Goal: Task Accomplishment & Management: Complete application form

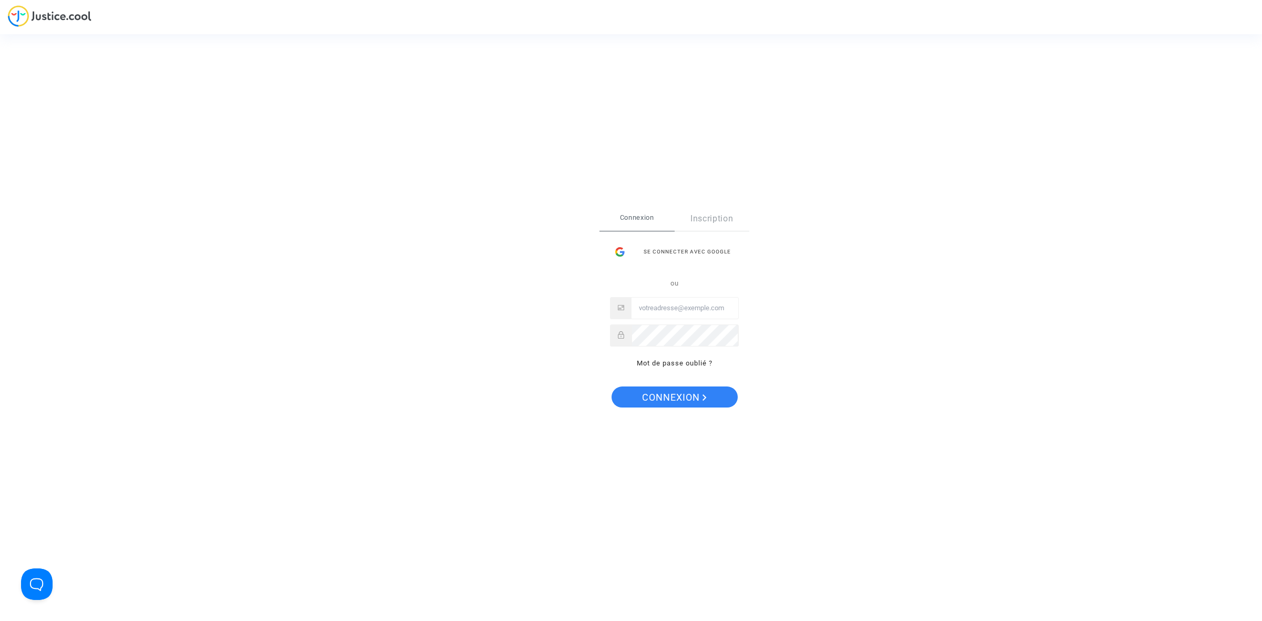
type input "hibo@pitcher-avocat.fr"
click at [669, 397] on span "Connexion" at bounding box center [674, 398] width 65 height 22
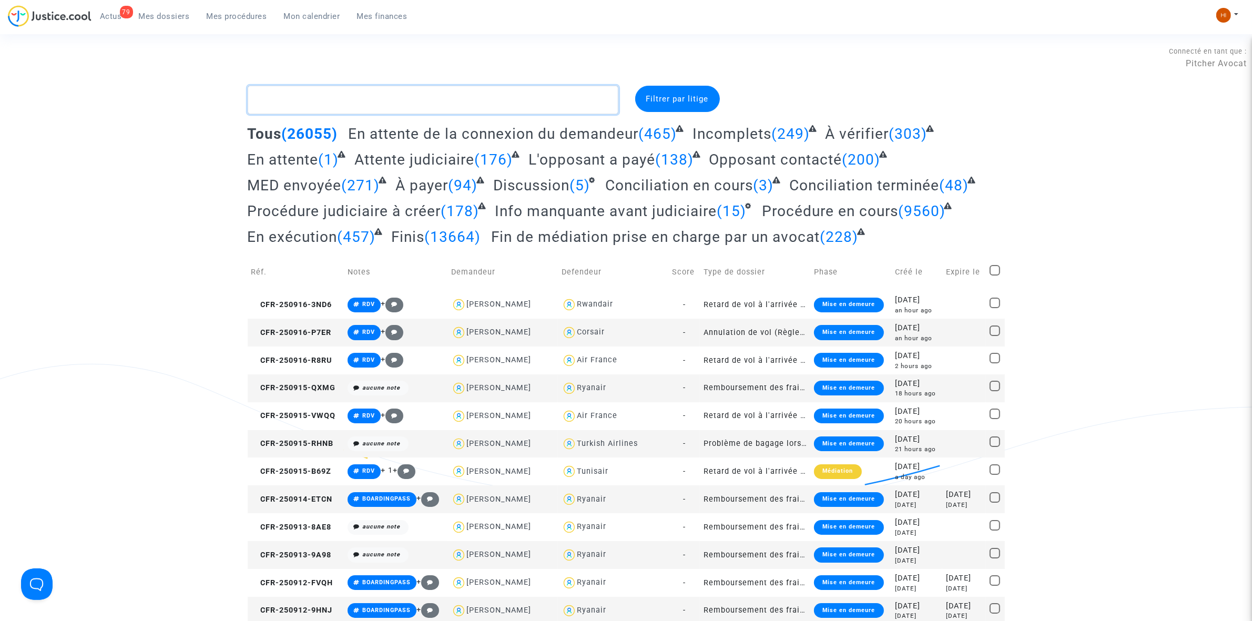
click at [361, 103] on textarea at bounding box center [433, 100] width 371 height 28
drag, startPoint x: 246, startPoint y: 12, endPoint x: 436, endPoint y: 106, distance: 212.8
click at [246, 14] on span "Mes procédures" at bounding box center [237, 16] width 60 height 9
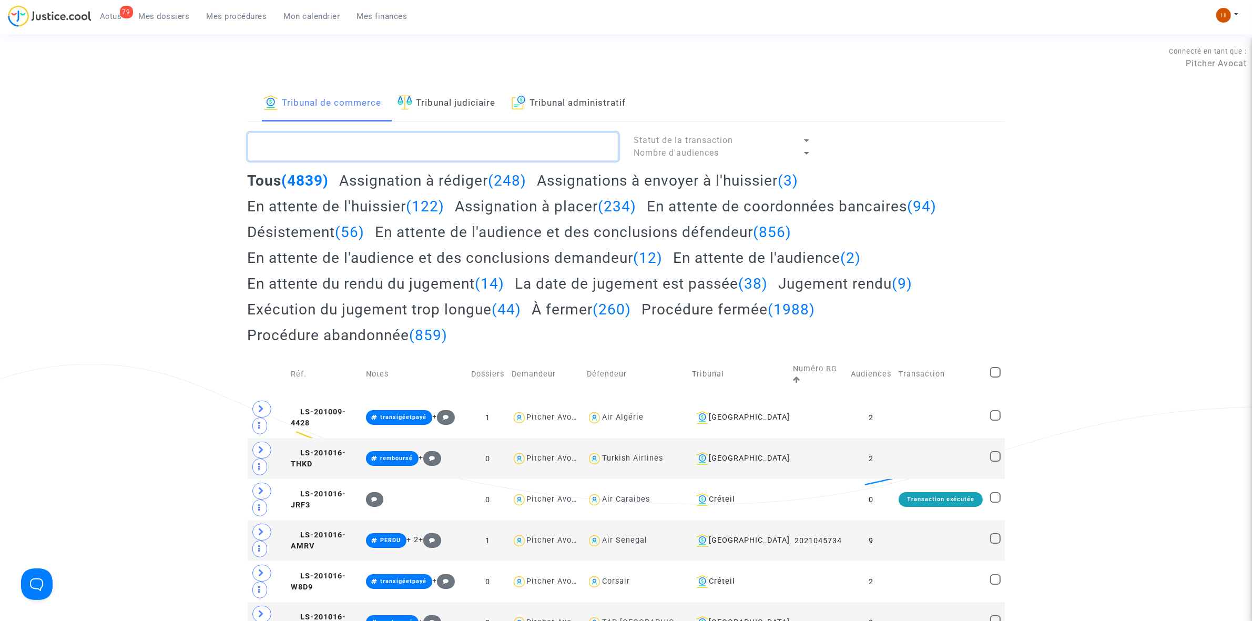
click at [374, 148] on textarea at bounding box center [433, 147] width 371 height 28
paste textarea "STAVROU Cristos"
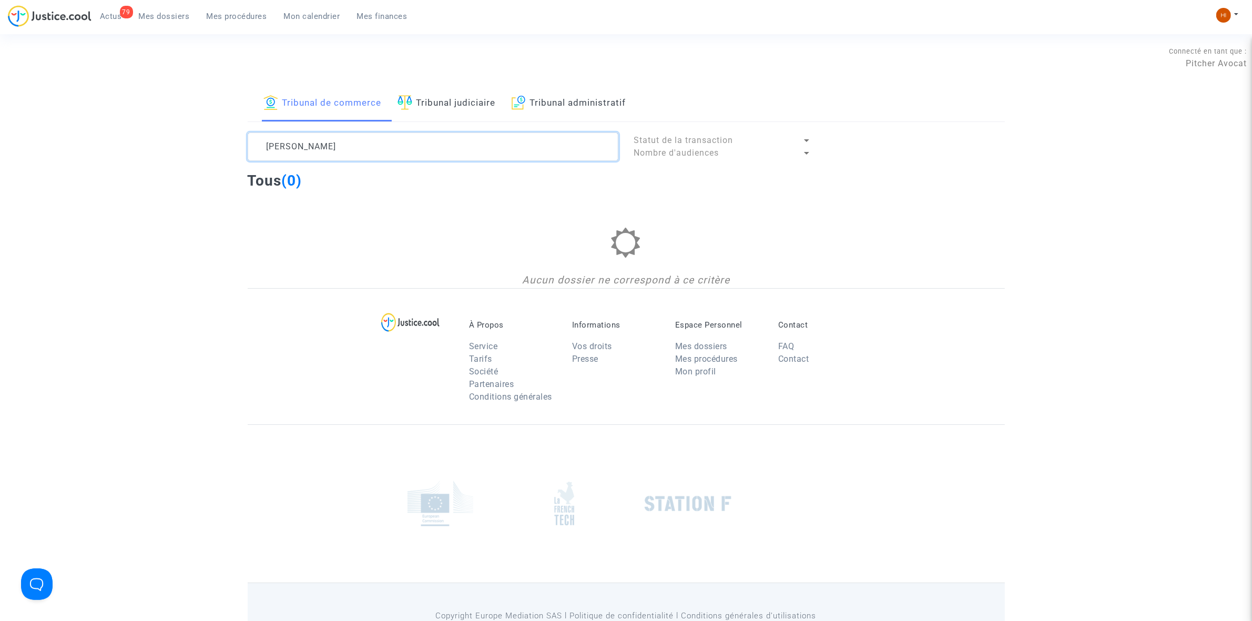
drag, startPoint x: 374, startPoint y: 141, endPoint x: 307, endPoint y: 141, distance: 67.8
click at [307, 141] on textarea at bounding box center [433, 147] width 371 height 28
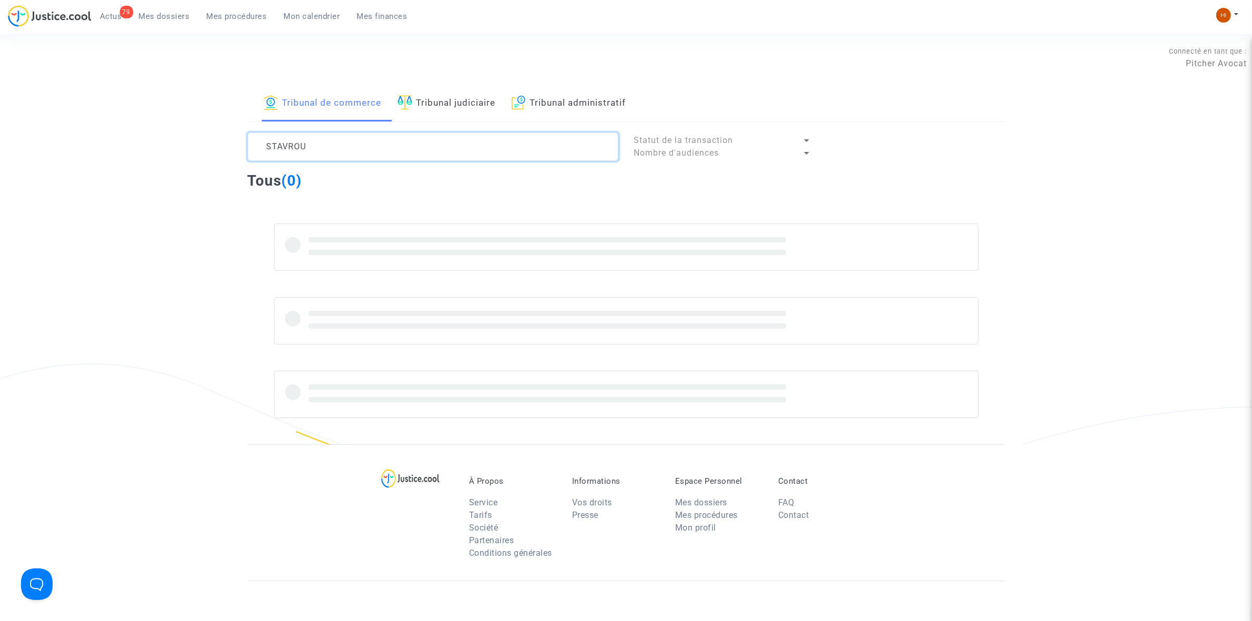
type textarea "STAVROU"
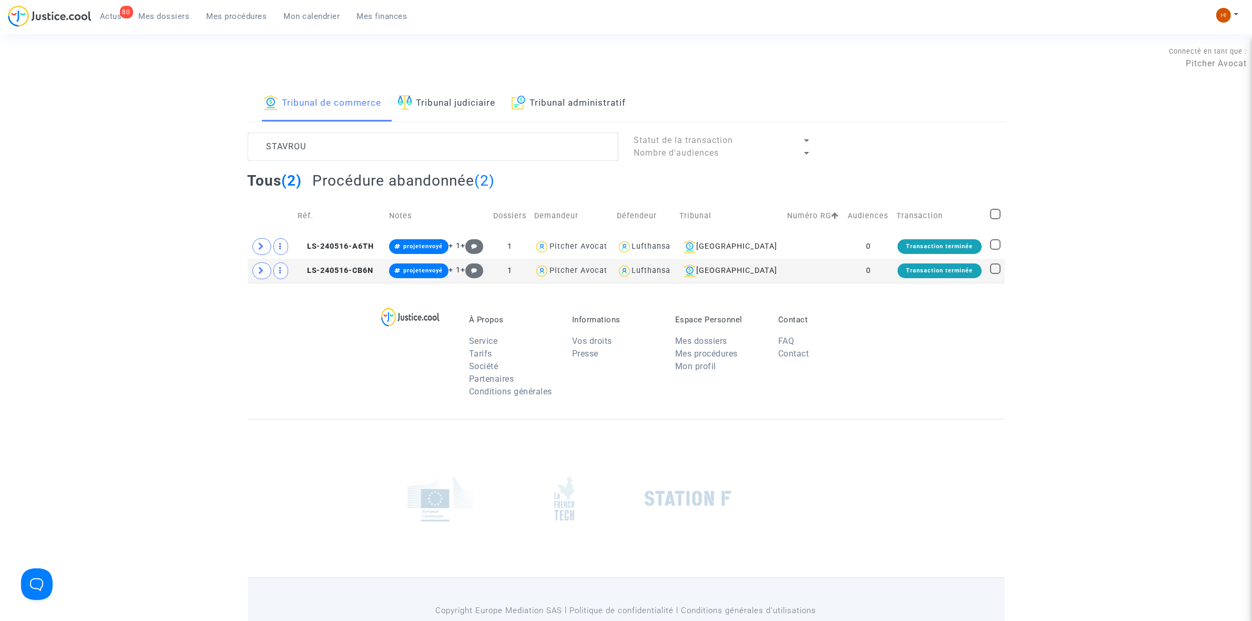
click at [456, 115] on link "Tribunal judiciaire" at bounding box center [447, 104] width 98 height 36
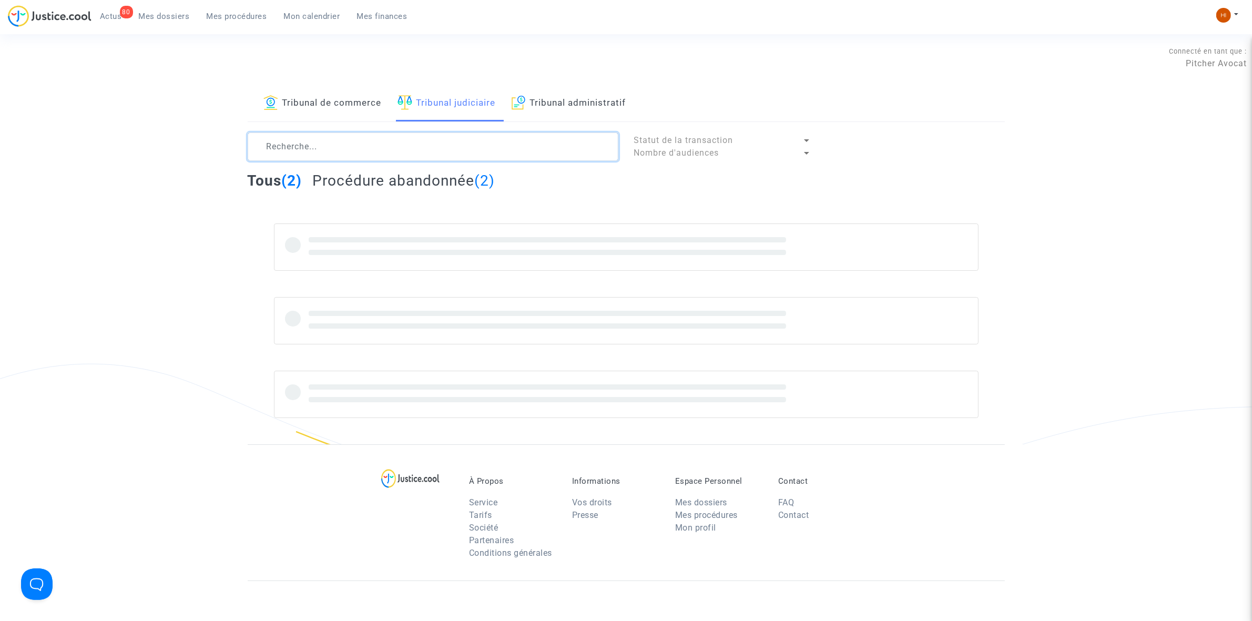
click at [361, 133] on textarea at bounding box center [433, 147] width 371 height 28
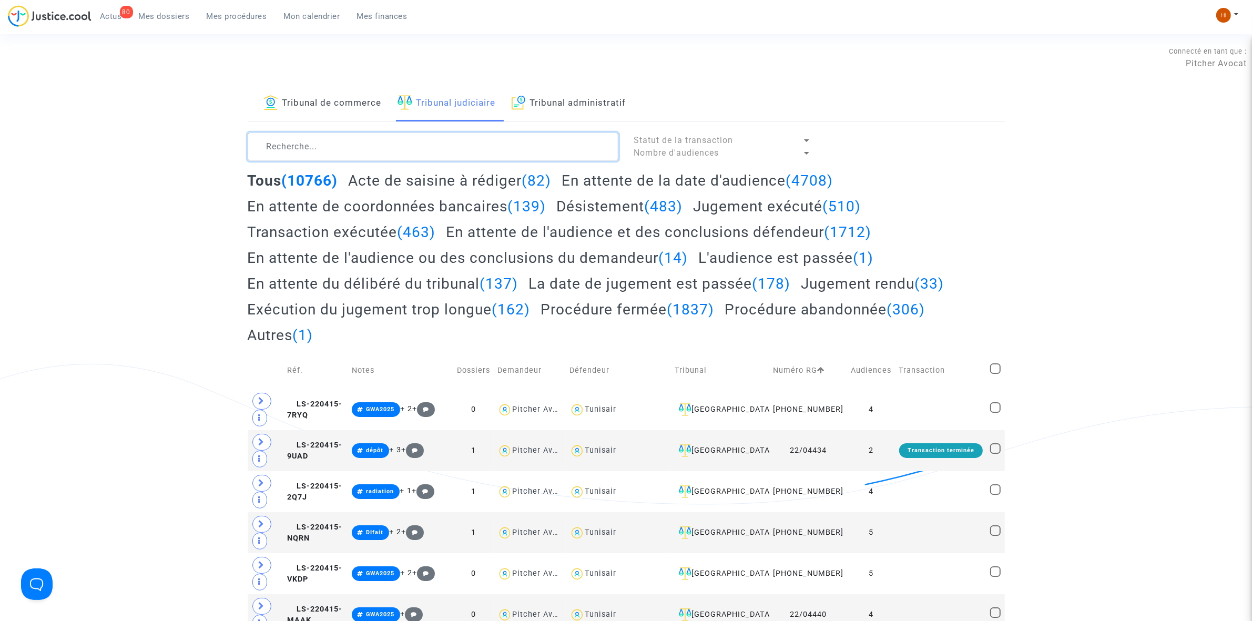
click at [361, 151] on textarea at bounding box center [433, 147] width 371 height 28
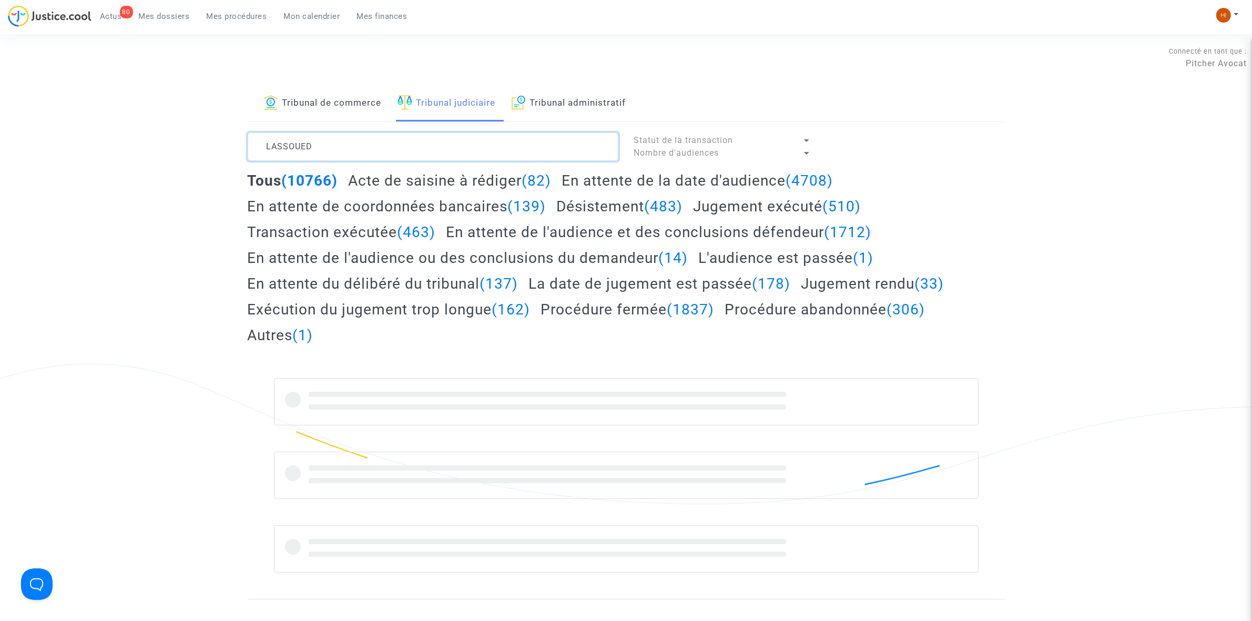
type textarea "LASSOUED"
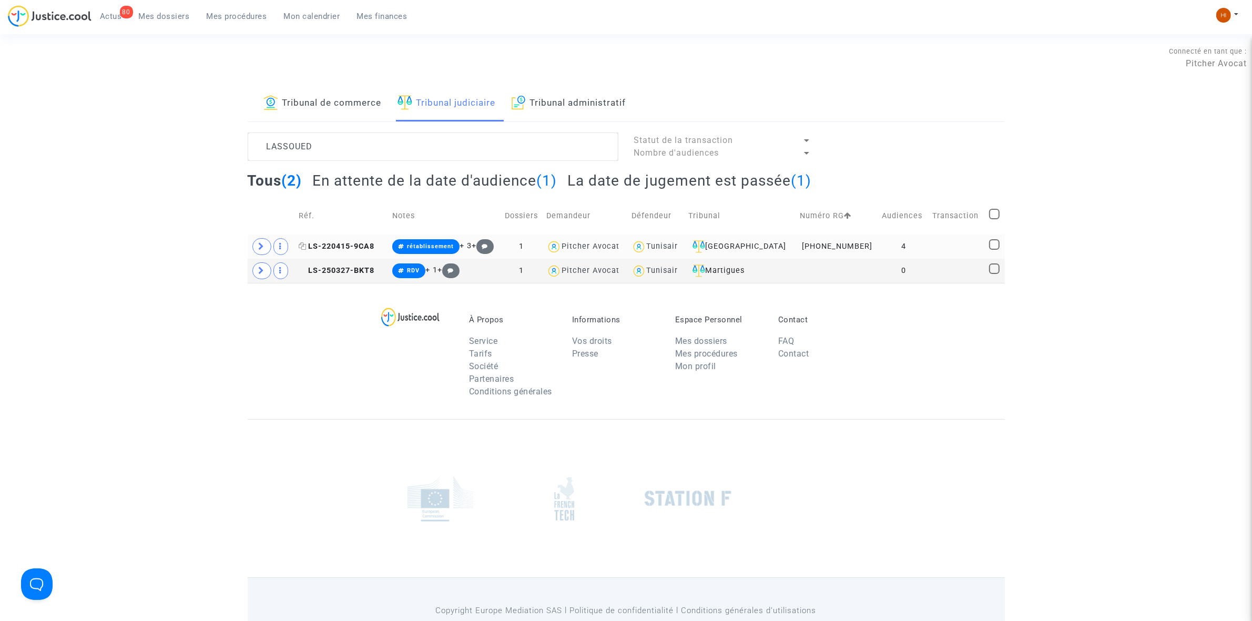
click at [374, 242] on span "LS-220415-9CA8" at bounding box center [337, 246] width 76 height 9
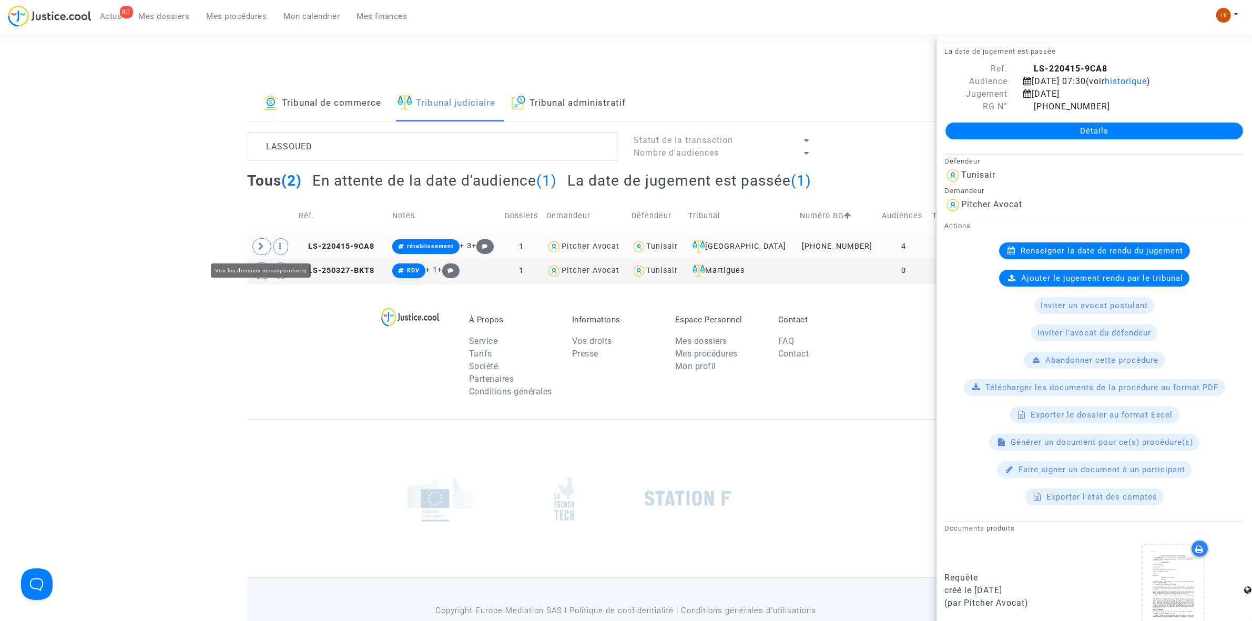
click at [261, 240] on span at bounding box center [261, 246] width 19 height 17
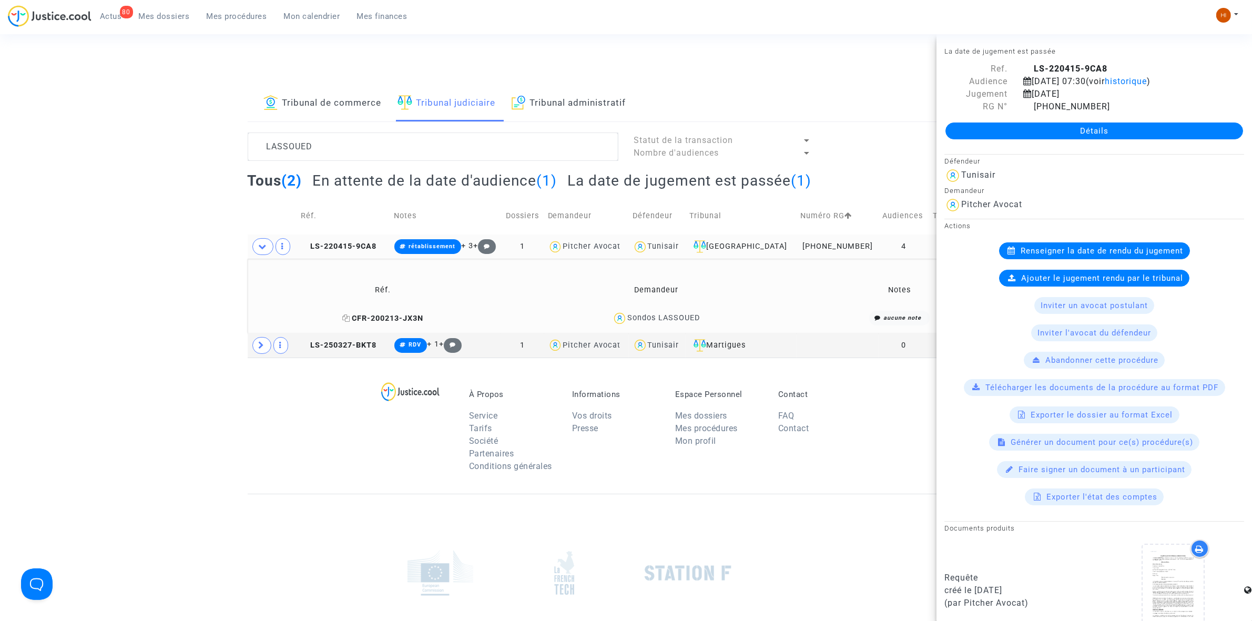
click at [345, 318] on icon at bounding box center [346, 317] width 8 height 7
click at [349, 248] on span "LS-220415-9CA8" at bounding box center [339, 246] width 76 height 9
click at [1010, 133] on link "Détails" at bounding box center [1095, 131] width 298 height 17
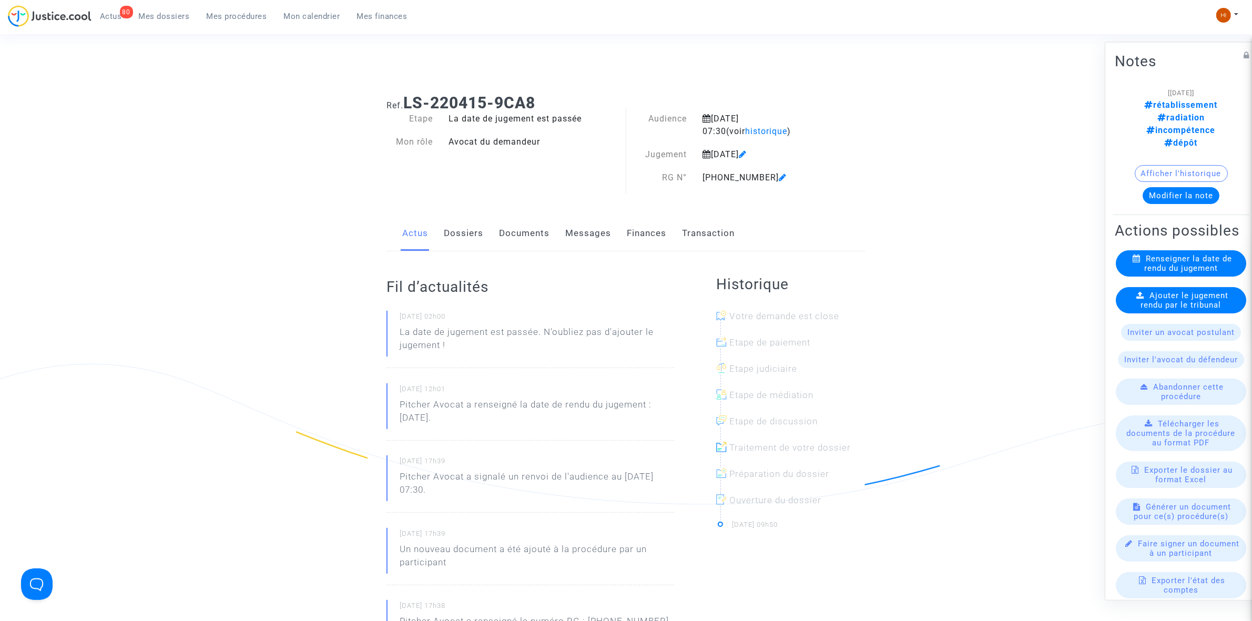
click at [713, 232] on link "Transaction" at bounding box center [708, 233] width 53 height 35
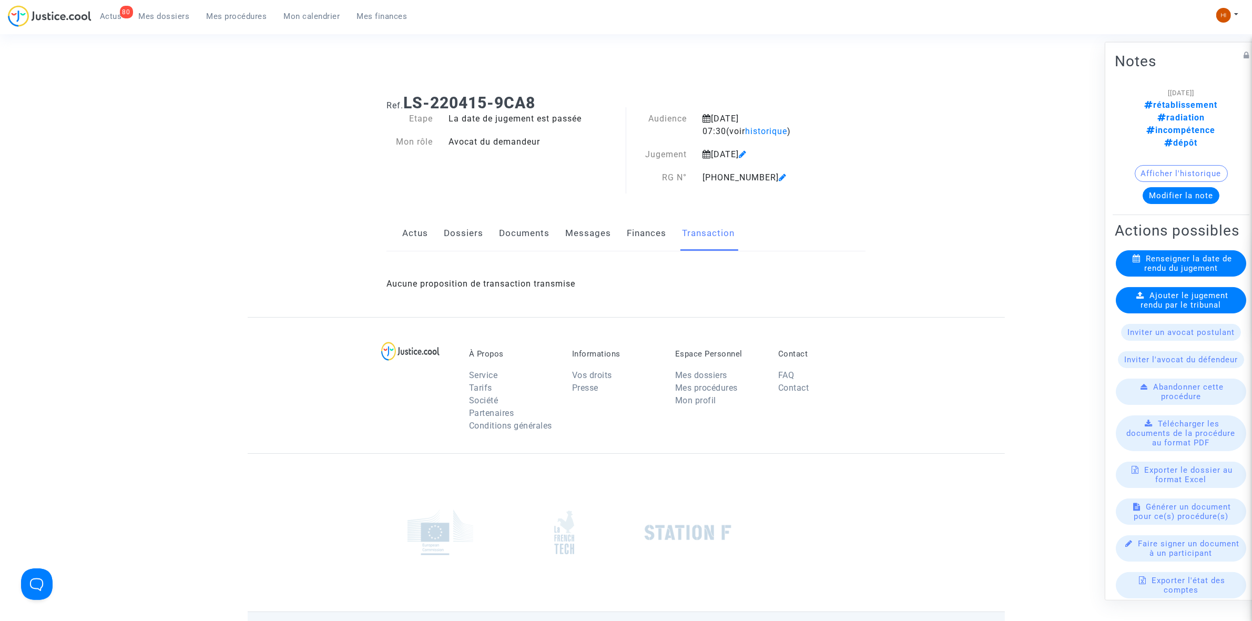
click at [467, 230] on link "Dossiers" at bounding box center [463, 233] width 39 height 35
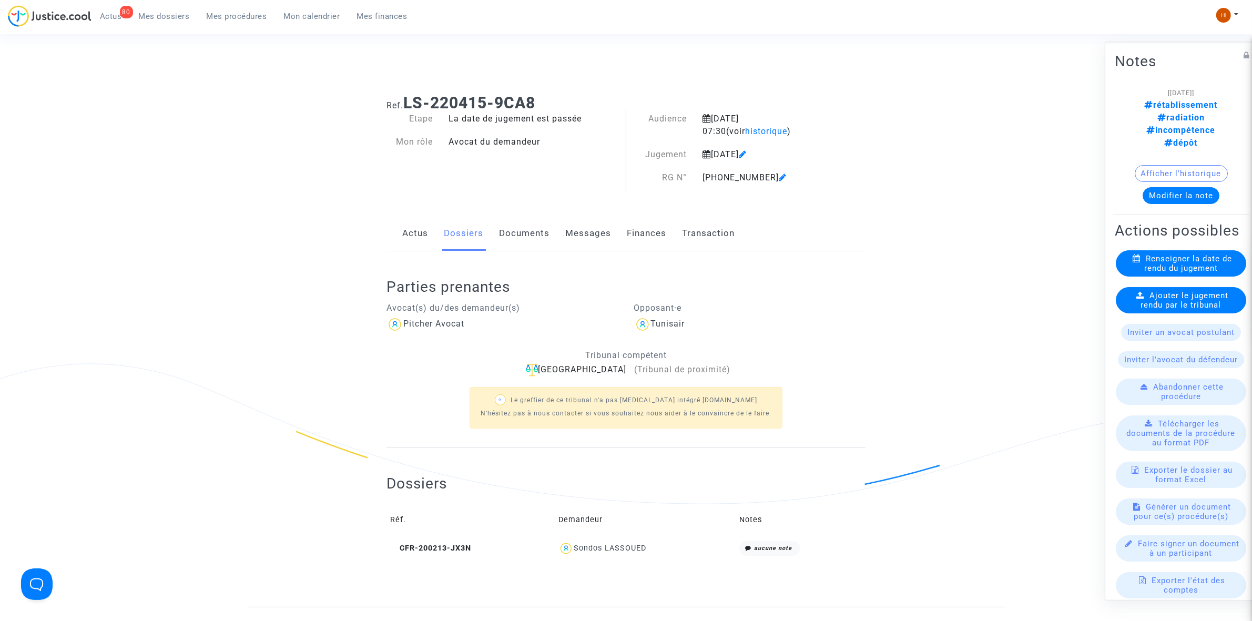
click at [747, 153] on icon at bounding box center [743, 154] width 8 height 8
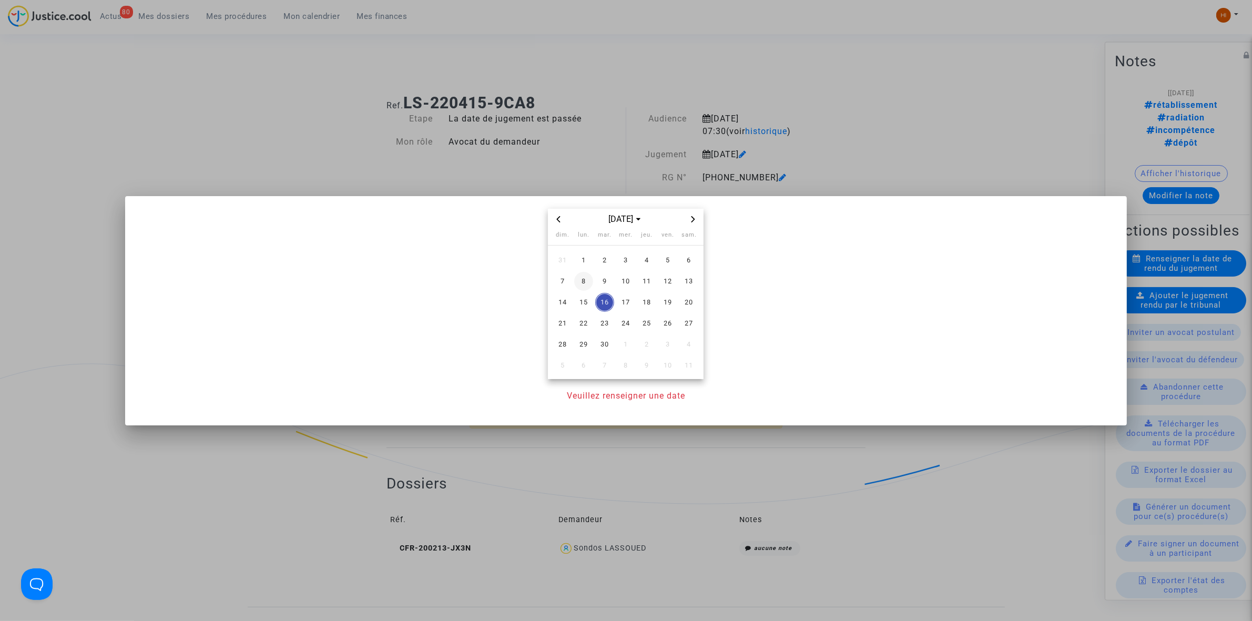
click at [591, 280] on span "8" at bounding box center [583, 281] width 19 height 19
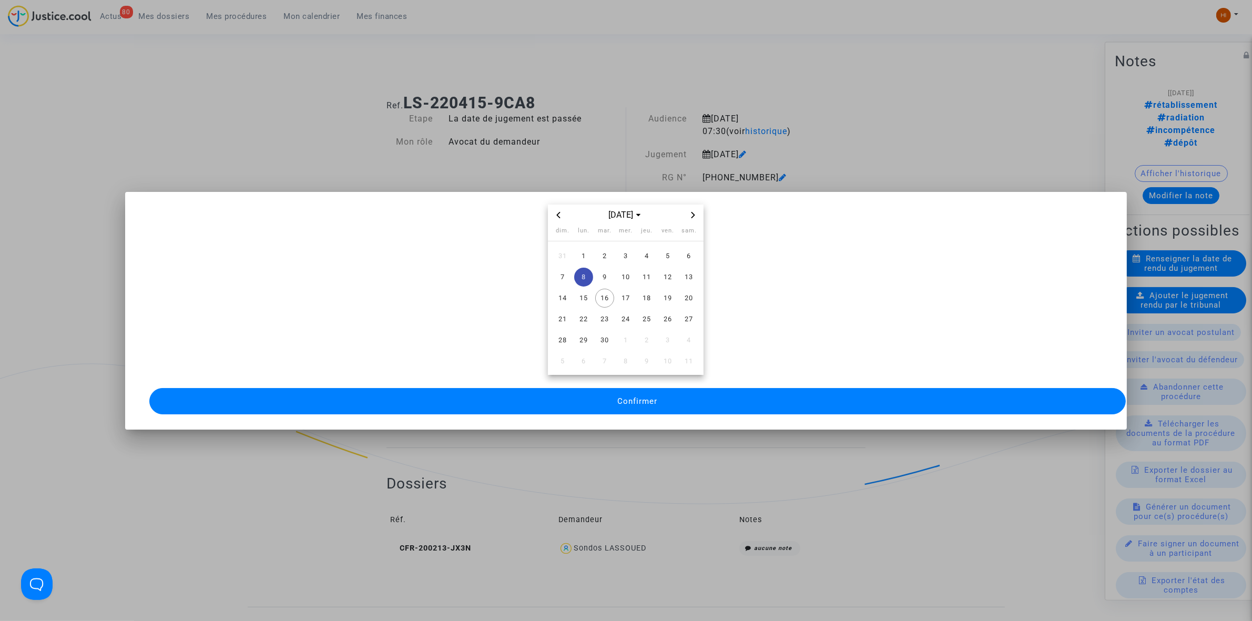
click at [648, 401] on button "Confirmer" at bounding box center [637, 401] width 977 height 26
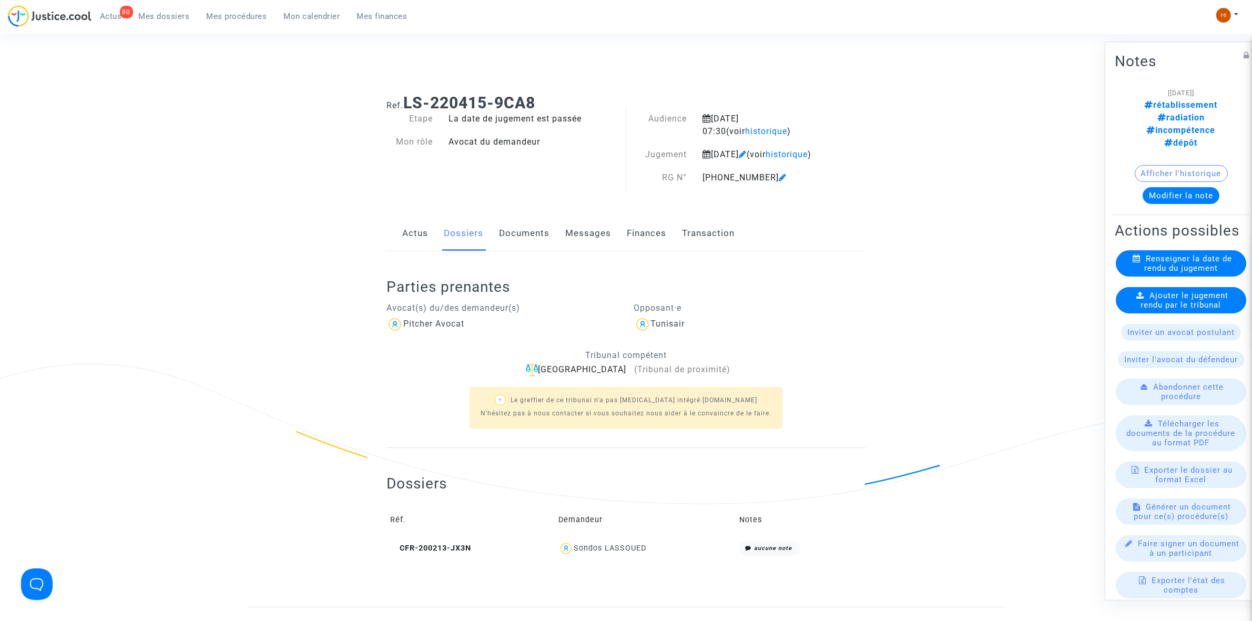
click at [1162, 290] on span "Ajouter le jugement rendu par le tribunal" at bounding box center [1185, 299] width 88 height 19
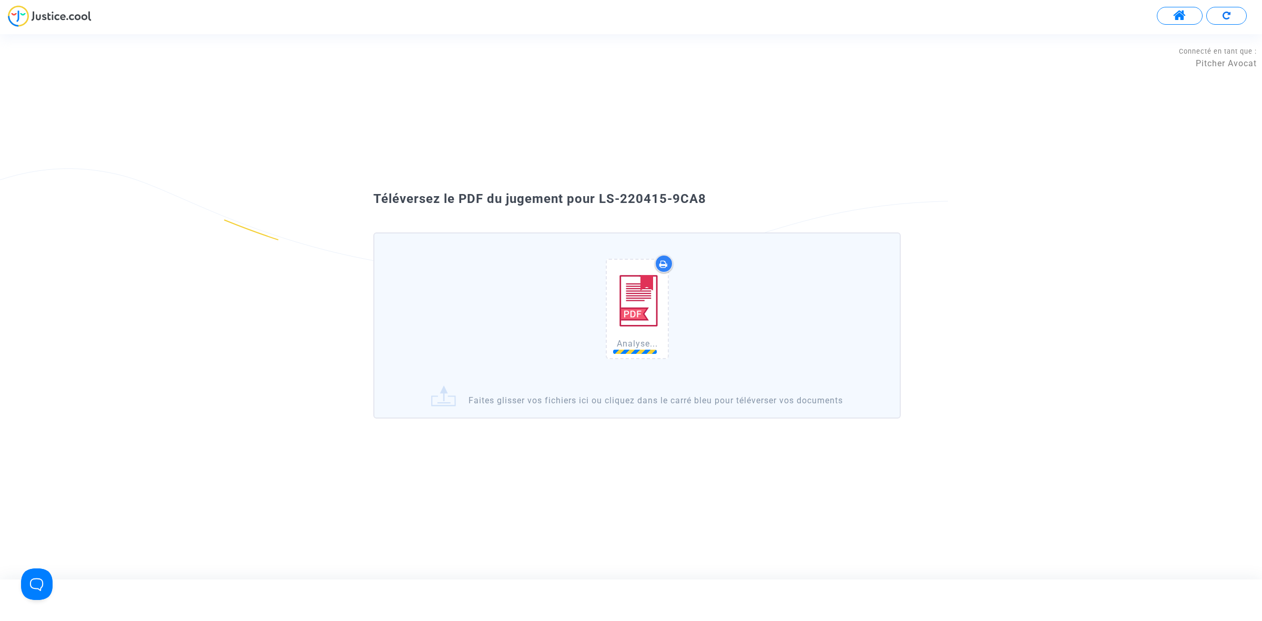
drag, startPoint x: 719, startPoint y: 190, endPoint x: 598, endPoint y: 190, distance: 121.0
click at [598, 190] on div "Téléversez le PDF du jugement pour LS-220415-9CA8 Analyse... Faites glisser vos…" at bounding box center [631, 306] width 1262 height 245
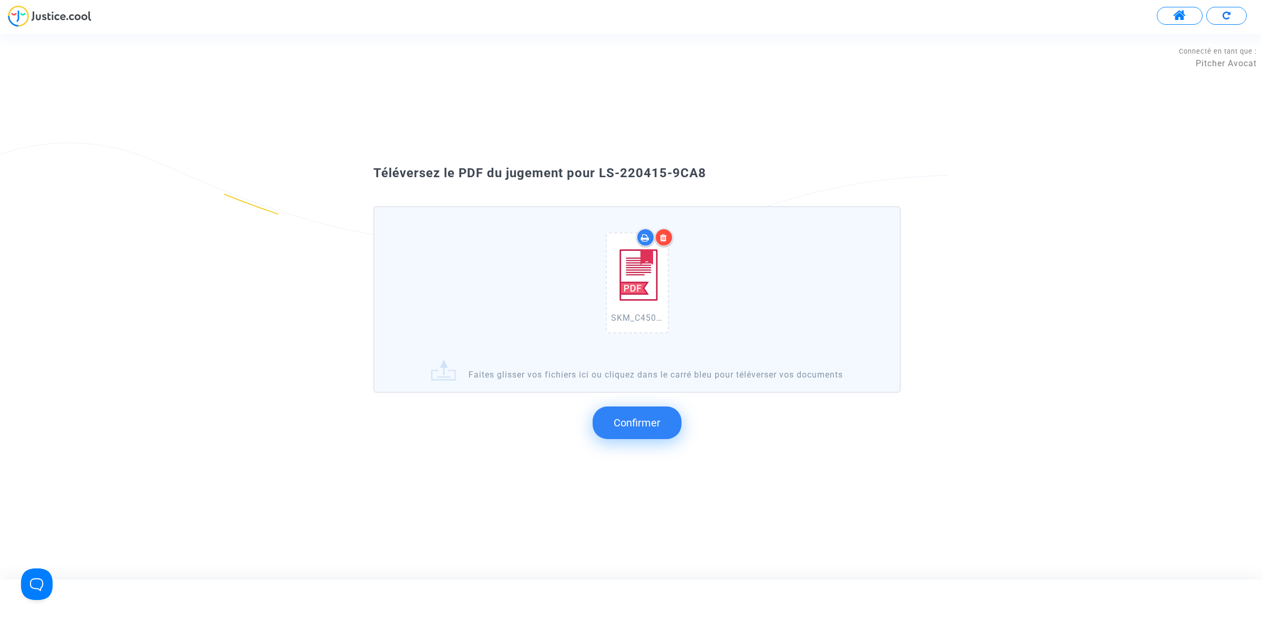
copy span "LS-220415-9CA8"
click at [656, 424] on span "Confirmer" at bounding box center [637, 423] width 47 height 13
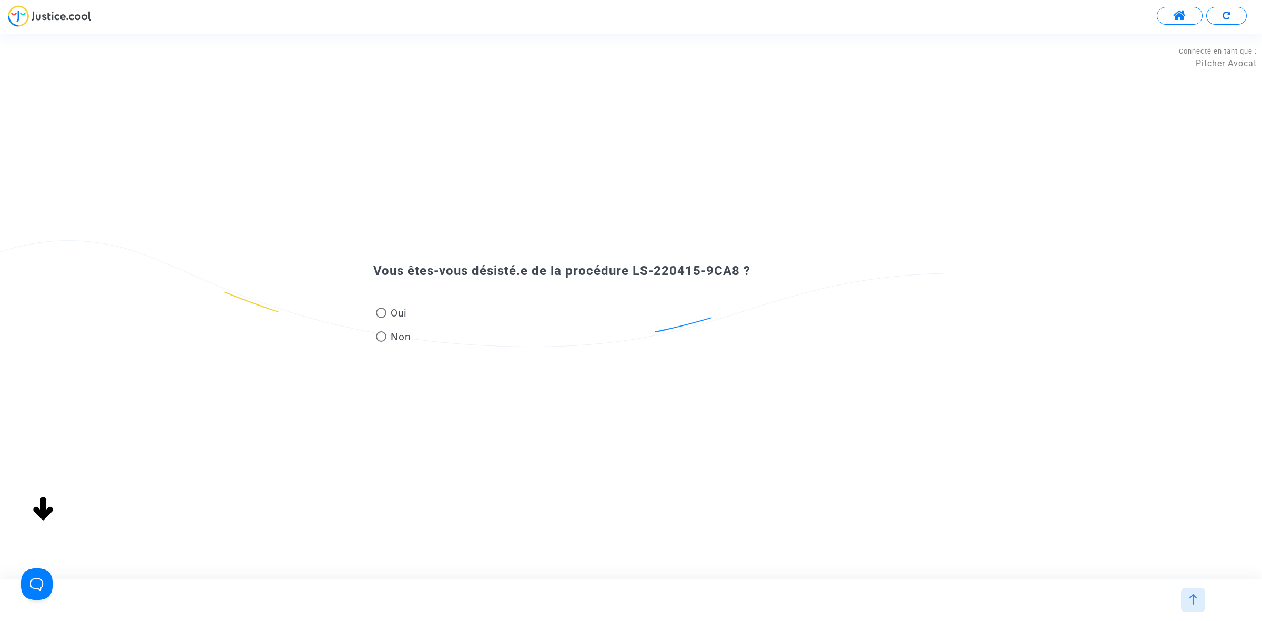
drag, startPoint x: 387, startPoint y: 341, endPoint x: 398, endPoint y: 341, distance: 11.0
click at [387, 341] on span "Non" at bounding box center [399, 337] width 25 height 14
click at [381, 342] on input "Non" at bounding box center [381, 342] width 1 height 1
radio input "true"
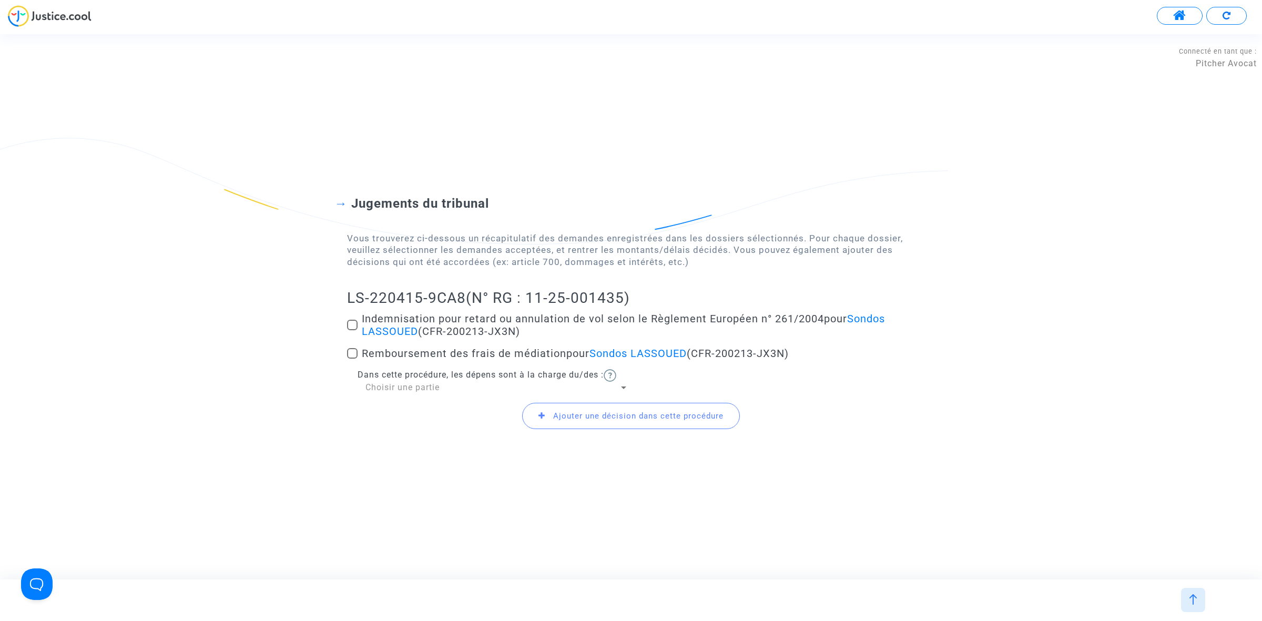
click at [352, 319] on label "Indemnisation pour retard ou annulation de vol selon le Règlement Européen n° 2…" at bounding box center [631, 324] width 568 height 25
click at [352, 330] on input "Indemnisation pour retard ou annulation de vol selon le Règlement Européen n° 2…" at bounding box center [352, 330] width 1 height 1
checkbox input "true"
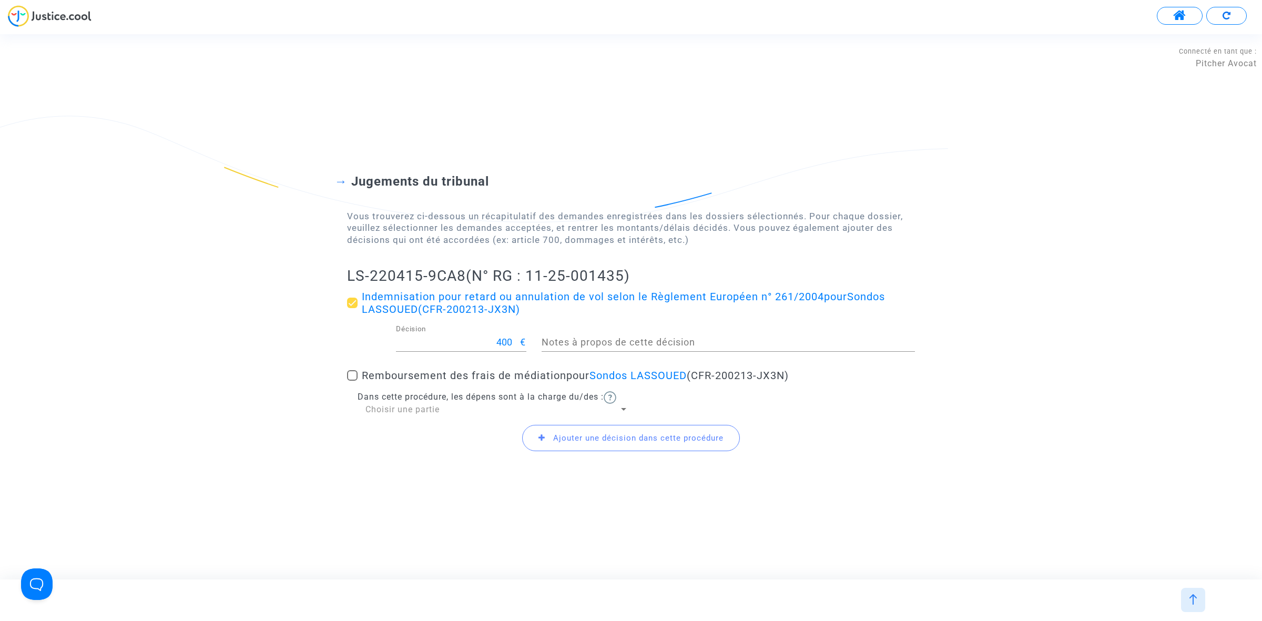
click at [399, 408] on span "Choisir une partie" at bounding box center [402, 409] width 74 height 10
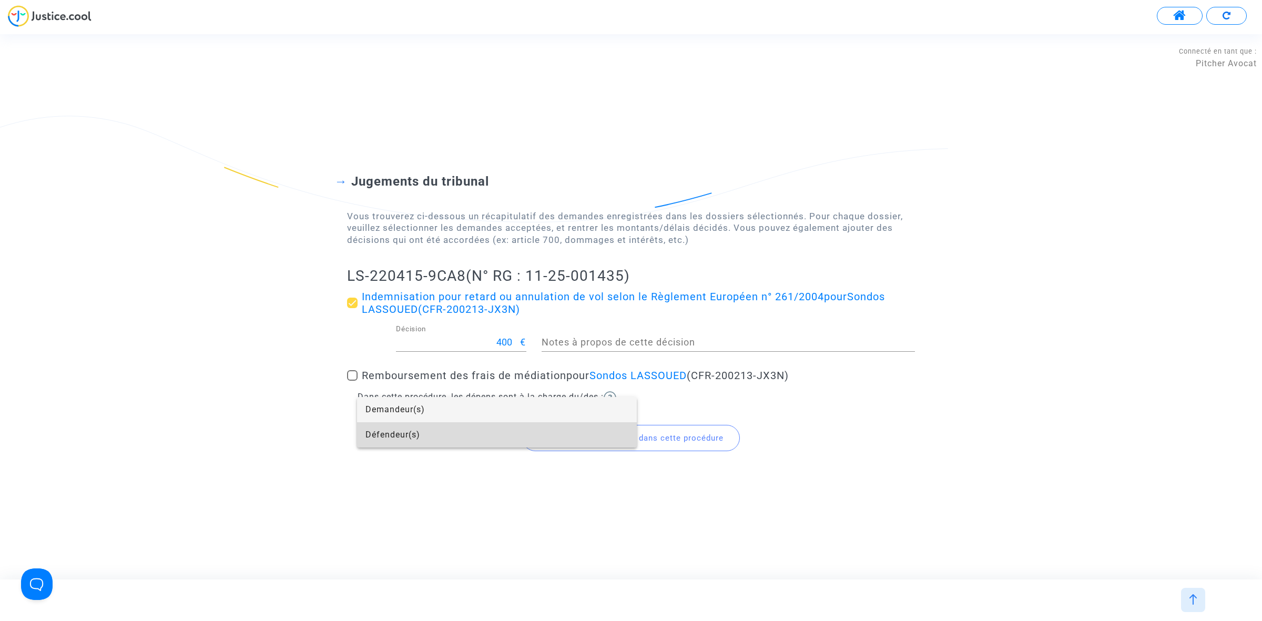
click at [404, 426] on span "Défendeur(s)" at bounding box center [496, 434] width 263 height 25
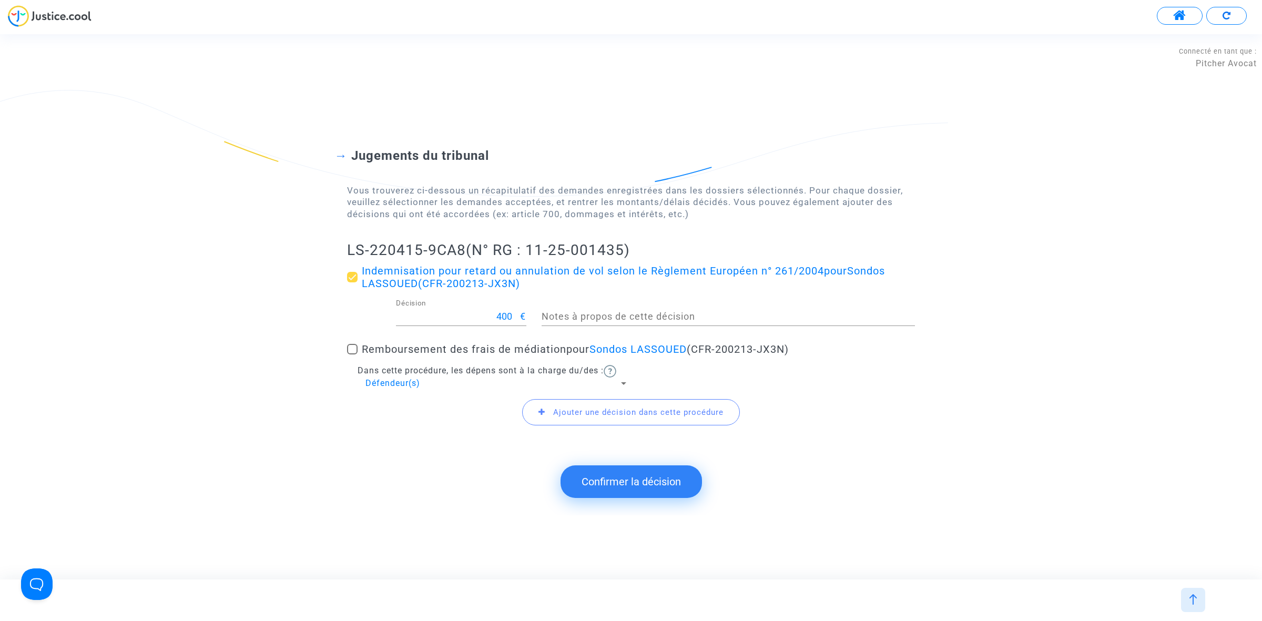
drag, startPoint x: 343, startPoint y: 251, endPoint x: 462, endPoint y: 246, distance: 118.4
click at [462, 246] on div "Jugements du tribunal Vous trouverez ci-dessous un récapitulatif des demandes e…" at bounding box center [631, 281] width 1262 height 350
copy h2 "LS-220415-9CA8"
click at [639, 486] on button "Confirmer la décision" at bounding box center [631, 481] width 141 height 33
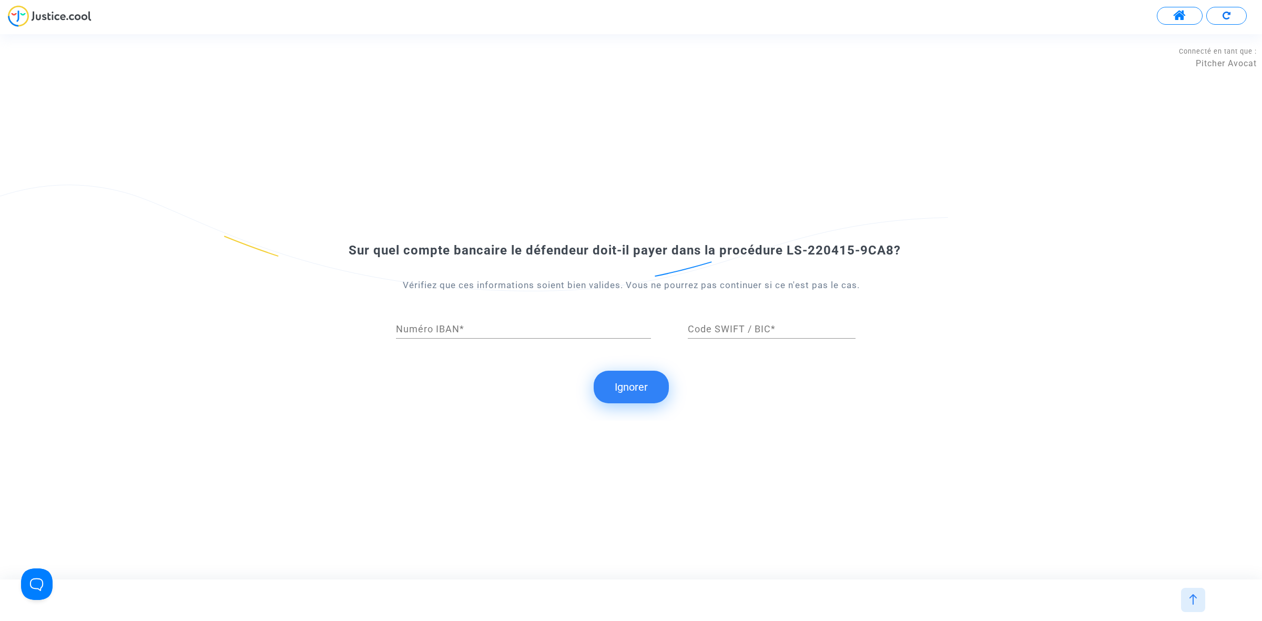
click at [616, 387] on button "Ignorer" at bounding box center [631, 387] width 75 height 33
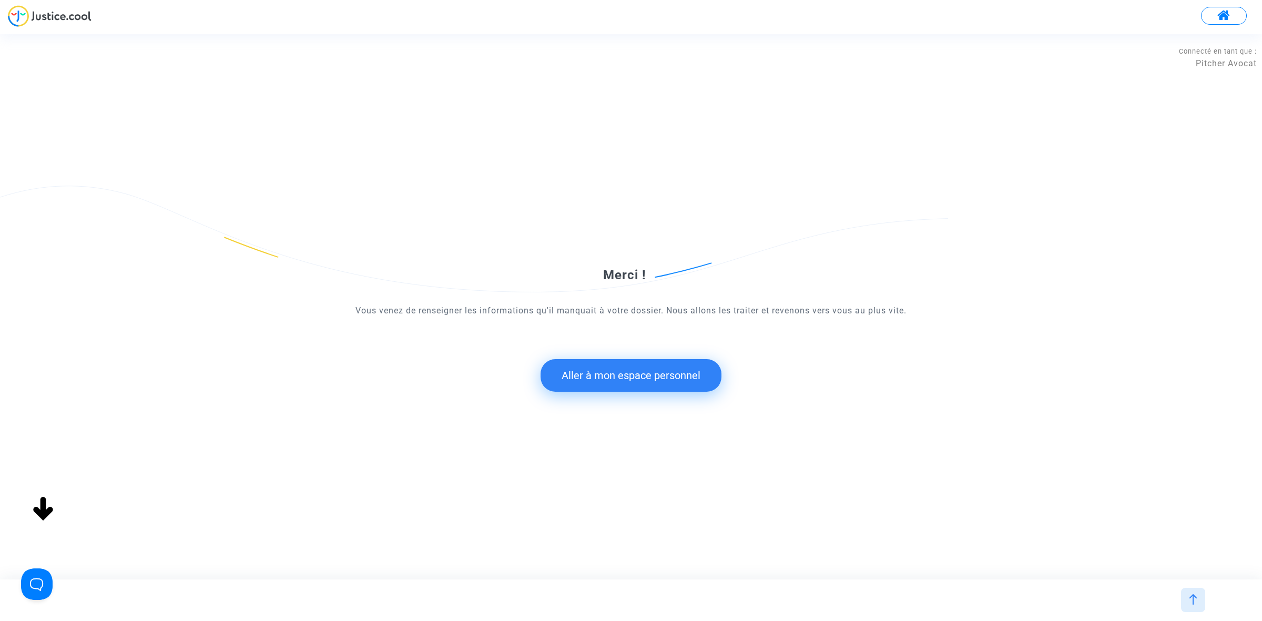
click at [666, 381] on button "Aller à mon espace personnel" at bounding box center [631, 375] width 181 height 33
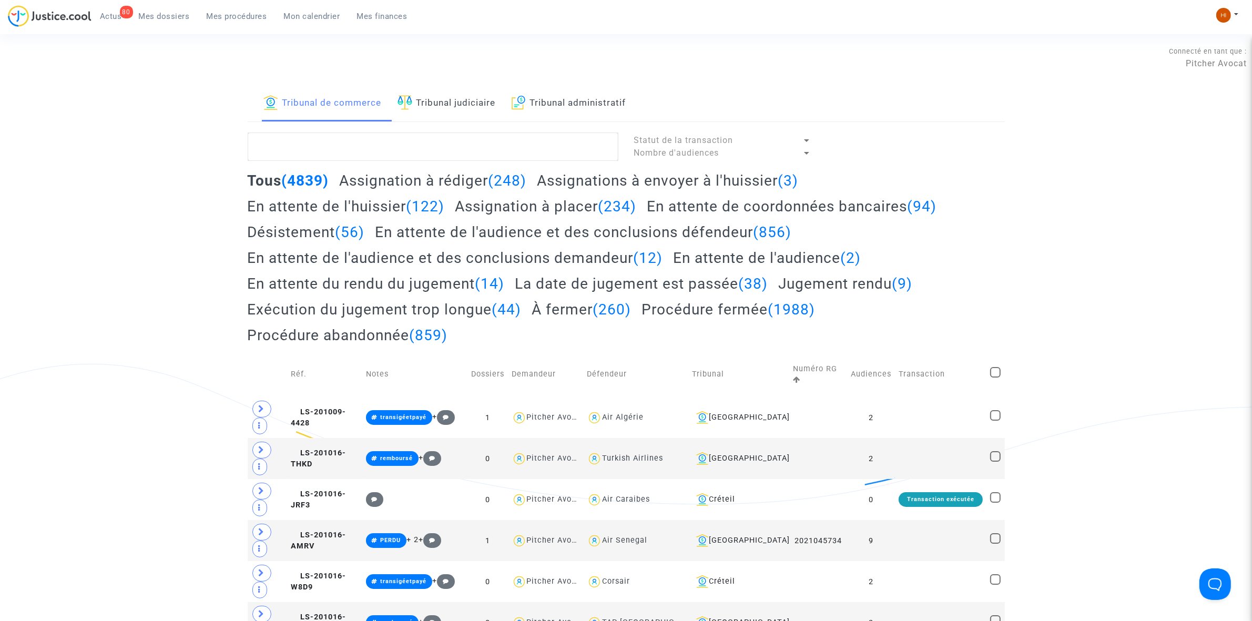
click at [463, 90] on link "Tribunal judiciaire" at bounding box center [447, 104] width 98 height 36
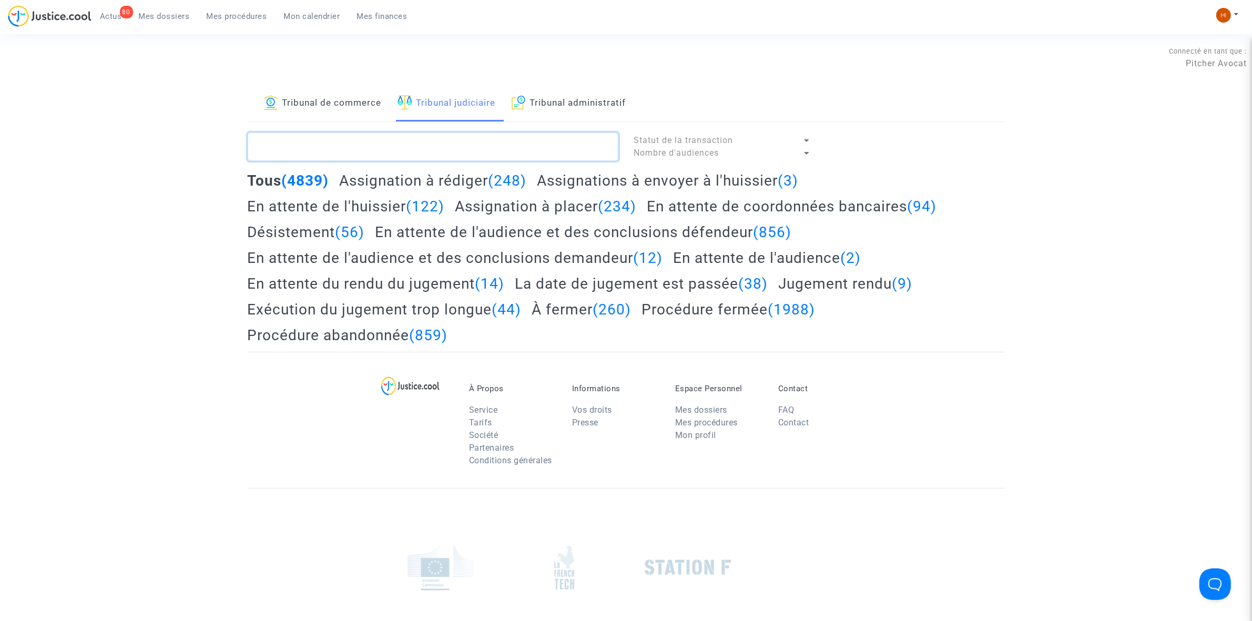
click at [445, 154] on textarea at bounding box center [433, 147] width 371 height 28
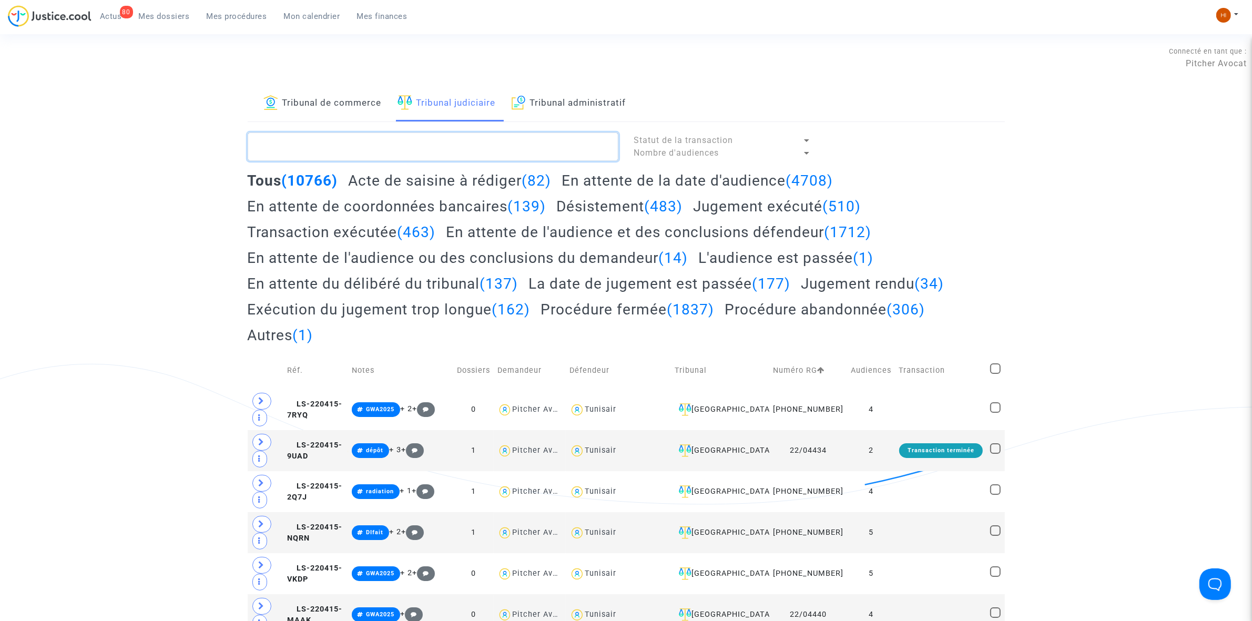
paste textarea "LS-220415-9CA8"
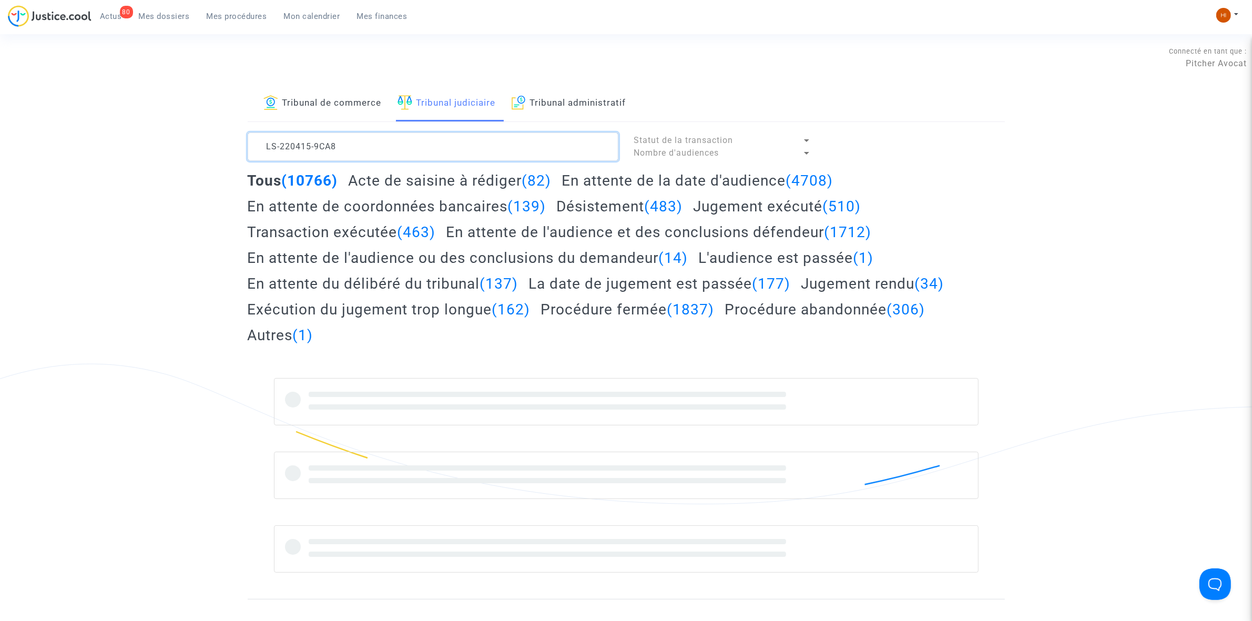
type textarea "LS-220415-9CA8"
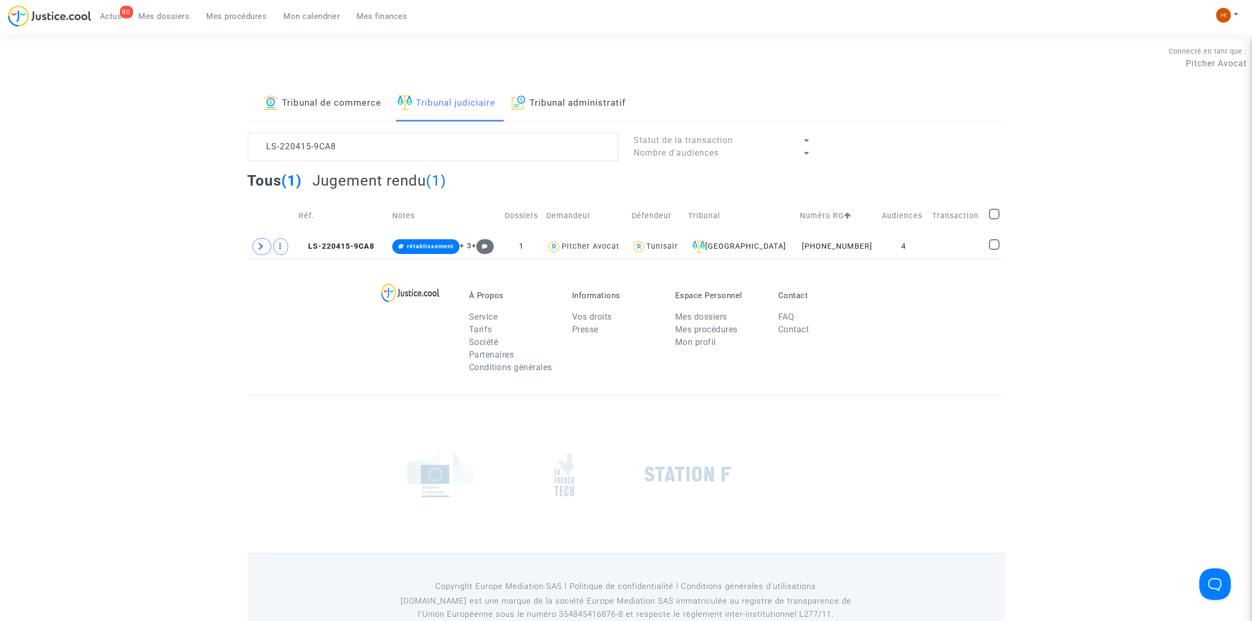
click at [261, 259] on div "À Propos Service Tarifs Société Partenaires Conditions générales Informations V…" at bounding box center [626, 327] width 757 height 136
click at [264, 246] on icon at bounding box center [262, 246] width 6 height 8
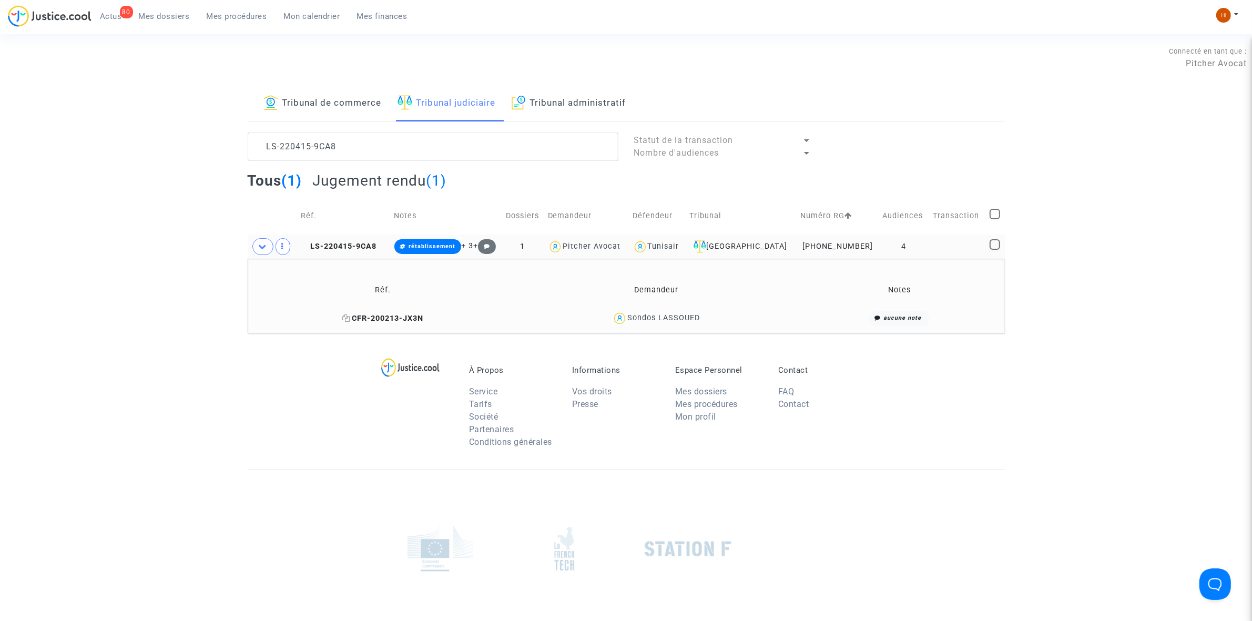
click at [346, 317] on icon at bounding box center [346, 317] width 8 height 7
drag, startPoint x: 722, startPoint y: 324, endPoint x: 627, endPoint y: 323, distance: 94.1
click at [627, 323] on div "Sondos LASSOUED" at bounding box center [656, 318] width 276 height 15
copy div "Sondos LASSOUED"
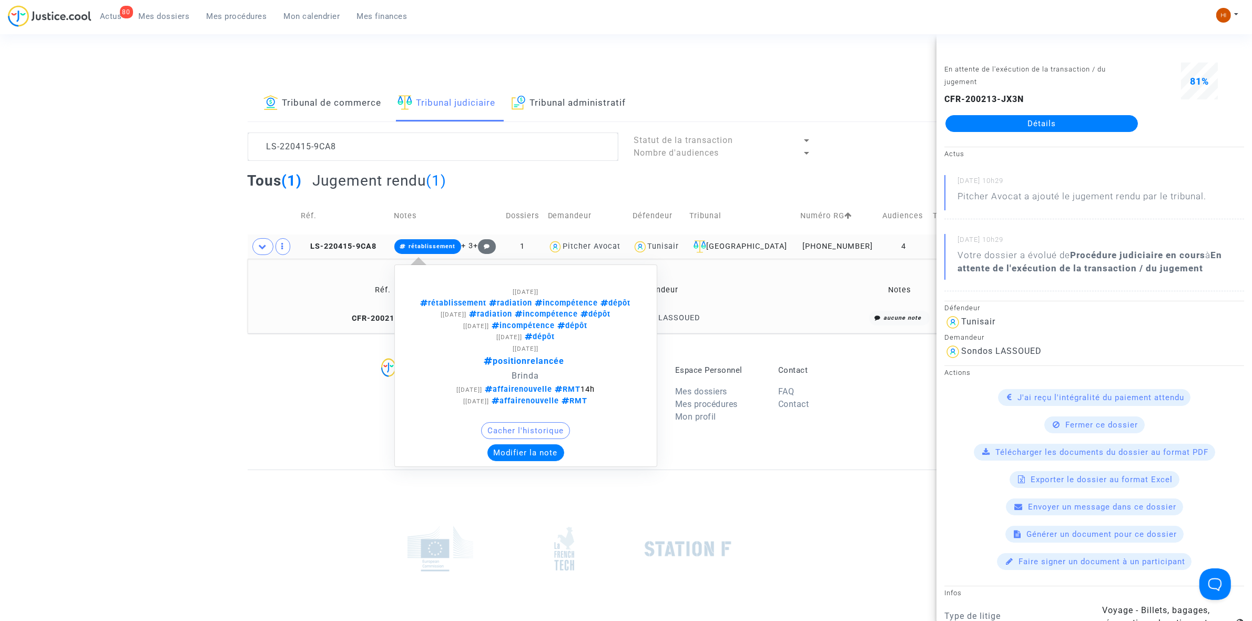
click at [443, 246] on span "rétablissement" at bounding box center [432, 246] width 47 height 7
click at [532, 448] on button "Modifier la note" at bounding box center [525, 452] width 77 height 17
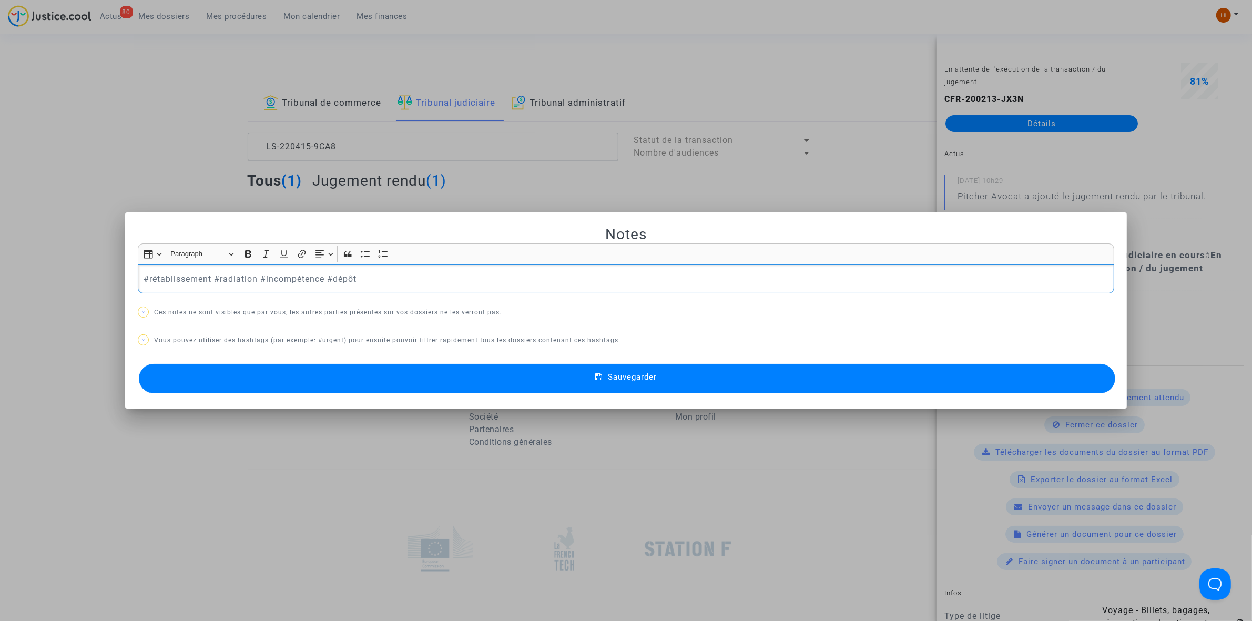
drag, startPoint x: 325, startPoint y: 282, endPoint x: -183, endPoint y: 196, distance: 515.2
click at [0, 196] on html "80 Actus Mes dossiers Mes procédures Mon calendrier Mes finances Mon profil Cha…" at bounding box center [626, 362] width 1252 height 724
click at [521, 374] on button "Sauvegarder" at bounding box center [627, 378] width 977 height 29
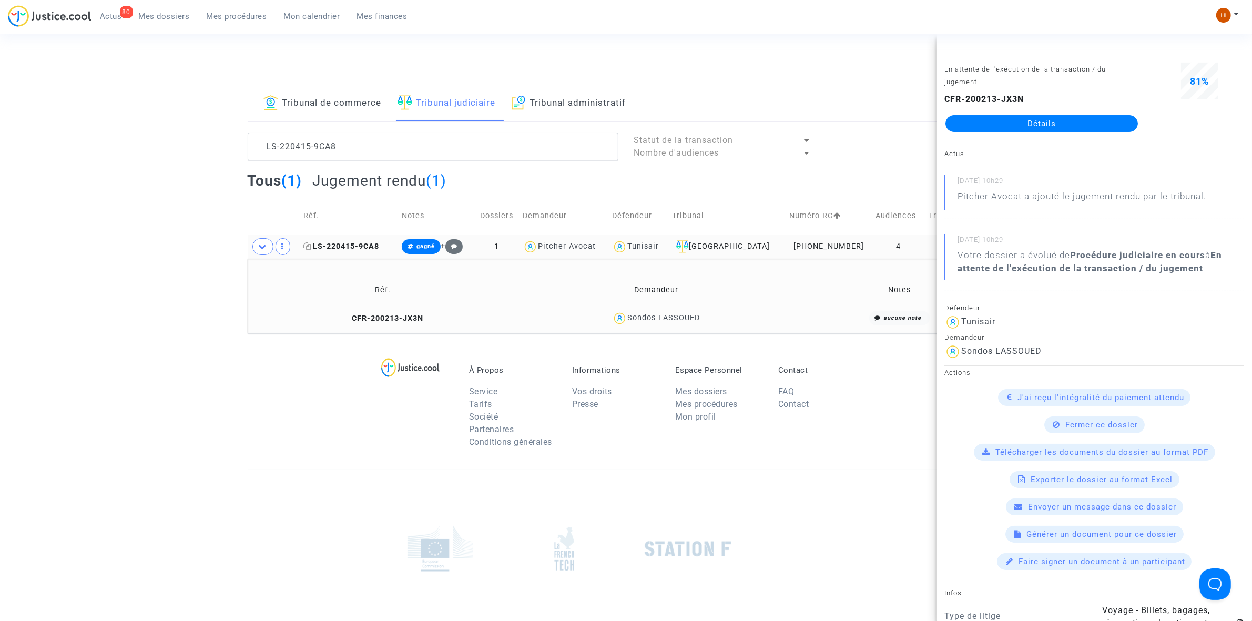
click at [311, 246] on icon at bounding box center [308, 245] width 8 height 7
drag, startPoint x: 393, startPoint y: 156, endPoint x: 154, endPoint y: 182, distance: 240.7
click at [155, 182] on div "Tribunal de commerce Tribunal judiciaire Tribunal administratif LS-220415-9CA8 …" at bounding box center [626, 210] width 1252 height 248
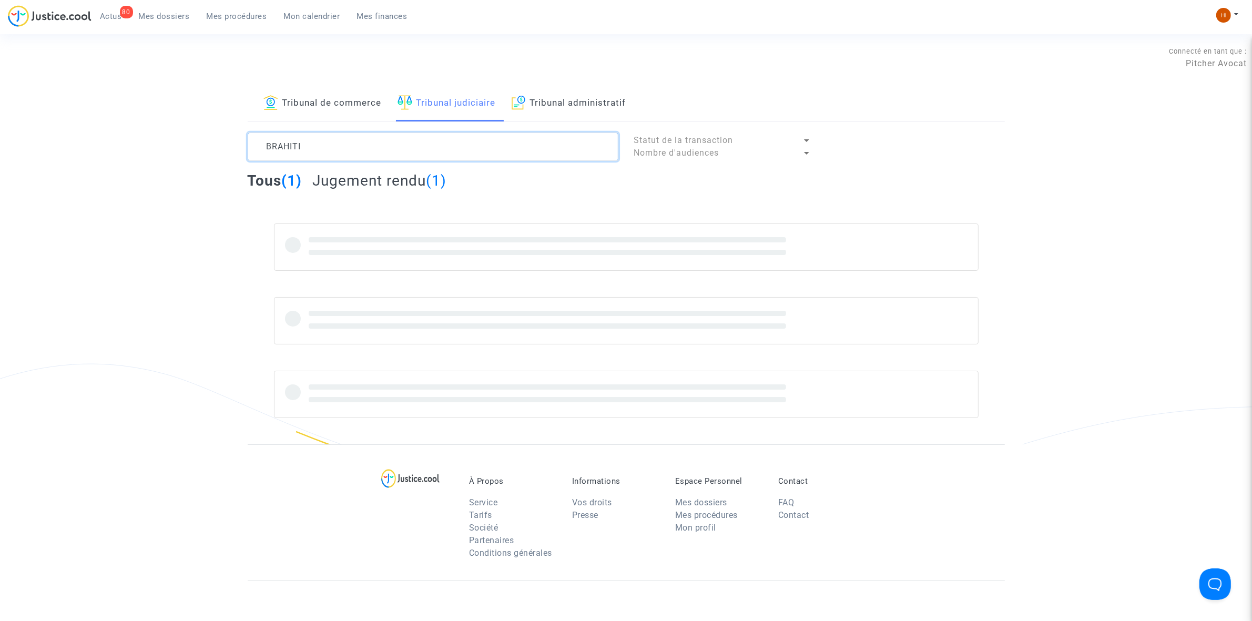
type textarea "BRAHITI"
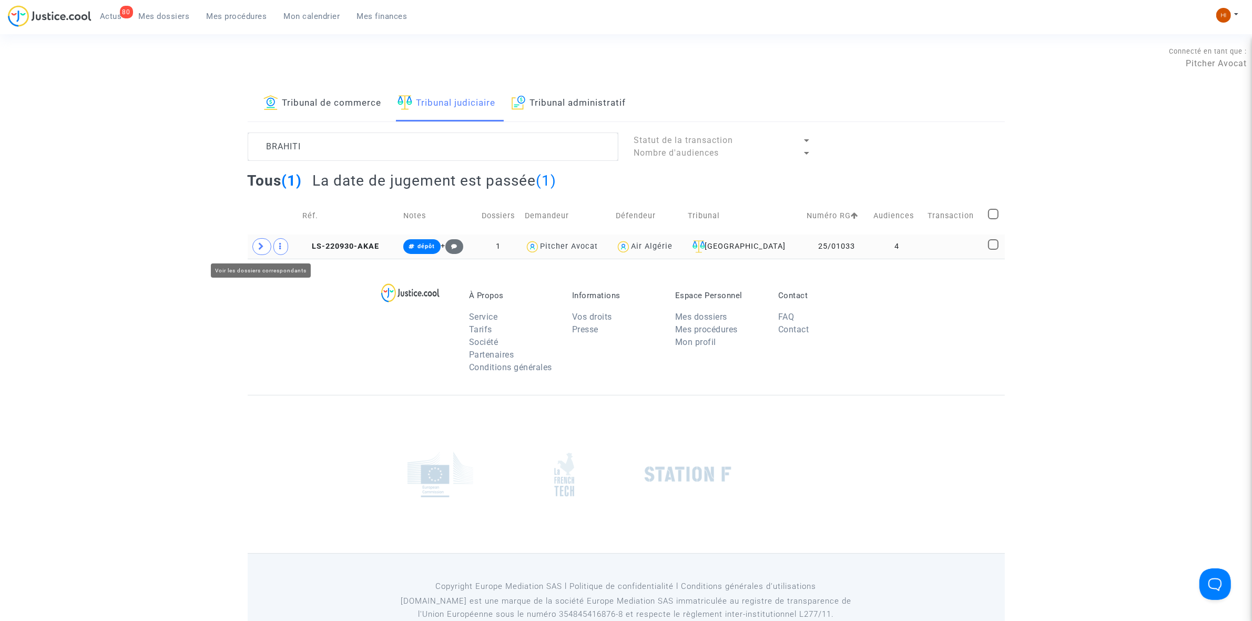
drag, startPoint x: 270, startPoint y: 250, endPoint x: 275, endPoint y: 257, distance: 8.3
click at [269, 250] on span at bounding box center [261, 246] width 19 height 17
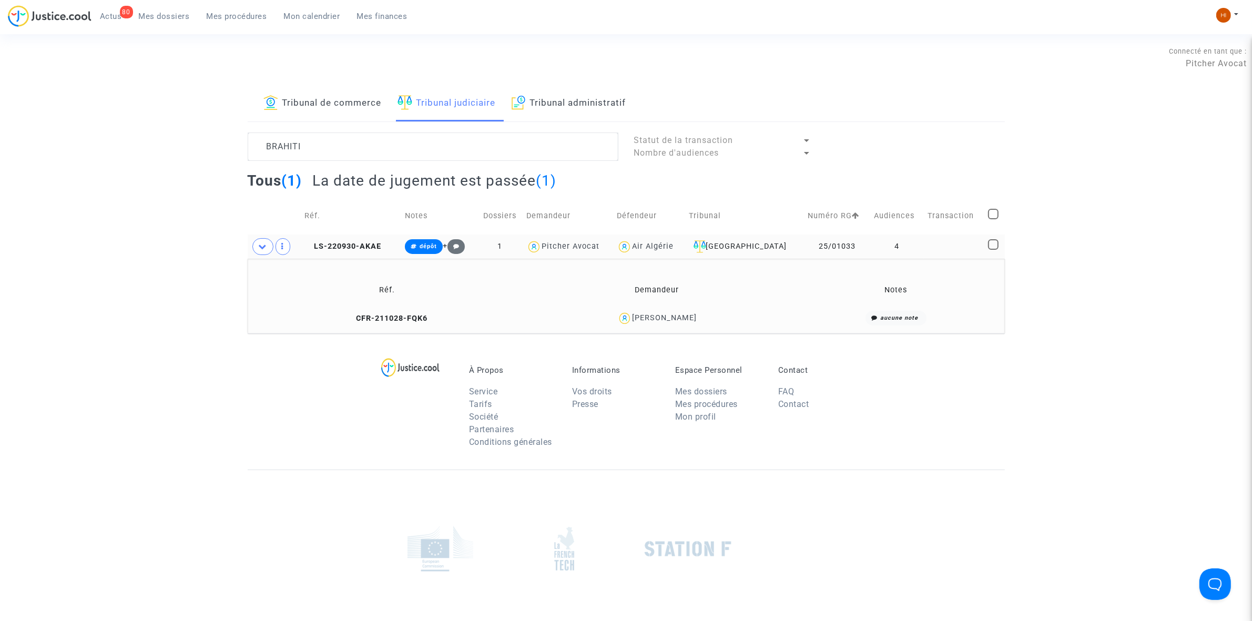
drag, startPoint x: 708, startPoint y: 317, endPoint x: 647, endPoint y: 319, distance: 61.0
click at [647, 319] on div "karima brahiti" at bounding box center [656, 318] width 261 height 15
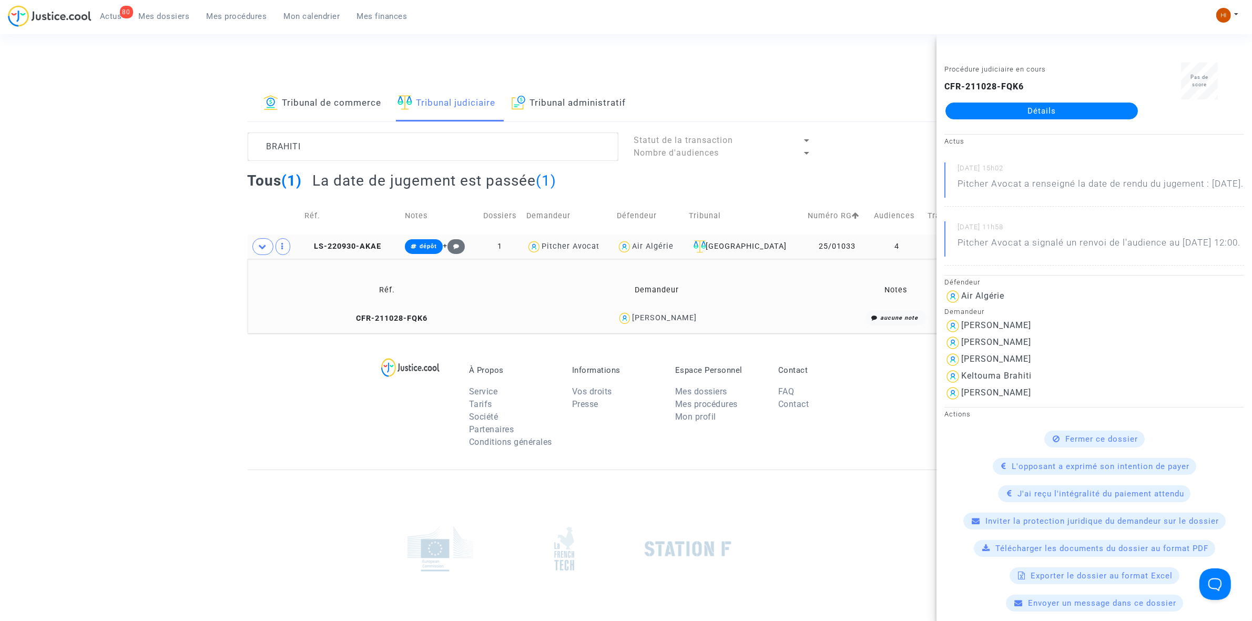
click at [387, 243] on td "LS-220930-AKAE" at bounding box center [351, 247] width 100 height 24
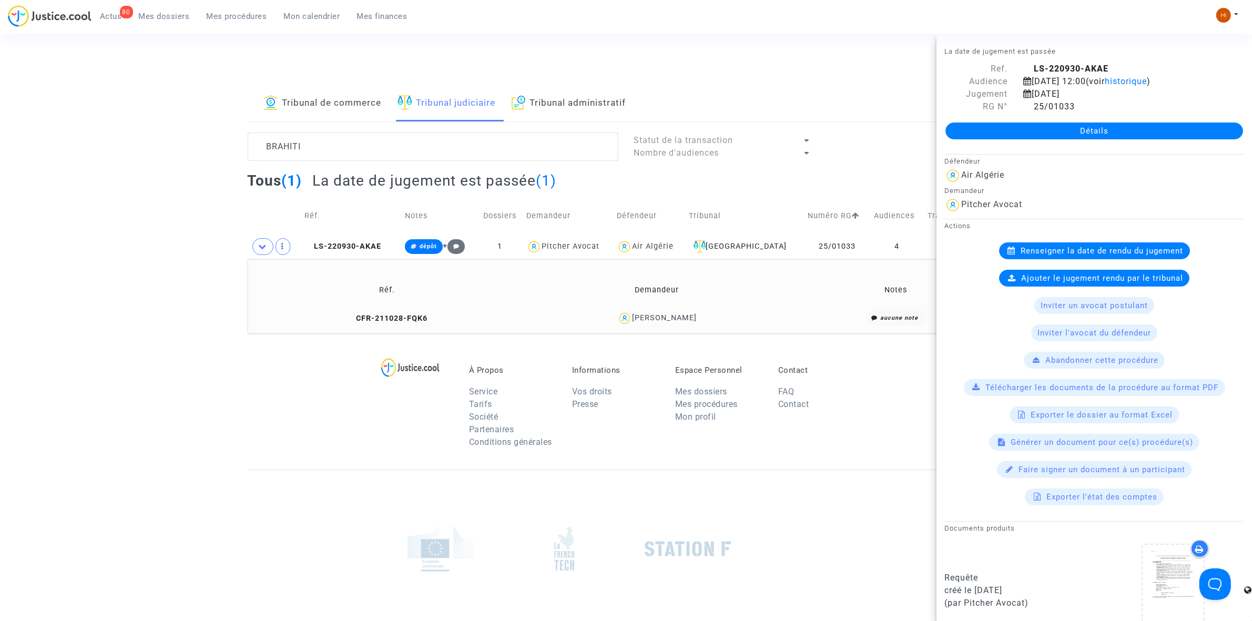
click at [1184, 133] on link "Détails" at bounding box center [1095, 131] width 298 height 17
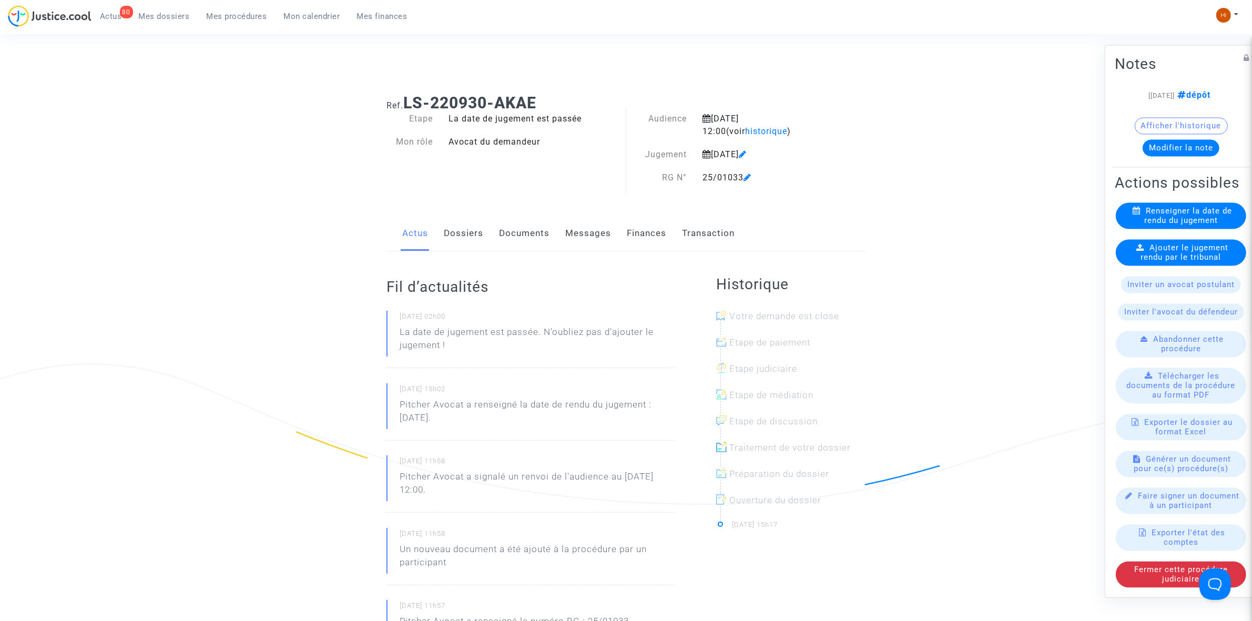
click at [1190, 121] on button "Afficher l'historique" at bounding box center [1181, 125] width 93 height 17
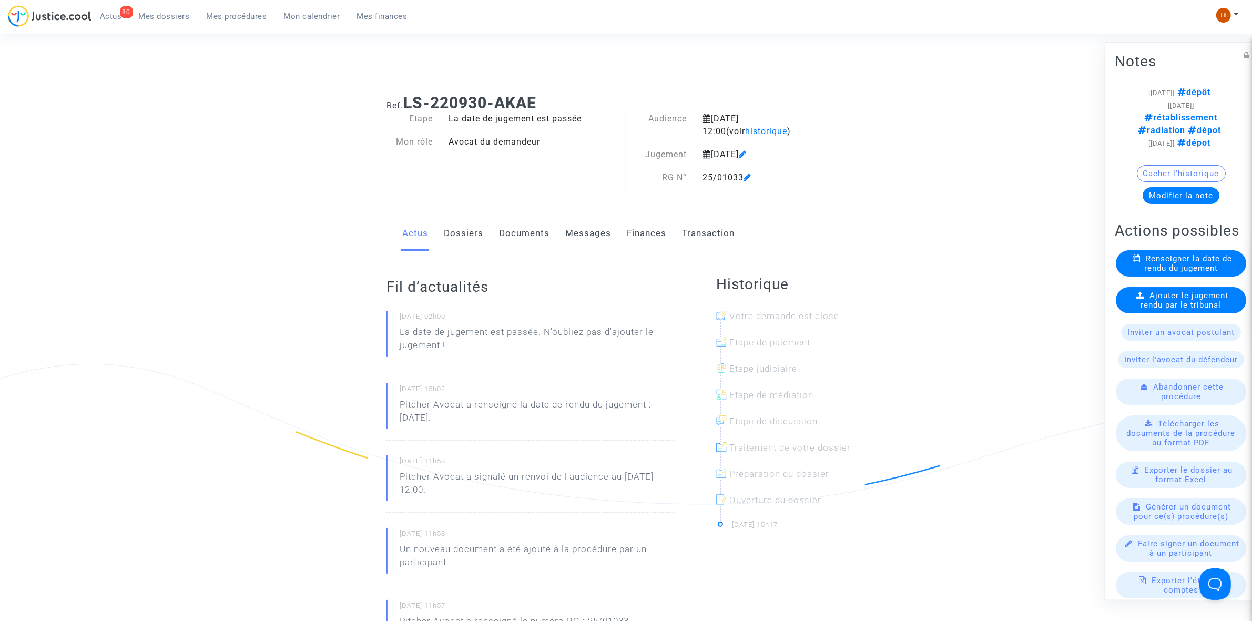
click at [466, 232] on link "Dossiers" at bounding box center [463, 233] width 39 height 35
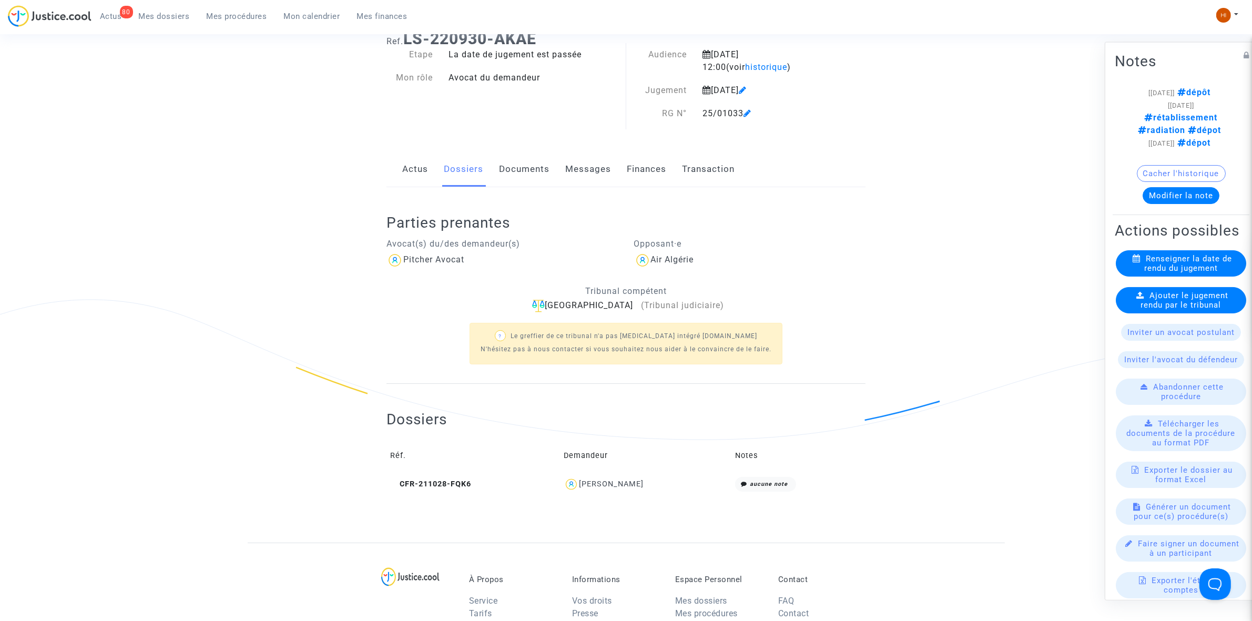
scroll to position [66, 0]
click at [397, 483] on icon at bounding box center [394, 482] width 8 height 7
drag, startPoint x: 434, startPoint y: 484, endPoint x: 456, endPoint y: 474, distance: 24.9
click at [434, 484] on span "CFR-211028-FQK6" at bounding box center [430, 482] width 81 height 9
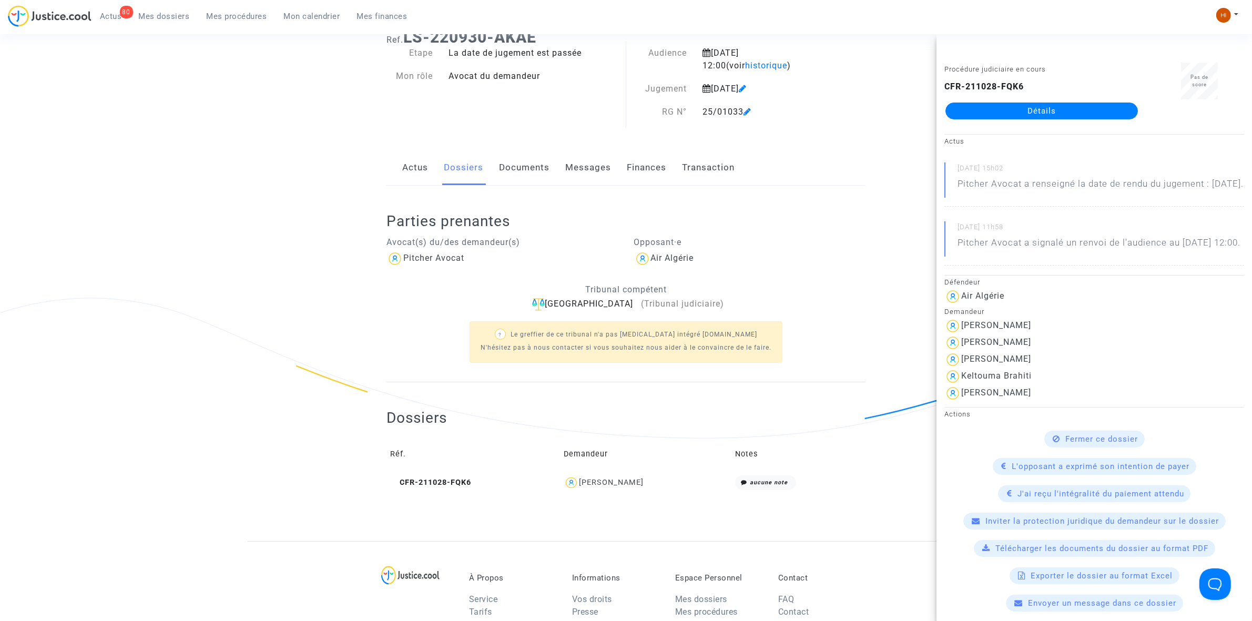
click at [998, 105] on link "Détails" at bounding box center [1042, 111] width 192 height 17
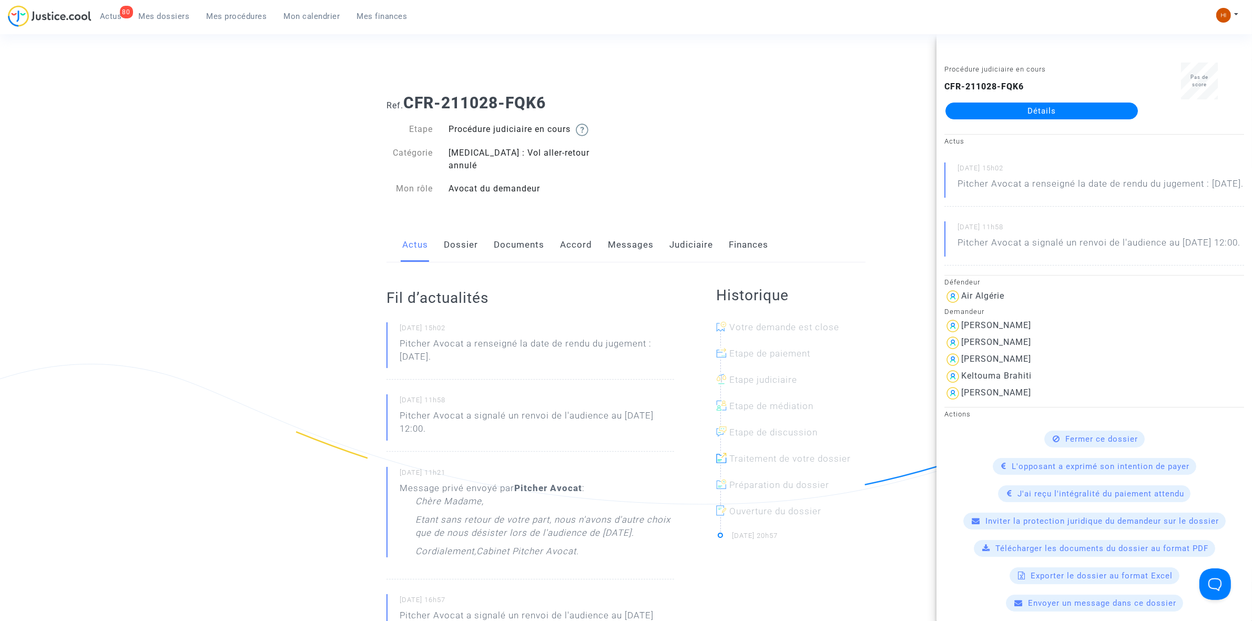
click at [771, 124] on div "Ref. CFR-211028-FQK6 Etape Procédure judiciaire en cours Catégorie Covid - 19 :…" at bounding box center [626, 146] width 495 height 120
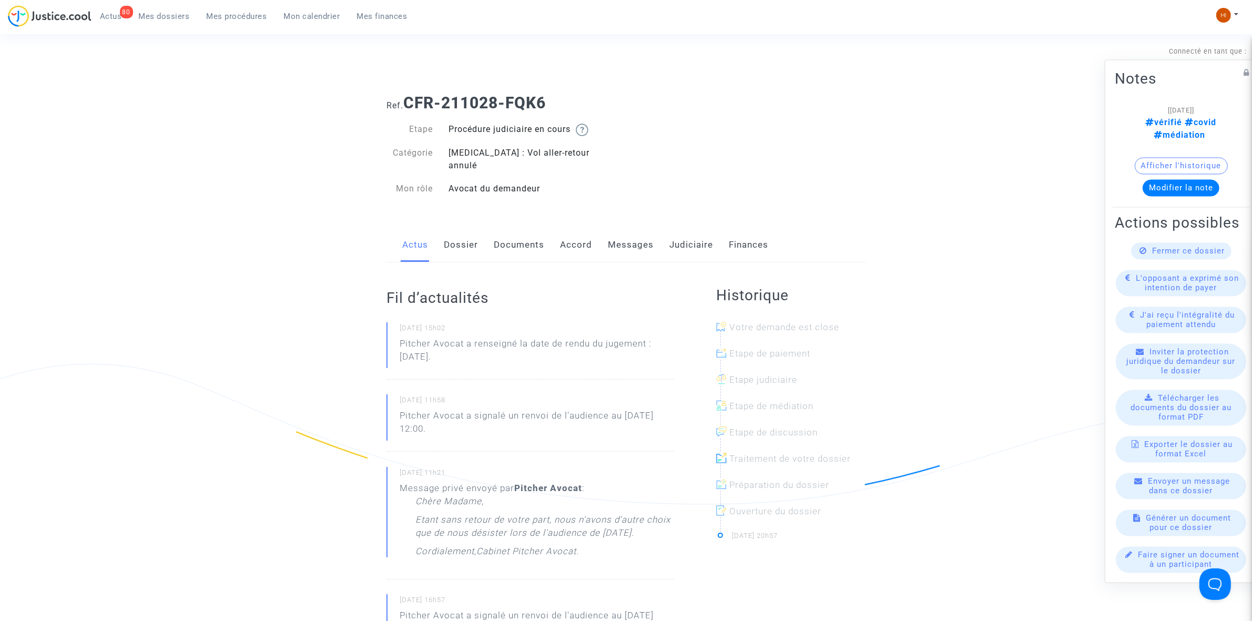
click at [698, 234] on link "Judiciaire" at bounding box center [691, 245] width 44 height 35
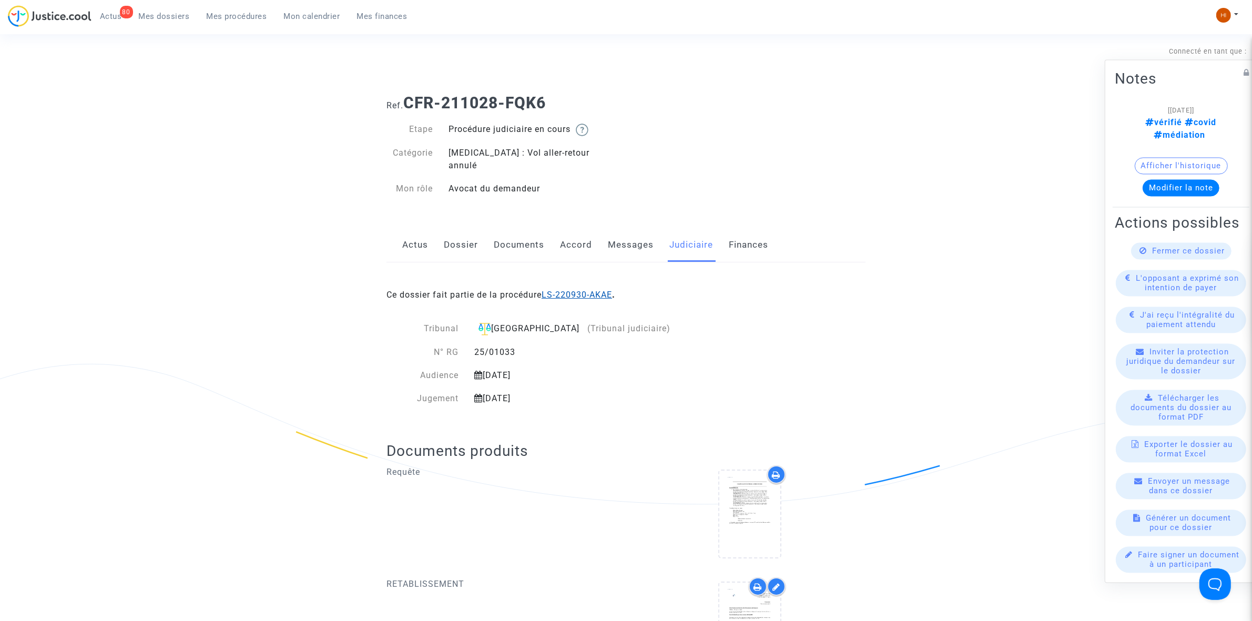
click at [567, 290] on link "LS-220930-AKAE" at bounding box center [577, 295] width 70 height 10
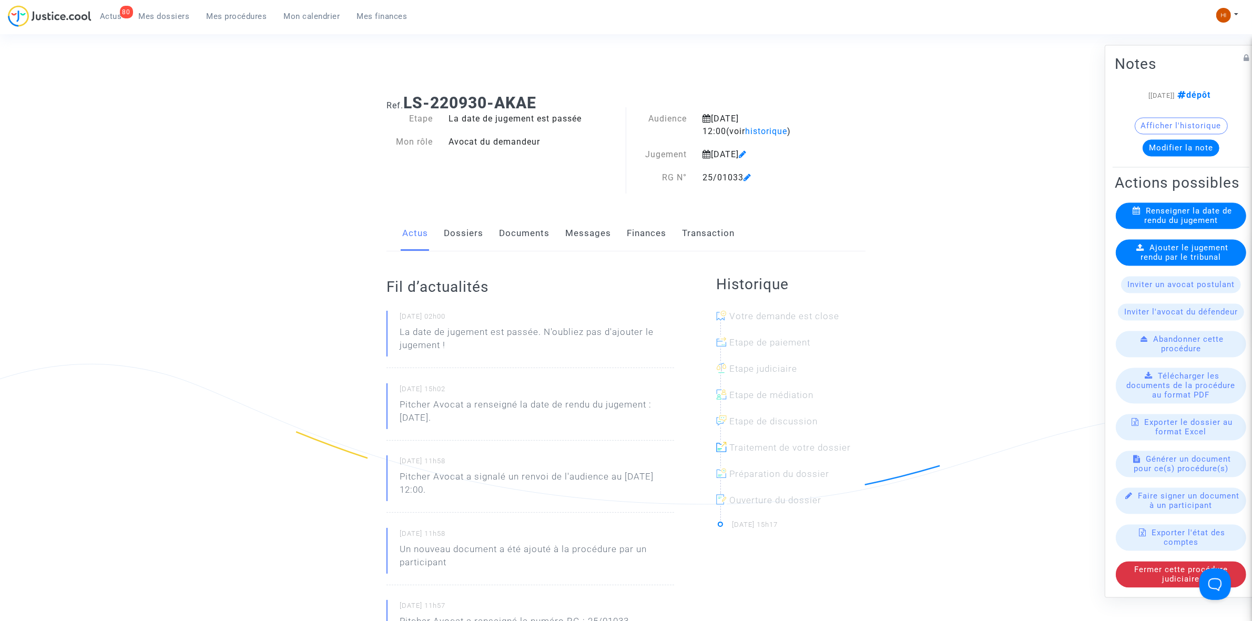
drag, startPoint x: 555, startPoint y: 99, endPoint x: 403, endPoint y: 99, distance: 152.0
click at [403, 99] on h1 "Ref. LS-220930-AKAE" at bounding box center [626, 103] width 479 height 19
copy h1 "LS-220930-AKAE"
drag, startPoint x: 1159, startPoint y: 253, endPoint x: 1164, endPoint y: 258, distance: 7.4
click at [1159, 253] on available-action-list "Renseigner la date de rendu du jugement Ajouter le jugement rendu par le tribun…" at bounding box center [1181, 394] width 133 height 385
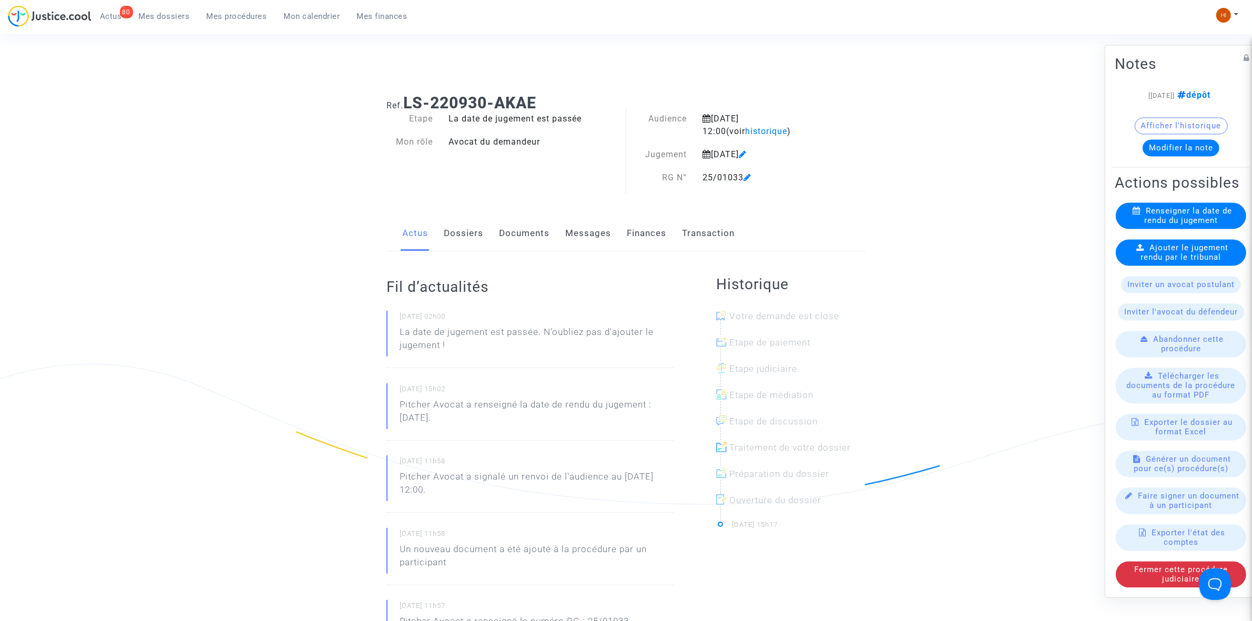
click at [1173, 262] on span "Ajouter le jugement rendu par le tribunal" at bounding box center [1185, 252] width 88 height 19
click at [1160, 262] on span "Ajouter le jugement rendu par le tribunal" at bounding box center [1185, 252] width 88 height 19
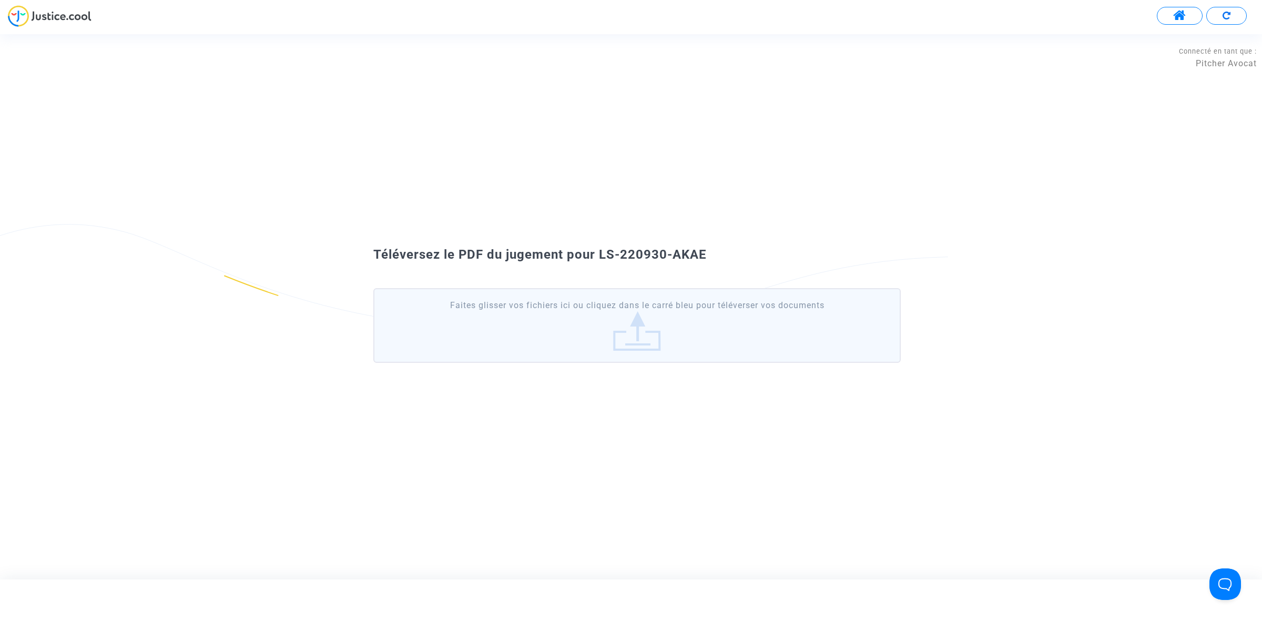
drag, startPoint x: 736, startPoint y: 261, endPoint x: 600, endPoint y: 252, distance: 137.0
click at [600, 252] on div "Téléversez le PDF du jugement pour LS-220930-AKAE" at bounding box center [631, 255] width 568 height 18
copy span "LS-220930-AKAE"
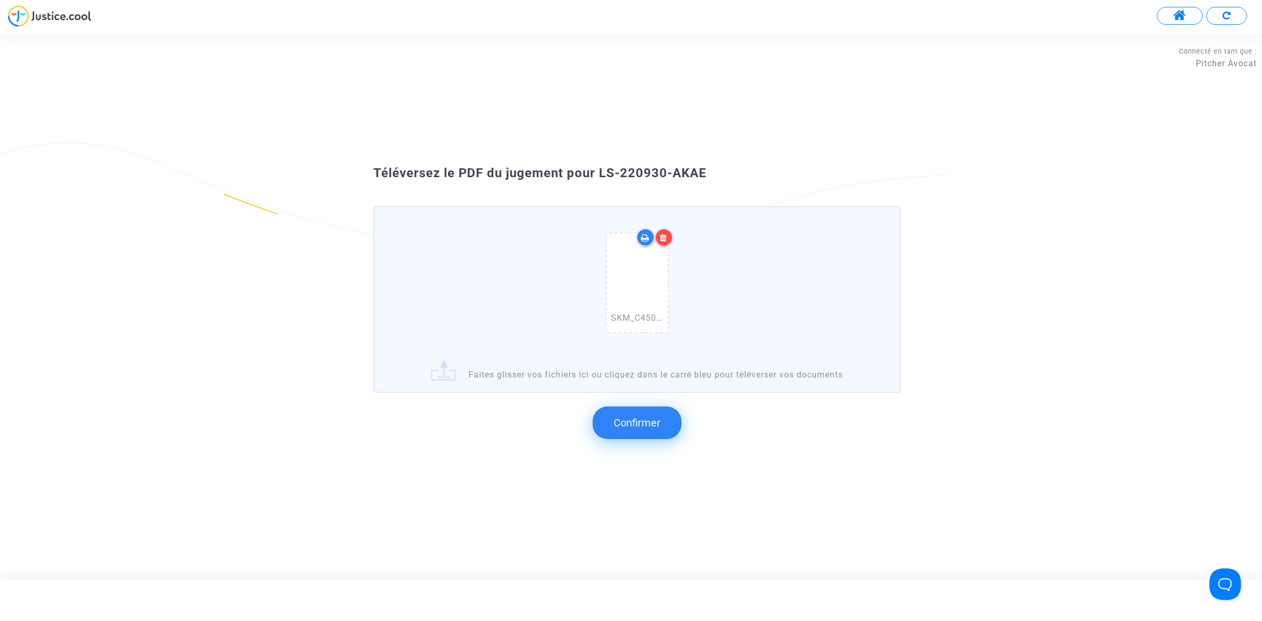
click at [641, 426] on span "Confirmer" at bounding box center [637, 423] width 47 height 13
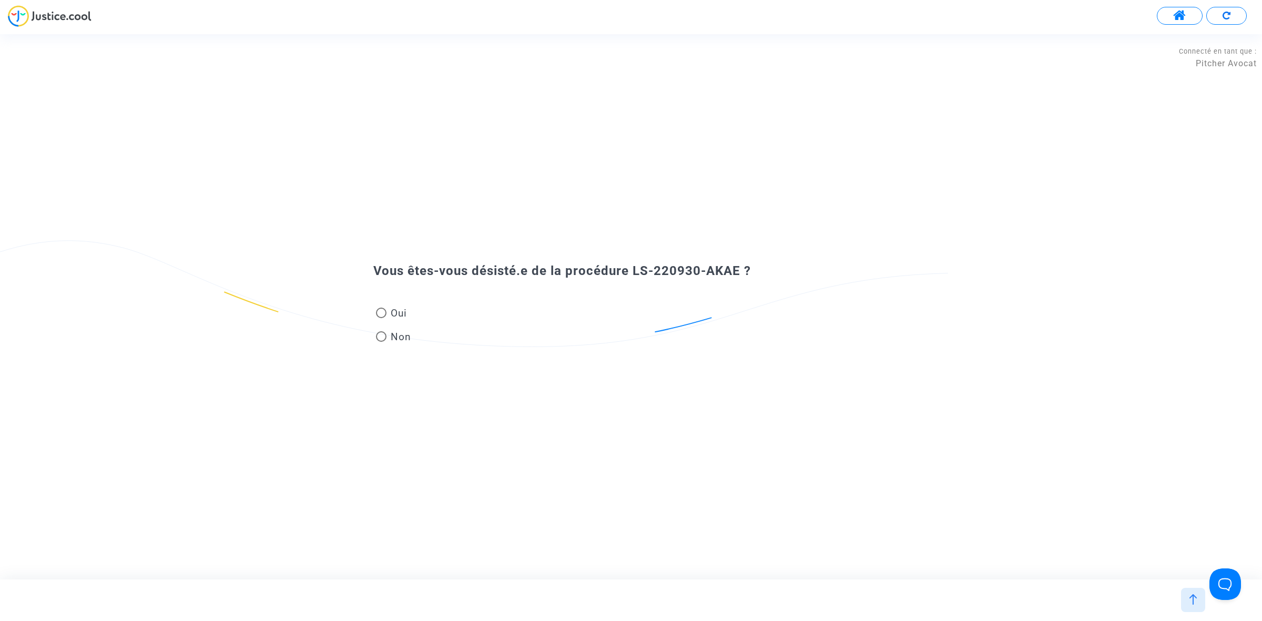
click at [395, 333] on span "Non" at bounding box center [399, 337] width 25 height 14
click at [381, 342] on input "Non" at bounding box center [381, 342] width 1 height 1
radio input "true"
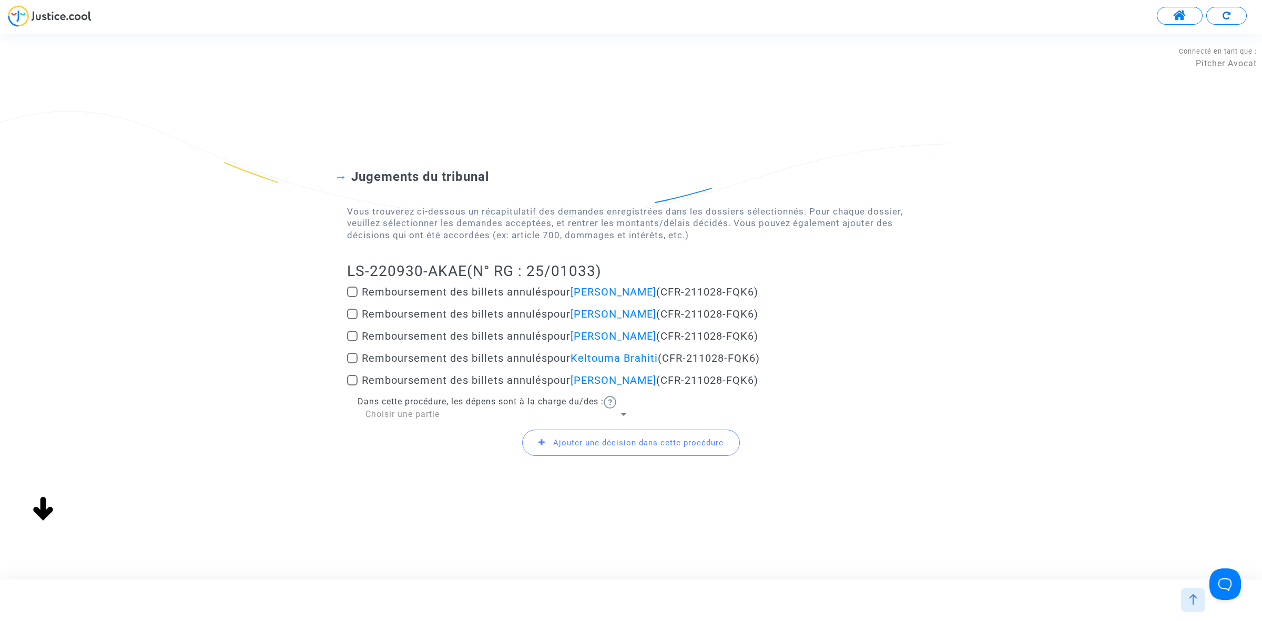
click at [345, 293] on div "Jugements du tribunal Vous trouverez ci-dessous un récapitulatif des demandes e…" at bounding box center [631, 307] width 1262 height 360
click at [353, 292] on span at bounding box center [352, 292] width 11 height 11
click at [352, 297] on input "Remboursement des billets annulés pour Madjid Brahiti (CFR-211028-FQK6)" at bounding box center [352, 297] width 1 height 1
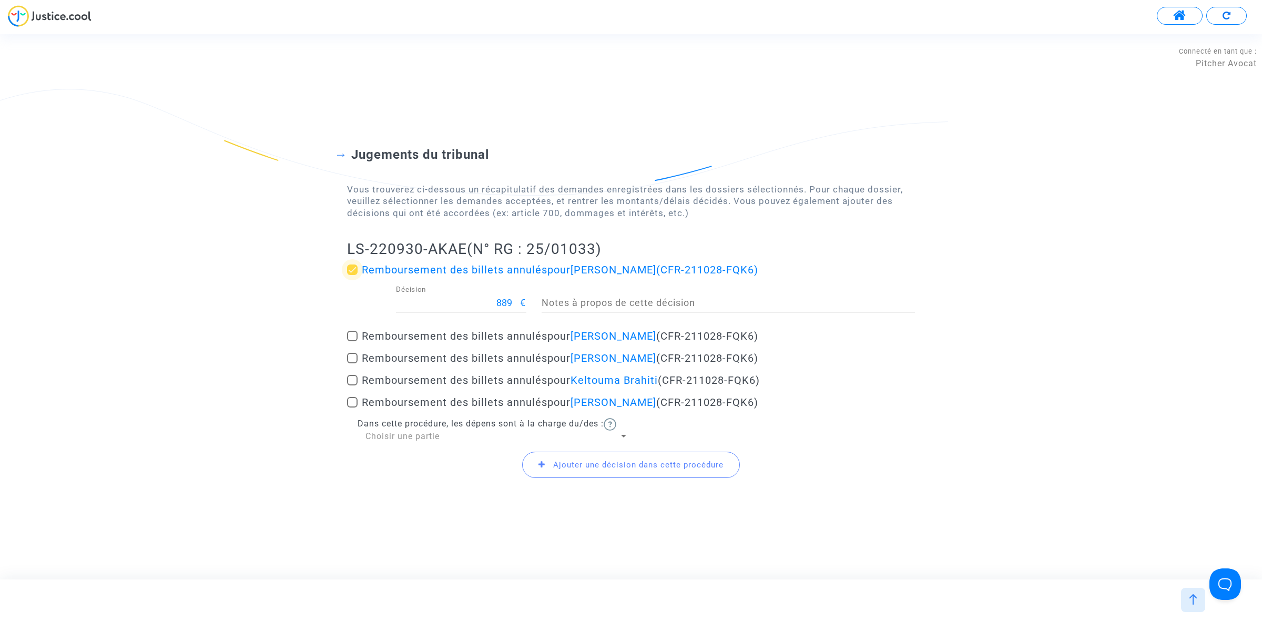
click at [351, 271] on span at bounding box center [352, 270] width 11 height 11
click at [352, 275] on input "Remboursement des billets annulés pour Madjid Brahiti (CFR-211028-FQK6)" at bounding box center [352, 275] width 1 height 1
checkbox input "false"
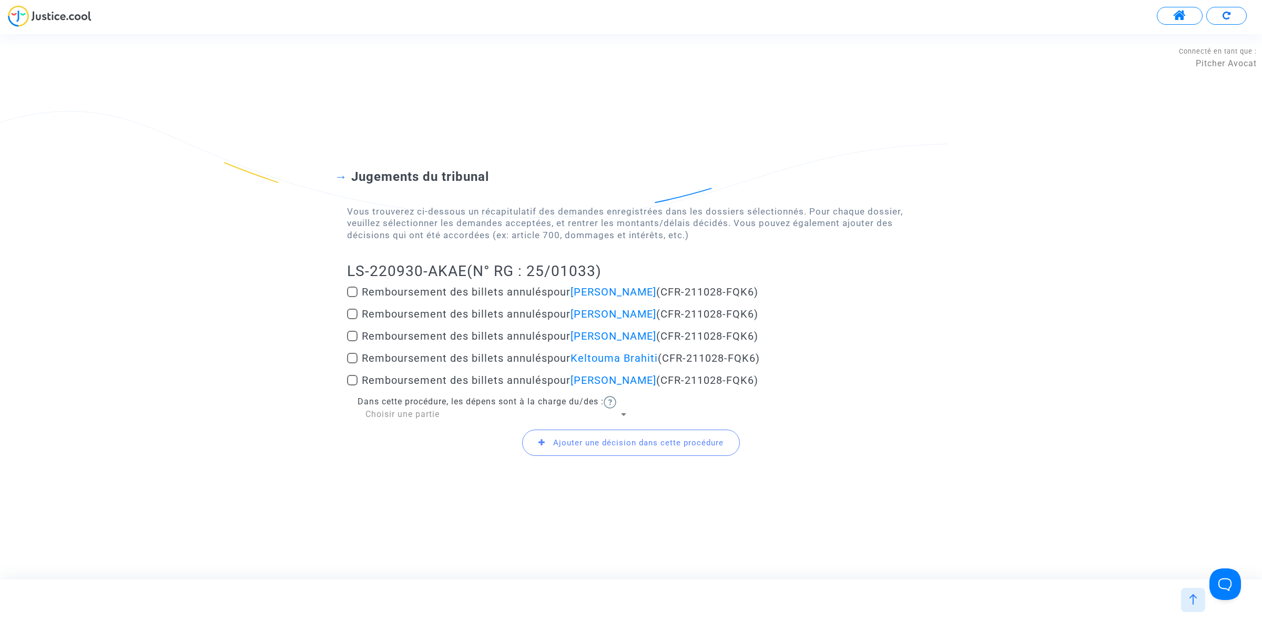
click at [346, 330] on div "Jugements du tribunal Vous trouverez ci-dessous un récapitulatif des demandes e…" at bounding box center [631, 307] width 1262 height 360
click at [350, 338] on span at bounding box center [352, 336] width 11 height 11
click at [352, 341] on input "Remboursement des billets annulés pour Hanifa Chaouchi (CFR-211028-FQK6)" at bounding box center [352, 341] width 1 height 1
checkbox input "true"
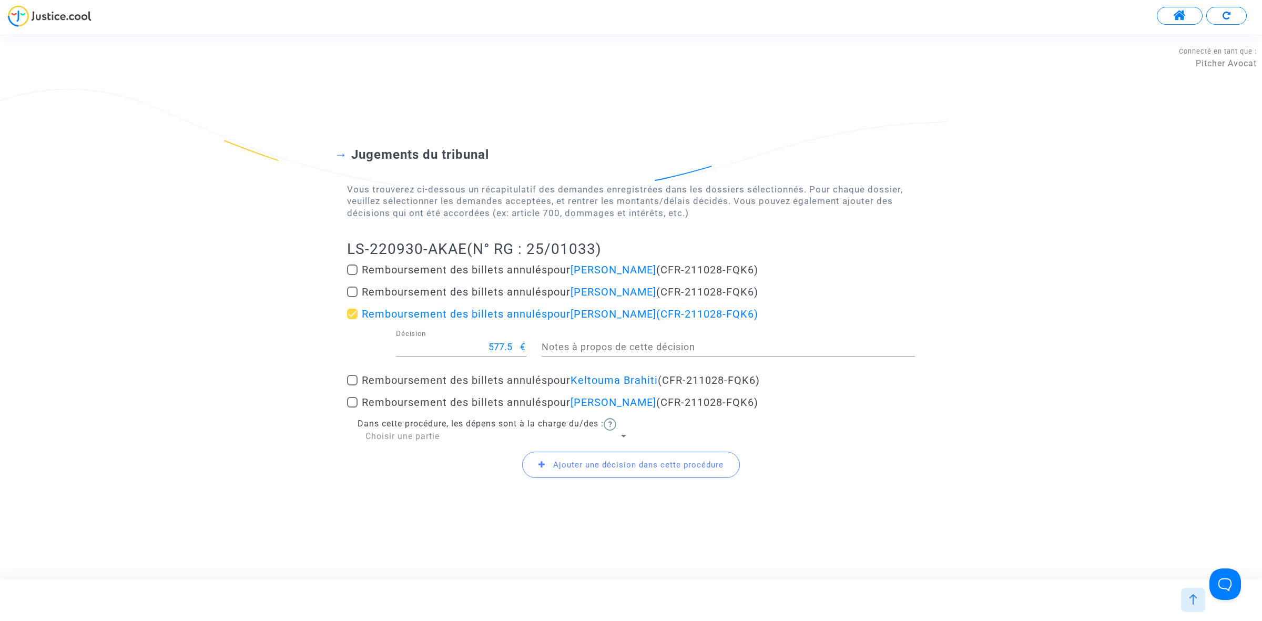
click at [511, 347] on input "577.5" at bounding box center [458, 347] width 125 height 11
click at [505, 347] on input "577.505" at bounding box center [458, 347] width 125 height 11
type input "577.50"
click at [348, 400] on span at bounding box center [352, 402] width 11 height 11
click at [352, 408] on input "Remboursement des billets annulés pour Kamel Brahiti (CFR-211028-FQK6)" at bounding box center [352, 408] width 1 height 1
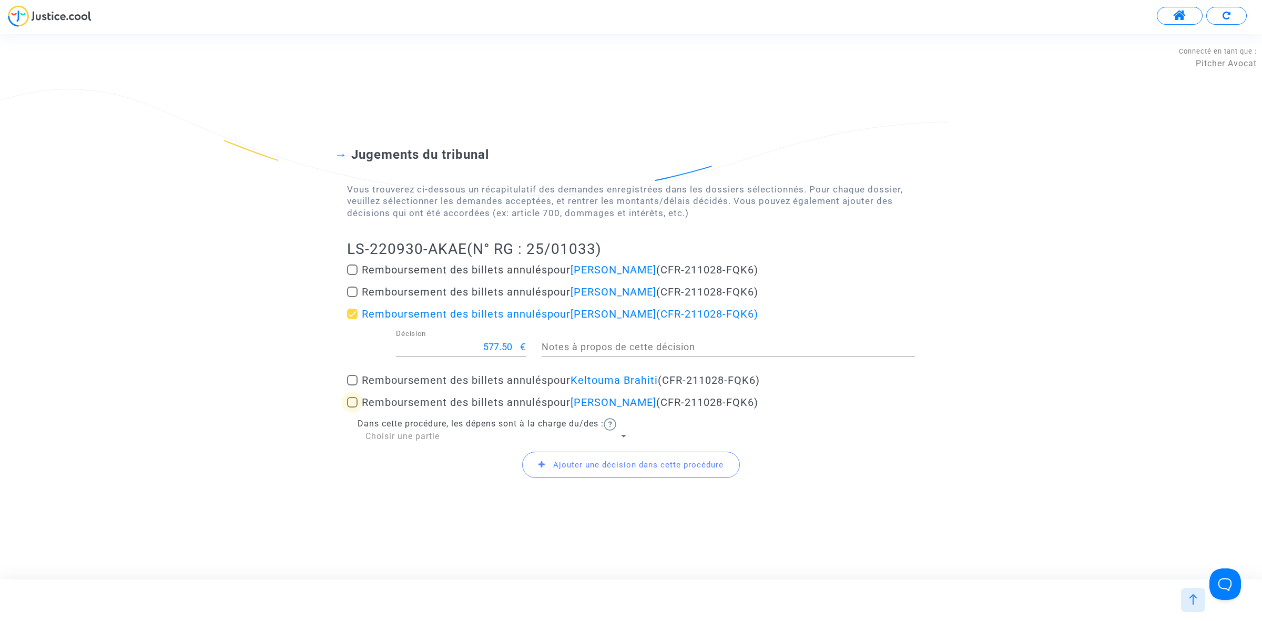
checkbox input "true"
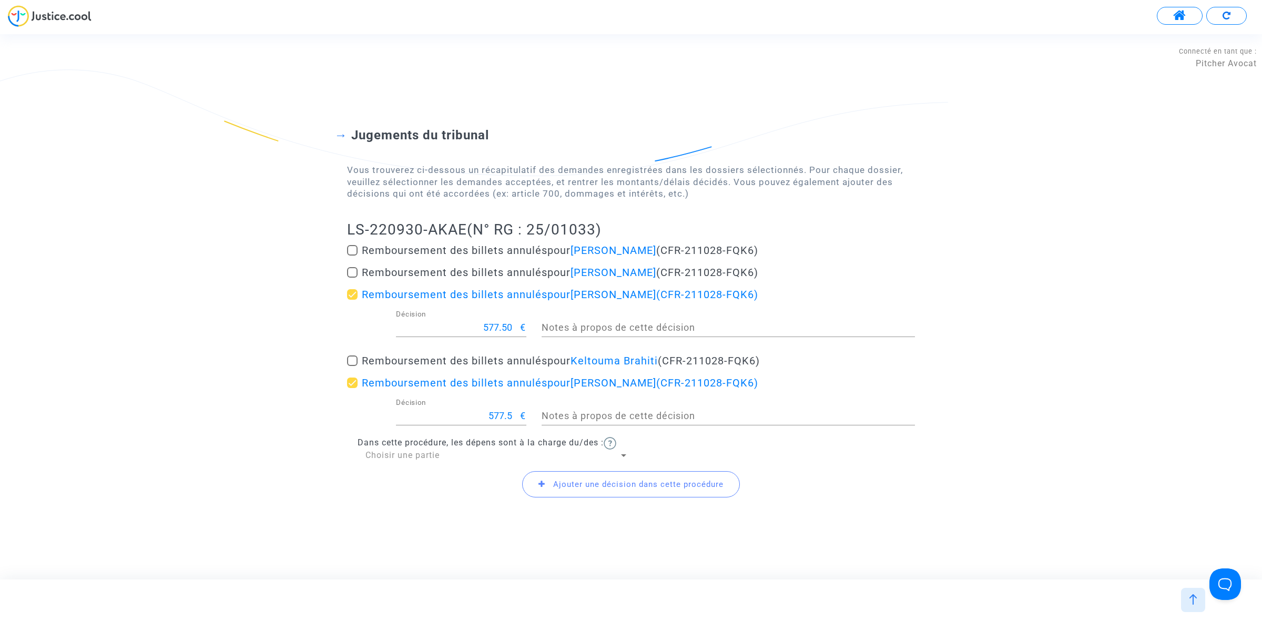
click at [510, 414] on input "577.5" at bounding box center [458, 416] width 125 height 11
type input "577.60"
click at [350, 253] on span at bounding box center [352, 250] width 11 height 11
click at [352, 256] on input "Remboursement des billets annulés pour Madjid Brahiti (CFR-211028-FQK6)" at bounding box center [352, 256] width 1 height 1
checkbox input "true"
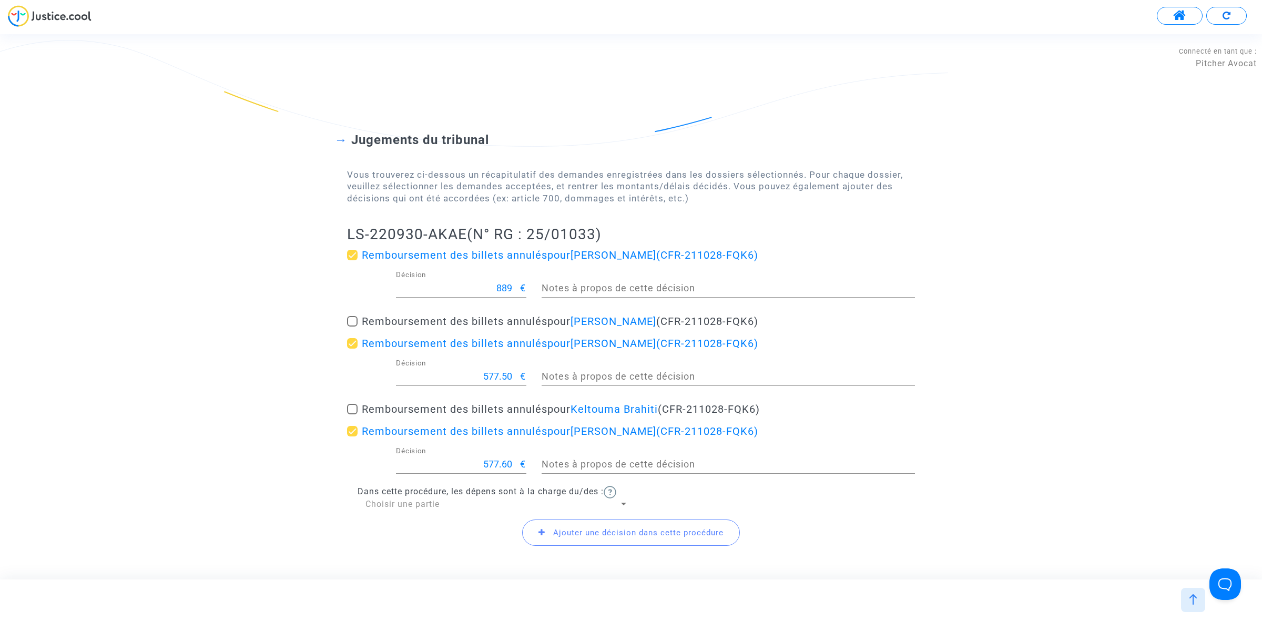
click at [353, 321] on span at bounding box center [352, 321] width 11 height 11
click at [352, 327] on input "Remboursement des billets annulés pour karima brahiti (CFR-211028-FQK6)" at bounding box center [352, 327] width 1 height 1
checkbox input "true"
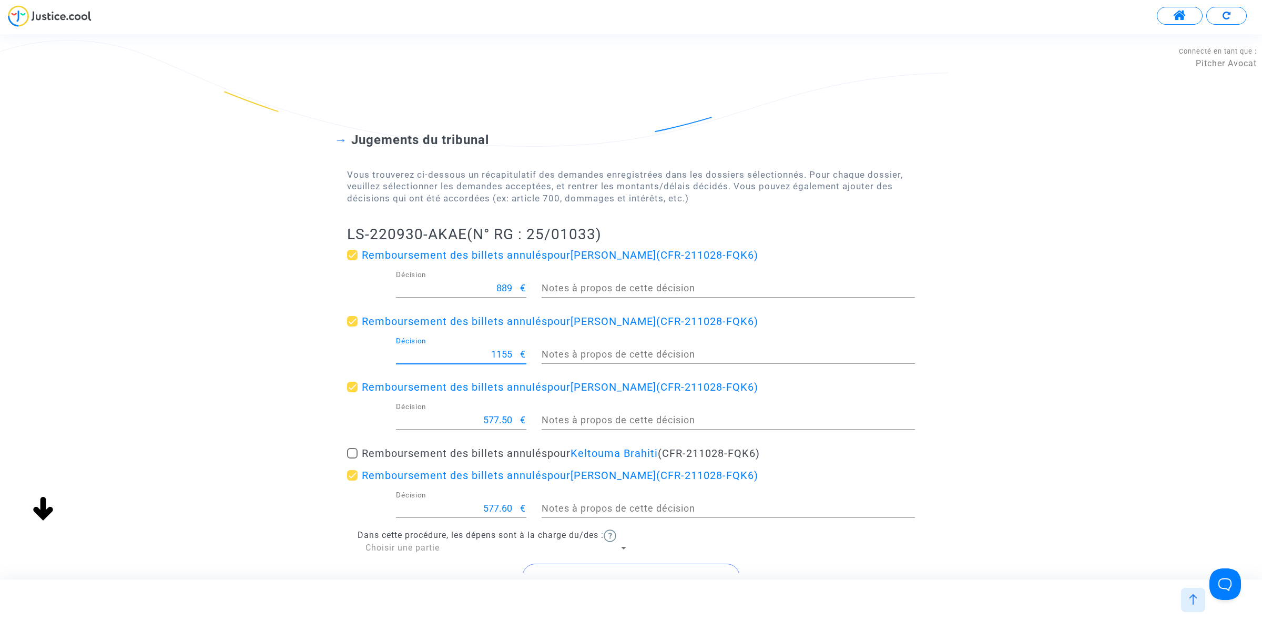
drag, startPoint x: 482, startPoint y: 351, endPoint x: 533, endPoint y: 353, distance: 50.5
click at [533, 353] on div "1155 Décision € Notes à propos de cette décision" at bounding box center [631, 356] width 584 height 39
type input "444.50"
drag, startPoint x: 492, startPoint y: 288, endPoint x: 527, endPoint y: 287, distance: 35.3
click at [527, 287] on div "889 Décision €" at bounding box center [461, 290] width 146 height 39
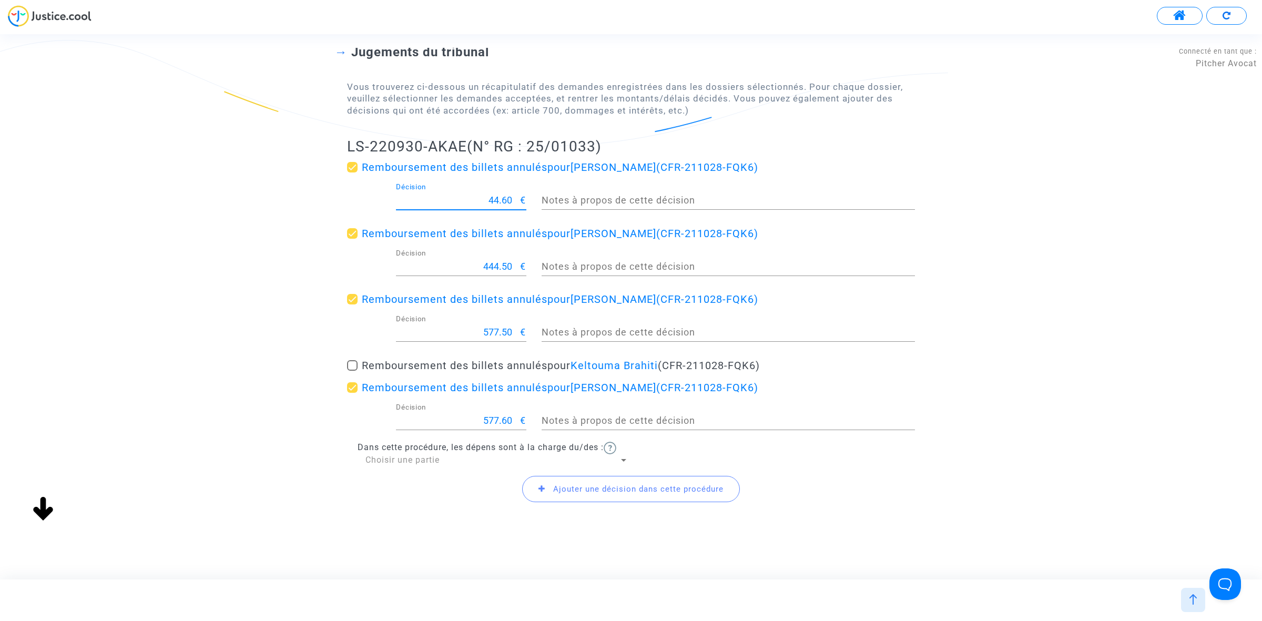
scroll to position [100, 0]
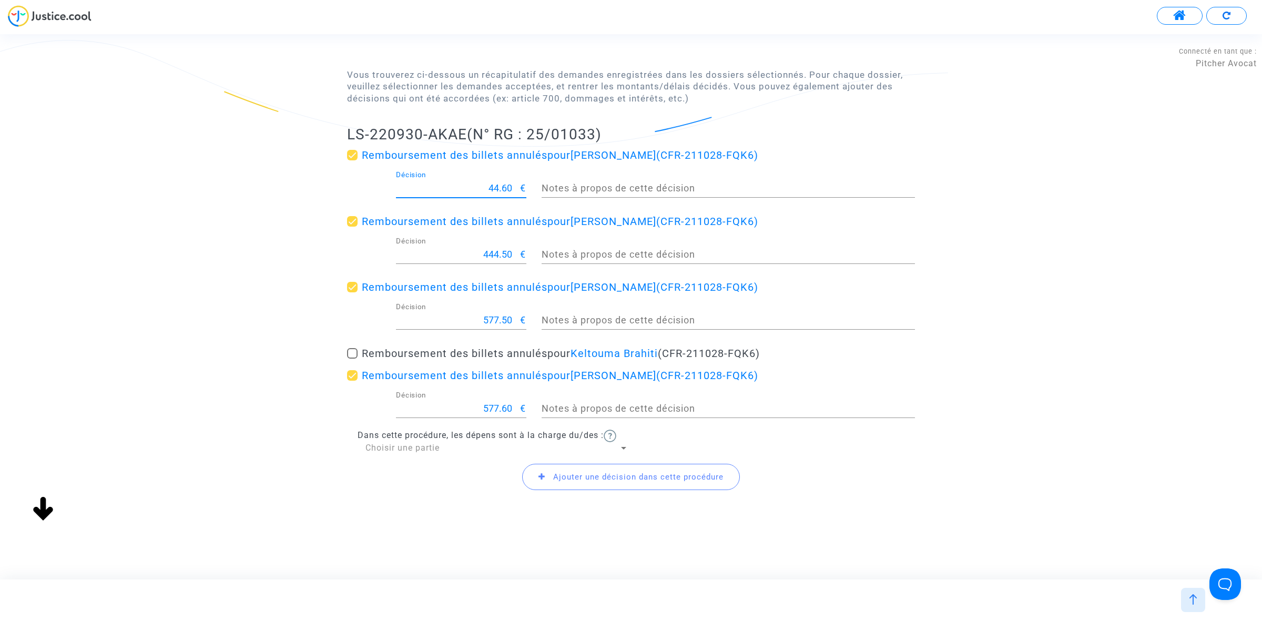
click at [497, 187] on input "44.60" at bounding box center [458, 188] width 125 height 11
type input "444.60"
click at [558, 483] on span "Ajouter une décision dans cette procédure" at bounding box center [631, 477] width 218 height 26
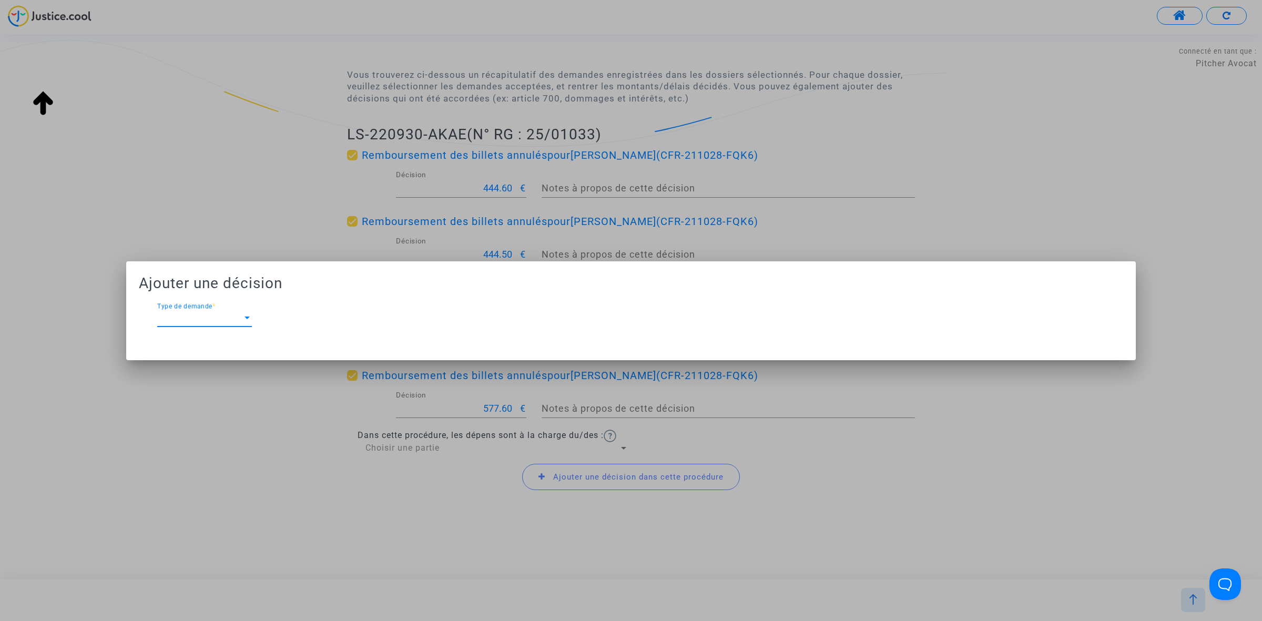
click at [230, 316] on span "Type de demande" at bounding box center [199, 317] width 85 height 9
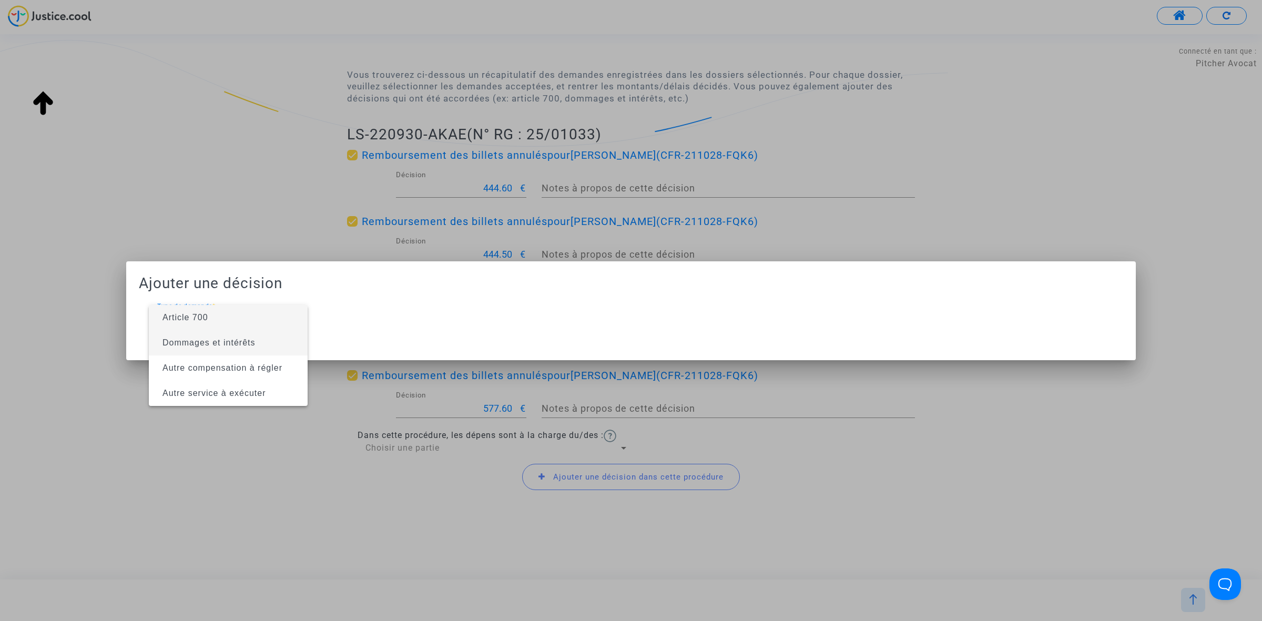
click at [229, 338] on span "Dommages et intérêts" at bounding box center [208, 342] width 93 height 9
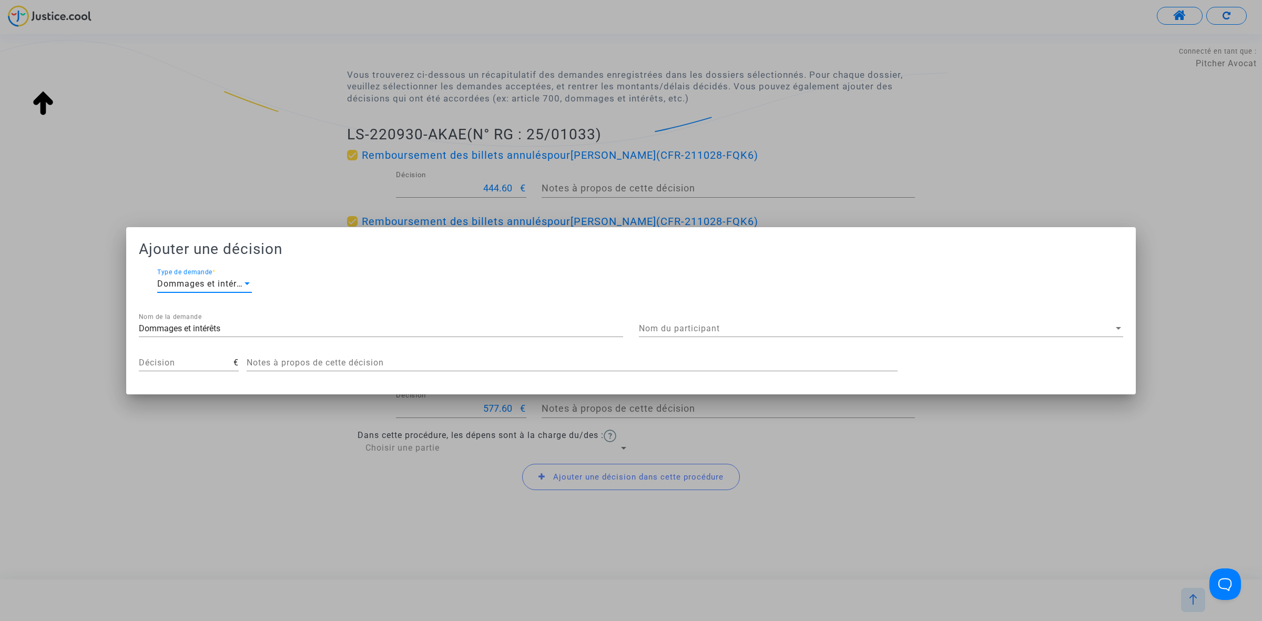
click at [773, 330] on span "Nom du participant" at bounding box center [876, 328] width 475 height 9
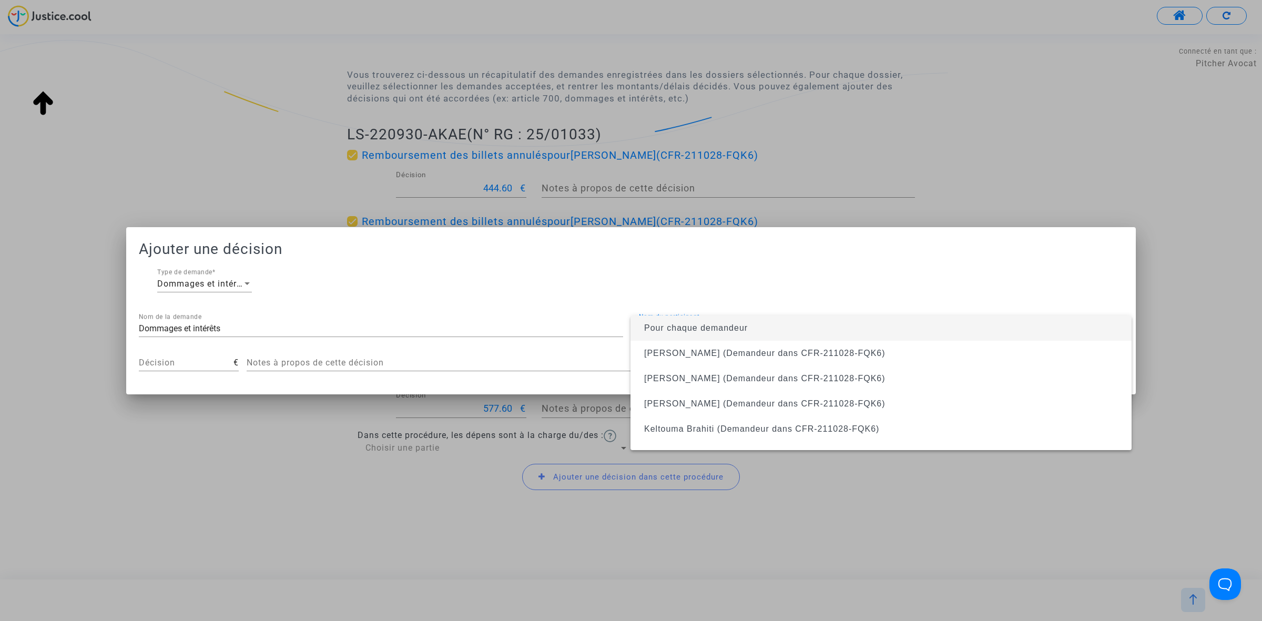
click at [771, 327] on span "Pour chaque demandeur" at bounding box center [881, 328] width 484 height 25
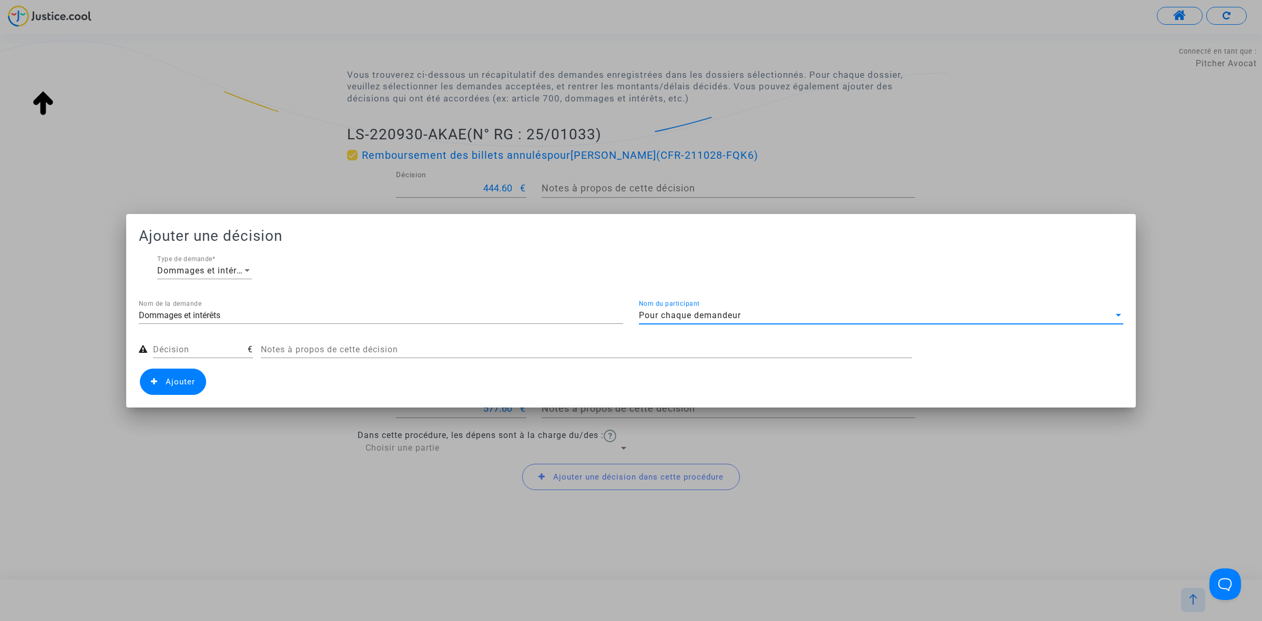
click at [208, 350] on input "Décision" at bounding box center [200, 349] width 95 height 9
type input "50"
click at [174, 380] on span "Ajouter" at bounding box center [180, 381] width 29 height 9
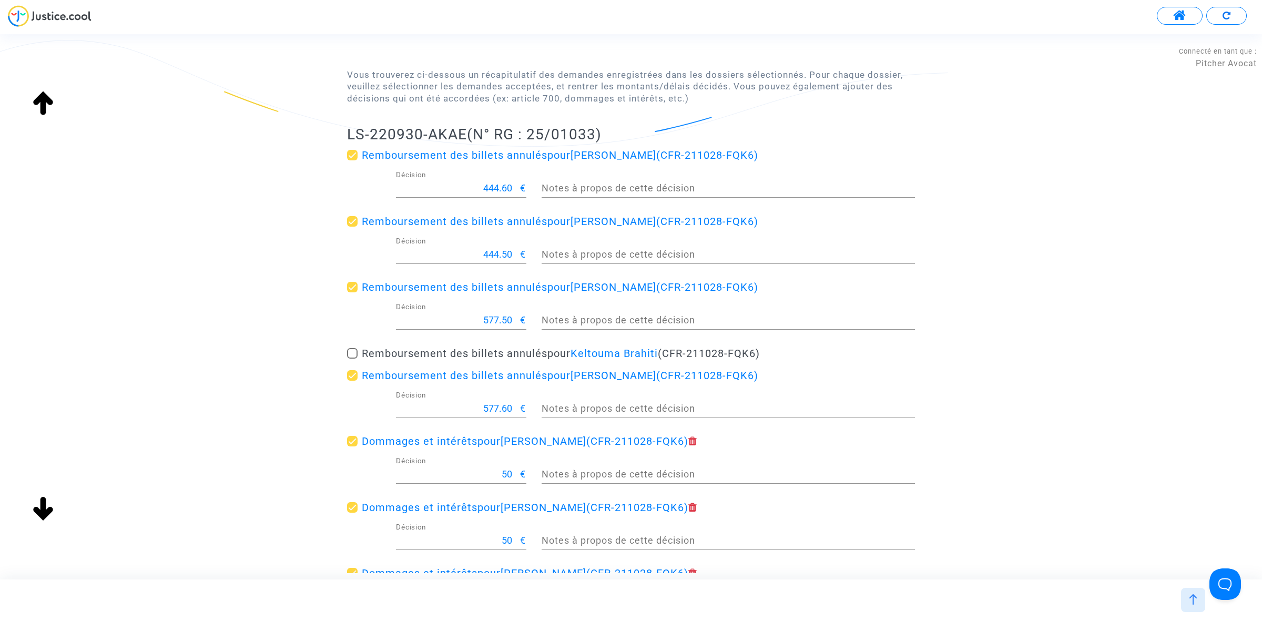
scroll to position [429, 0]
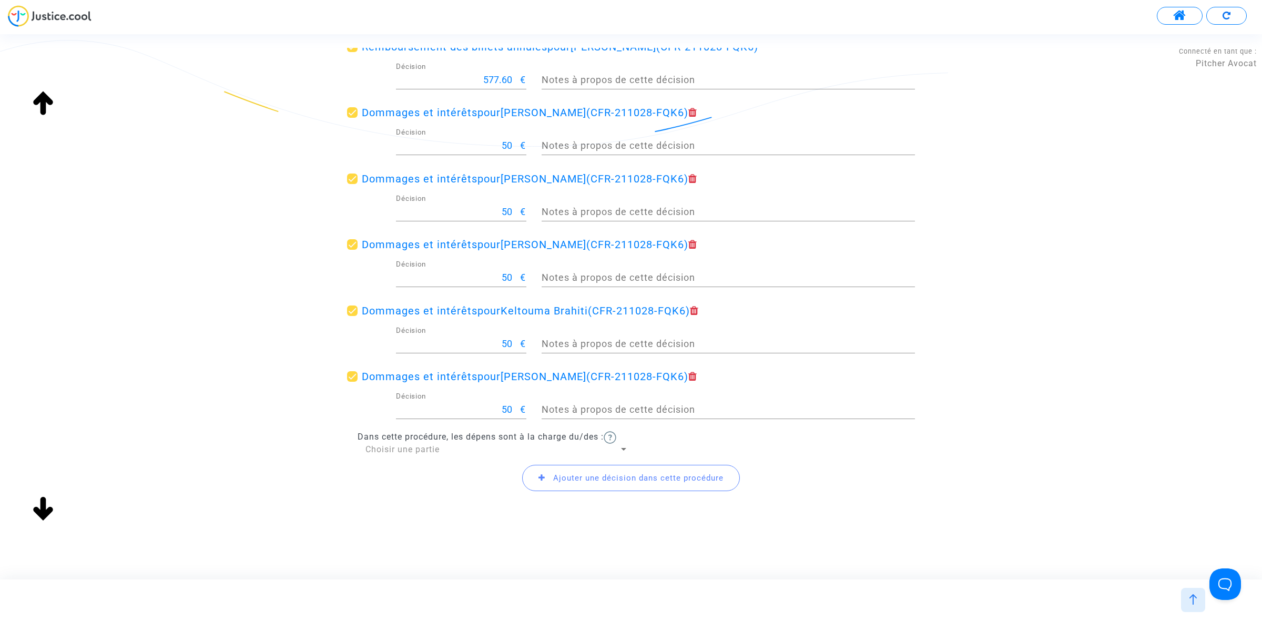
click at [583, 472] on span "Ajouter une décision dans cette procédure" at bounding box center [631, 478] width 218 height 26
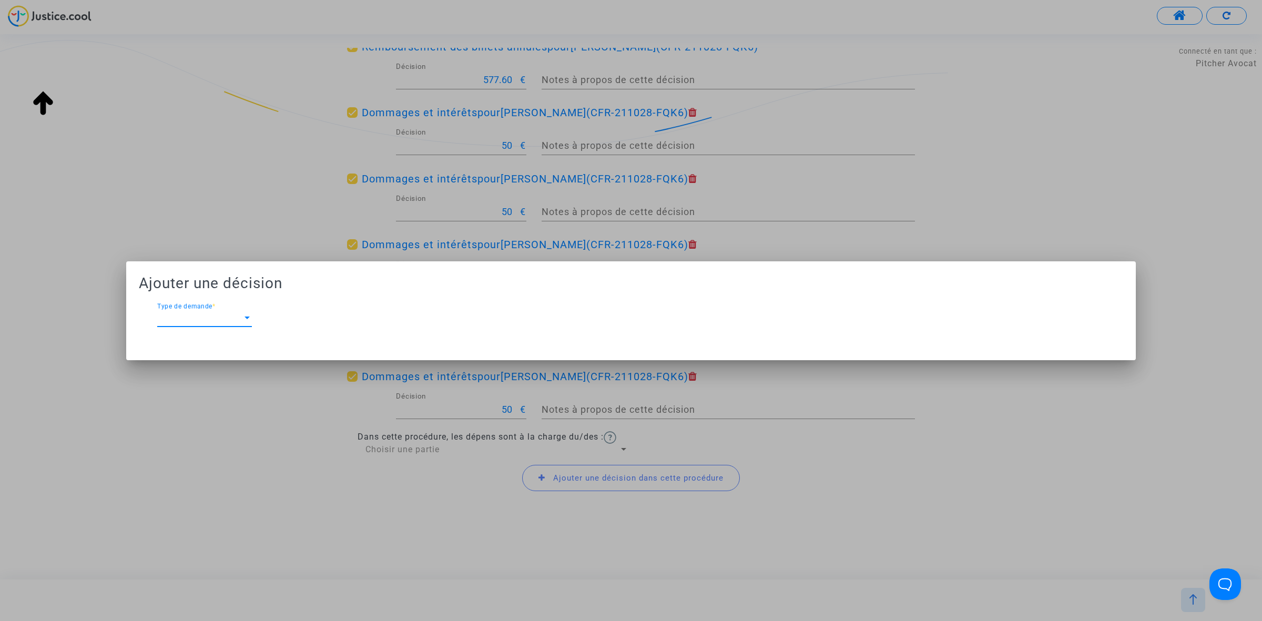
click at [232, 314] on span "Type de demande" at bounding box center [199, 317] width 85 height 9
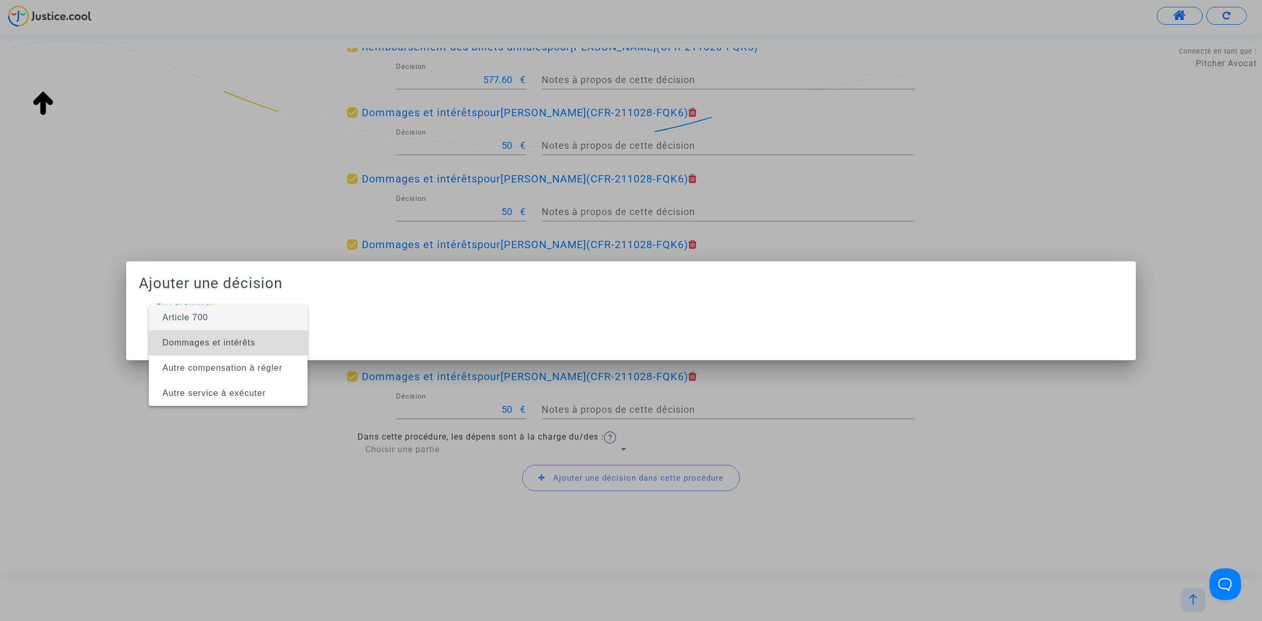
click at [235, 343] on span "Dommages et intérêts" at bounding box center [208, 342] width 93 height 9
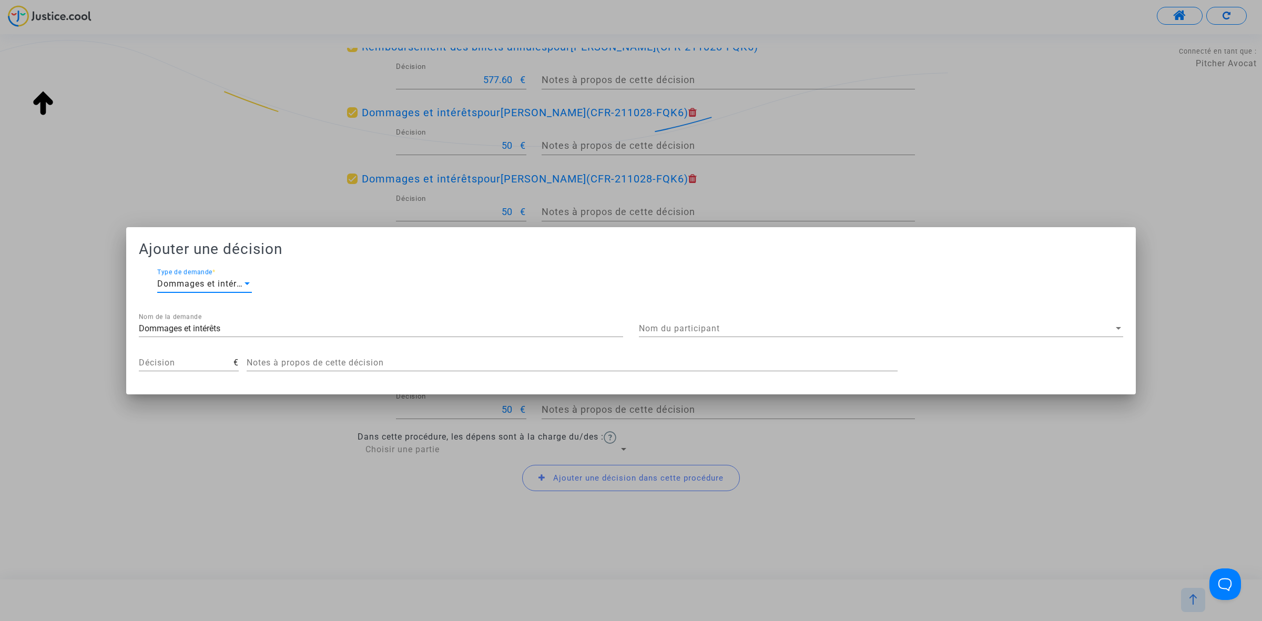
click at [831, 330] on span "Nom du participant" at bounding box center [876, 328] width 475 height 9
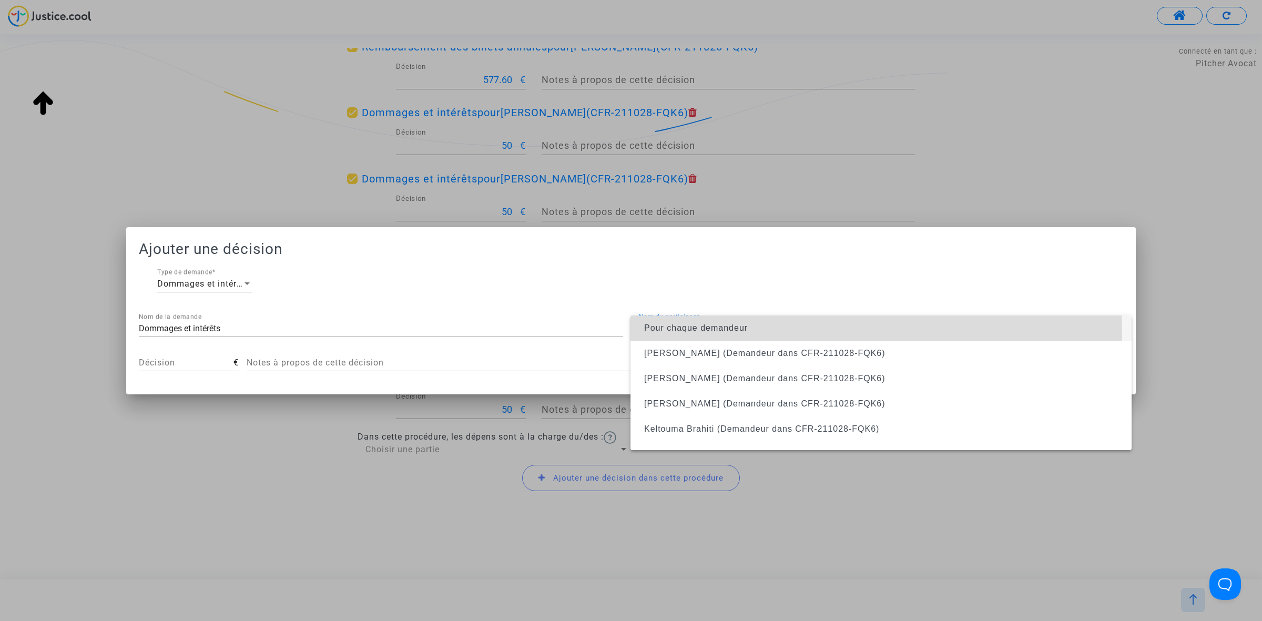
click at [806, 332] on span "Pour chaque demandeur" at bounding box center [881, 328] width 484 height 25
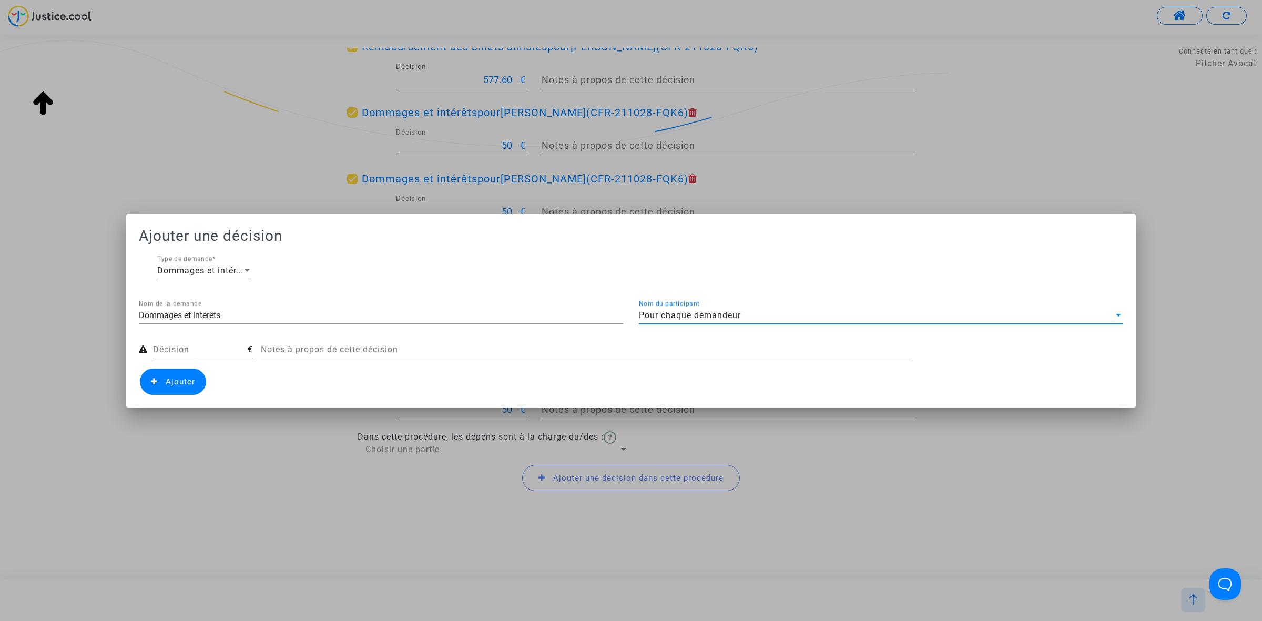
click at [196, 342] on div "Décision" at bounding box center [200, 346] width 95 height 24
type input "4"
type input "100"
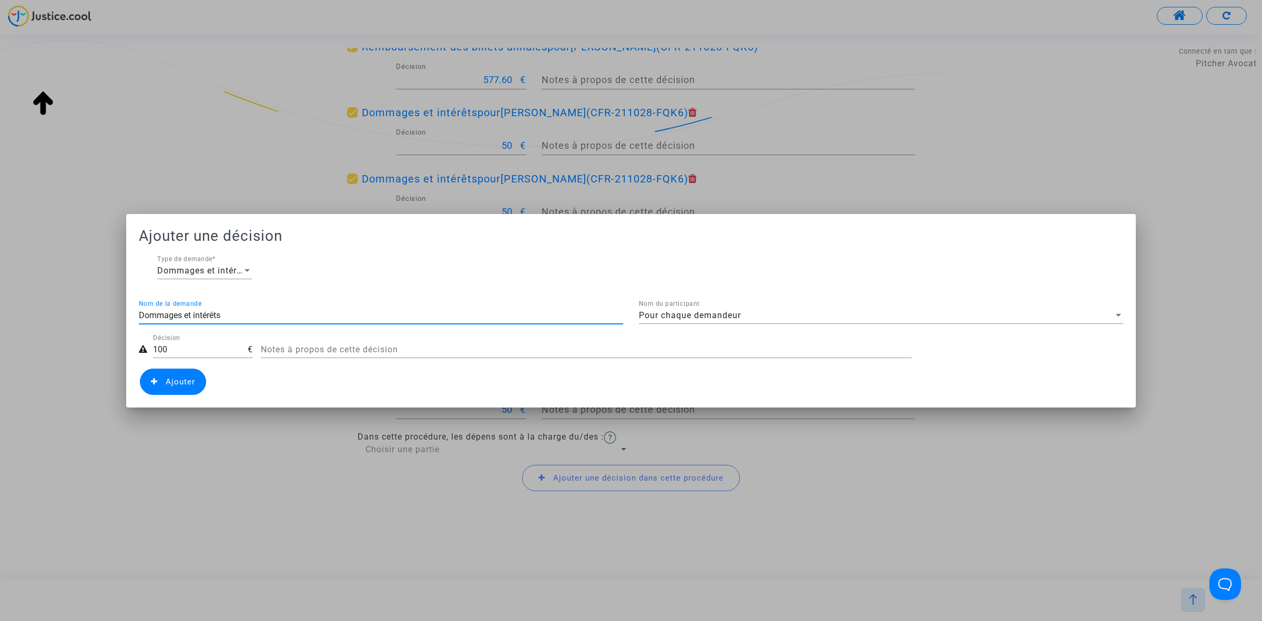
click at [246, 317] on input "Dommages et intérêts" at bounding box center [381, 315] width 484 height 9
drag, startPoint x: 246, startPoint y: 317, endPoint x: 70, endPoint y: 304, distance: 176.7
click at [70, 304] on div "Ajouter une décision Dommages et intérêts Type de demande * Dommages et intérêt…" at bounding box center [631, 310] width 1262 height 621
type input "Résistance abusive"
click at [169, 382] on span "Ajouter" at bounding box center [180, 381] width 29 height 9
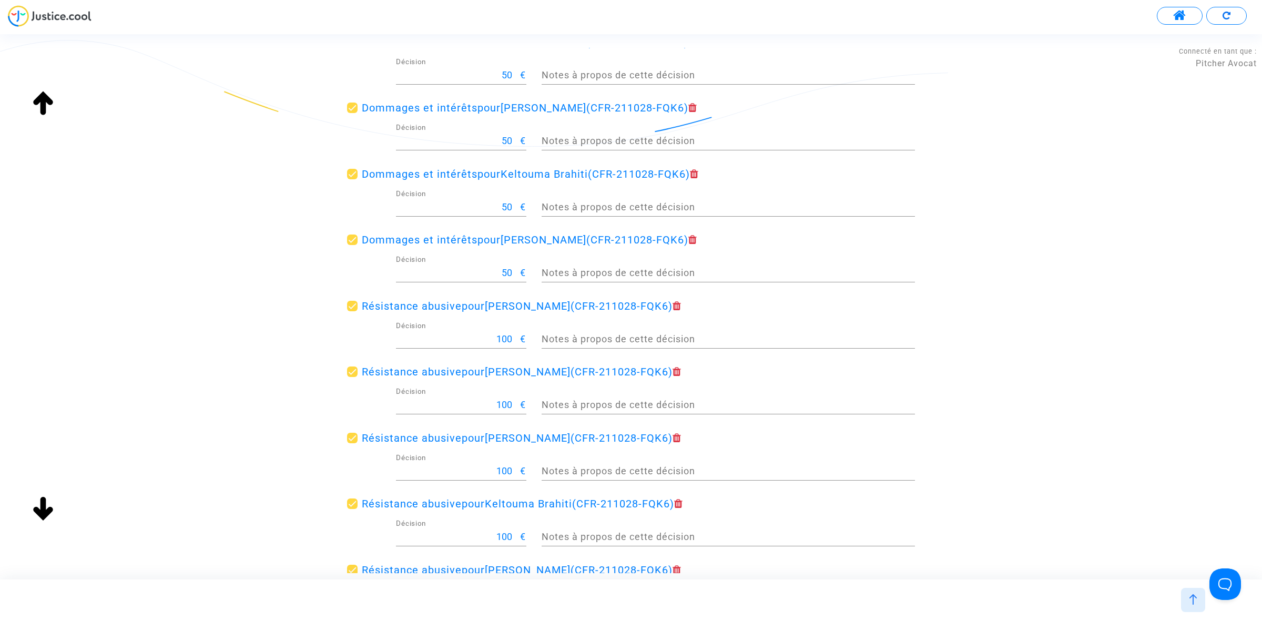
scroll to position [760, 0]
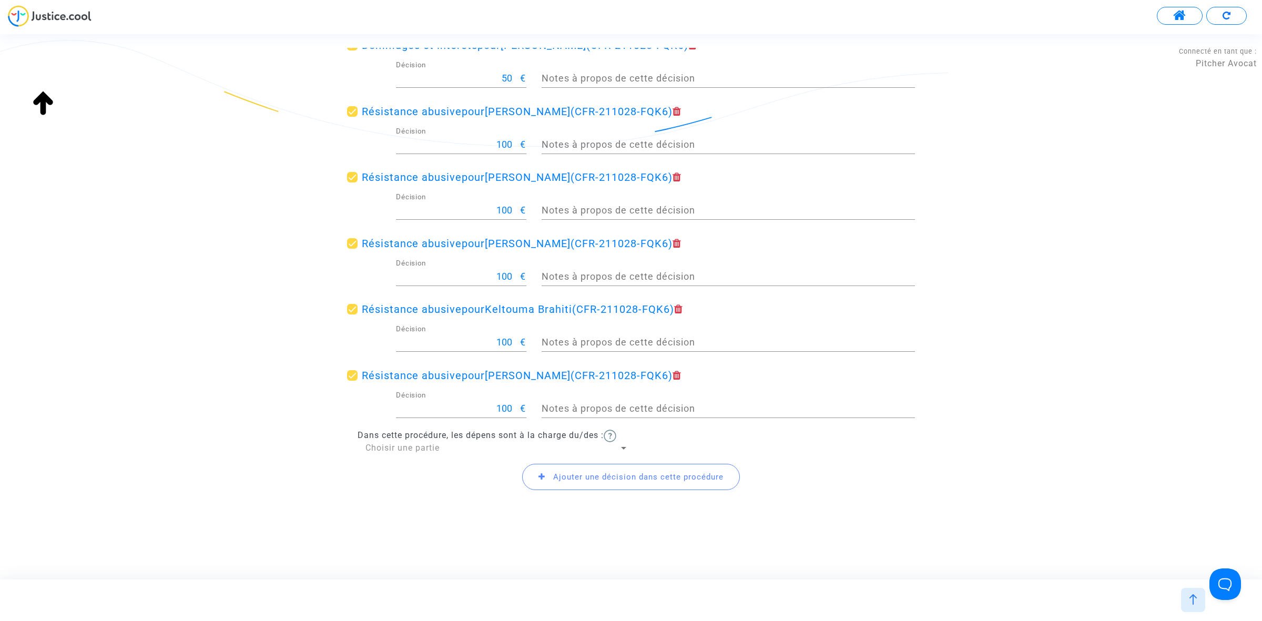
click at [547, 474] on span "Ajouter une décision dans cette procédure" at bounding box center [631, 477] width 218 height 26
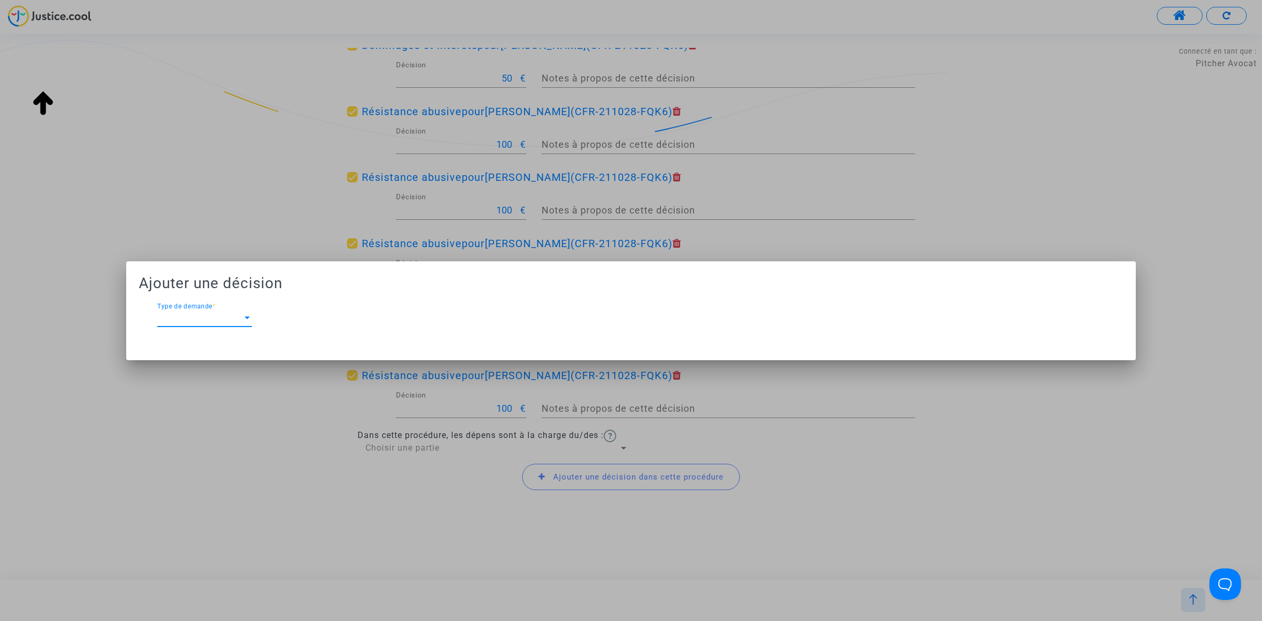
click at [205, 317] on span "Type de demande" at bounding box center [199, 317] width 85 height 9
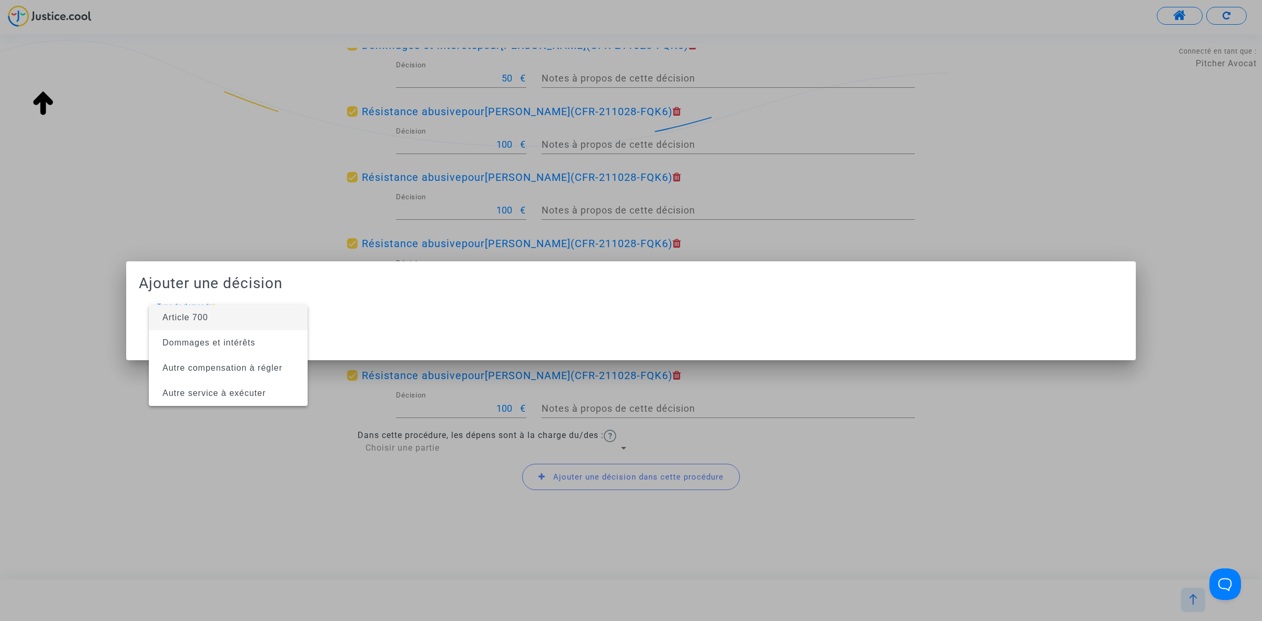
click at [218, 317] on span "Article 700" at bounding box center [228, 317] width 142 height 25
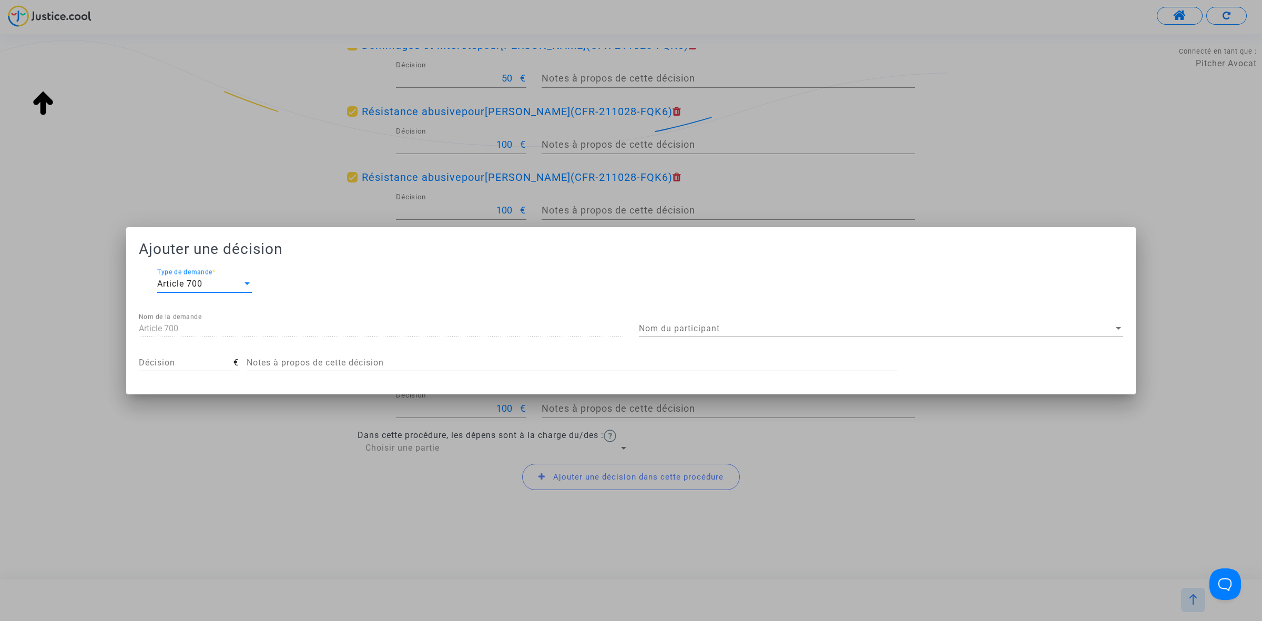
click at [747, 332] on span "Nom du participant" at bounding box center [876, 328] width 475 height 9
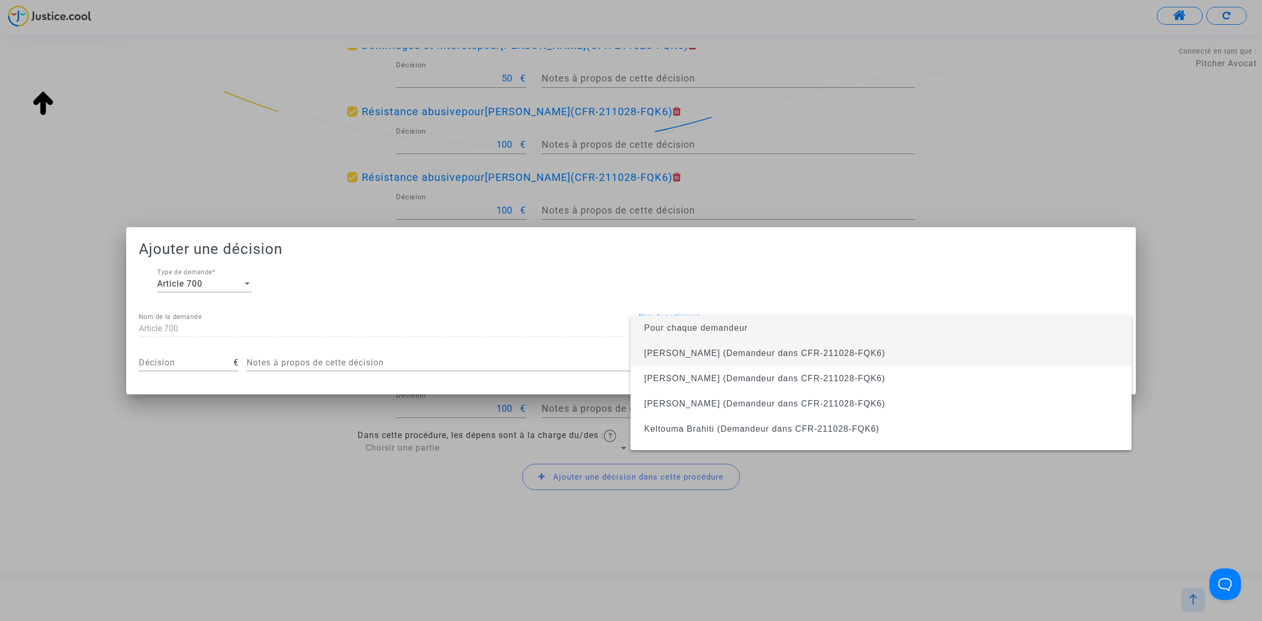
drag, startPoint x: 739, startPoint y: 348, endPoint x: 636, endPoint y: 371, distance: 105.1
click at [739, 349] on span "karima brahiti (Demandeur dans CFR-211028-FQK6)" at bounding box center [764, 353] width 241 height 9
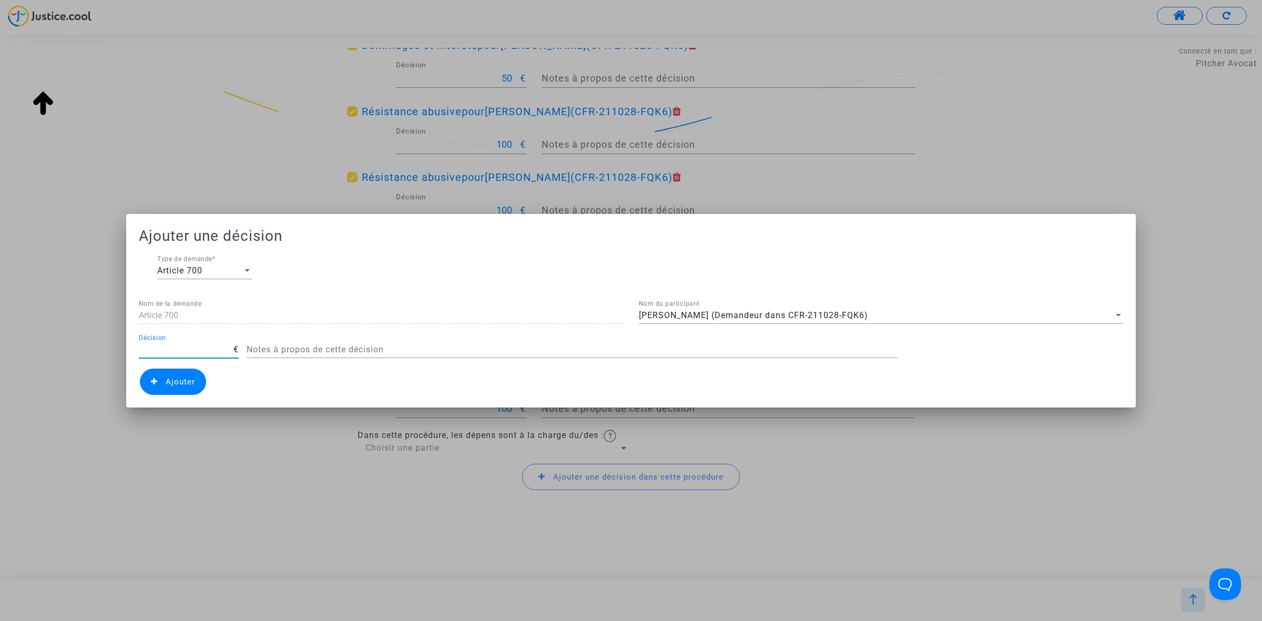
click at [182, 348] on input "Décision" at bounding box center [186, 349] width 95 height 9
type input "400"
click at [187, 387] on span "Ajouter" at bounding box center [173, 382] width 66 height 26
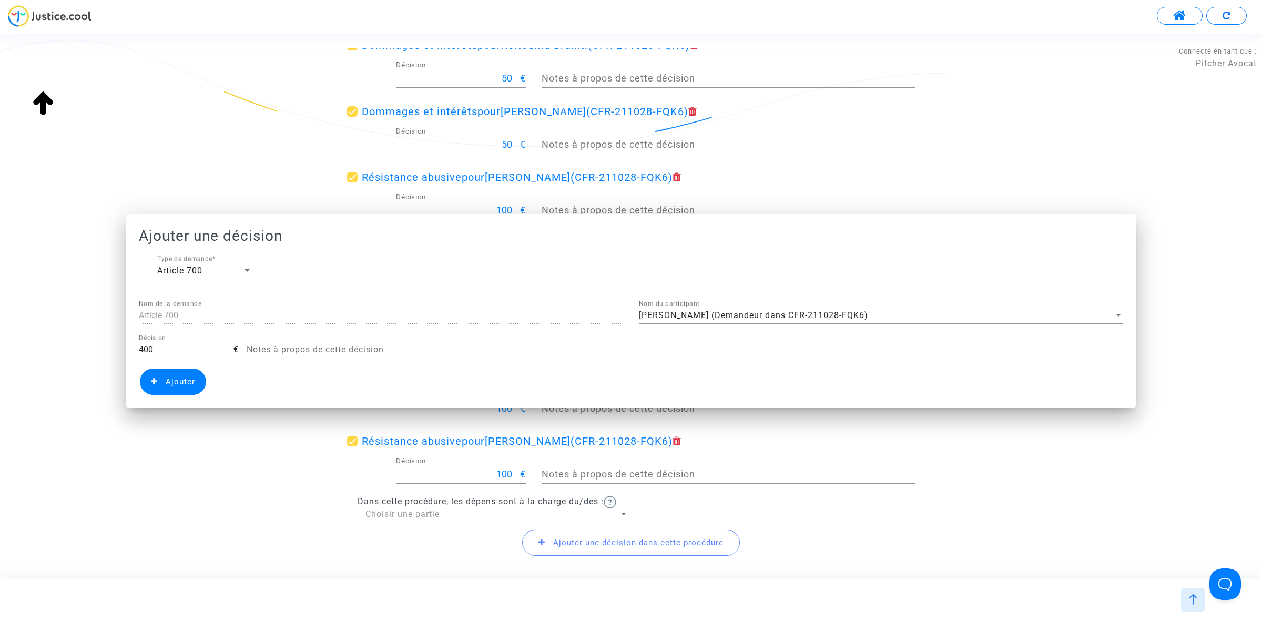
scroll to position [826, 0]
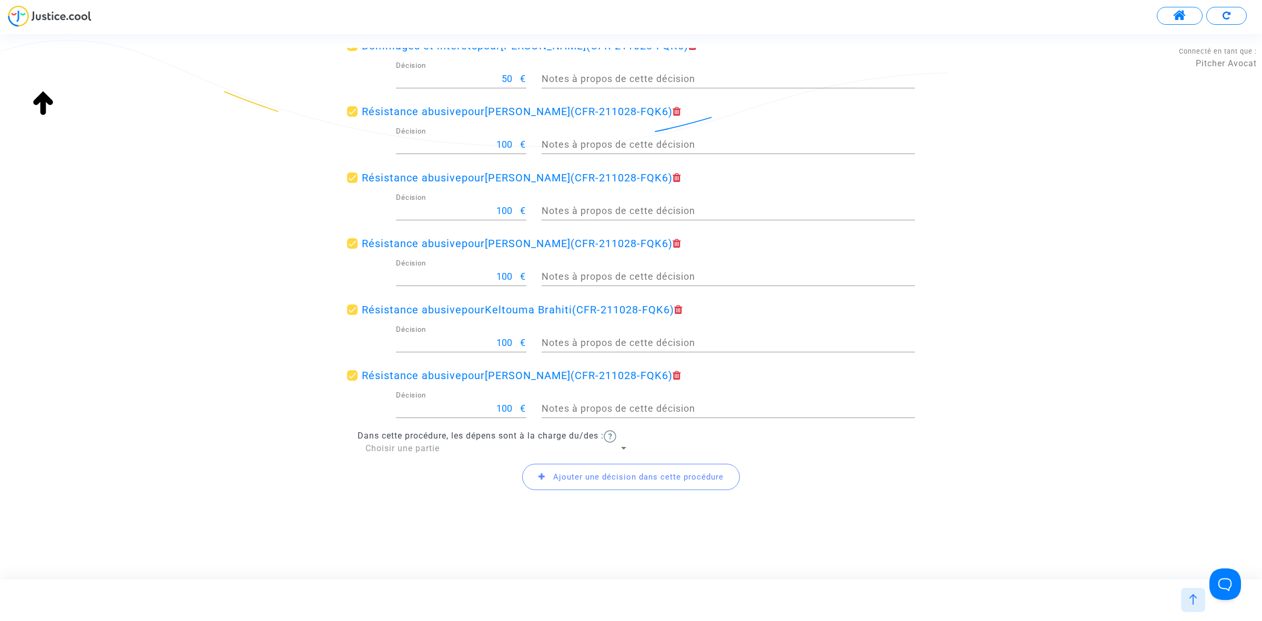
click at [425, 446] on span "Choisir une partie" at bounding box center [402, 448] width 74 height 10
click at [444, 474] on span "Défendeur(s)" at bounding box center [496, 473] width 263 height 25
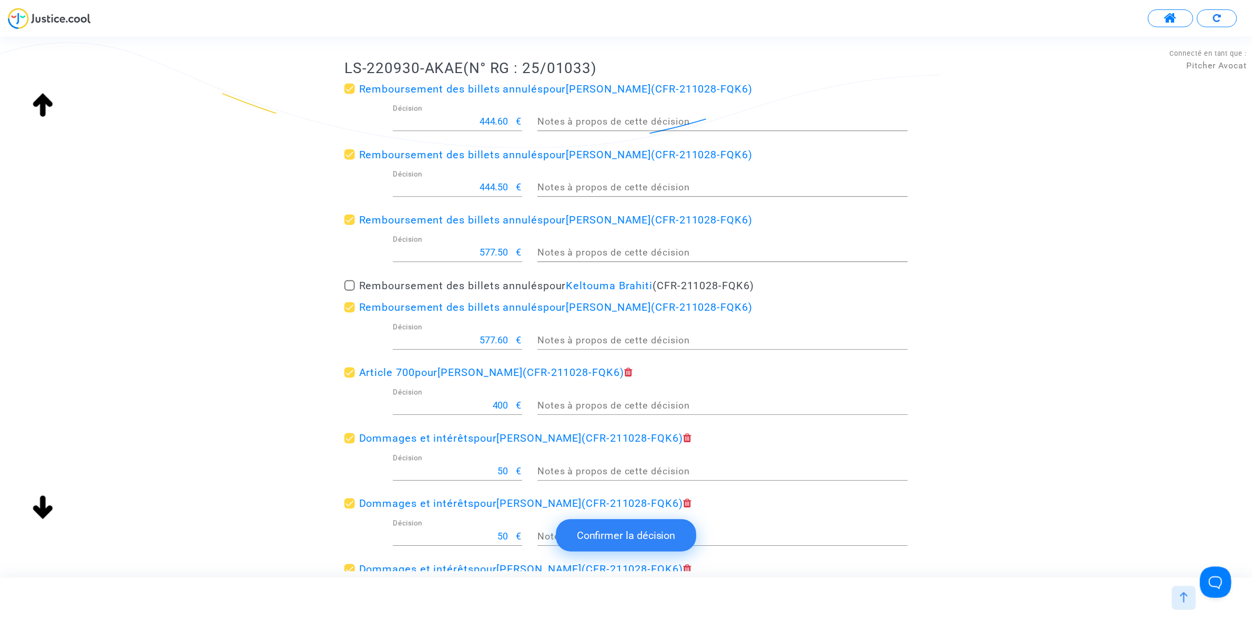
scroll to position [0, 0]
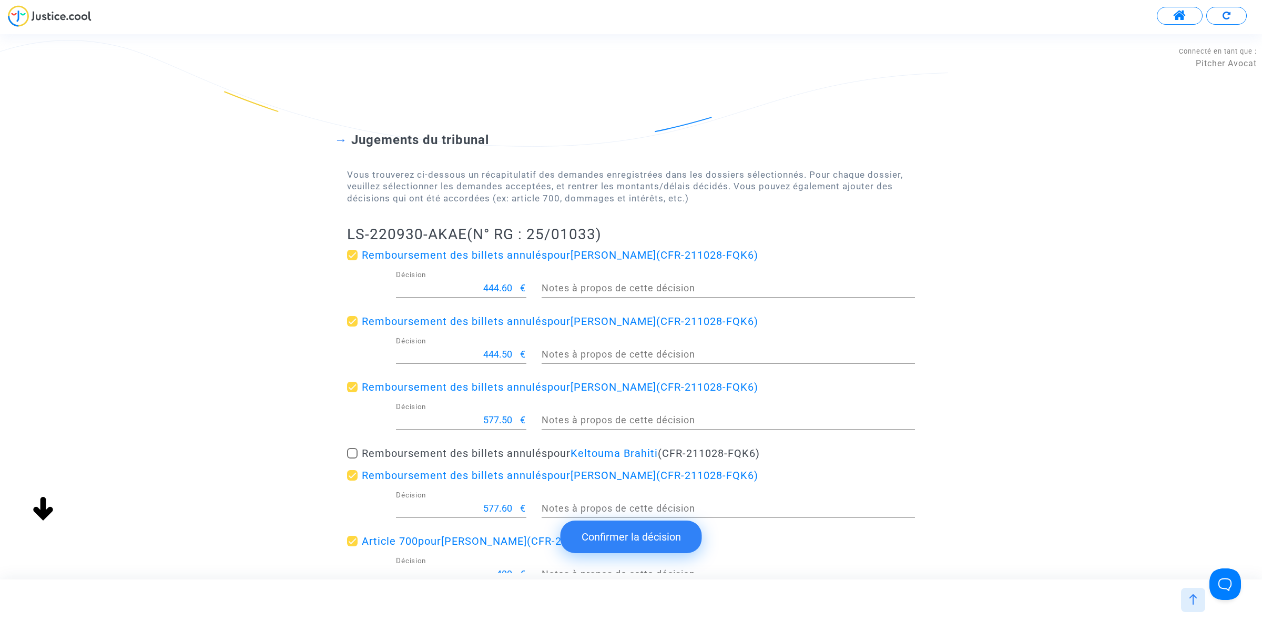
drag, startPoint x: 343, startPoint y: 231, endPoint x: 464, endPoint y: 233, distance: 121.5
copy h2 "LS-220930-AKAE"
click at [653, 533] on button "Confirmer la décision" at bounding box center [631, 537] width 141 height 33
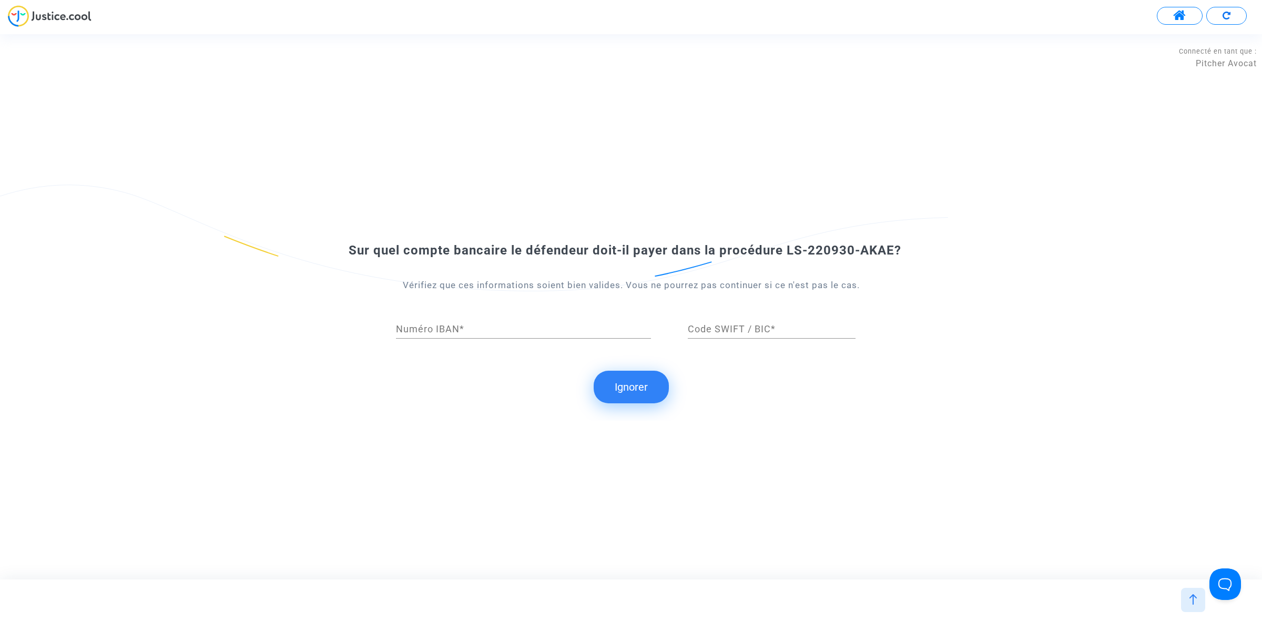
click at [672, 381] on submit-question "Ignorer" at bounding box center [631, 387] width 1262 height 33
click at [634, 389] on button "Ignorer" at bounding box center [631, 387] width 75 height 33
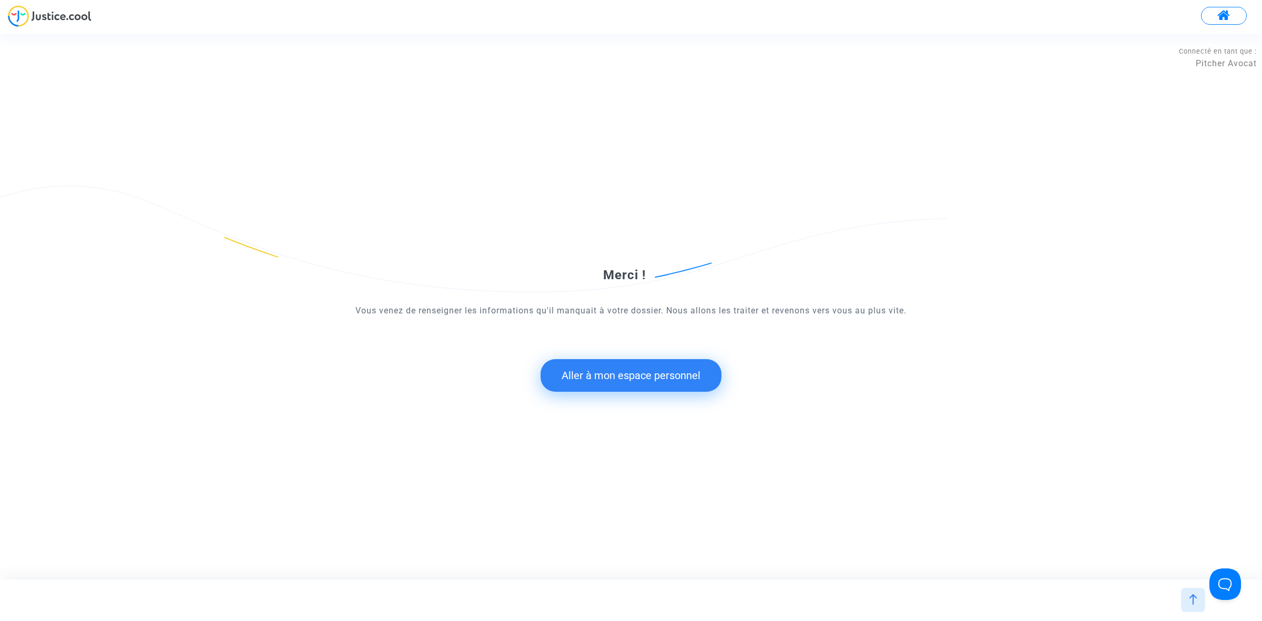
click at [645, 382] on button "Aller à mon espace personnel" at bounding box center [631, 375] width 181 height 33
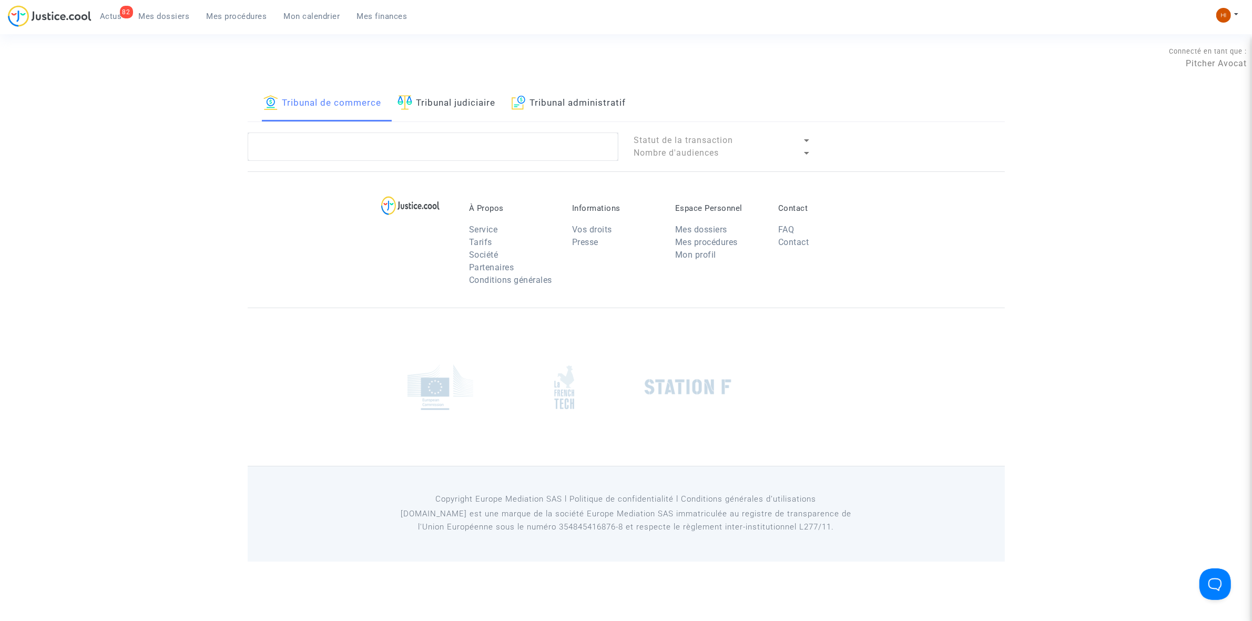
click at [461, 106] on link "Tribunal judiciaire" at bounding box center [447, 104] width 98 height 36
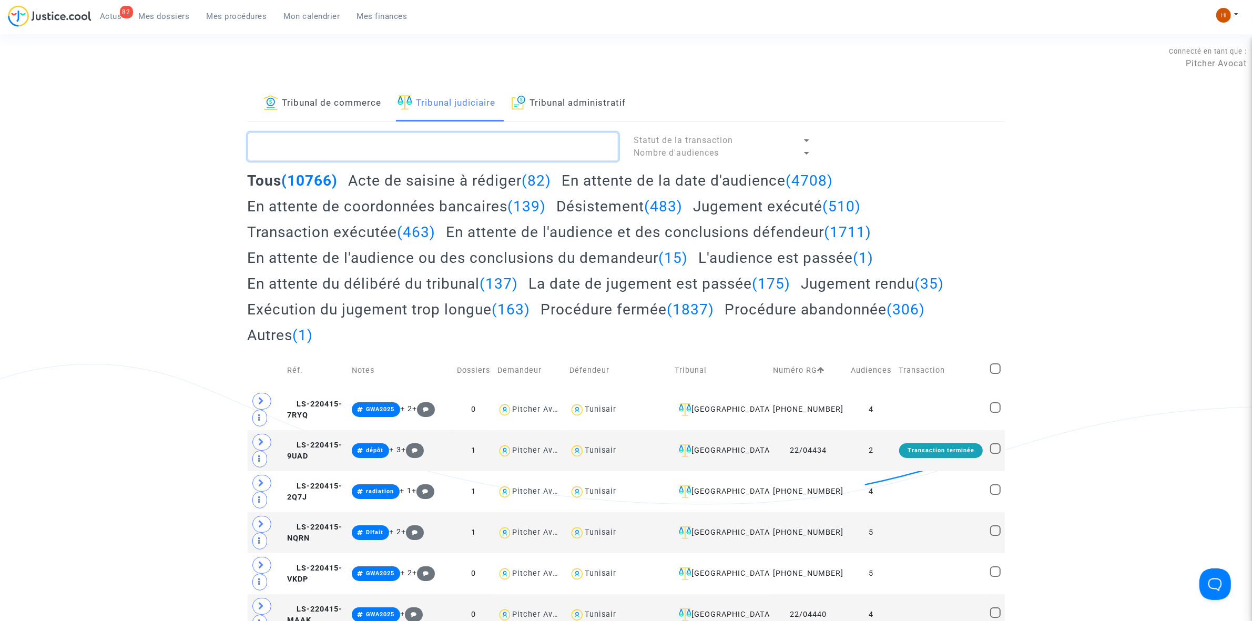
paste textarea "LS-220930-AKAE"
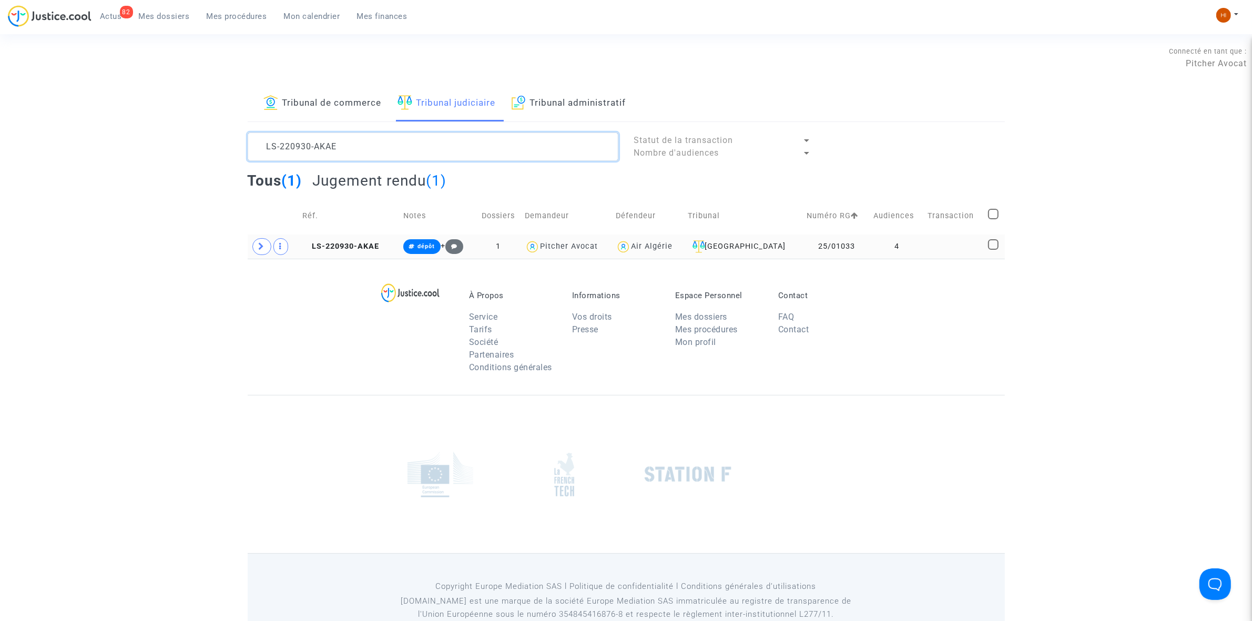
type textarea "LS-220930-AKAE"
click at [924, 243] on td at bounding box center [954, 247] width 60 height 24
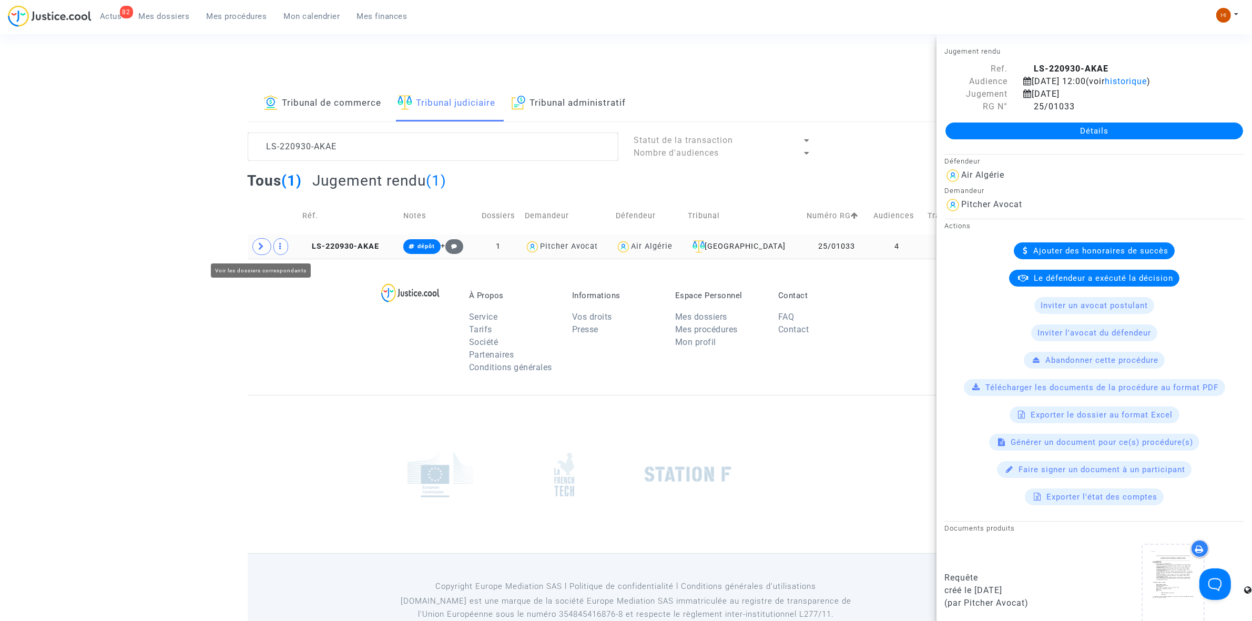
click at [261, 247] on icon at bounding box center [262, 246] width 6 height 8
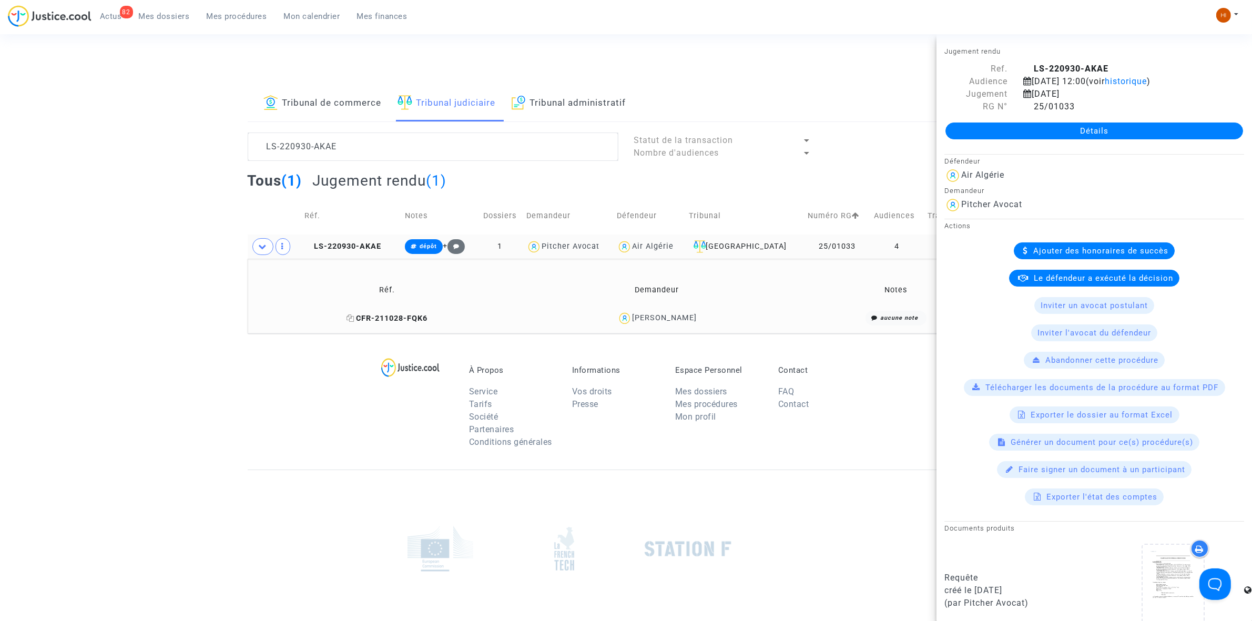
click at [354, 317] on icon at bounding box center [351, 317] width 8 height 7
drag, startPoint x: 726, startPoint y: 325, endPoint x: 640, endPoint y: 317, distance: 86.1
click at [640, 317] on div "karima brahiti" at bounding box center [656, 318] width 261 height 15
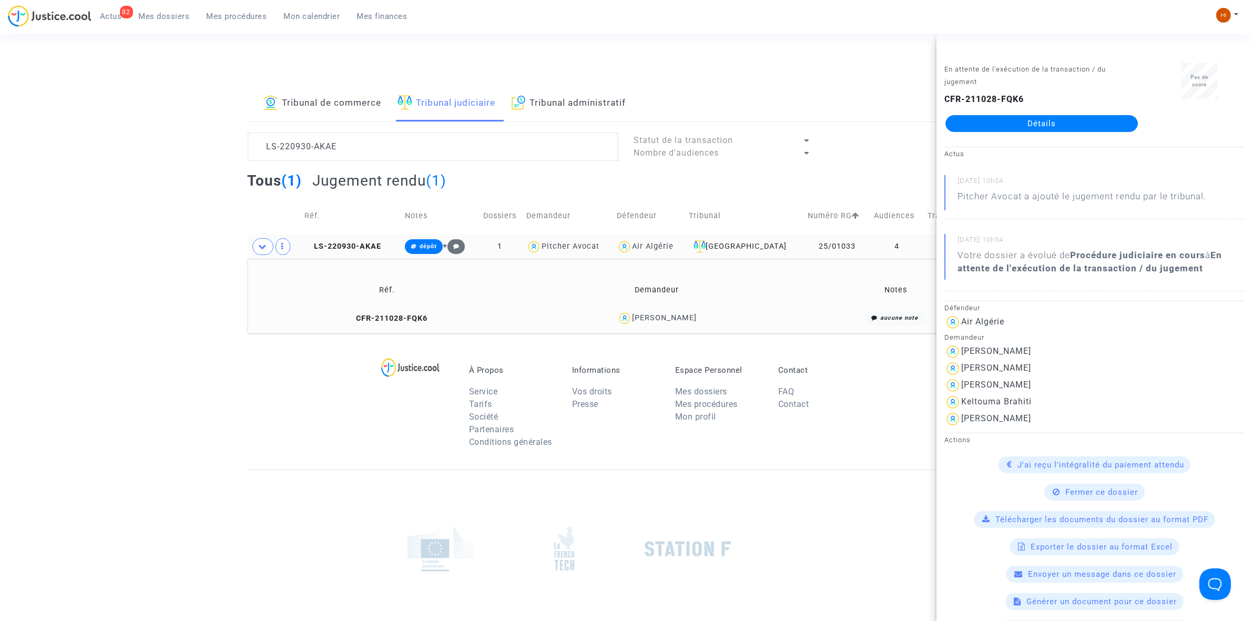
copy div "karima brahiti"
drag, startPoint x: 376, startPoint y: 240, endPoint x: 472, endPoint y: 240, distance: 96.2
click at [376, 241] on td "LS-220930-AKAE" at bounding box center [351, 247] width 100 height 24
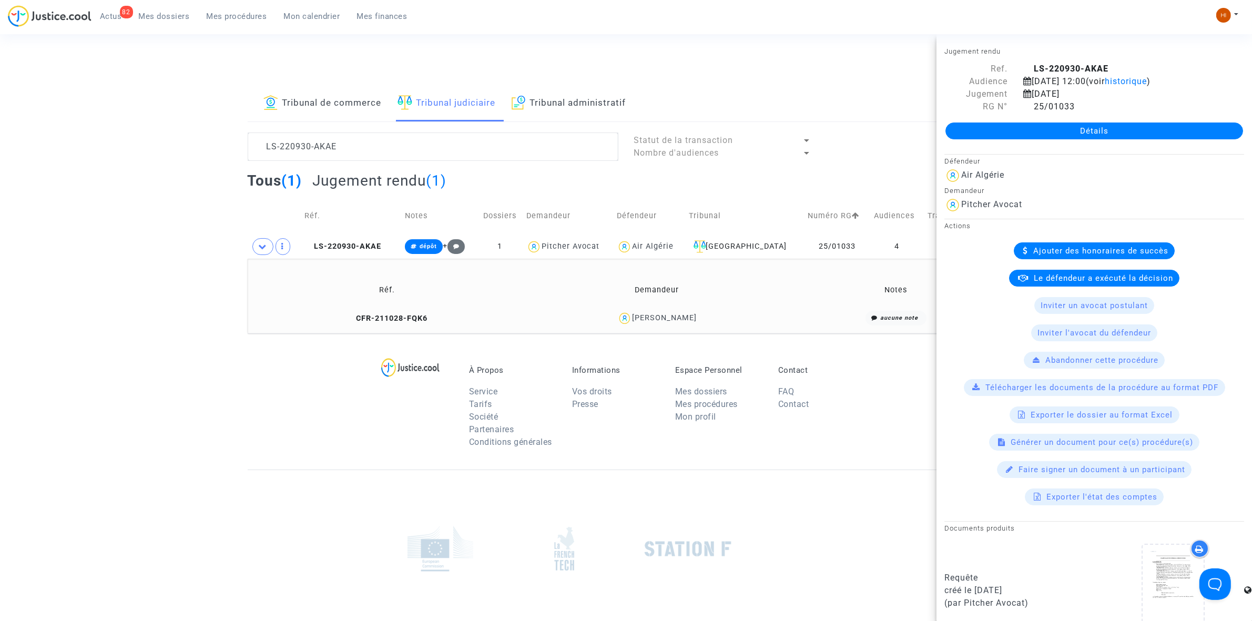
click at [1141, 117] on div "Détails" at bounding box center [1095, 131] width 316 height 36
drag, startPoint x: 1142, startPoint y: 129, endPoint x: 1081, endPoint y: 143, distance: 62.5
click at [1141, 129] on link "Détails" at bounding box center [1095, 131] width 298 height 17
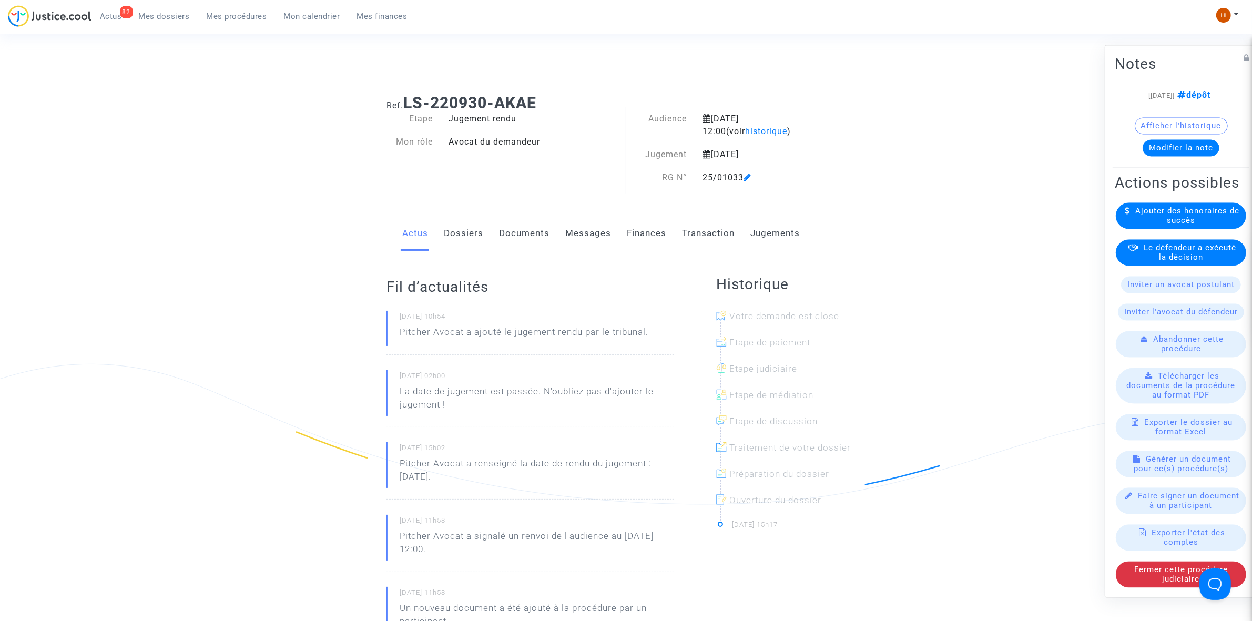
click at [774, 230] on link "Jugements" at bounding box center [774, 233] width 49 height 35
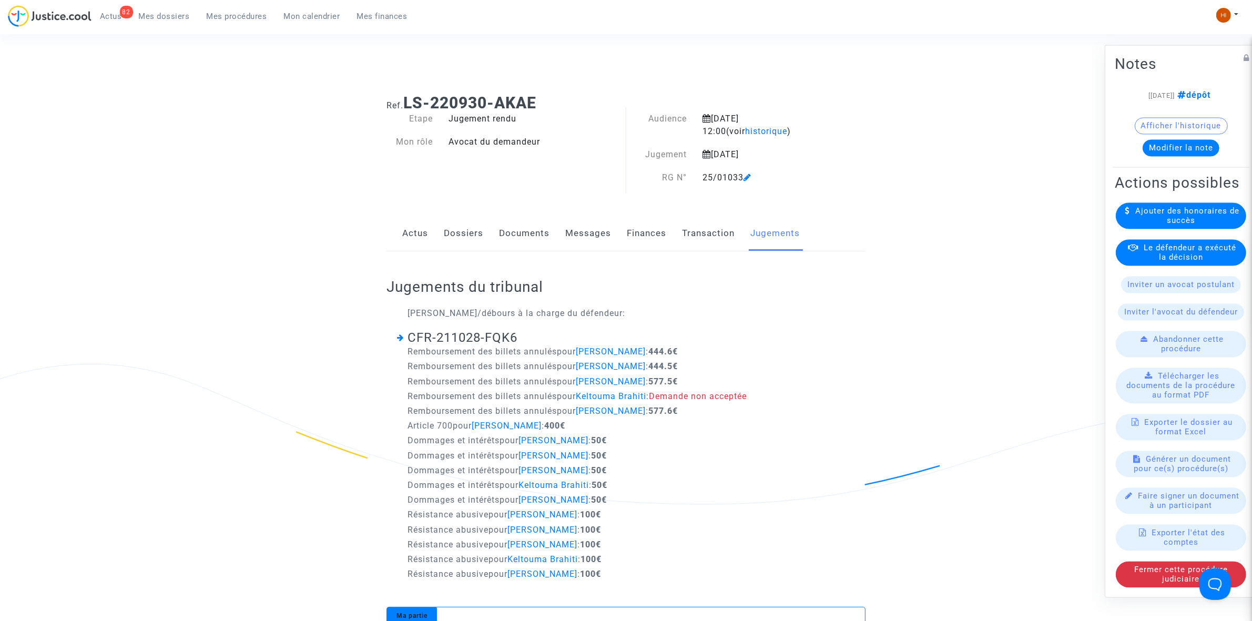
click at [1195, 145] on button "Modifier la note" at bounding box center [1181, 147] width 77 height 17
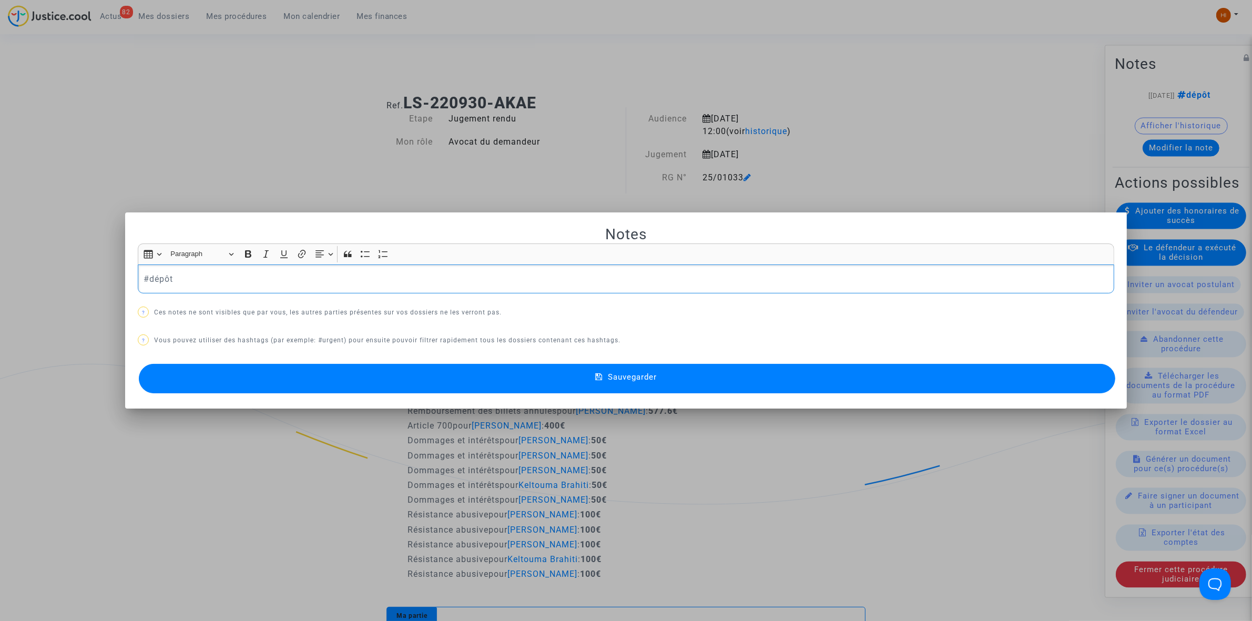
drag, startPoint x: 175, startPoint y: 280, endPoint x: 82, endPoint y: 267, distance: 94.0
click at [116, 277] on div "Notes Rich Text Editor Insert table Insert table Heading Paragraph Paragraph He…" at bounding box center [626, 310] width 1252 height 621
click at [337, 374] on button "Sauvegarder" at bounding box center [627, 378] width 977 height 29
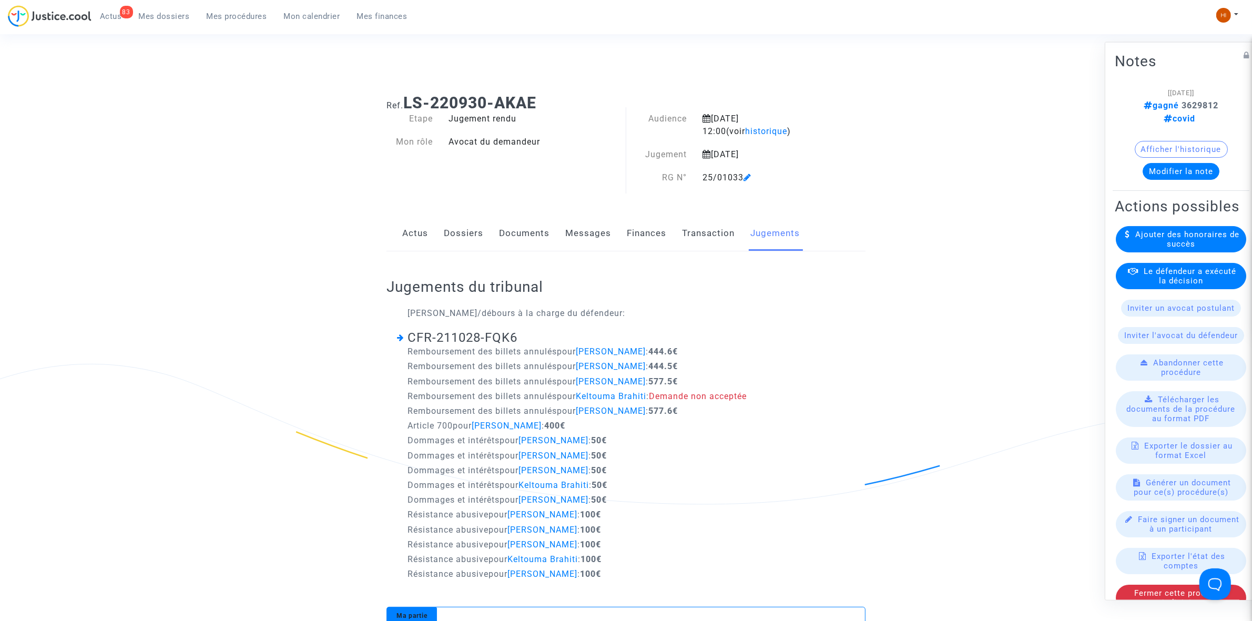
click at [217, 16] on span "Mes procédures" at bounding box center [237, 16] width 60 height 9
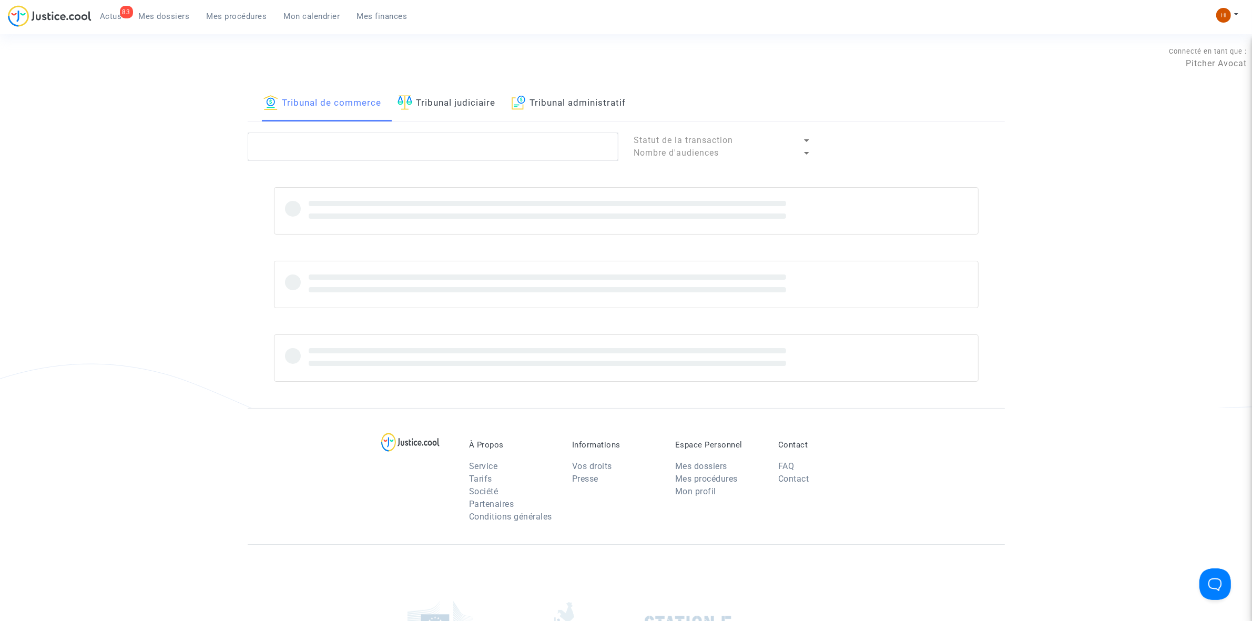
click at [435, 105] on link "Tribunal judiciaire" at bounding box center [447, 104] width 98 height 36
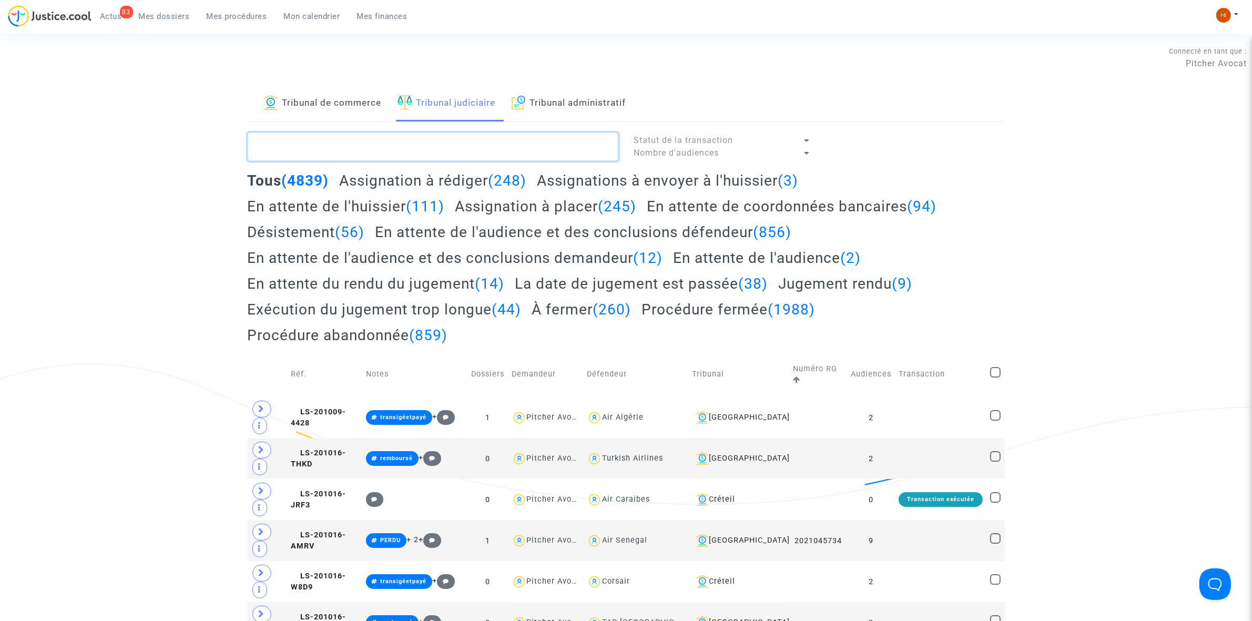
drag, startPoint x: 428, startPoint y: 154, endPoint x: 384, endPoint y: 119, distance: 56.1
click at [428, 155] on textarea at bounding box center [433, 147] width 371 height 28
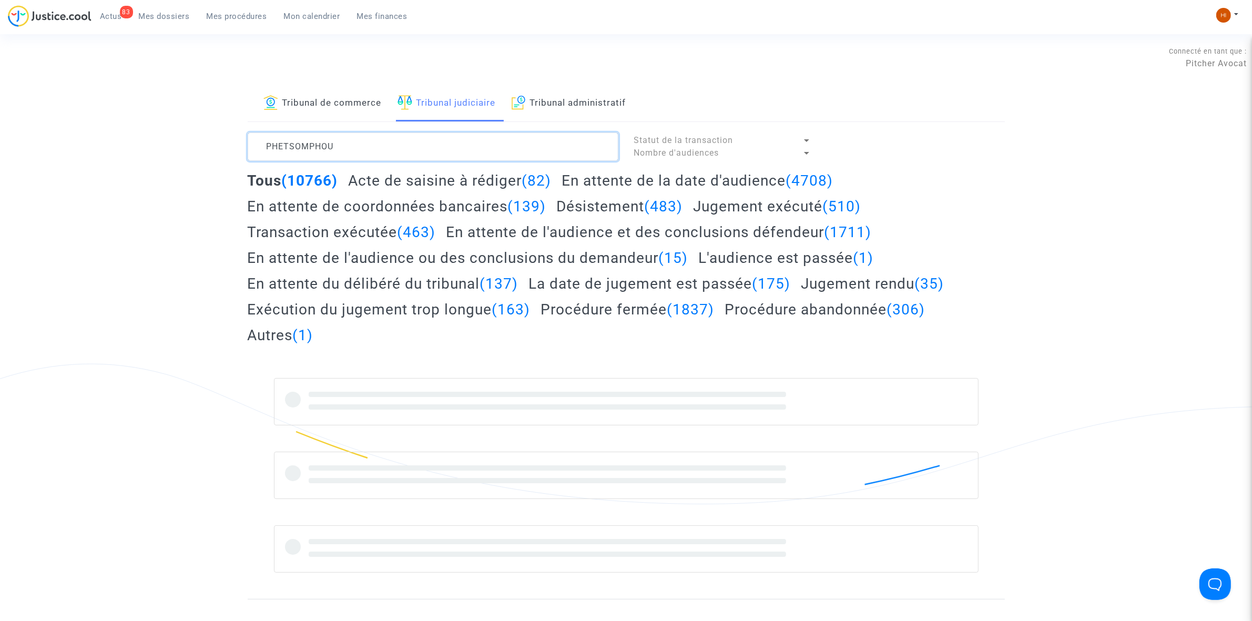
type textarea "PHETSOMPHOU"
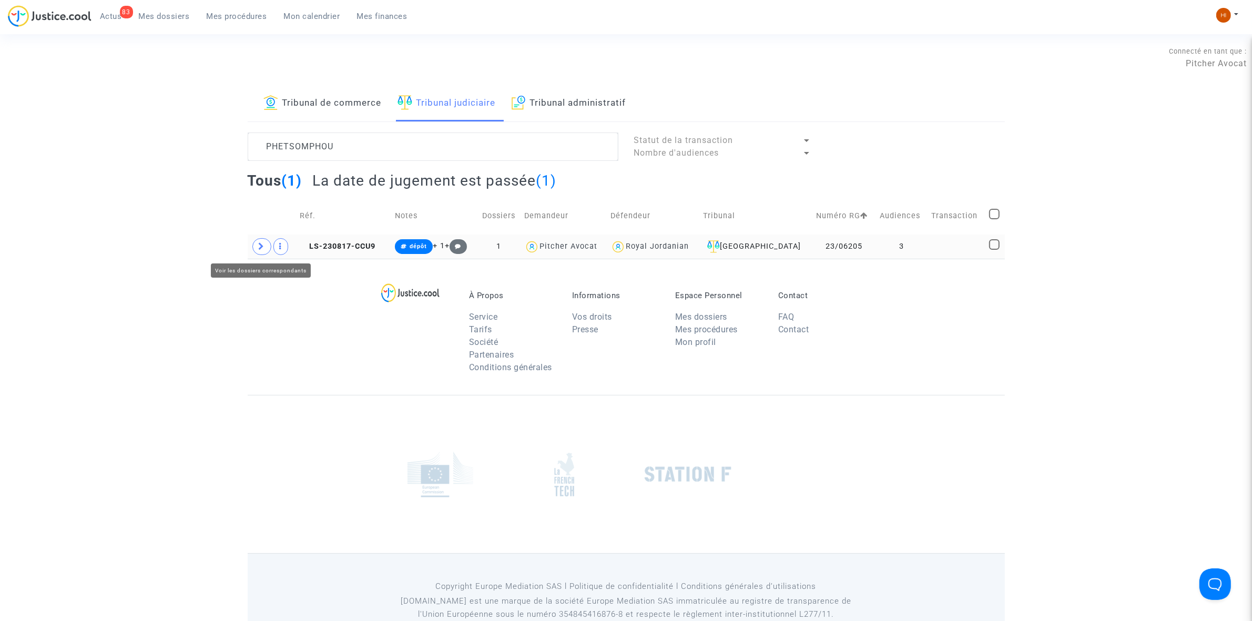
click at [256, 246] on span at bounding box center [261, 246] width 19 height 17
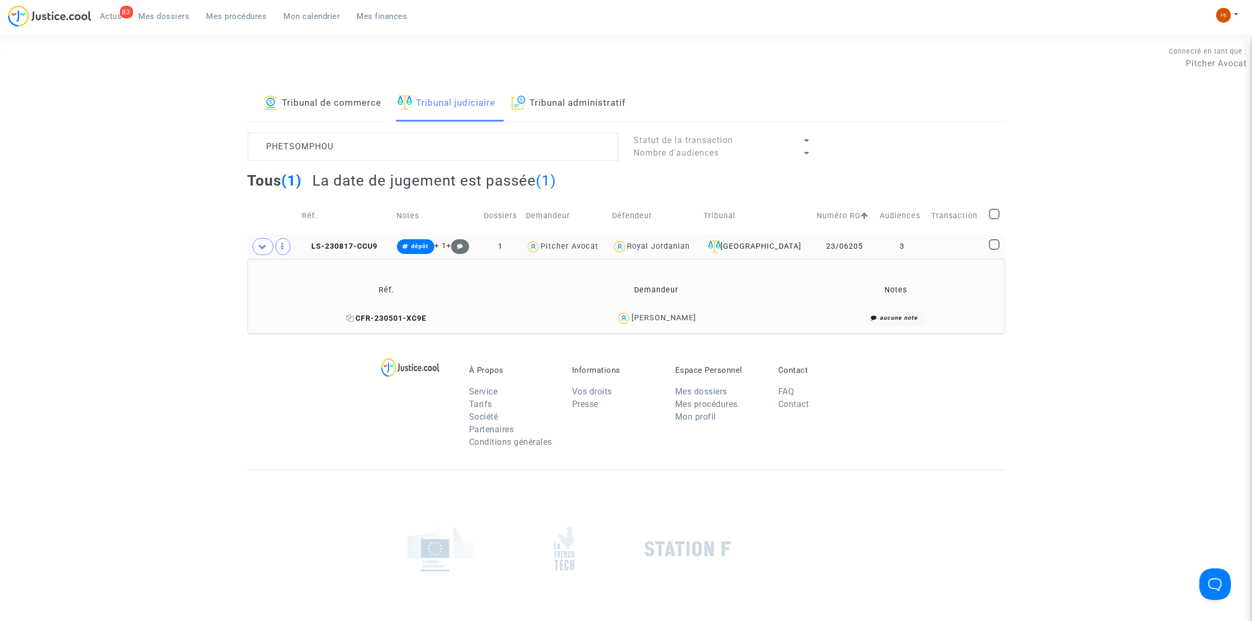
click at [347, 317] on icon at bounding box center [351, 317] width 8 height 7
click at [360, 248] on span "LS-230817-CCU9" at bounding box center [340, 246] width 76 height 9
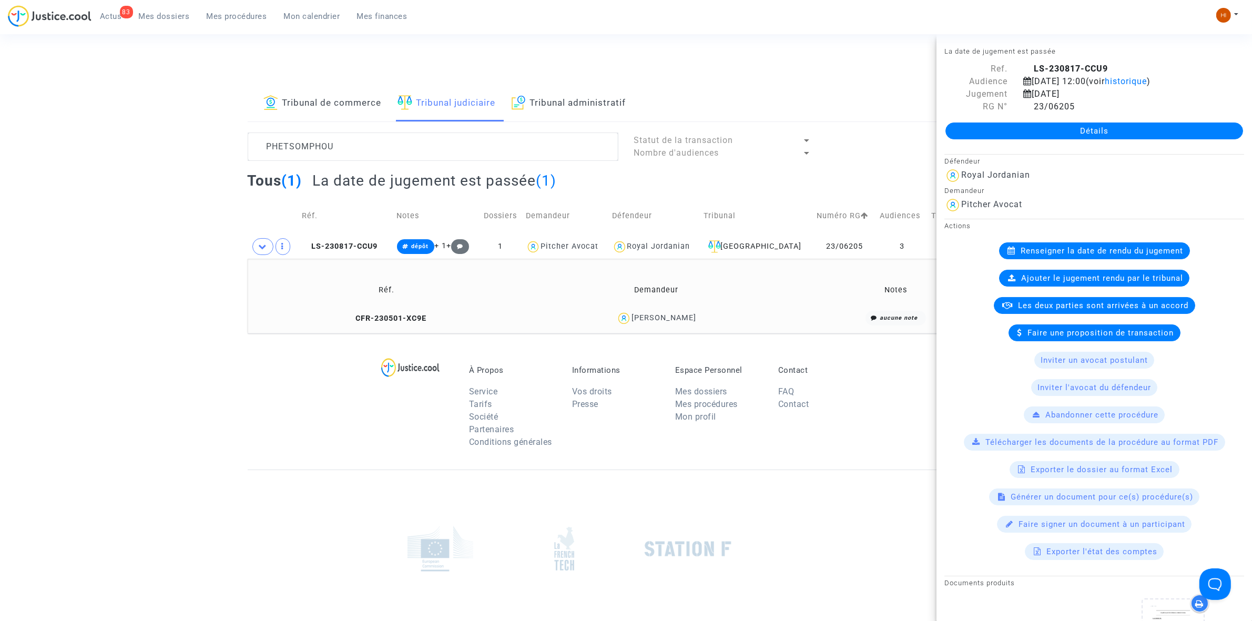
click at [992, 116] on div "Détails" at bounding box center [1095, 131] width 316 height 36
click at [992, 130] on link "Détails" at bounding box center [1095, 131] width 298 height 17
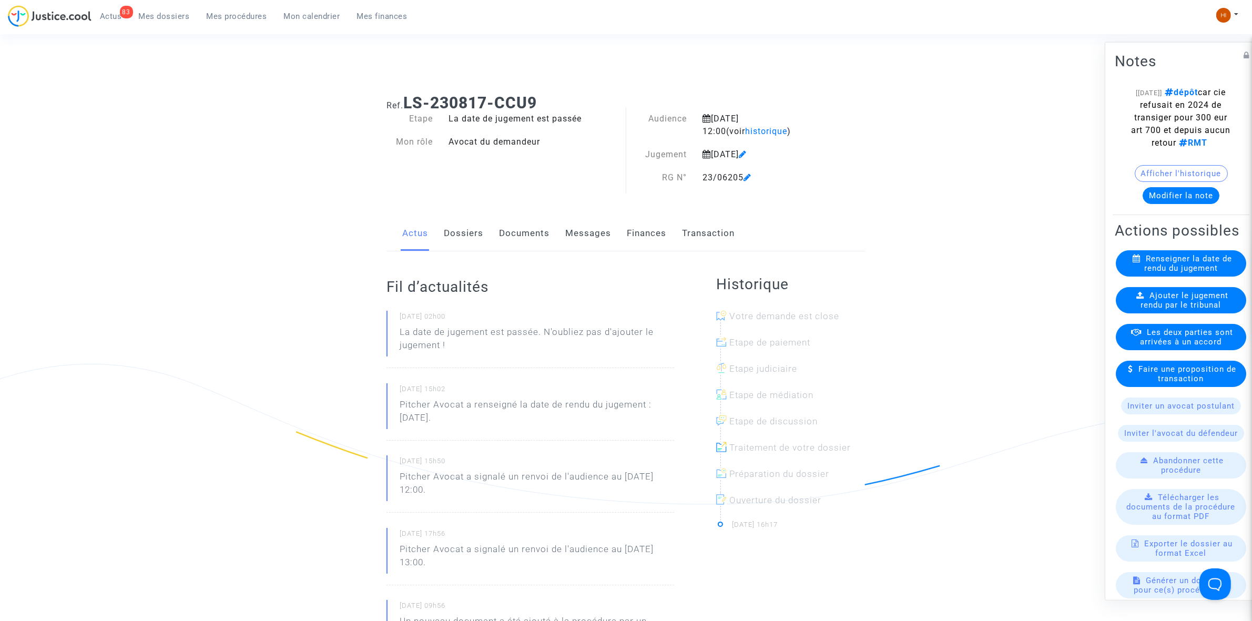
drag, startPoint x: 531, startPoint y: 237, endPoint x: 458, endPoint y: 242, distance: 73.3
click at [531, 237] on link "Documents" at bounding box center [524, 233] width 50 height 35
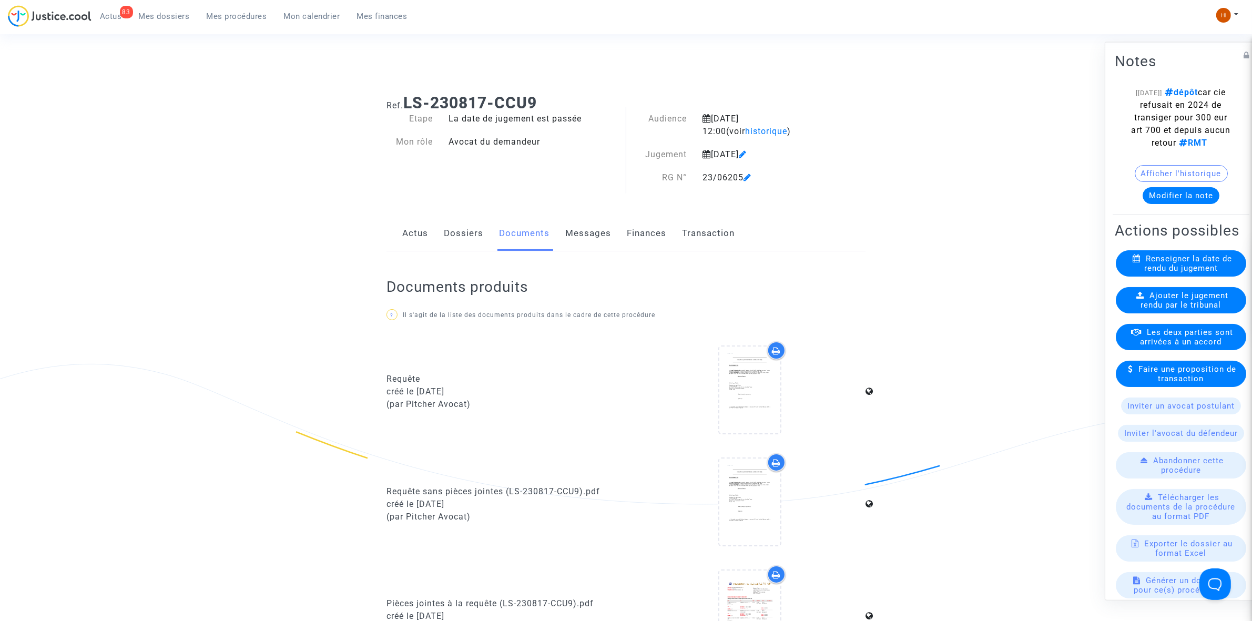
click at [1151, 309] on span "Ajouter le jugement rendu par le tribunal" at bounding box center [1185, 299] width 88 height 19
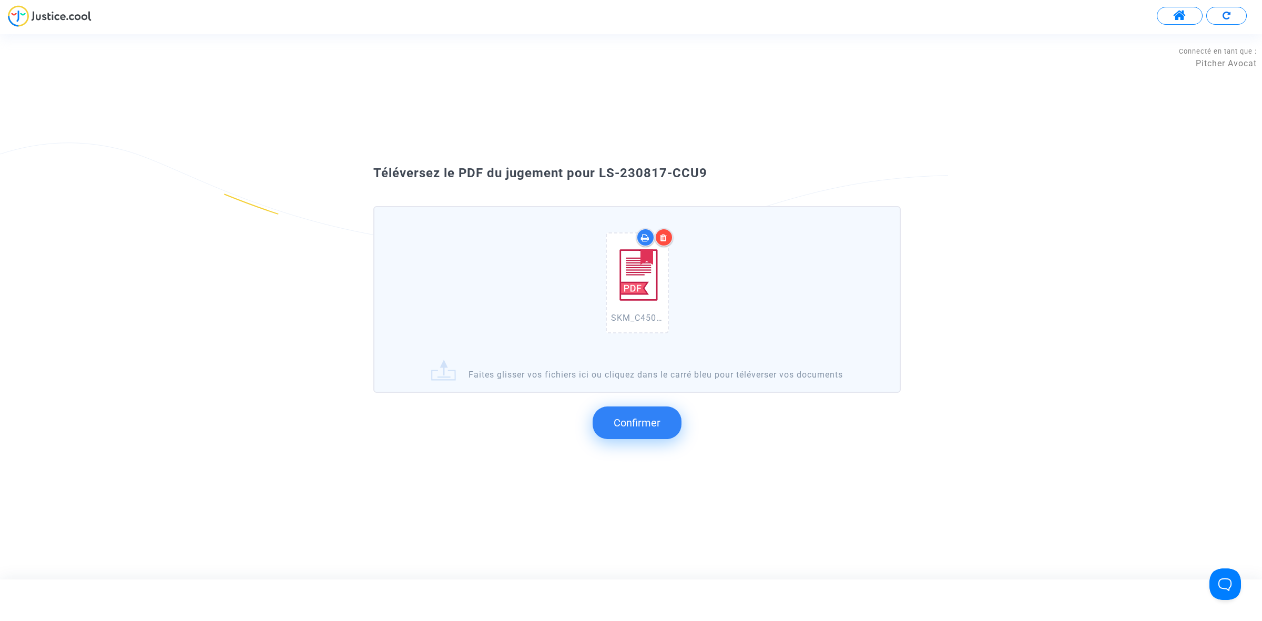
drag, startPoint x: 732, startPoint y: 201, endPoint x: 597, endPoint y: 179, distance: 135.9
click at [597, 179] on div "Téléversez le PDF du jugement pour LS-230817-CCU9" at bounding box center [631, 174] width 568 height 18
copy span "LS-230817-CCU9"
click at [650, 424] on span "Confirmer" at bounding box center [637, 423] width 47 height 13
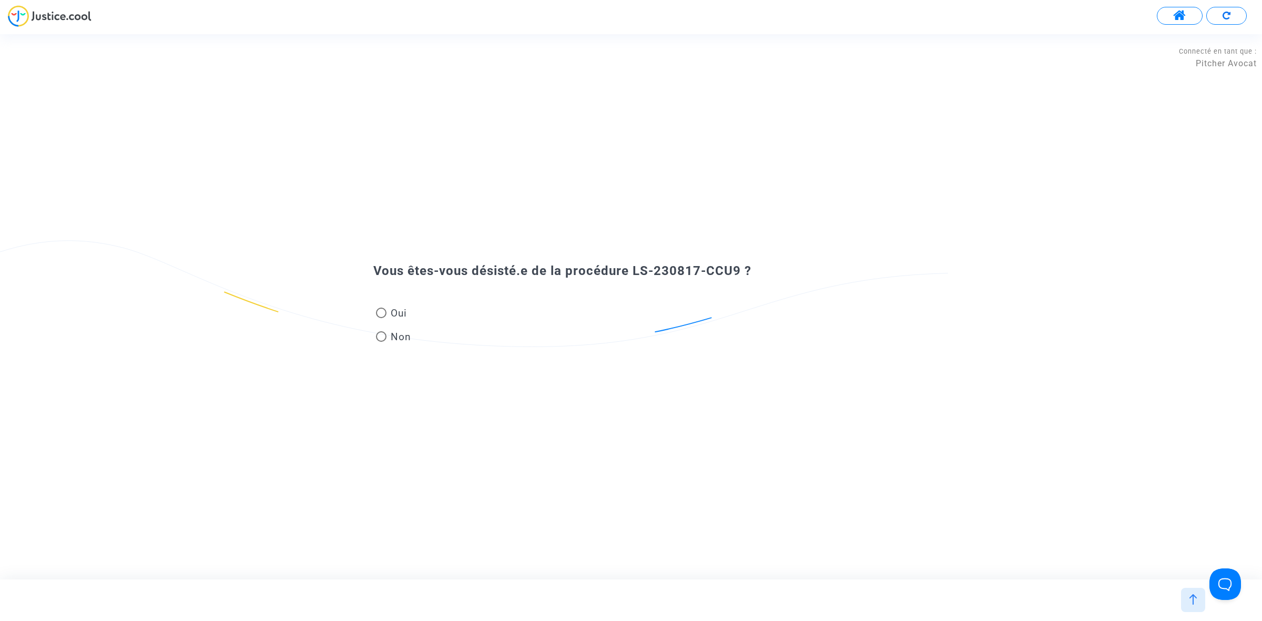
click at [387, 338] on span "Non" at bounding box center [399, 337] width 25 height 14
click at [381, 342] on input "Non" at bounding box center [381, 342] width 1 height 1
radio input "true"
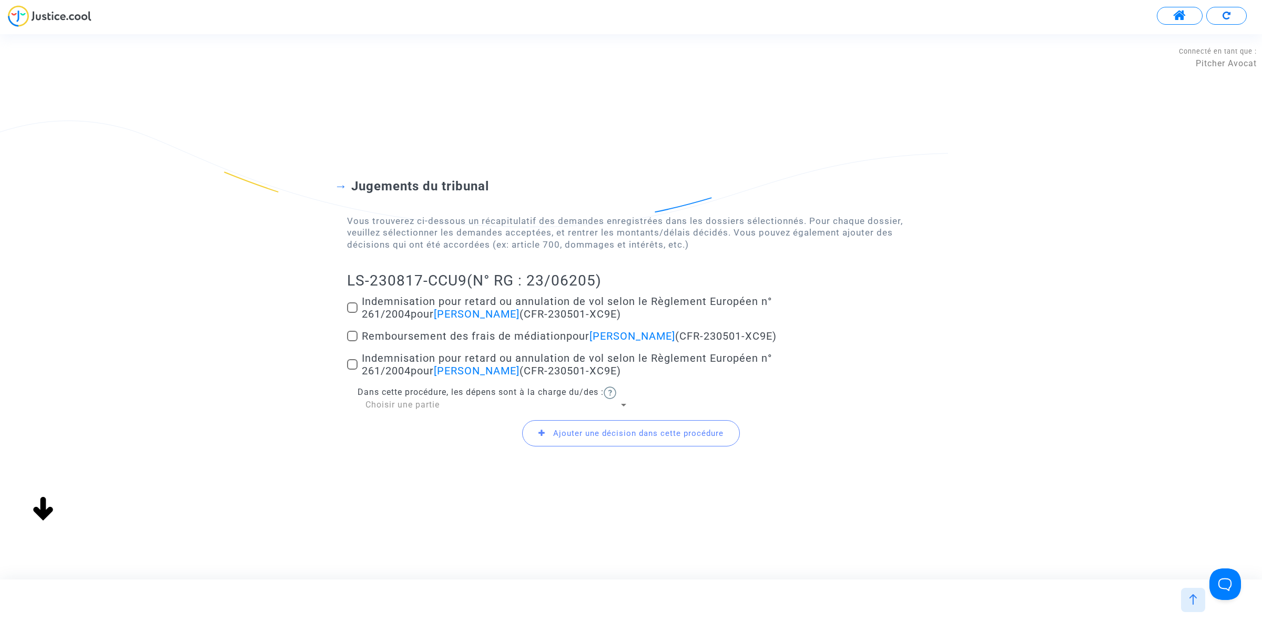
click at [354, 306] on span at bounding box center [352, 307] width 11 height 11
click at [352, 313] on input "Indemnisation pour retard ou annulation de vol selon le Règlement Européen n° 2…" at bounding box center [352, 313] width 1 height 1
checkbox input "true"
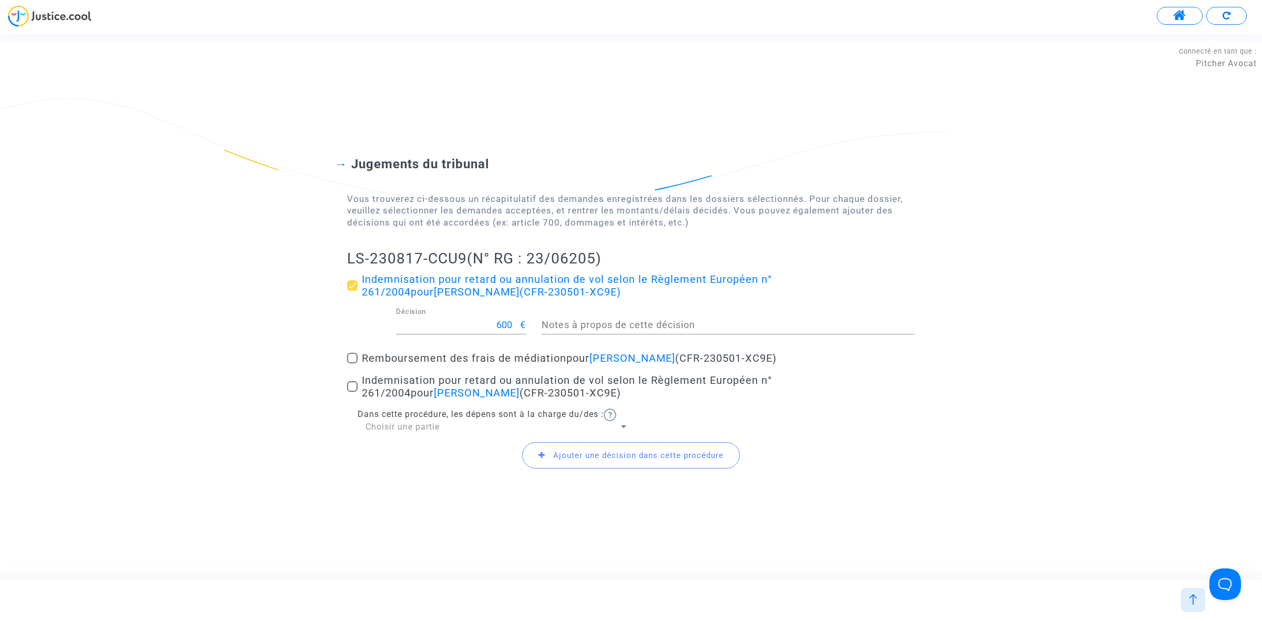
click at [353, 385] on span at bounding box center [352, 386] width 11 height 11
click at [352, 392] on input "Indemnisation pour retard ou annulation de vol selon le Règlement Européen n° 2…" at bounding box center [352, 392] width 1 height 1
checkbox input "true"
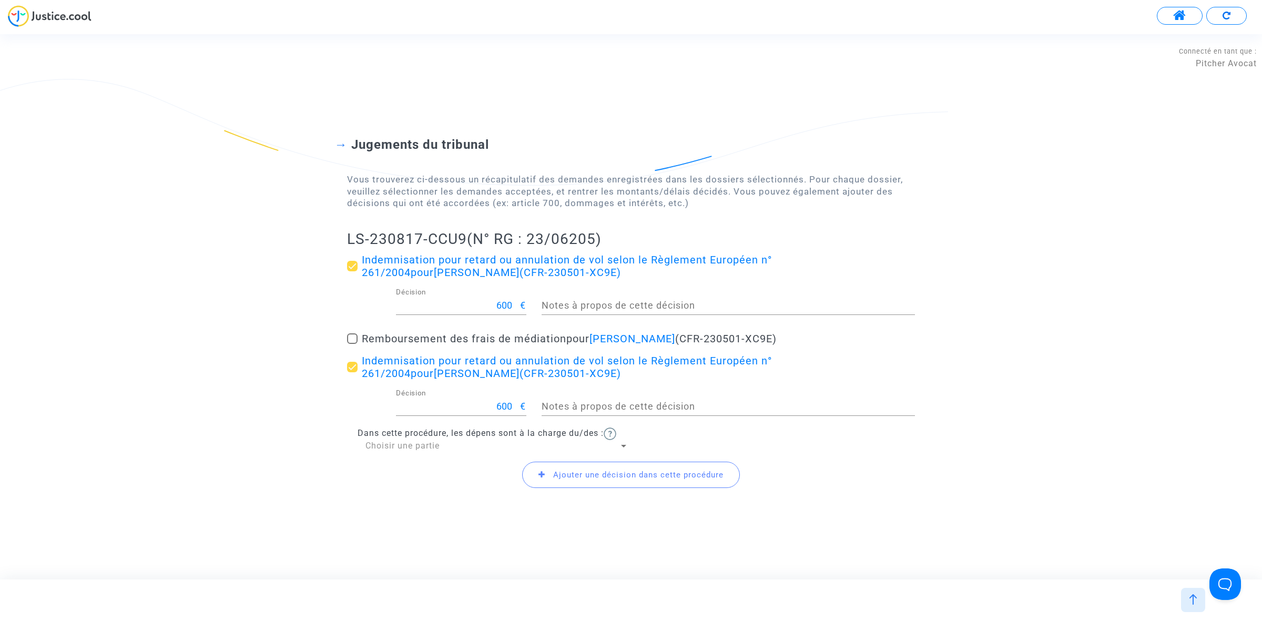
click at [353, 338] on span at bounding box center [352, 338] width 11 height 11
click at [352, 344] on input "Remboursement des frais de médiation pour Jeremy Phetsomphou (CFR-230501-XC9E)" at bounding box center [352, 344] width 1 height 1
checkbox input "true"
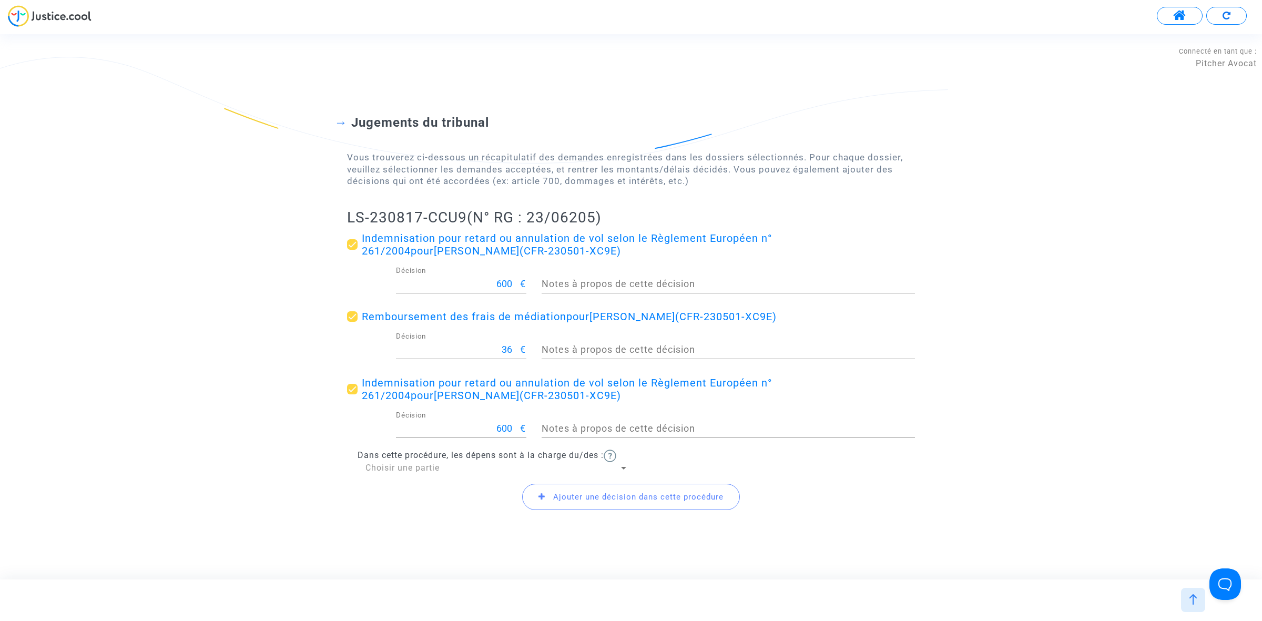
click at [608, 496] on span "Ajouter une décision dans cette procédure" at bounding box center [638, 496] width 170 height 9
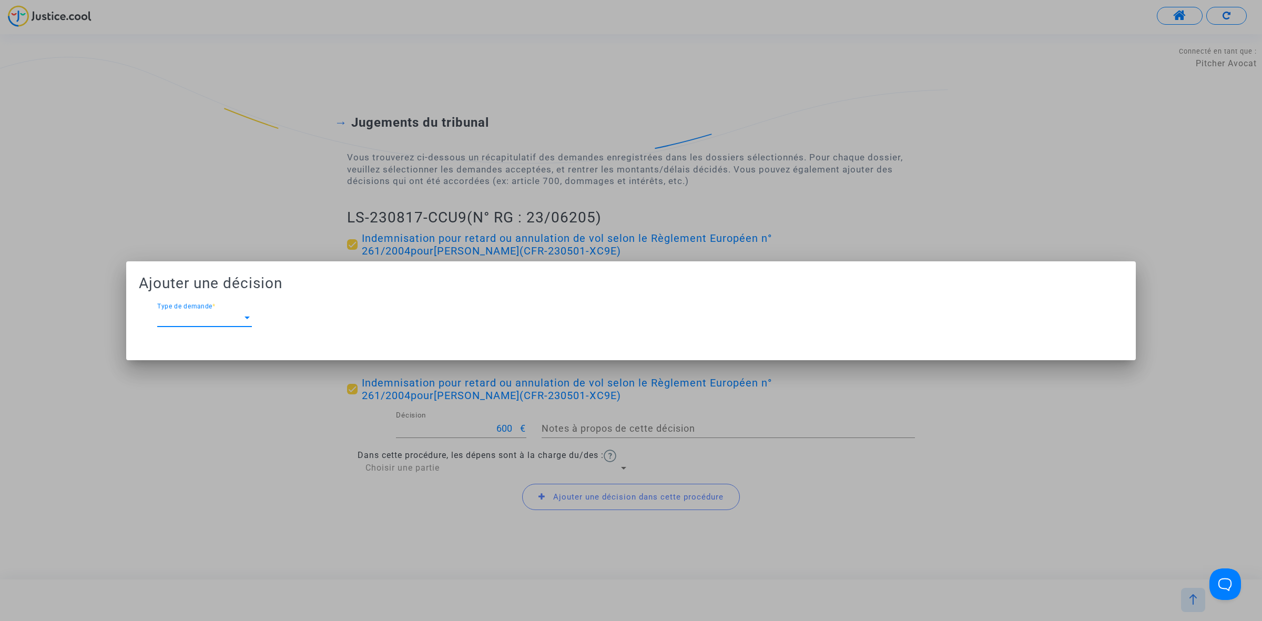
click at [248, 313] on div at bounding box center [246, 317] width 9 height 9
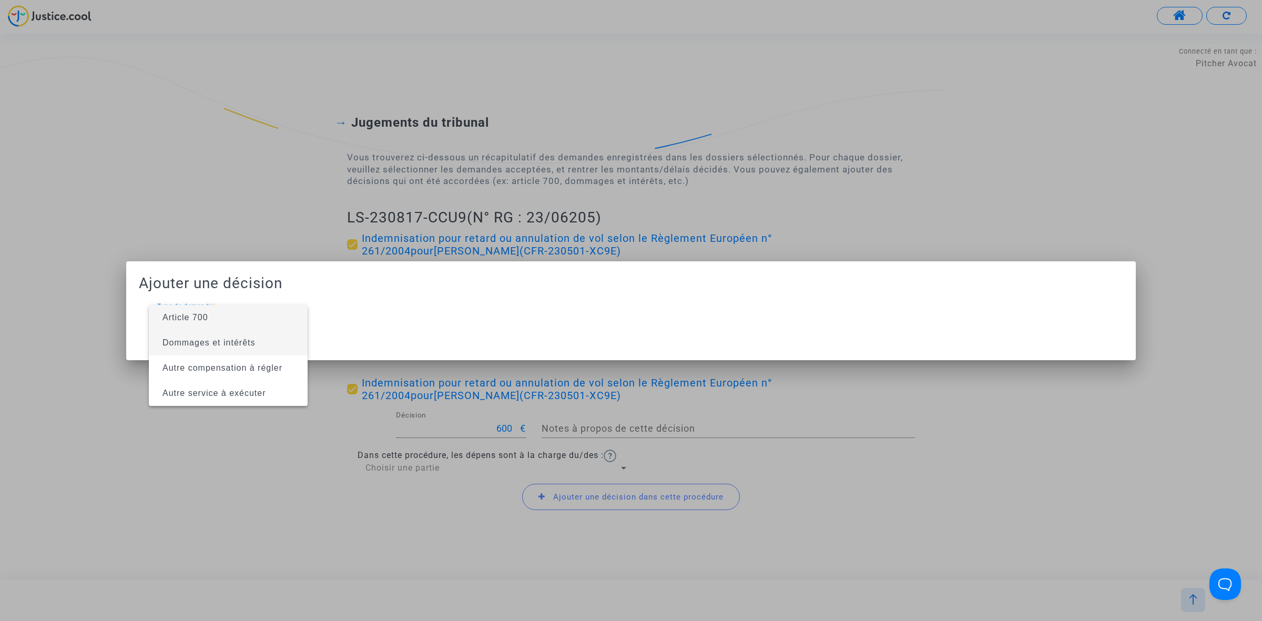
click at [227, 343] on span "Dommages et intérêts" at bounding box center [208, 342] width 93 height 9
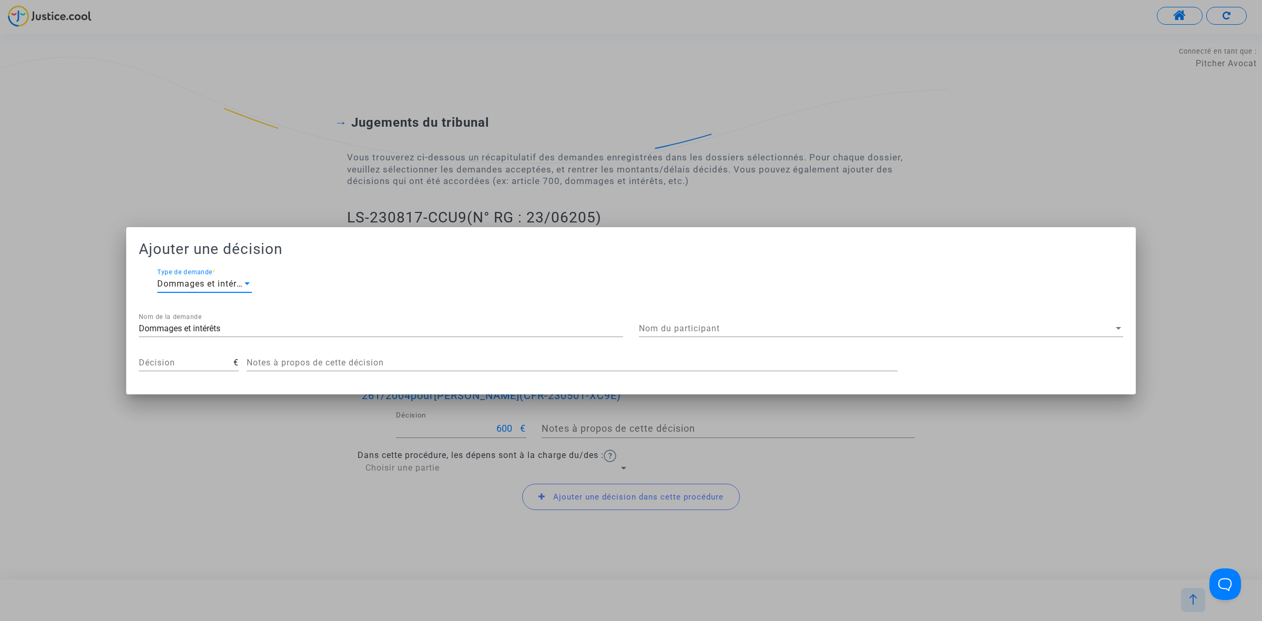
click at [662, 326] on span "Nom du participant" at bounding box center [876, 328] width 475 height 9
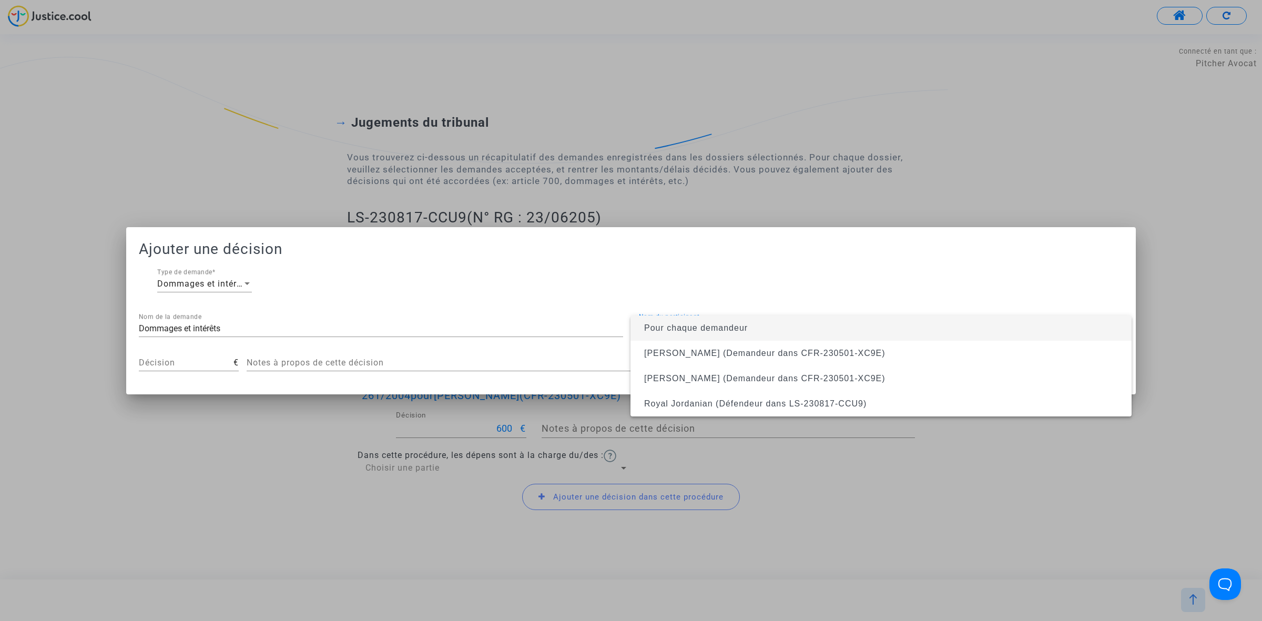
click at [674, 329] on span "Pour chaque demandeur" at bounding box center [696, 327] width 104 height 9
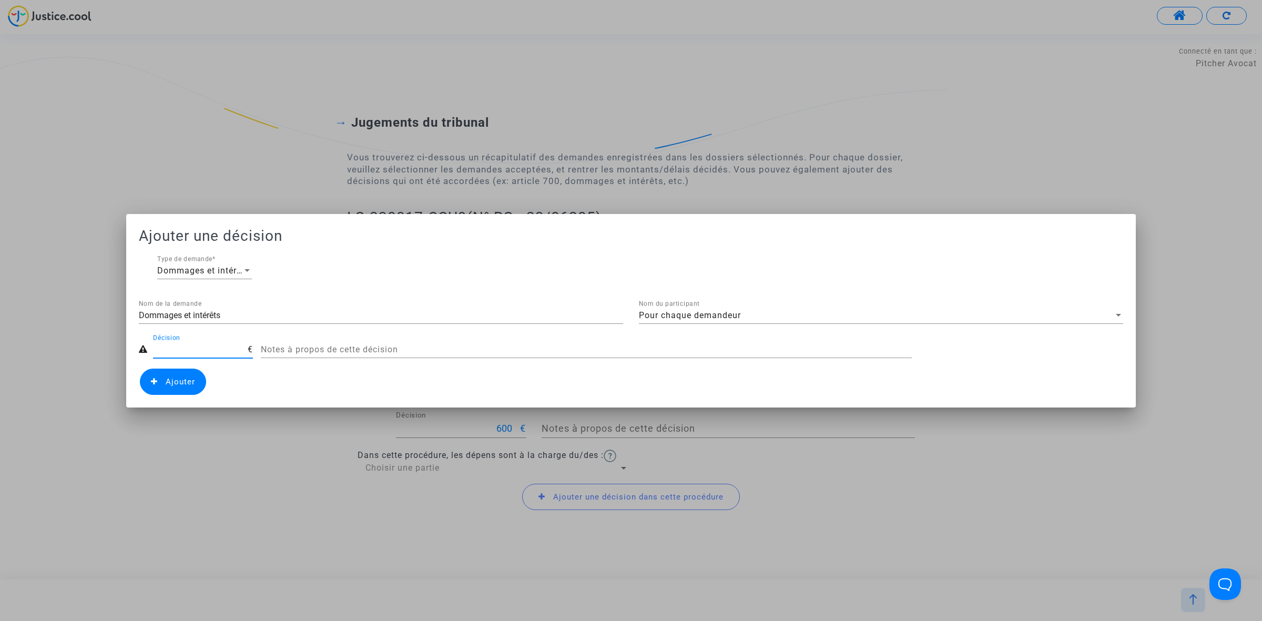
click at [172, 349] on input "Décision" at bounding box center [200, 349] width 95 height 9
type input "50"
click at [172, 380] on span "Ajouter" at bounding box center [180, 381] width 29 height 9
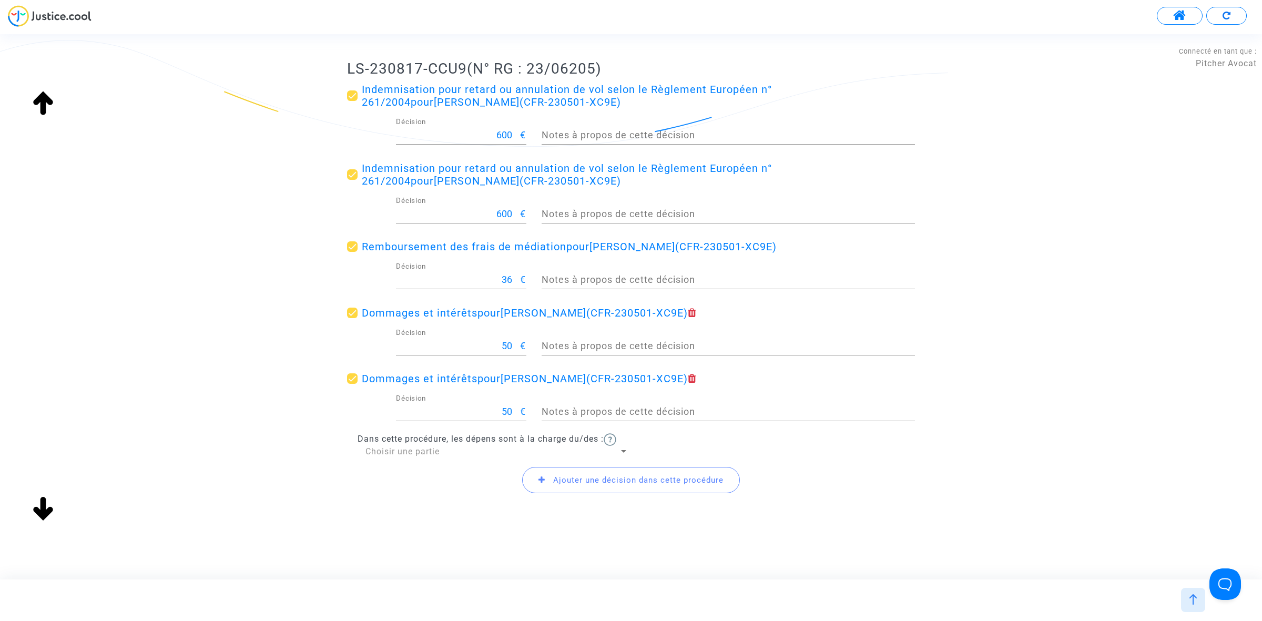
scroll to position [169, 0]
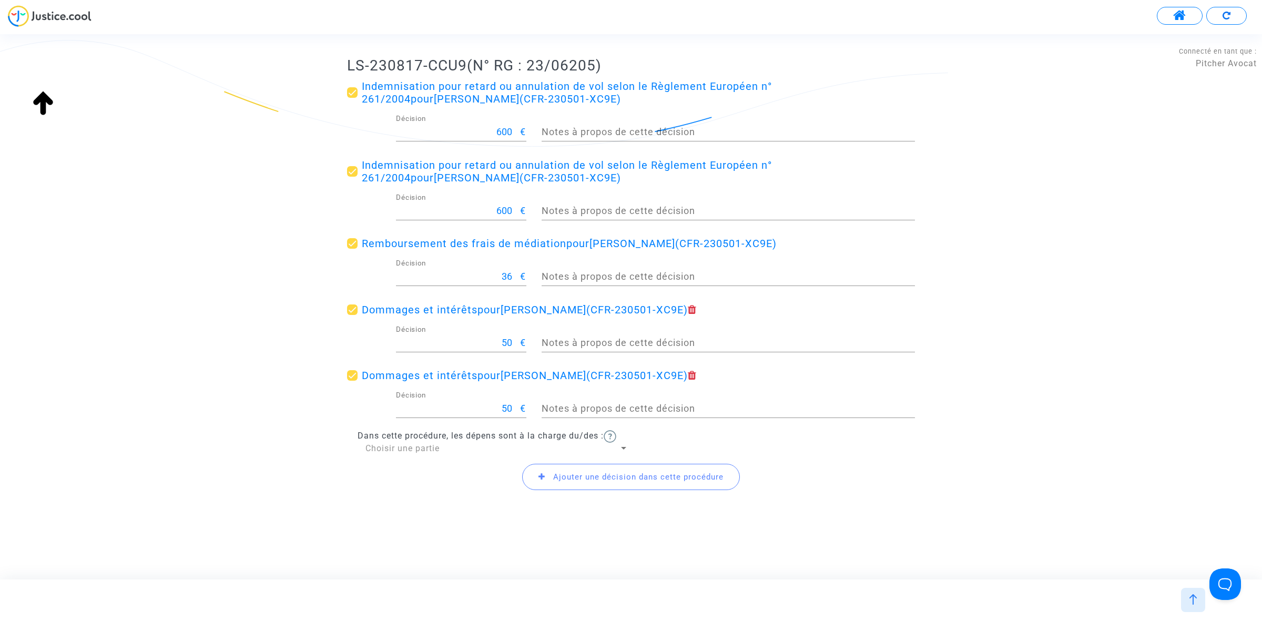
click at [563, 485] on span "Ajouter une décision dans cette procédure" at bounding box center [631, 477] width 218 height 26
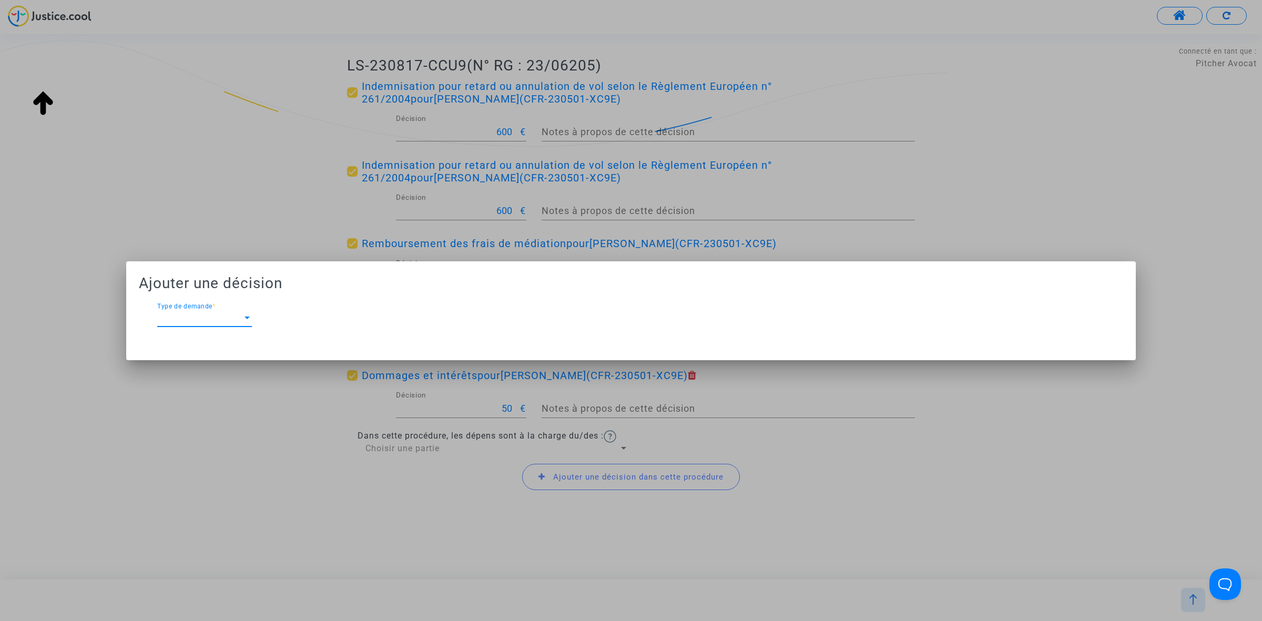
click at [181, 311] on div "Type de demande Type de demande *" at bounding box center [204, 315] width 95 height 24
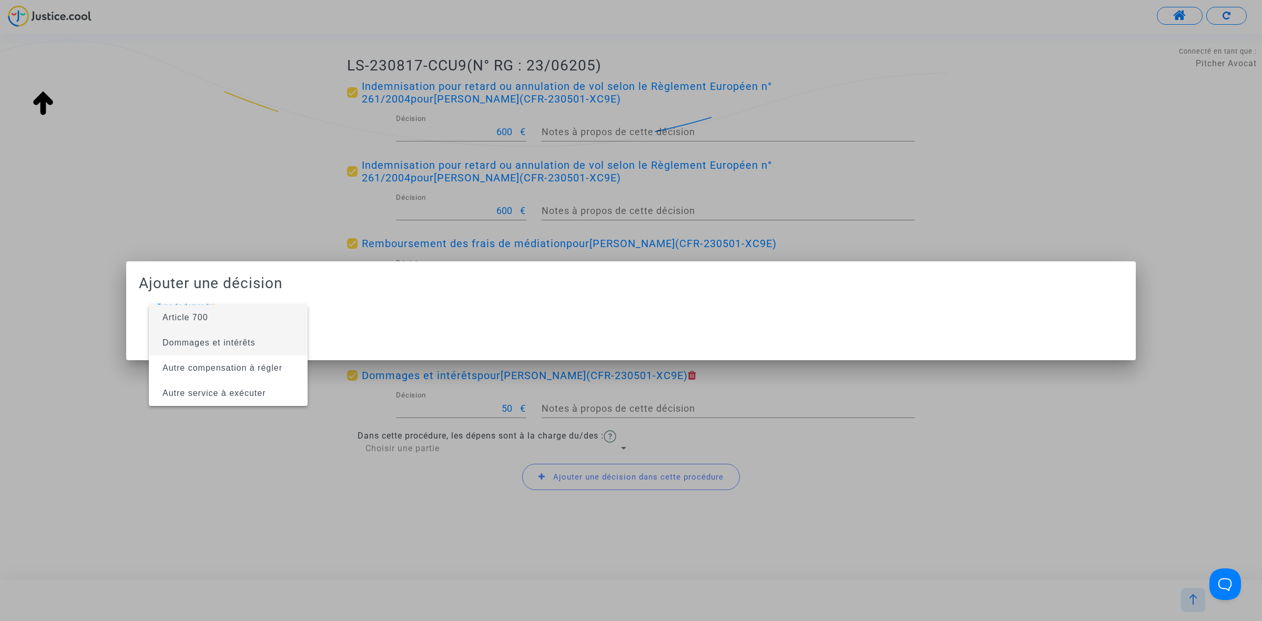
click at [201, 343] on span "Dommages et intérêts" at bounding box center [208, 342] width 93 height 9
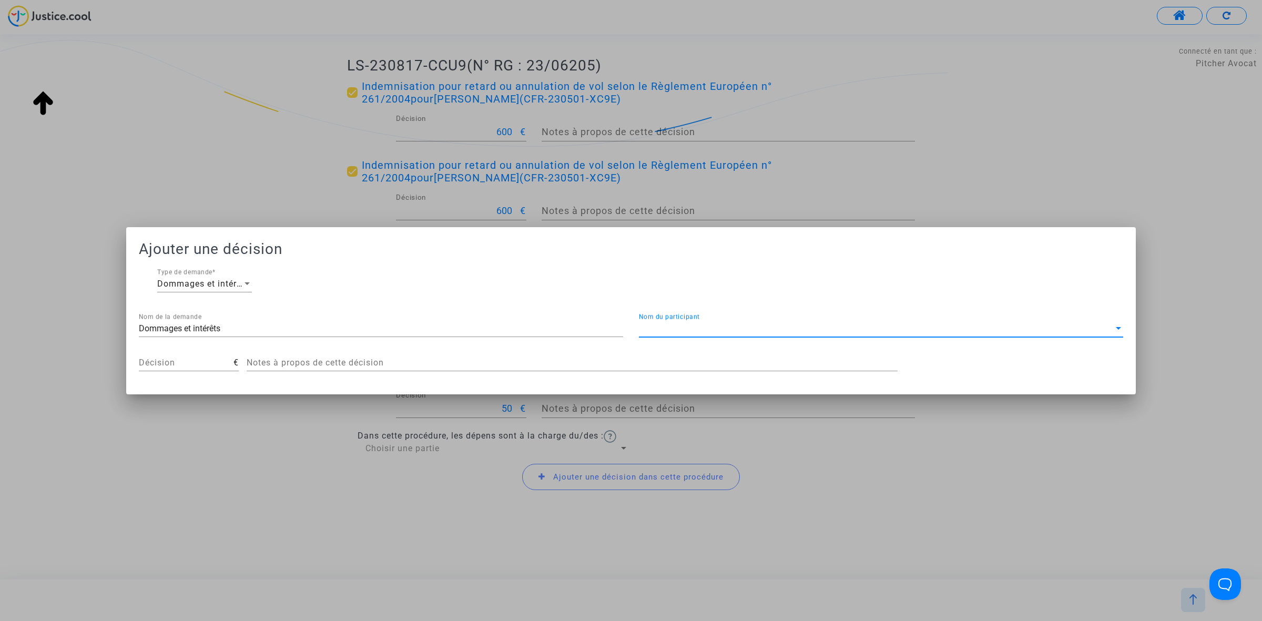
click at [727, 329] on span "Nom du participant" at bounding box center [876, 328] width 475 height 9
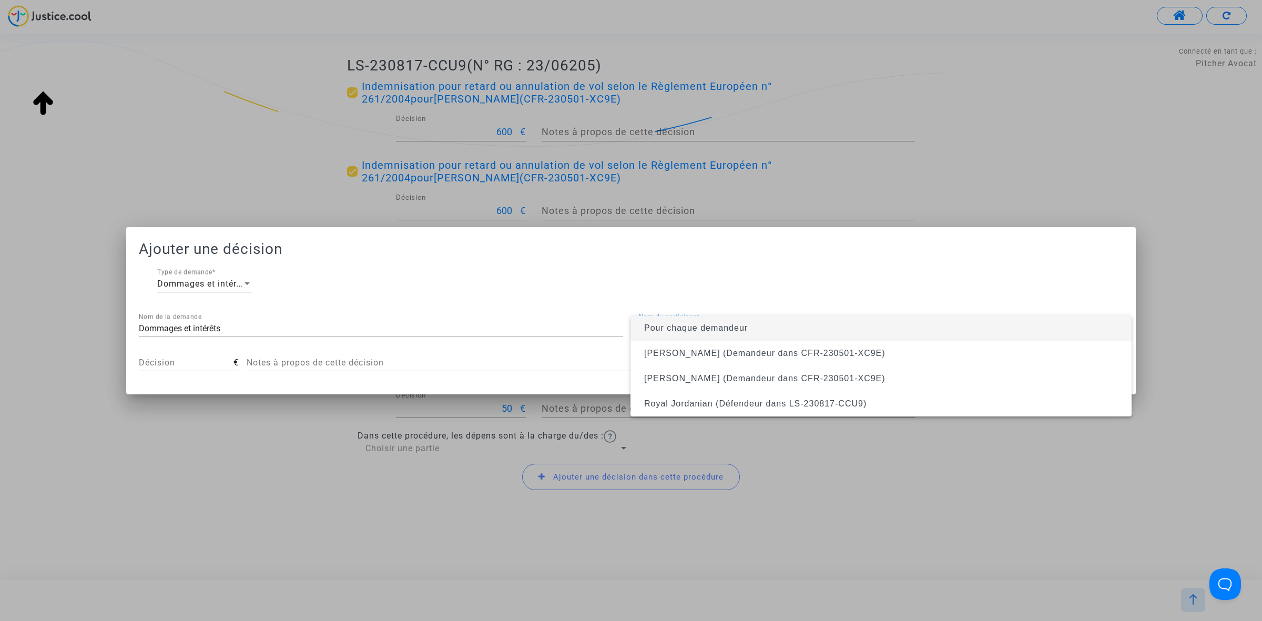
click at [727, 330] on span "Pour chaque demandeur" at bounding box center [696, 327] width 104 height 9
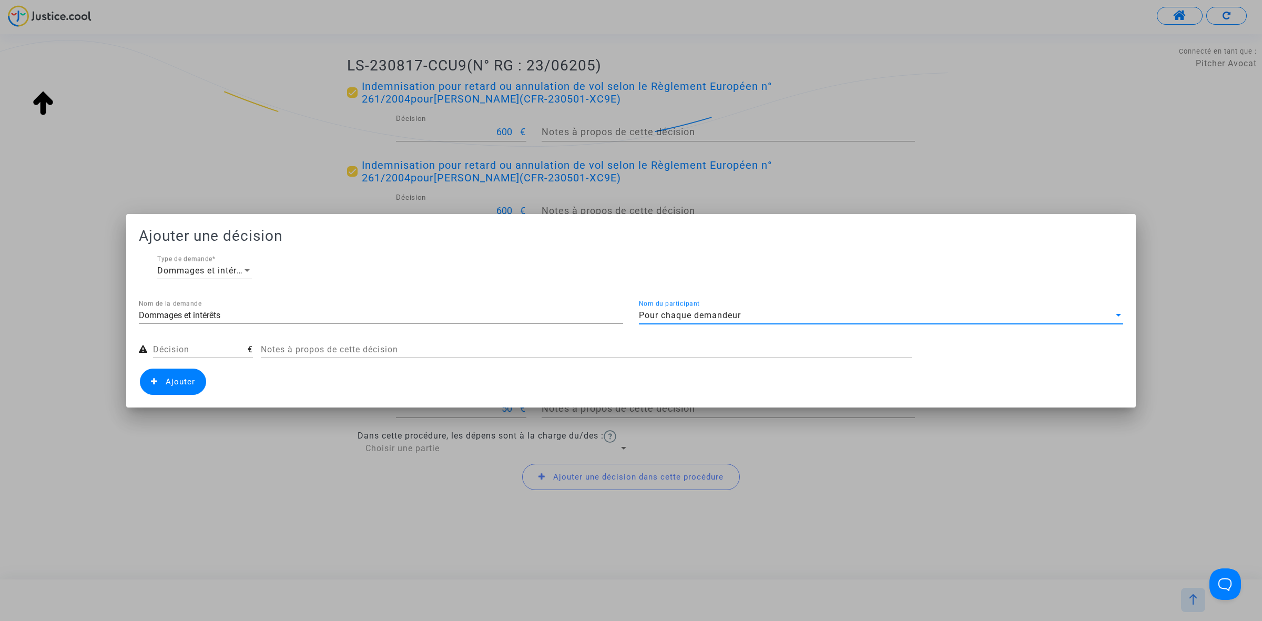
click at [232, 350] on input "Décision" at bounding box center [200, 349] width 95 height 9
type input "2"
type input "100"
drag, startPoint x: 232, startPoint y: 309, endPoint x: 58, endPoint y: 310, distance: 174.1
click at [58, 310] on div "Ajouter une décision Dommages et intérêts Type de demande * Dommages et intérêt…" at bounding box center [631, 310] width 1262 height 621
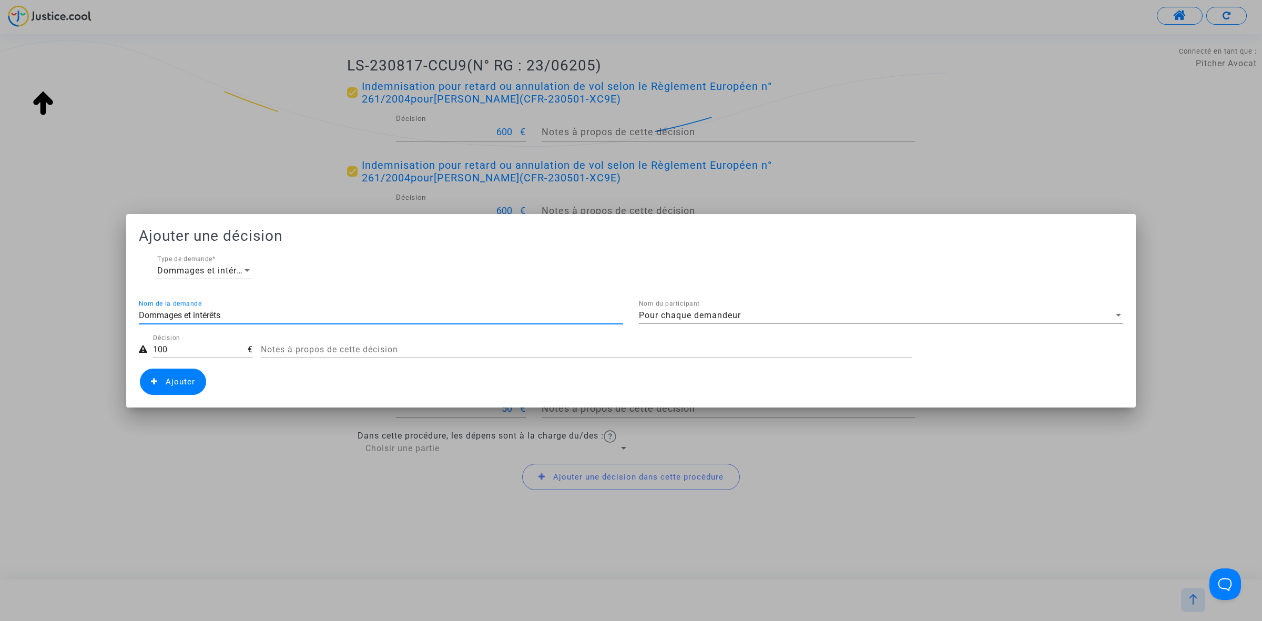
click at [240, 316] on input "Dommages et intérêts" at bounding box center [381, 315] width 484 height 9
type input "Résistance abusive"
click at [185, 377] on span "Ajouter" at bounding box center [180, 381] width 29 height 9
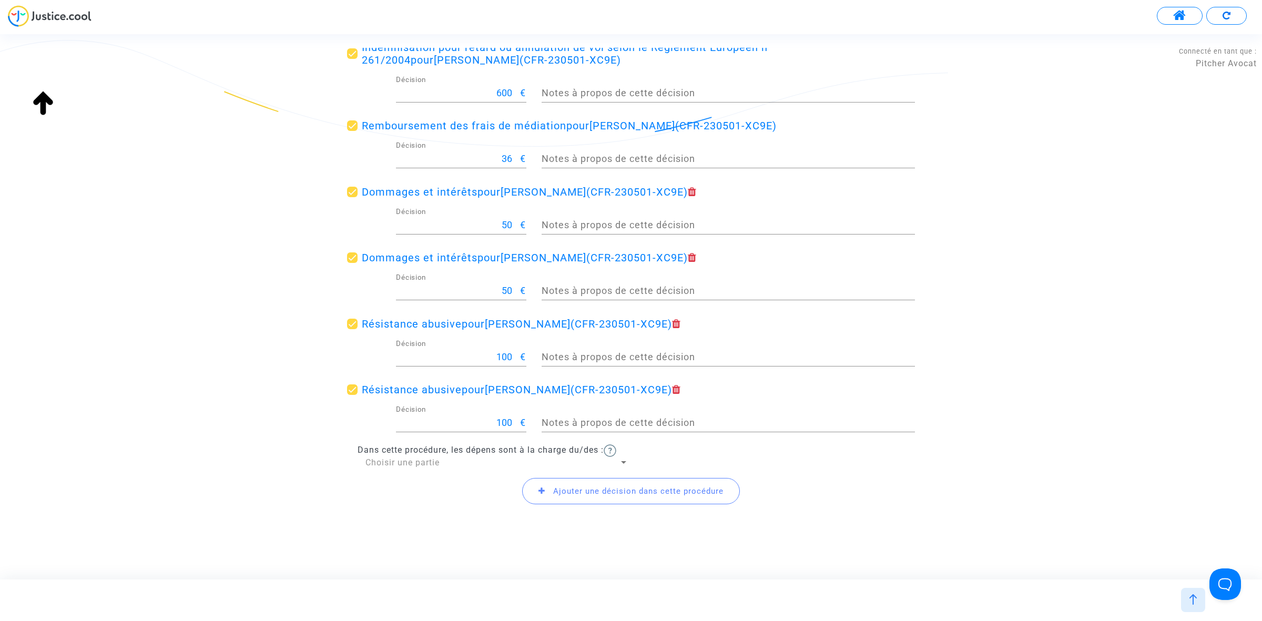
scroll to position [301, 0]
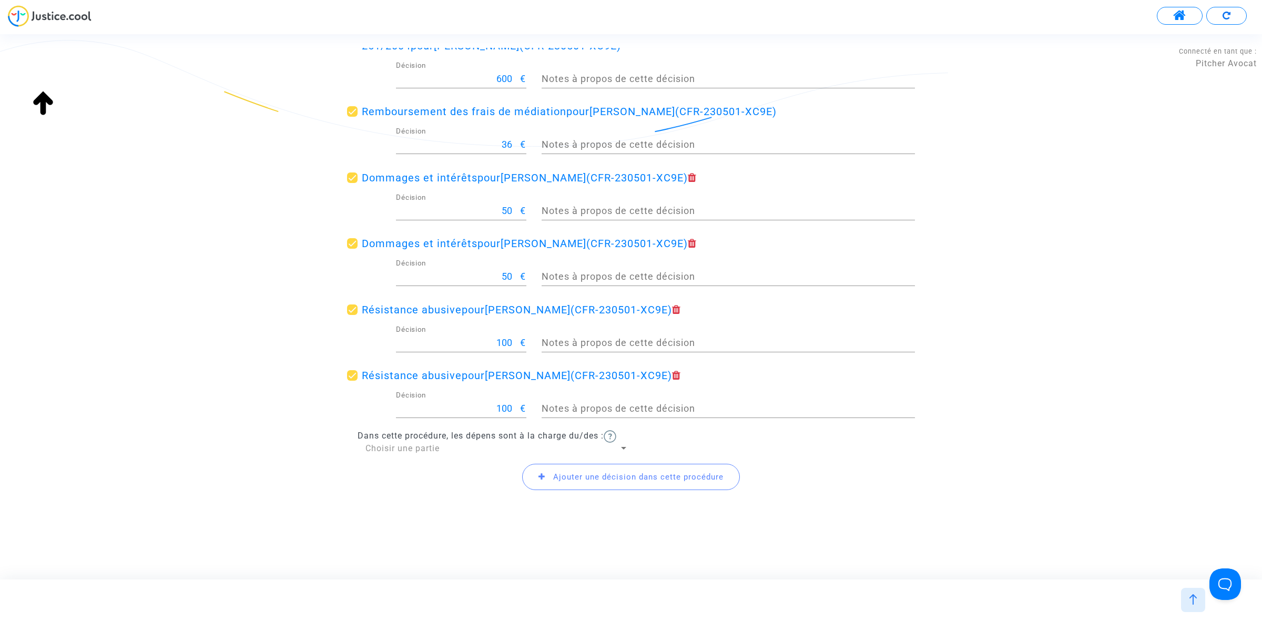
click at [626, 485] on span "Ajouter une décision dans cette procédure" at bounding box center [631, 477] width 218 height 26
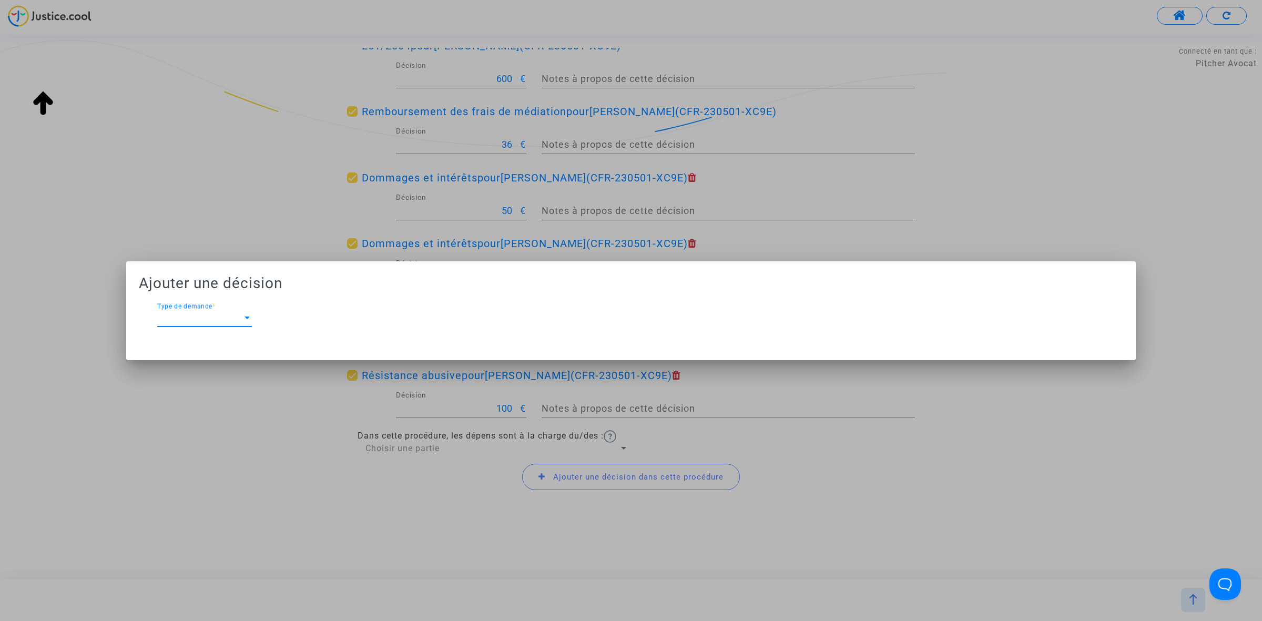
click at [246, 310] on div "Type de demande Type de demande *" at bounding box center [204, 315] width 95 height 24
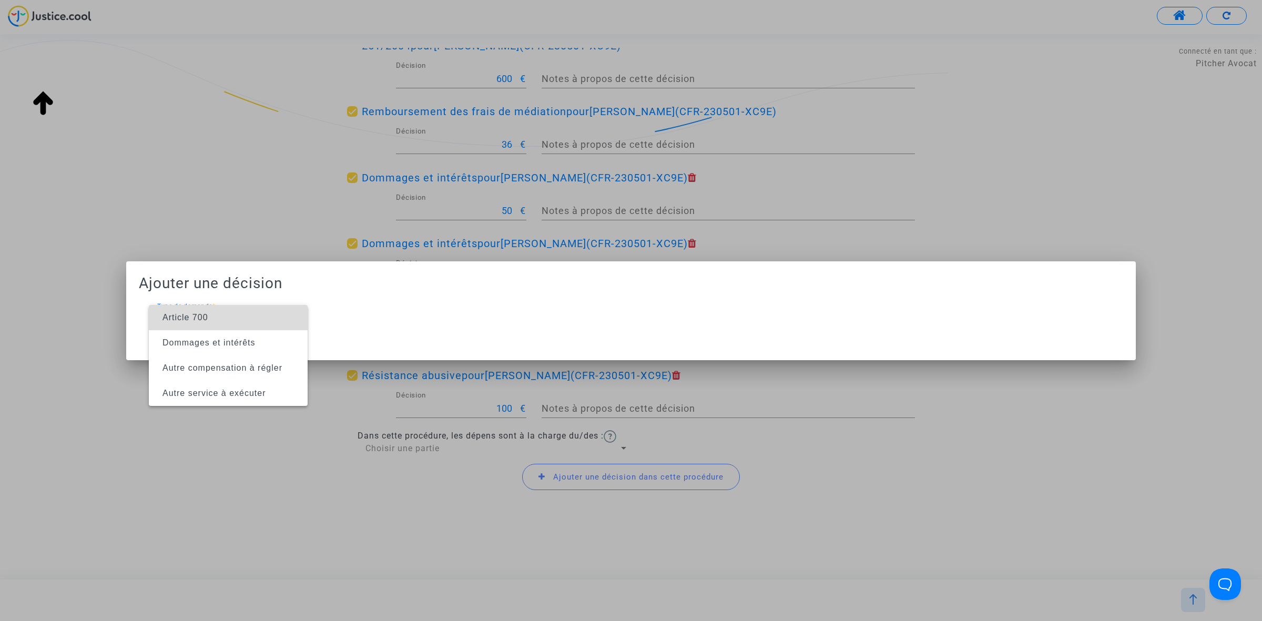
click at [246, 311] on span "Article 700" at bounding box center [228, 317] width 142 height 25
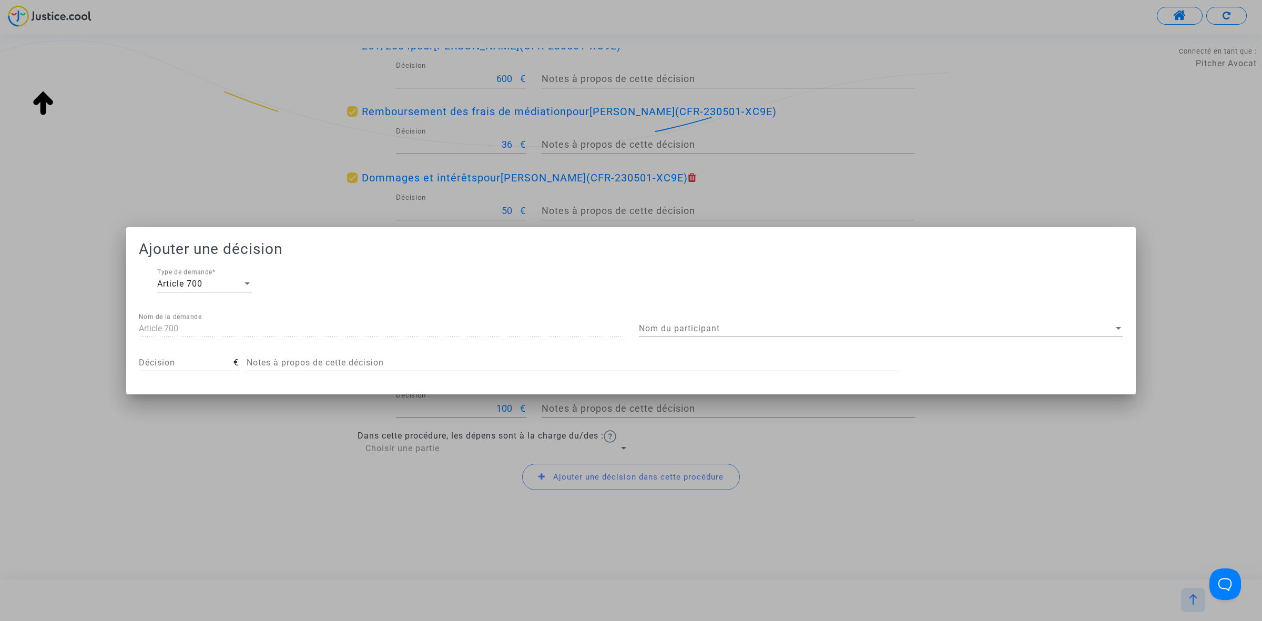
click at [693, 313] on div "Nom du participant Nom du participant" at bounding box center [881, 325] width 484 height 24
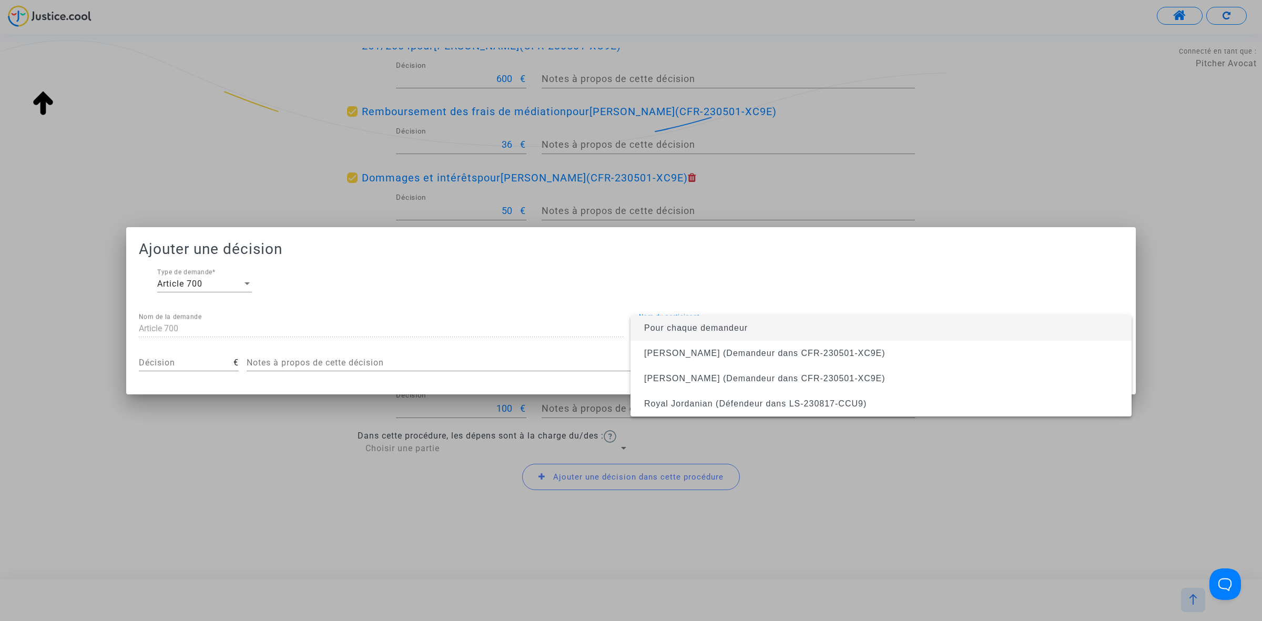
click at [696, 331] on span "Pour chaque demandeur" at bounding box center [696, 327] width 104 height 9
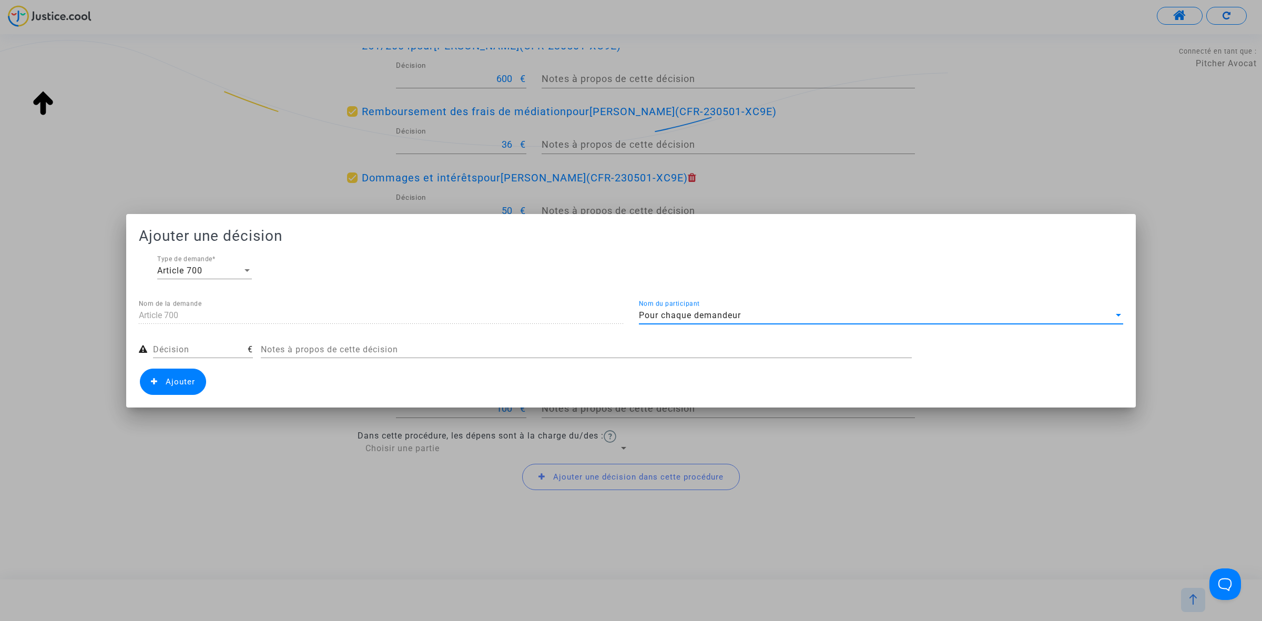
click at [704, 316] on span "Pour chaque demandeur" at bounding box center [690, 315] width 102 height 10
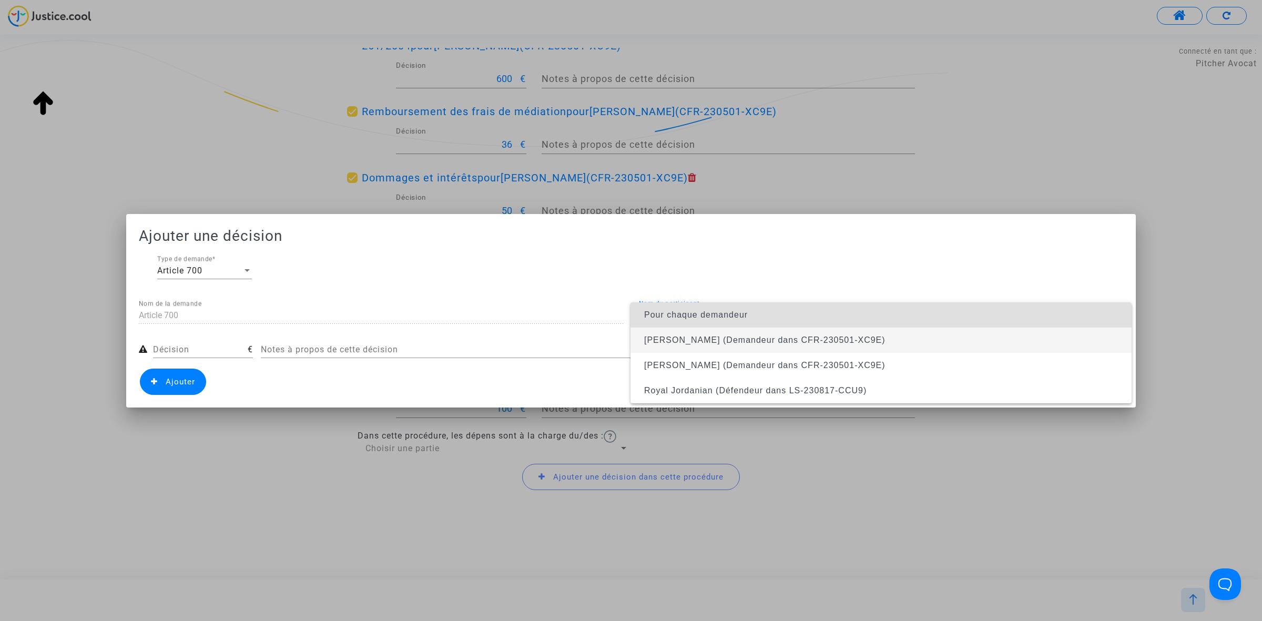
click at [713, 342] on span "Jeremy Phetsomphou (Demandeur dans CFR-230501-XC9E)" at bounding box center [764, 340] width 241 height 9
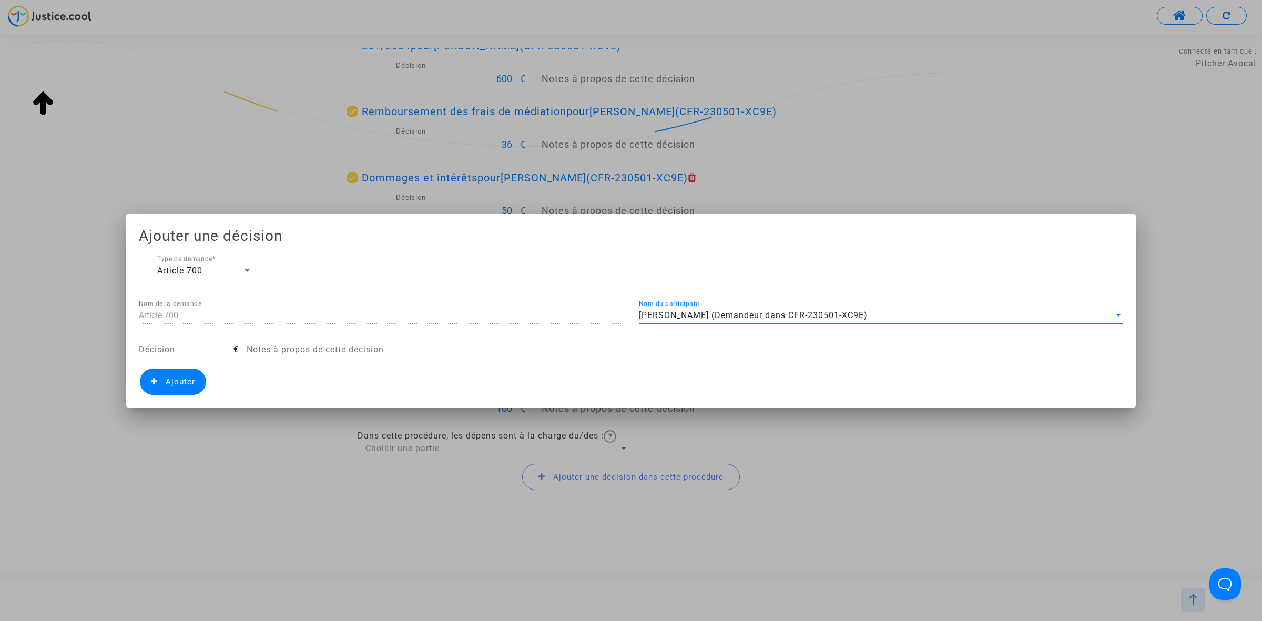
click at [189, 346] on input "Décision" at bounding box center [186, 349] width 95 height 9
type input "200"
click at [185, 408] on div at bounding box center [631, 310] width 1262 height 621
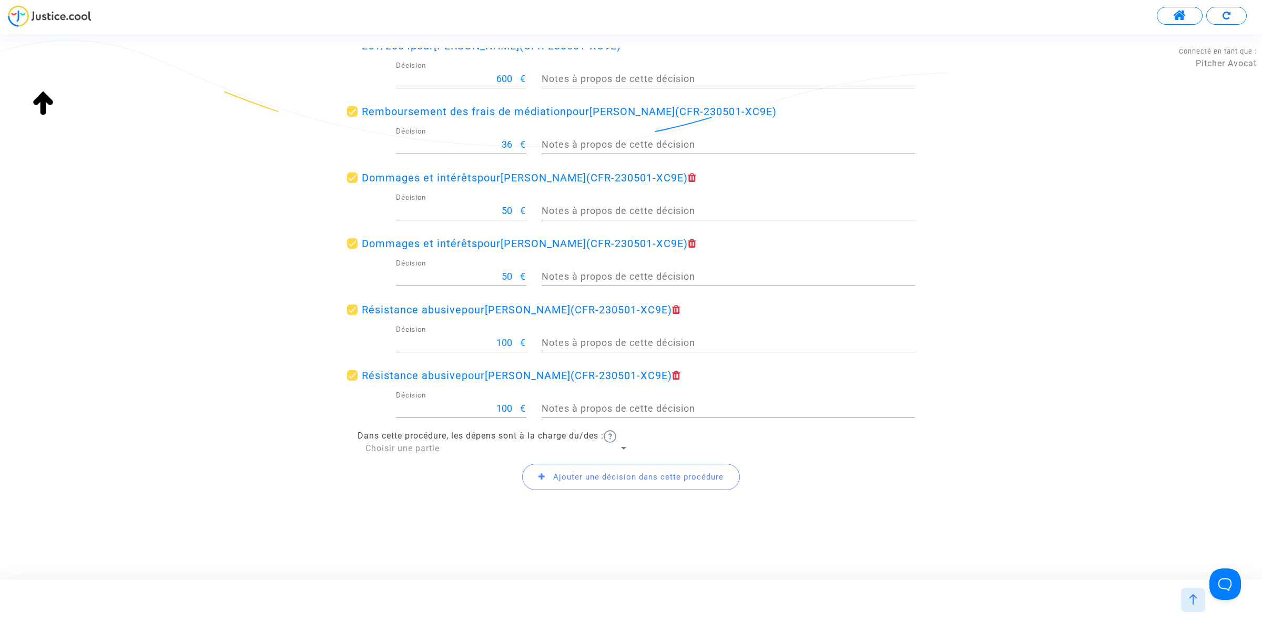
click at [614, 483] on span "Ajouter une décision dans cette procédure" at bounding box center [631, 477] width 218 height 26
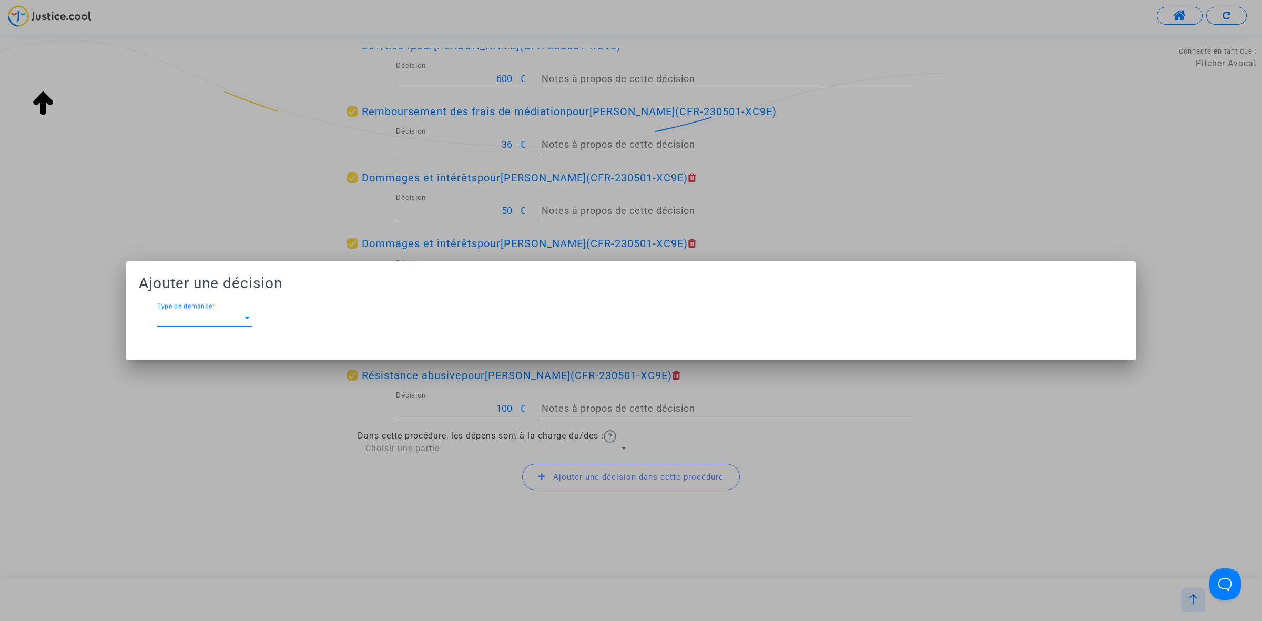
click at [202, 328] on div "Type de demande Type de demande *" at bounding box center [204, 320] width 95 height 34
click at [211, 317] on span "Type de demande" at bounding box center [199, 317] width 85 height 9
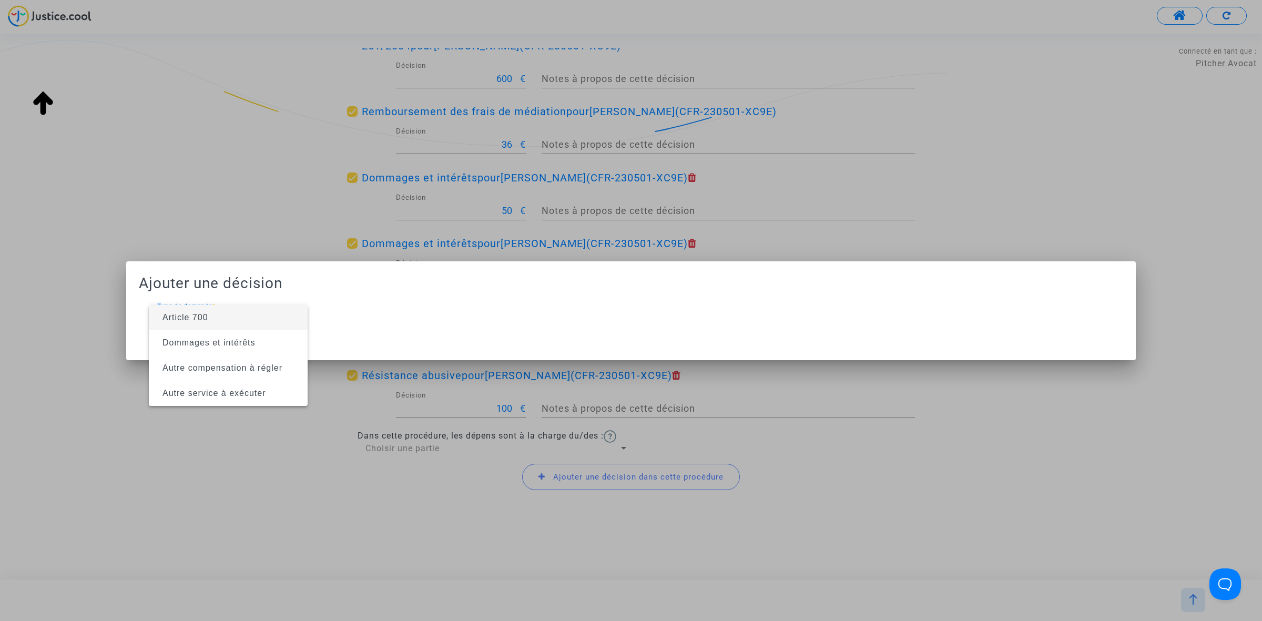
click at [250, 312] on span "Article 700" at bounding box center [228, 317] width 142 height 25
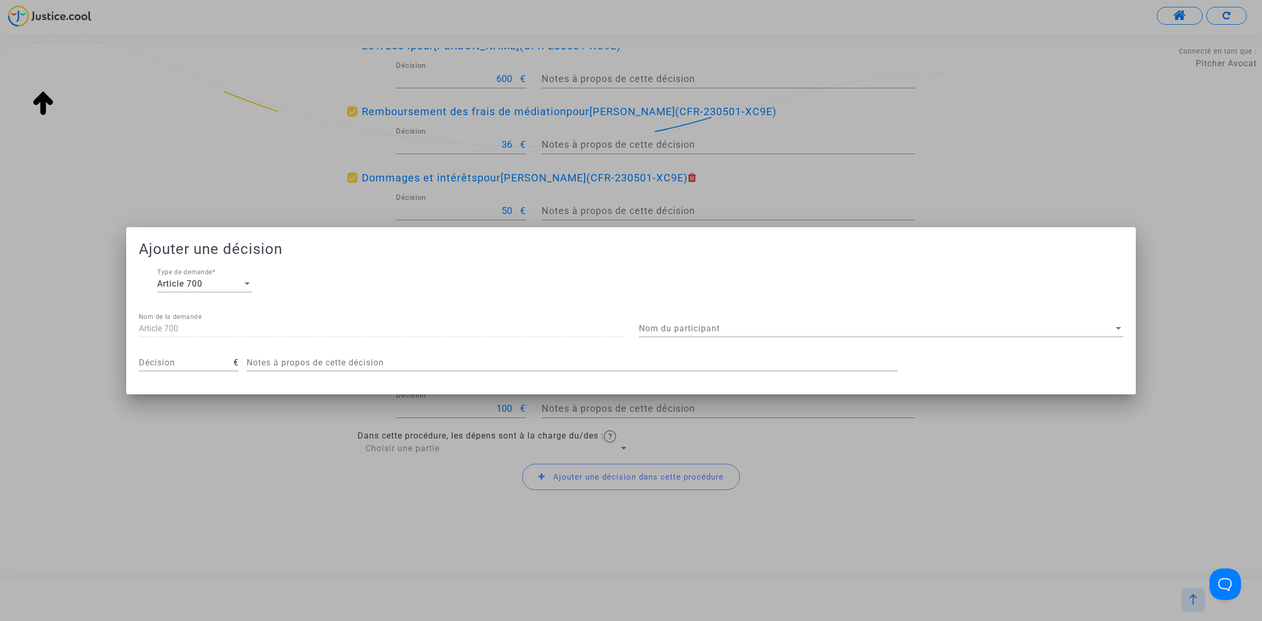
click at [717, 321] on div "Nom du participant Nom du participant" at bounding box center [881, 325] width 484 height 24
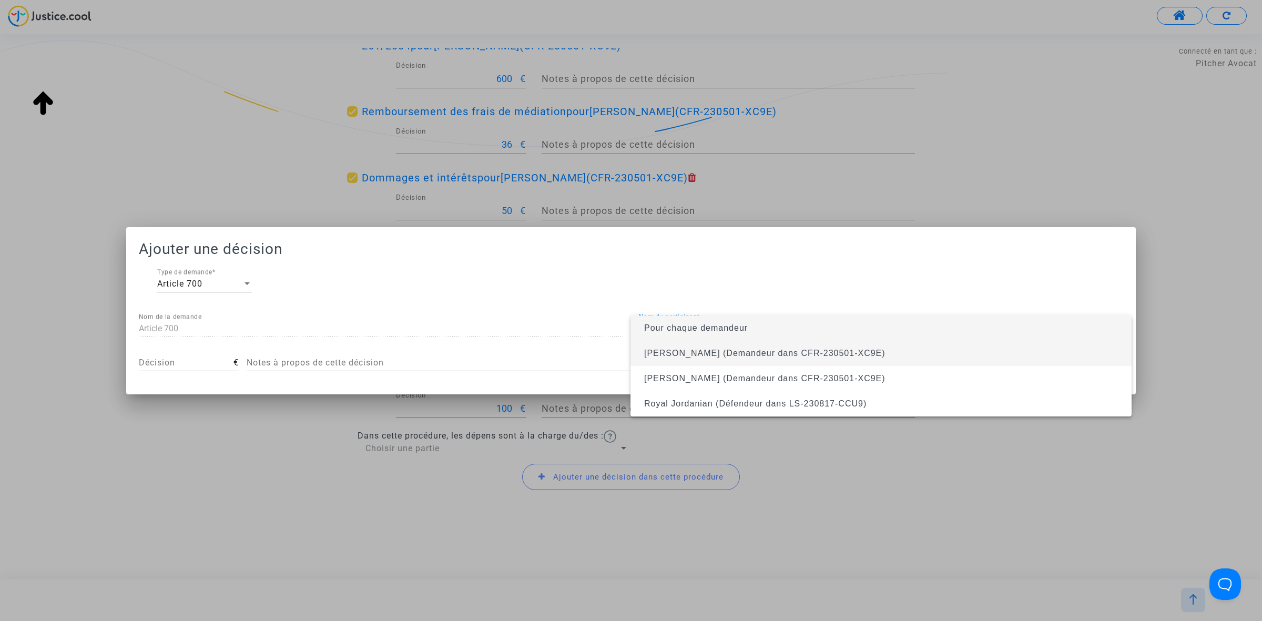
click at [715, 349] on span "Jeremy Phetsomphou (Demandeur dans CFR-230501-XC9E)" at bounding box center [764, 353] width 241 height 9
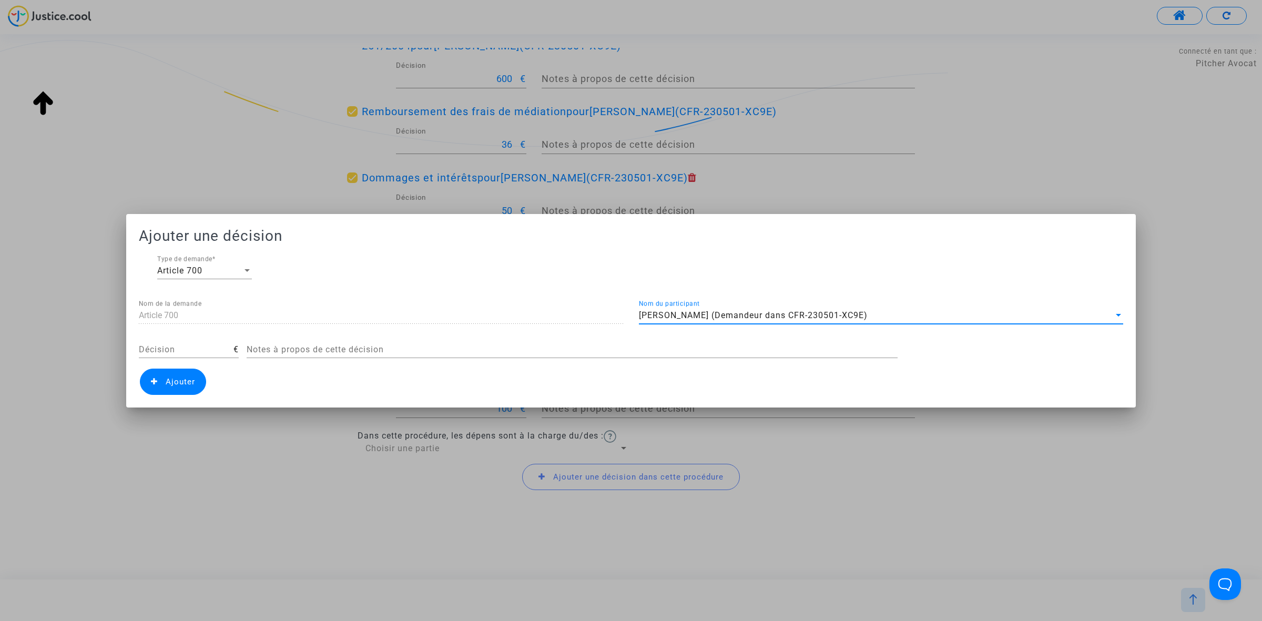
click at [171, 351] on input "Décision" at bounding box center [186, 349] width 95 height 9
type input "200"
click at [182, 371] on span "Ajouter" at bounding box center [173, 382] width 66 height 26
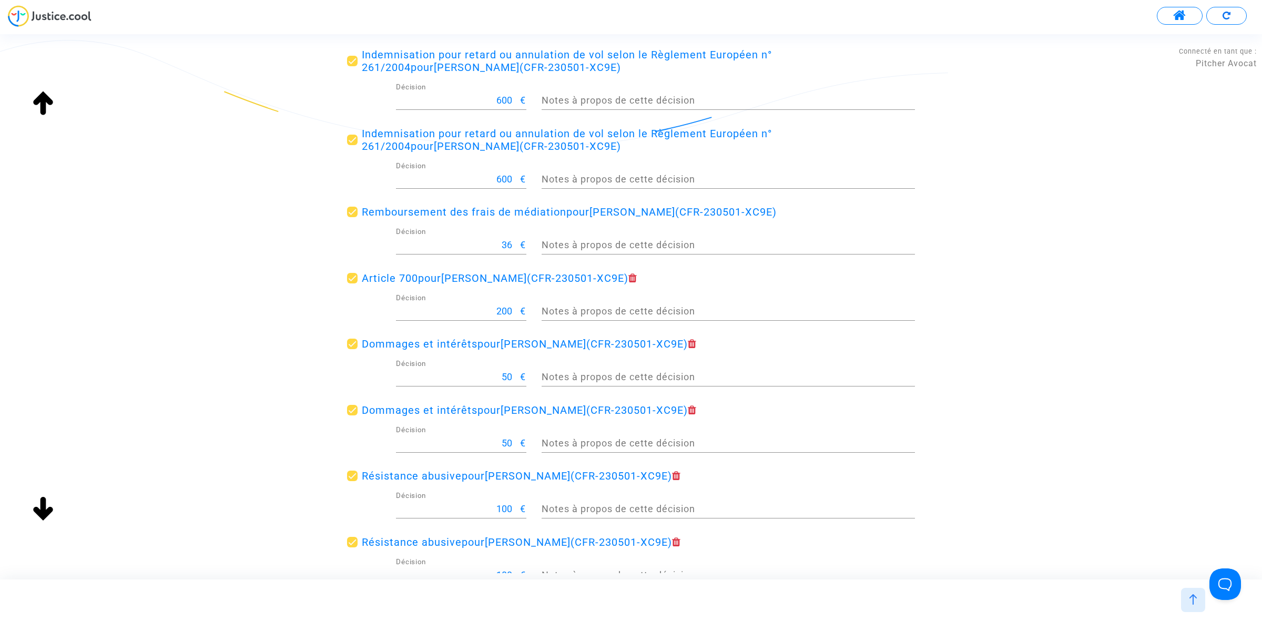
scroll to position [367, 0]
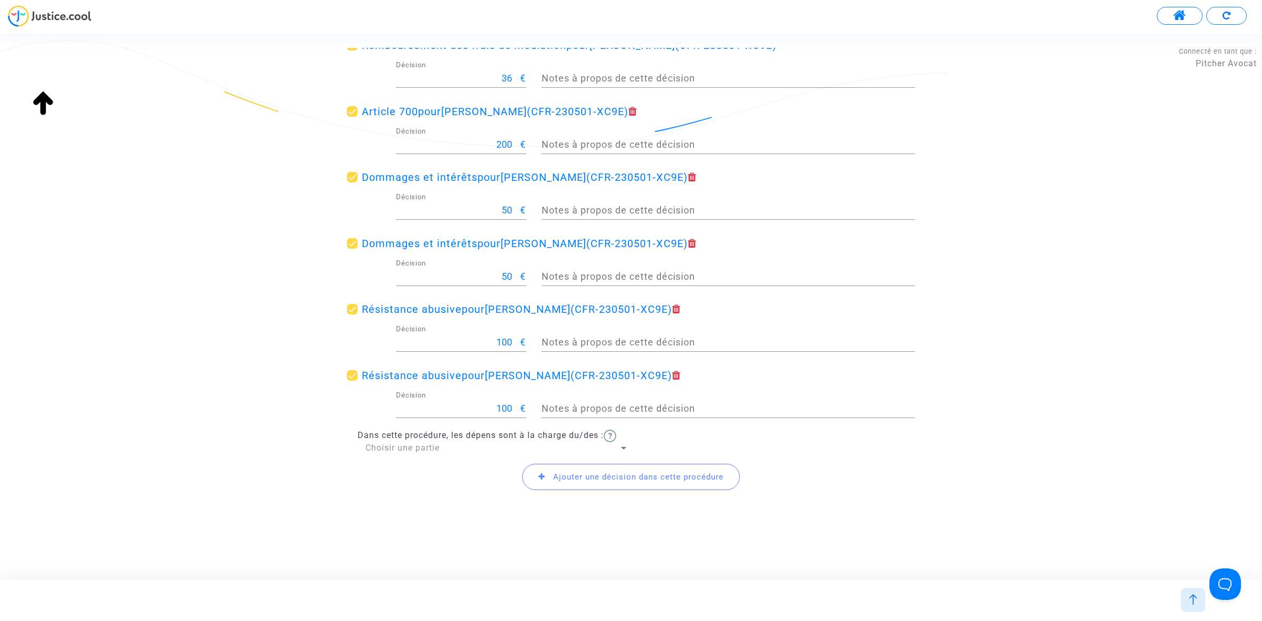
click at [639, 481] on span "Ajouter une décision dans cette procédure" at bounding box center [631, 477] width 218 height 26
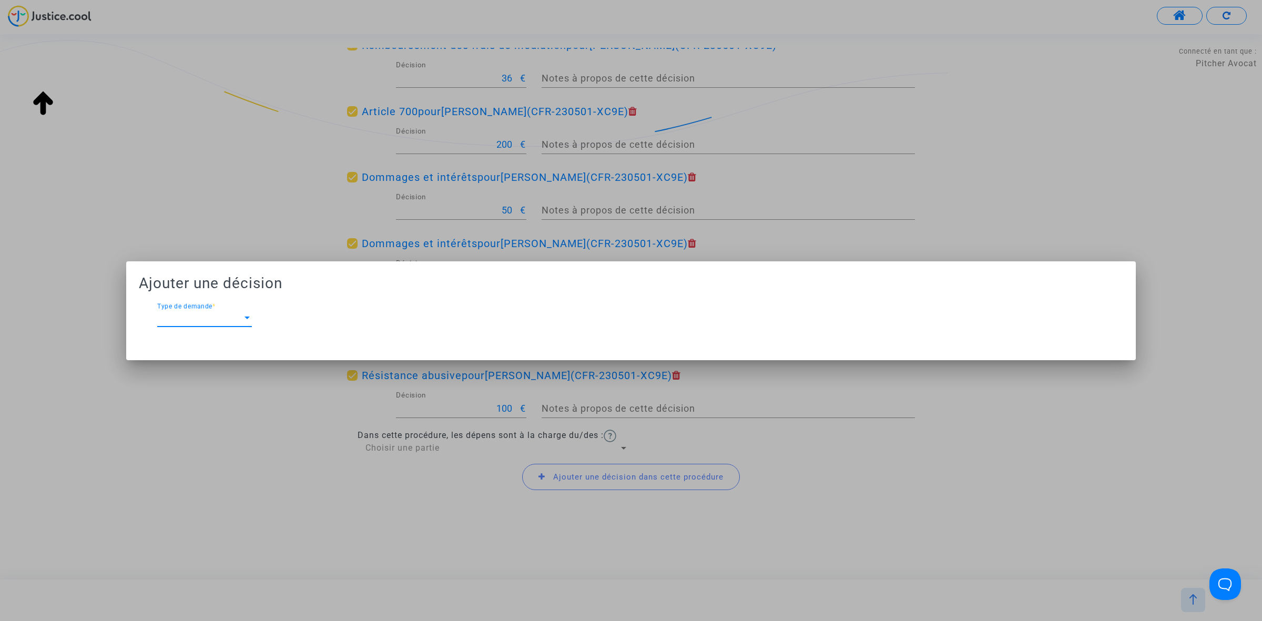
click at [128, 122] on div at bounding box center [631, 310] width 1262 height 621
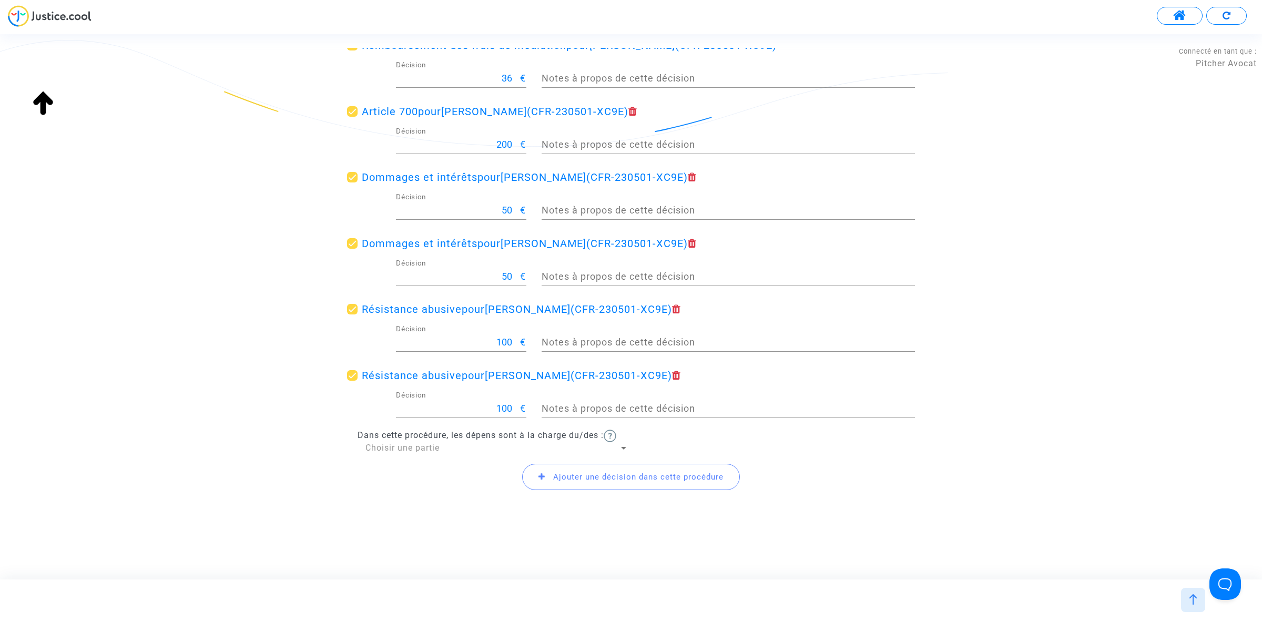
click at [422, 450] on span "Choisir une partie" at bounding box center [402, 448] width 74 height 10
click at [430, 472] on span "Défendeur(s)" at bounding box center [496, 473] width 263 height 25
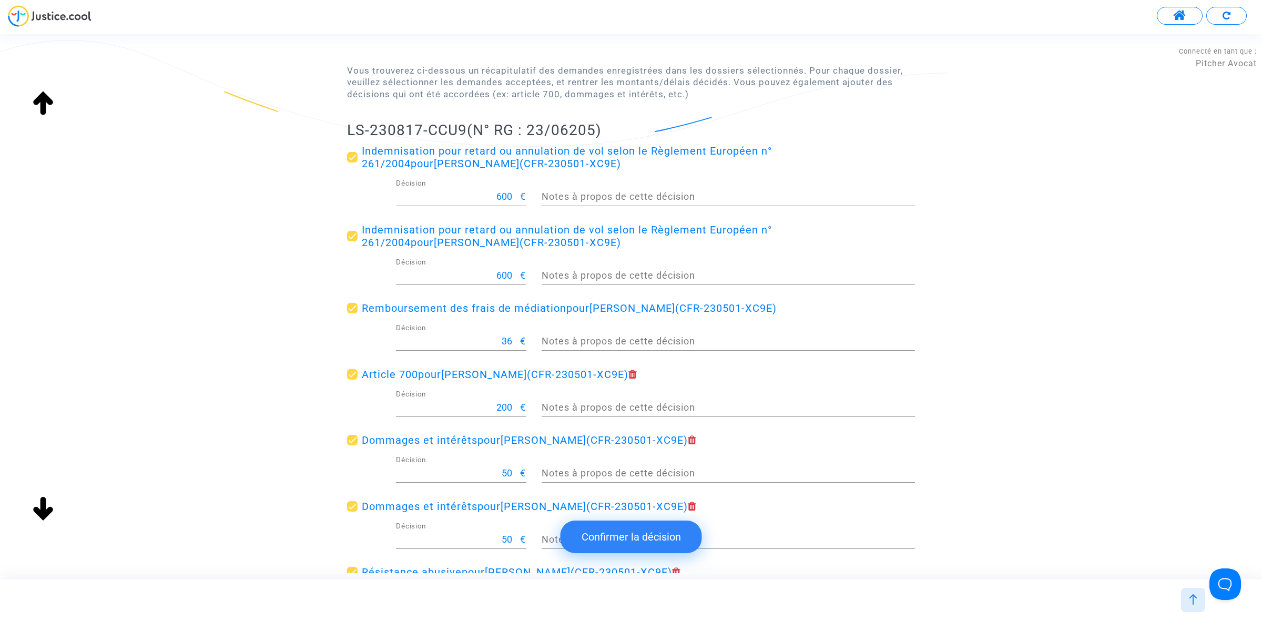
drag, startPoint x: 332, startPoint y: 127, endPoint x: 465, endPoint y: 122, distance: 133.7
click at [465, 122] on div "Jugements du tribunal Vous trouverez ci-dessous un récapitulatif des demandes e…" at bounding box center [631, 385] width 1262 height 798
copy h2 "LS-230817-CCU9"
click at [627, 533] on button "Confirmer la décision" at bounding box center [631, 537] width 141 height 33
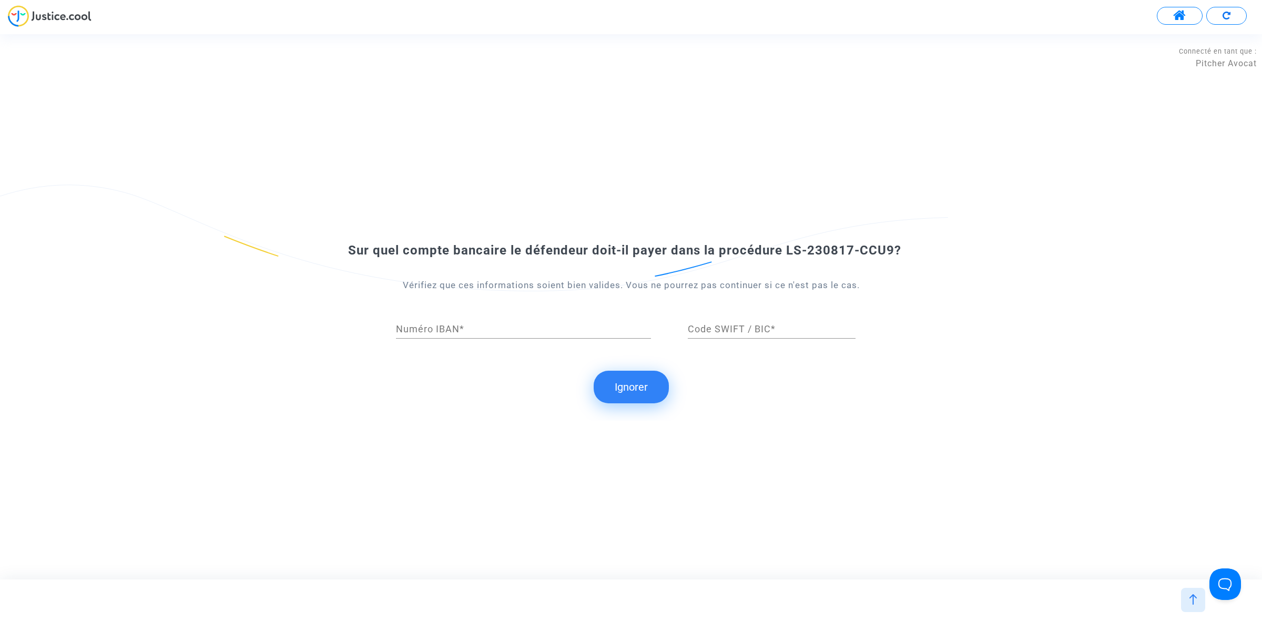
click at [627, 381] on button "Ignorer" at bounding box center [631, 387] width 75 height 33
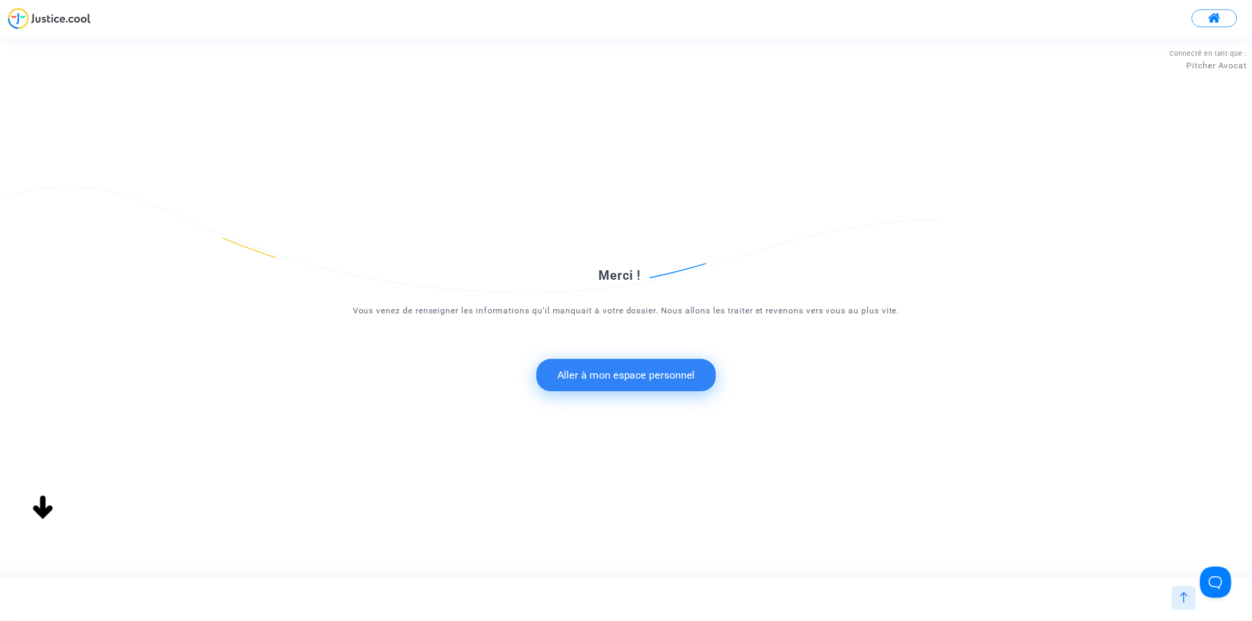
scroll to position [0, 0]
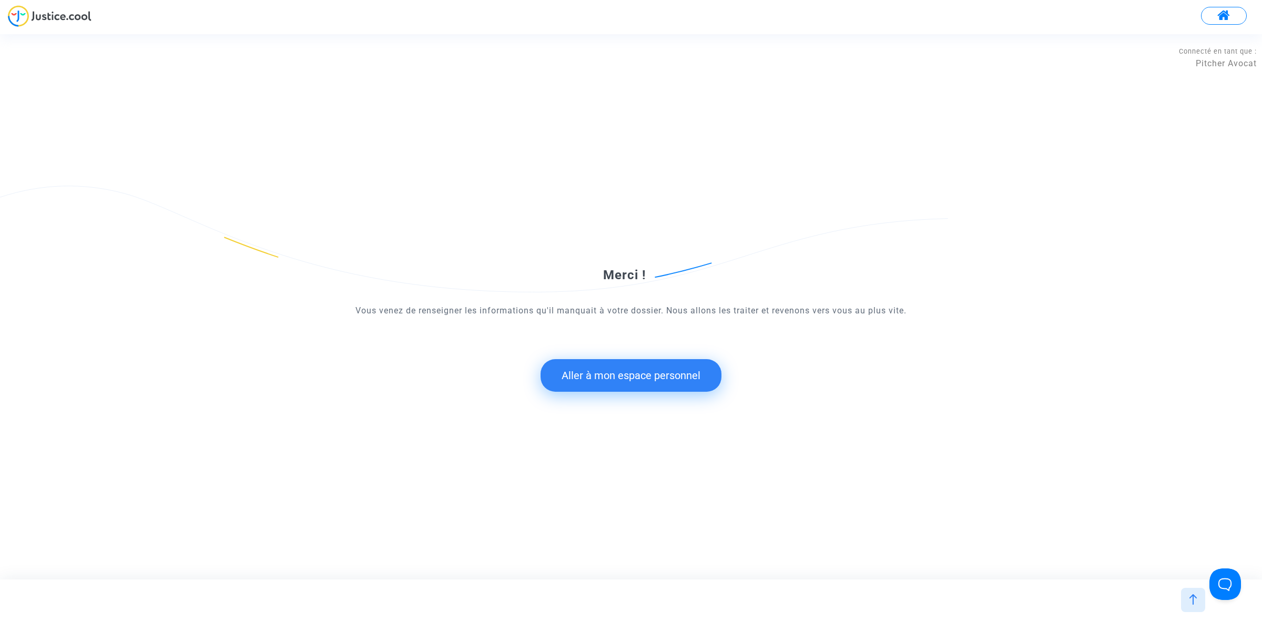
click at [666, 363] on button "Aller à mon espace personnel" at bounding box center [631, 375] width 181 height 33
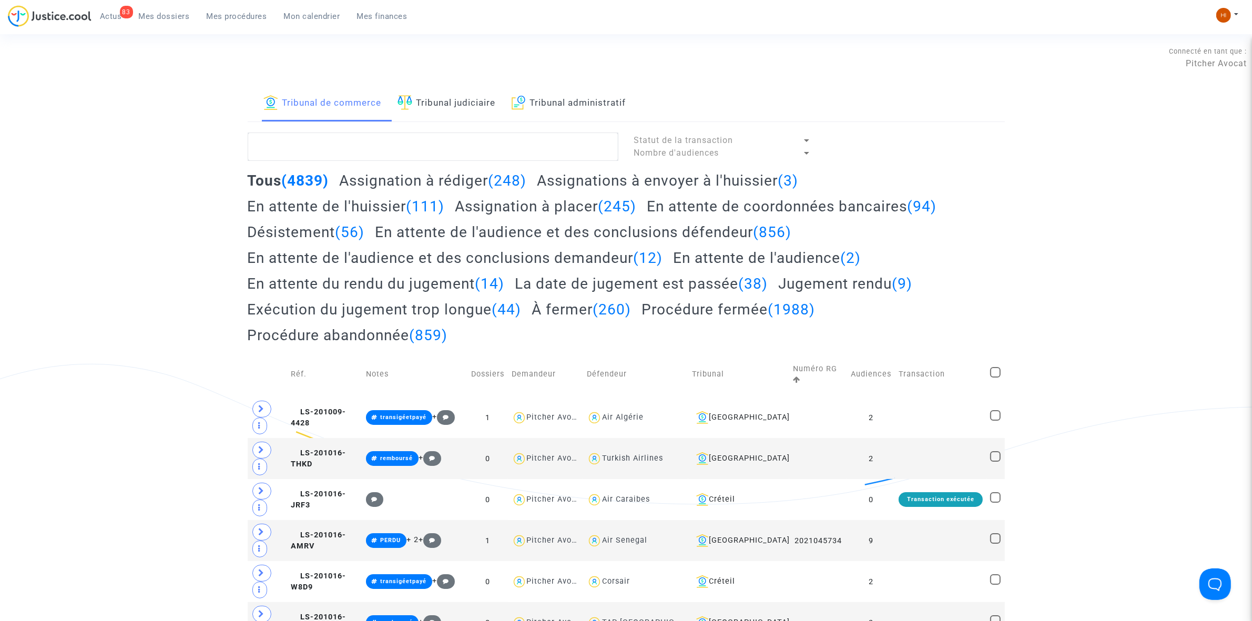
click at [461, 94] on link "Tribunal judiciaire" at bounding box center [447, 104] width 98 height 36
click at [461, 136] on textarea at bounding box center [433, 147] width 371 height 28
paste textarea "LS-230817-CCU9"
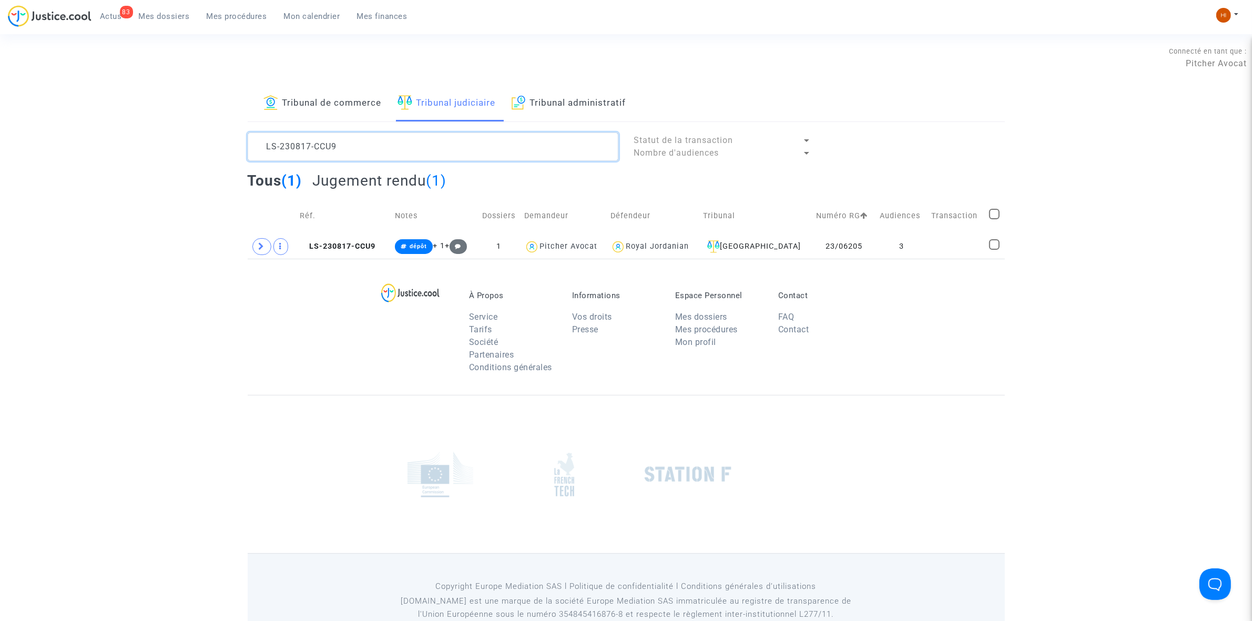
type textarea "LS-230817-CCU9"
click at [253, 245] on span at bounding box center [261, 246] width 19 height 17
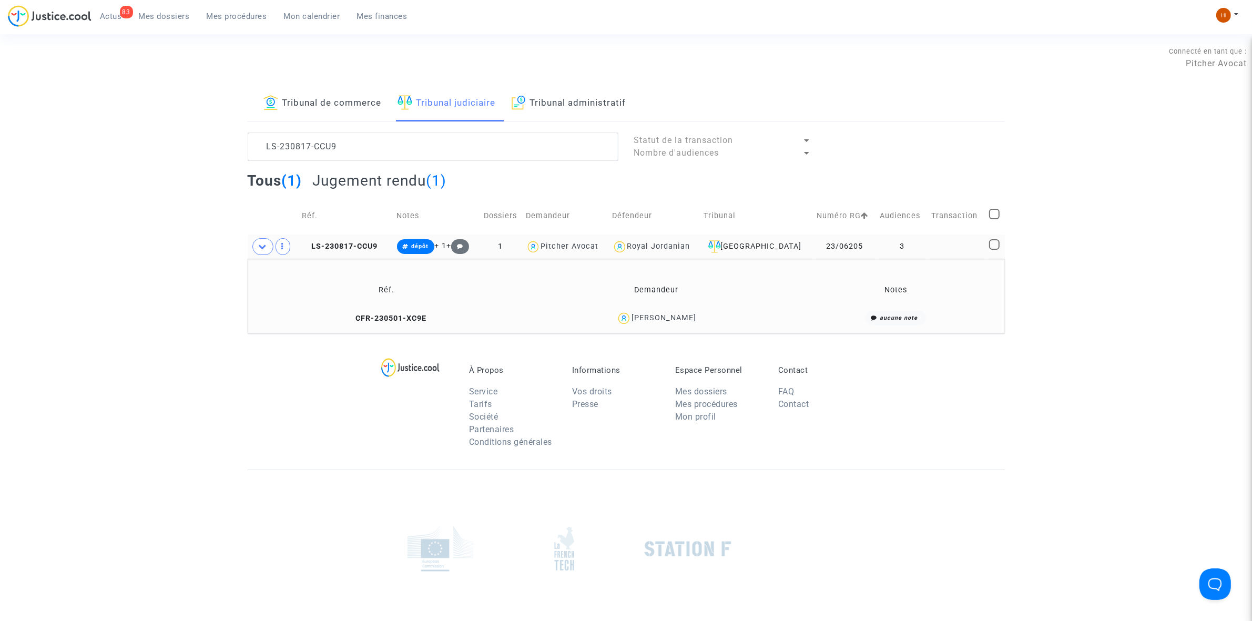
drag, startPoint x: 734, startPoint y: 310, endPoint x: 622, endPoint y: 321, distance: 113.1
click at [622, 321] on td "Jeremy Phetsomphou" at bounding box center [656, 318] width 269 height 23
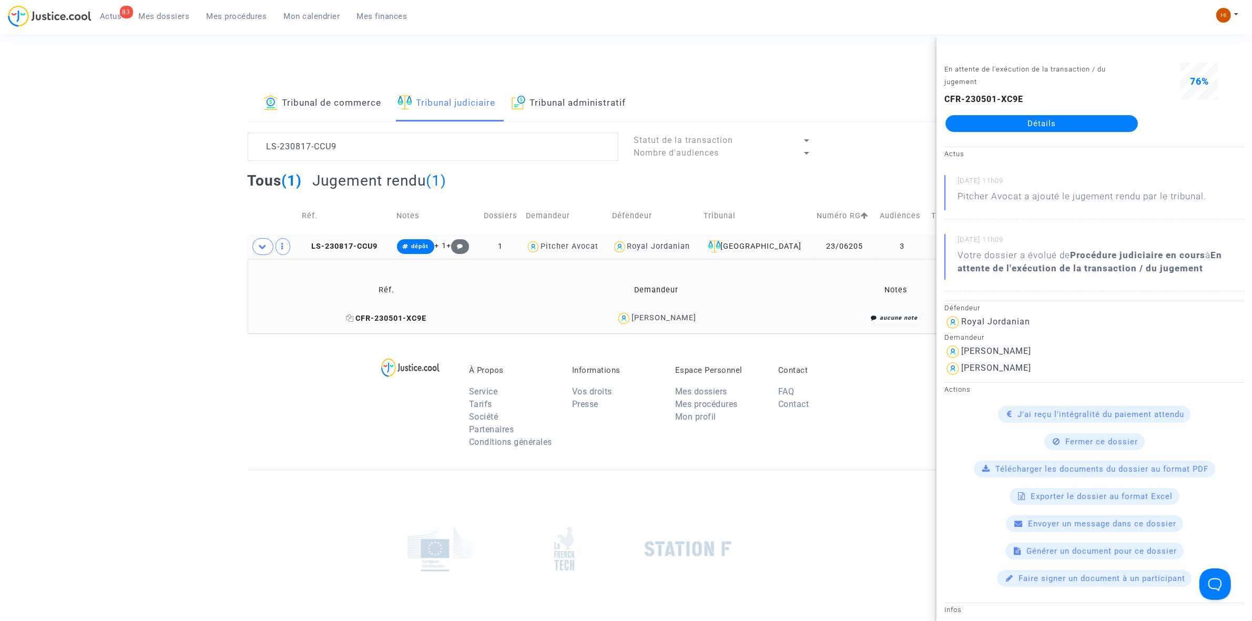
click at [347, 320] on icon at bounding box center [351, 317] width 8 height 7
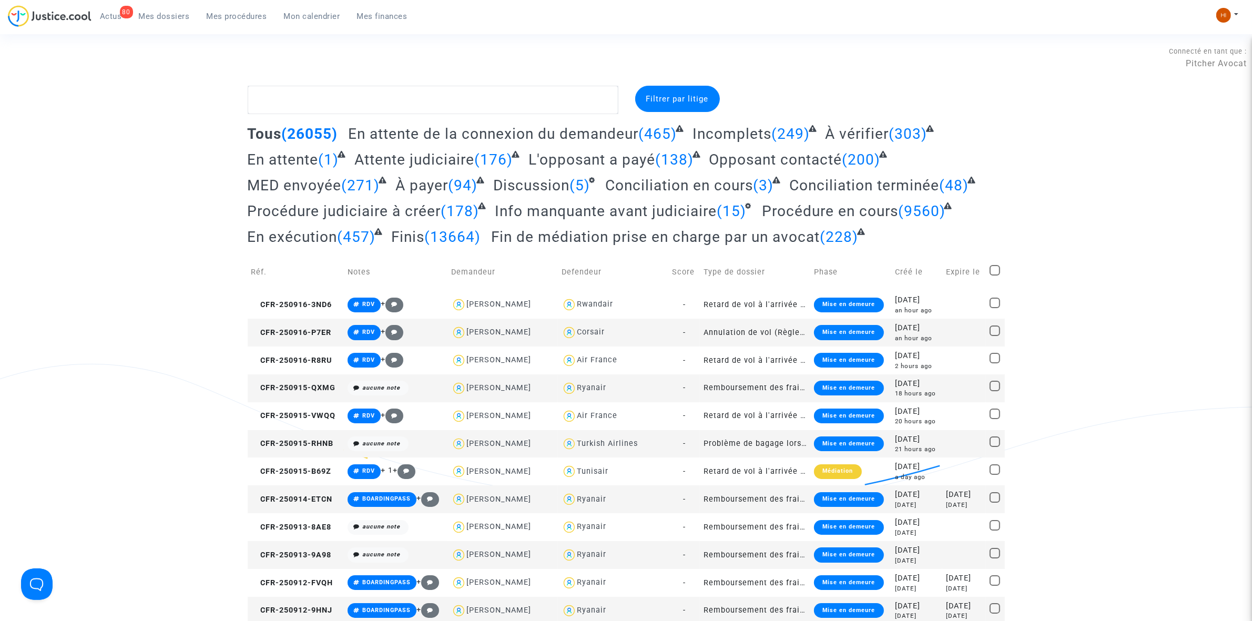
drag, startPoint x: 227, startPoint y: 17, endPoint x: 388, endPoint y: 95, distance: 178.3
click at [227, 17] on span "Mes procédures" at bounding box center [237, 16] width 60 height 9
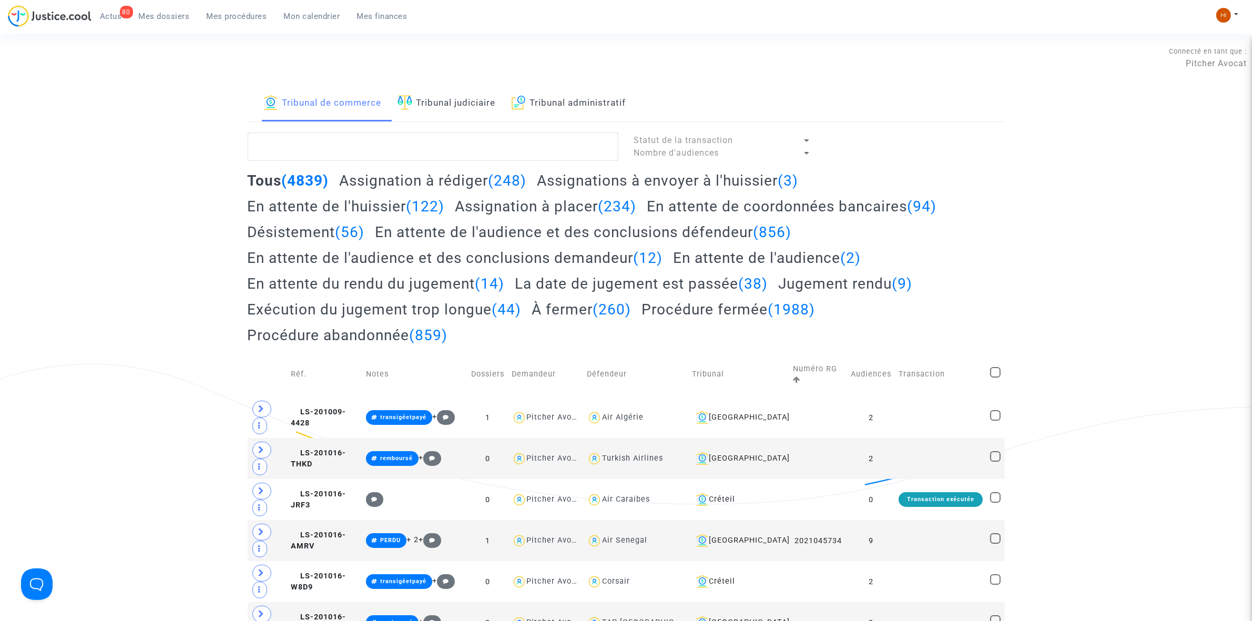
click at [463, 90] on link "Tribunal judiciaire" at bounding box center [447, 104] width 98 height 36
click at [469, 153] on textarea at bounding box center [433, 147] width 371 height 28
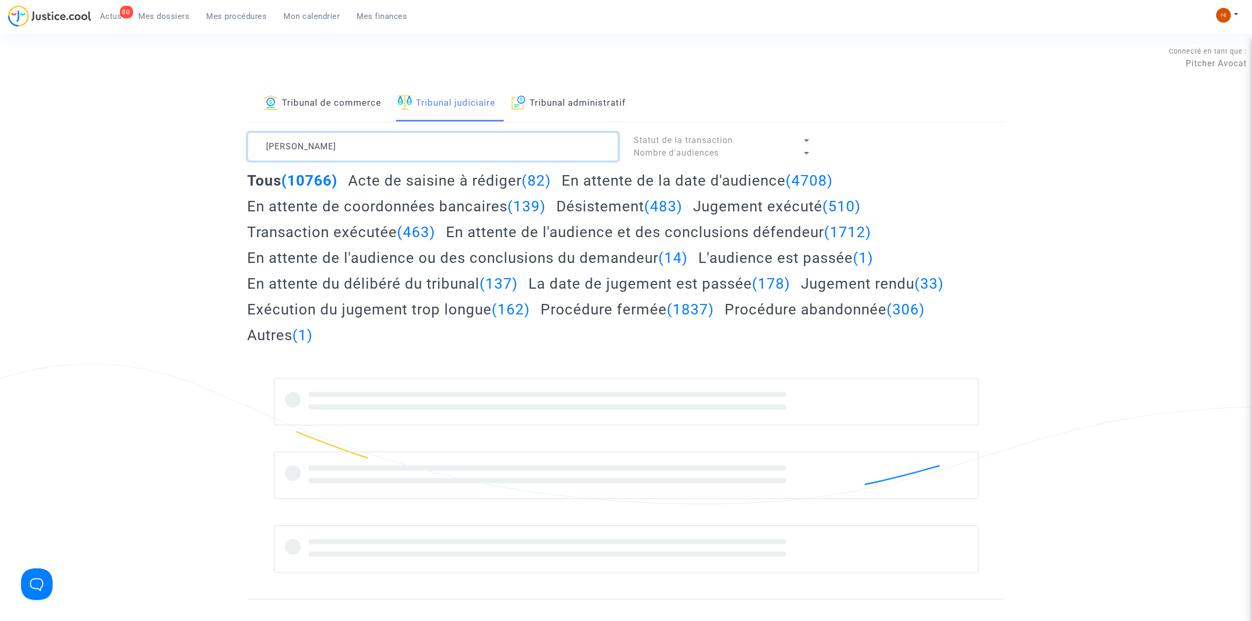
type textarea "[PERSON_NAME]"
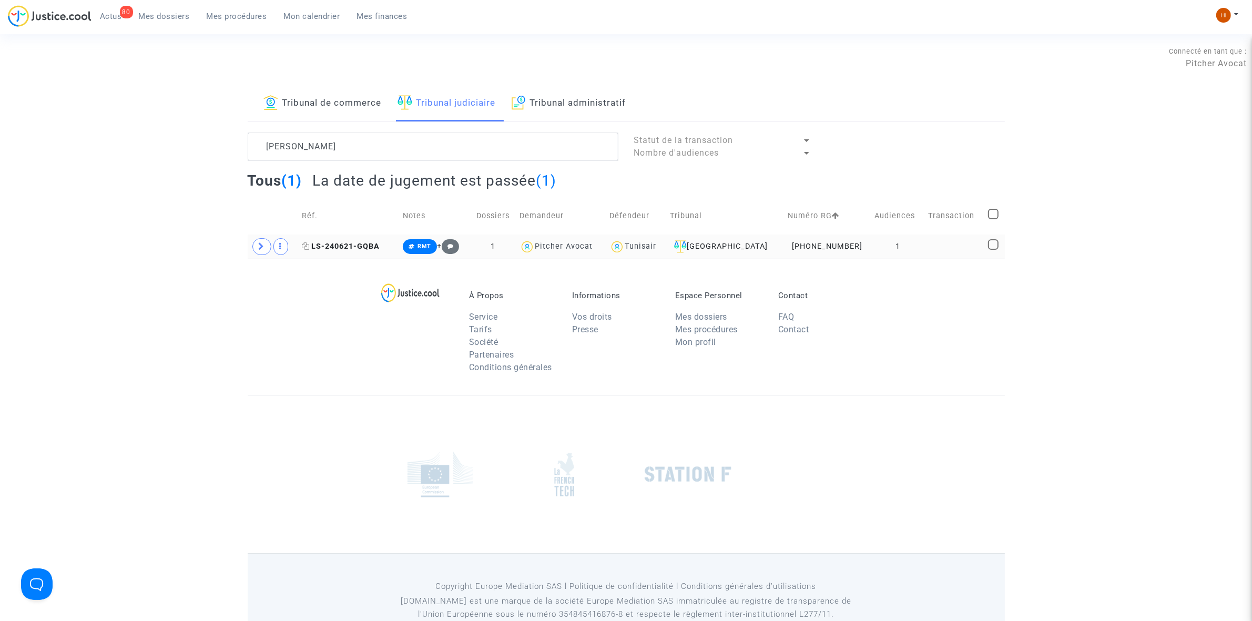
click at [308, 248] on icon at bounding box center [306, 245] width 8 height 7
click at [258, 243] on span at bounding box center [261, 246] width 19 height 17
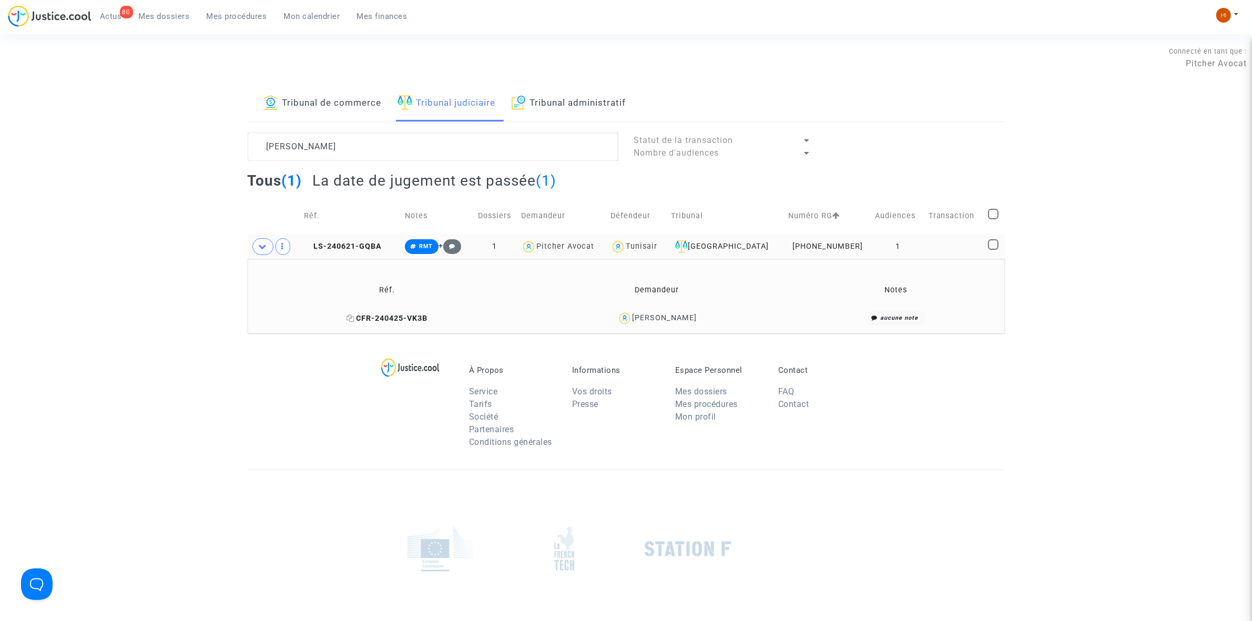
click at [353, 319] on icon at bounding box center [351, 317] width 8 height 7
drag, startPoint x: 380, startPoint y: 248, endPoint x: 411, endPoint y: 233, distance: 34.1
click at [380, 248] on span "LS-240621-GQBA" at bounding box center [343, 246] width 78 height 9
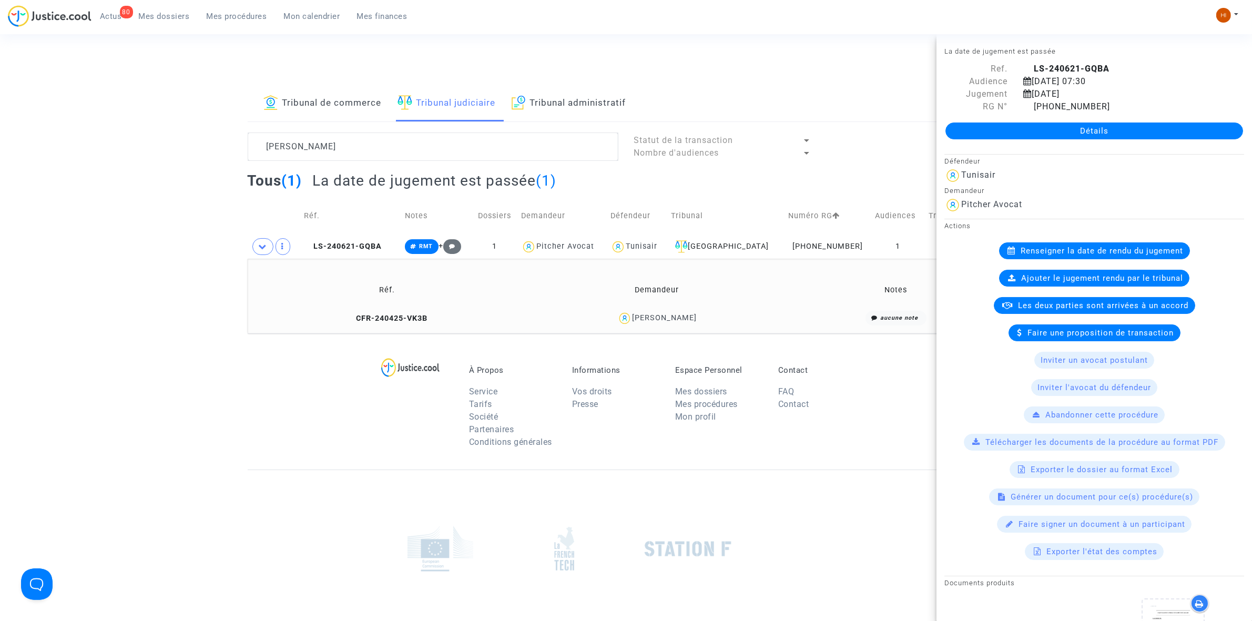
click at [1016, 127] on link "Détails" at bounding box center [1095, 131] width 298 height 17
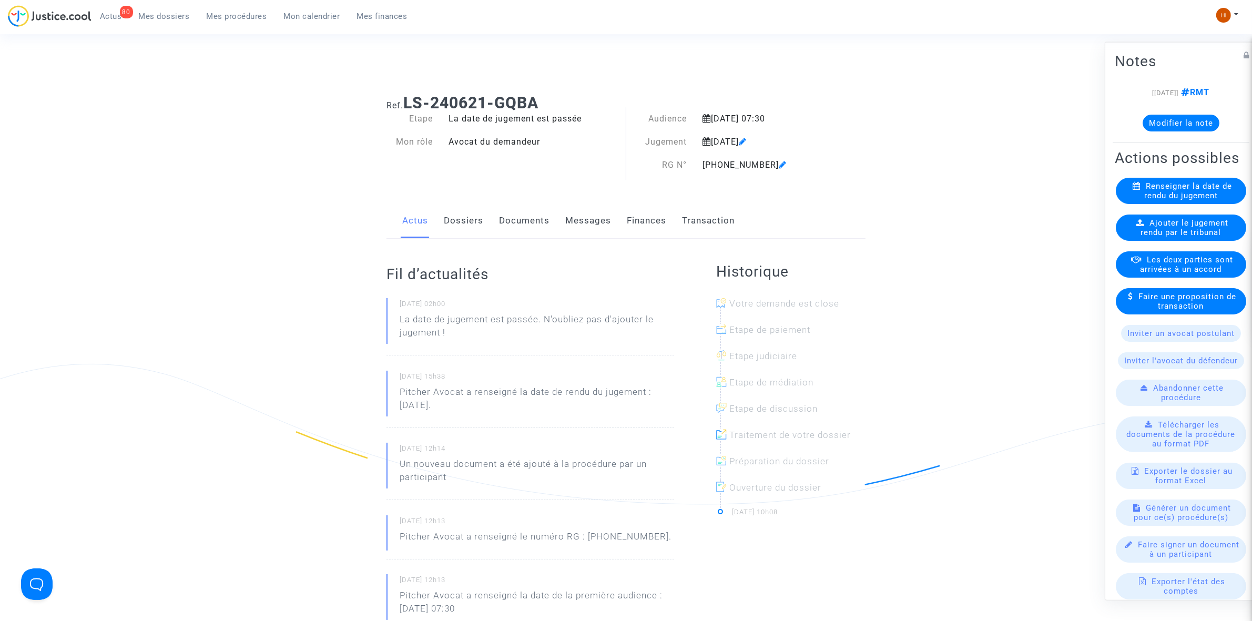
click at [1187, 237] on span "Ajouter le jugement rendu par le tribunal" at bounding box center [1185, 227] width 88 height 19
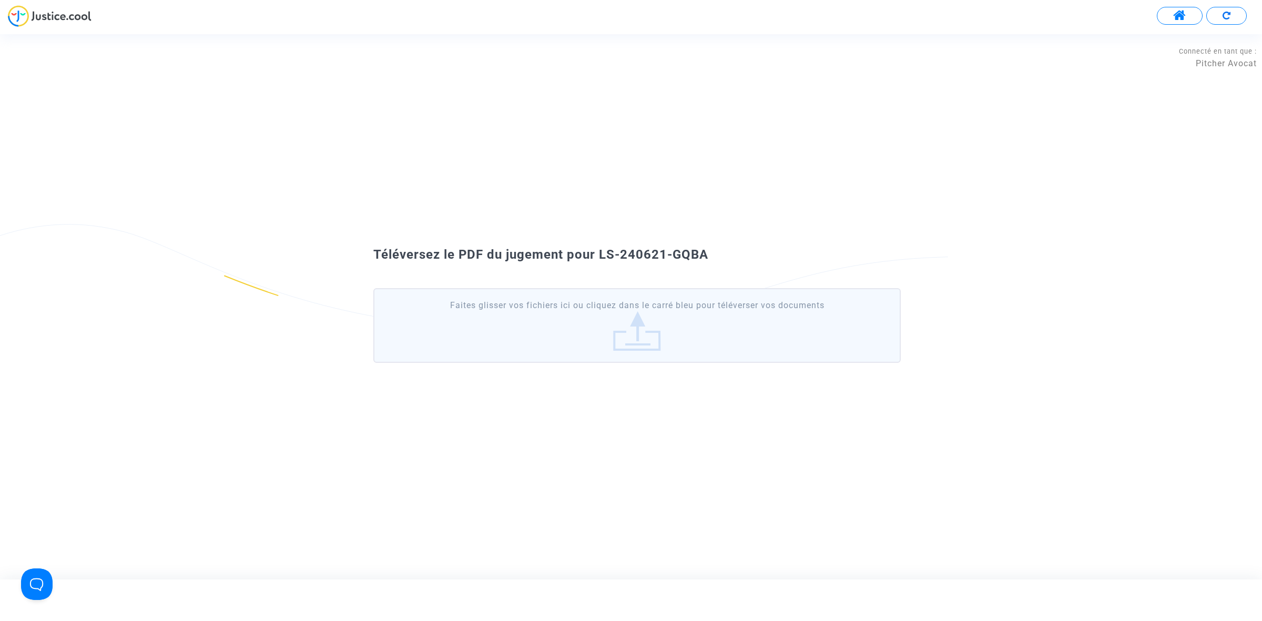
drag, startPoint x: 673, startPoint y: 262, endPoint x: 598, endPoint y: 249, distance: 76.3
click at [598, 249] on div "Téléversez le PDF du jugement pour LS-240621-GQBA" at bounding box center [631, 255] width 568 height 18
copy span "LS-240621-GQBA"
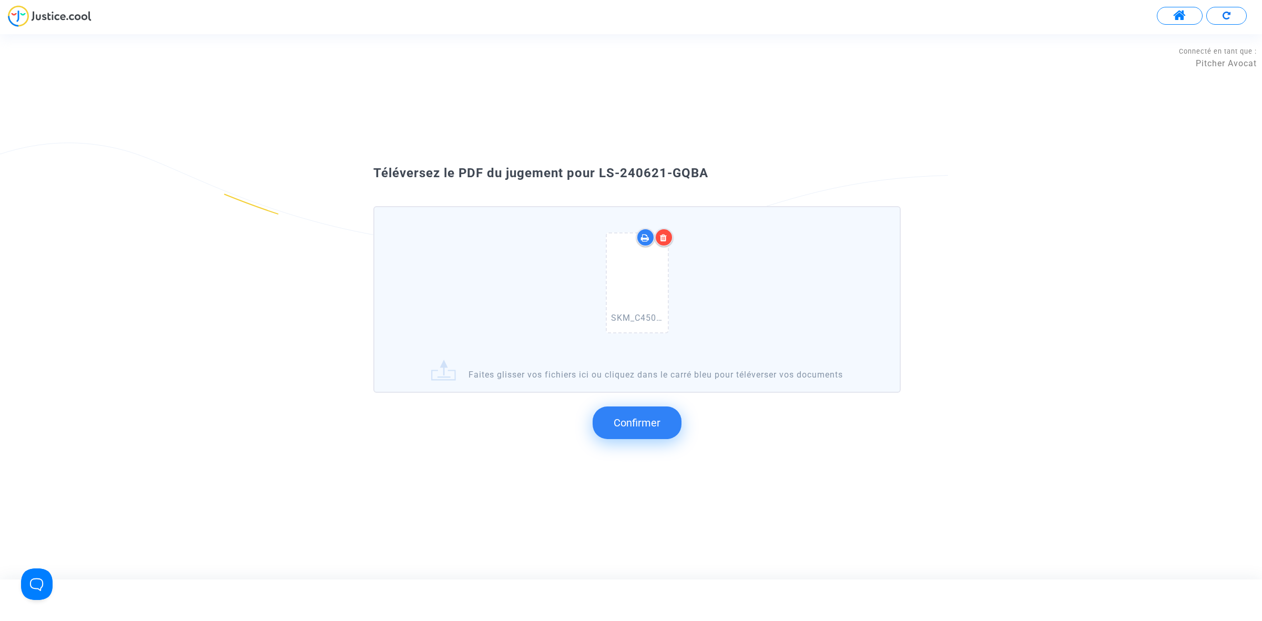
click at [626, 435] on button "Confirmer" at bounding box center [637, 423] width 89 height 33
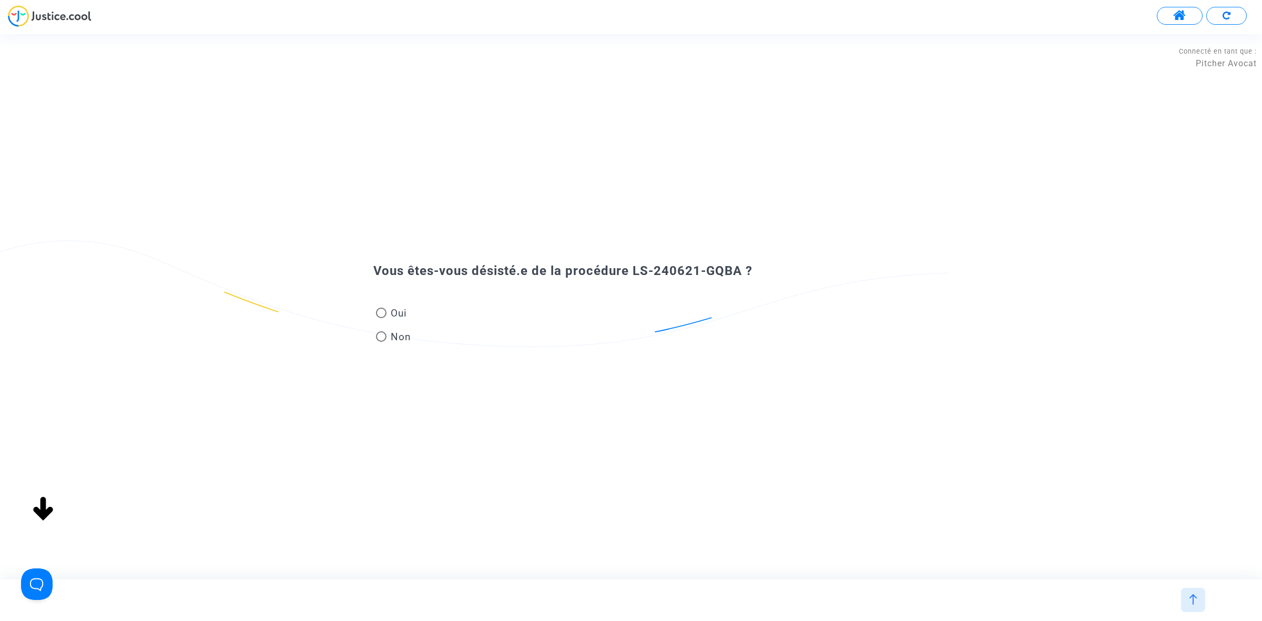
click at [391, 332] on span "Non" at bounding box center [399, 337] width 25 height 14
click at [381, 342] on input "Non" at bounding box center [381, 342] width 1 height 1
radio input "true"
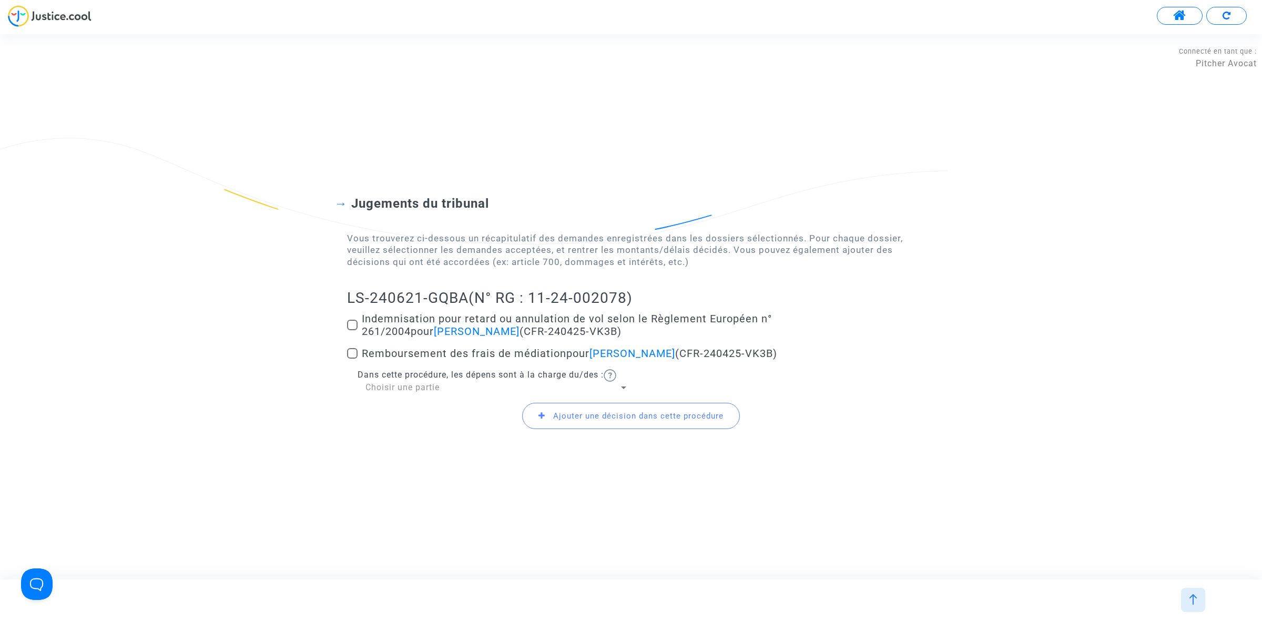
click at [354, 317] on label "Indemnisation pour retard ou annulation de vol selon le Règlement Européen n° 2…" at bounding box center [631, 324] width 568 height 25
click at [352, 330] on input "Indemnisation pour retard ou annulation de vol selon le Règlement Européen n° 2…" at bounding box center [352, 330] width 1 height 1
checkbox input "true"
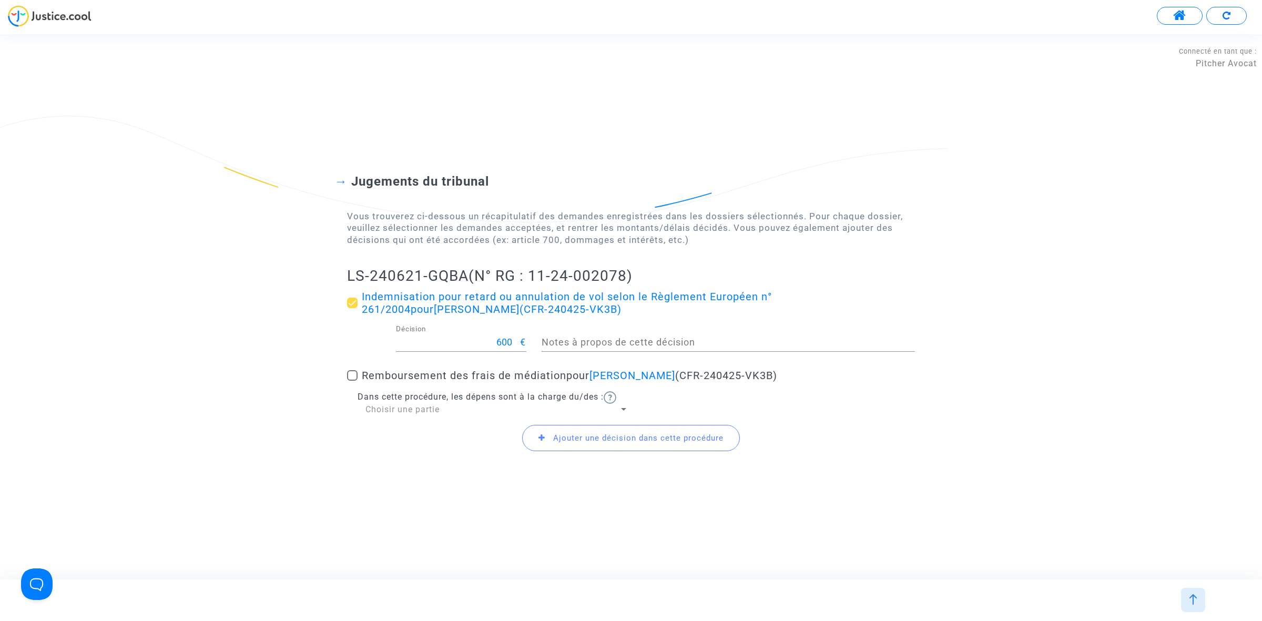
click at [372, 414] on div "Choisir une partie" at bounding box center [491, 410] width 253 height 12
drag, startPoint x: 388, startPoint y: 433, endPoint x: 377, endPoint y: 409, distance: 26.6
click at [388, 434] on span "Défendeur(s)" at bounding box center [496, 434] width 263 height 25
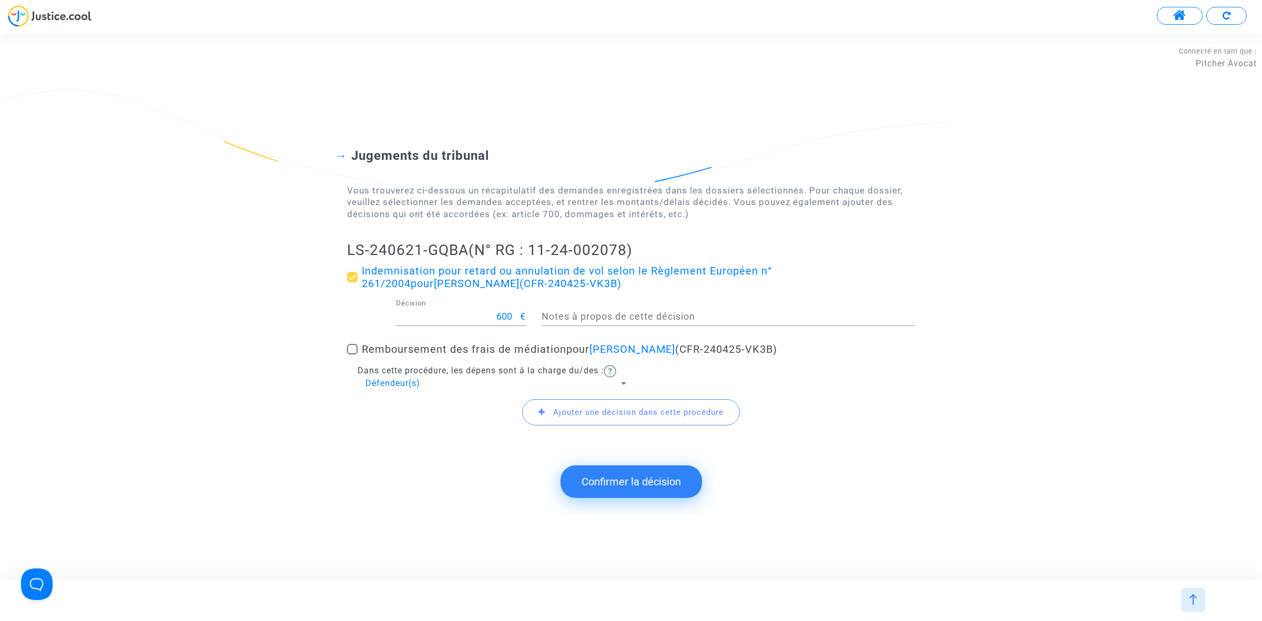
drag, startPoint x: 666, startPoint y: 474, endPoint x: 624, endPoint y: 412, distance: 74.7
click at [659, 474] on button "Confirmer la décision" at bounding box center [631, 481] width 141 height 33
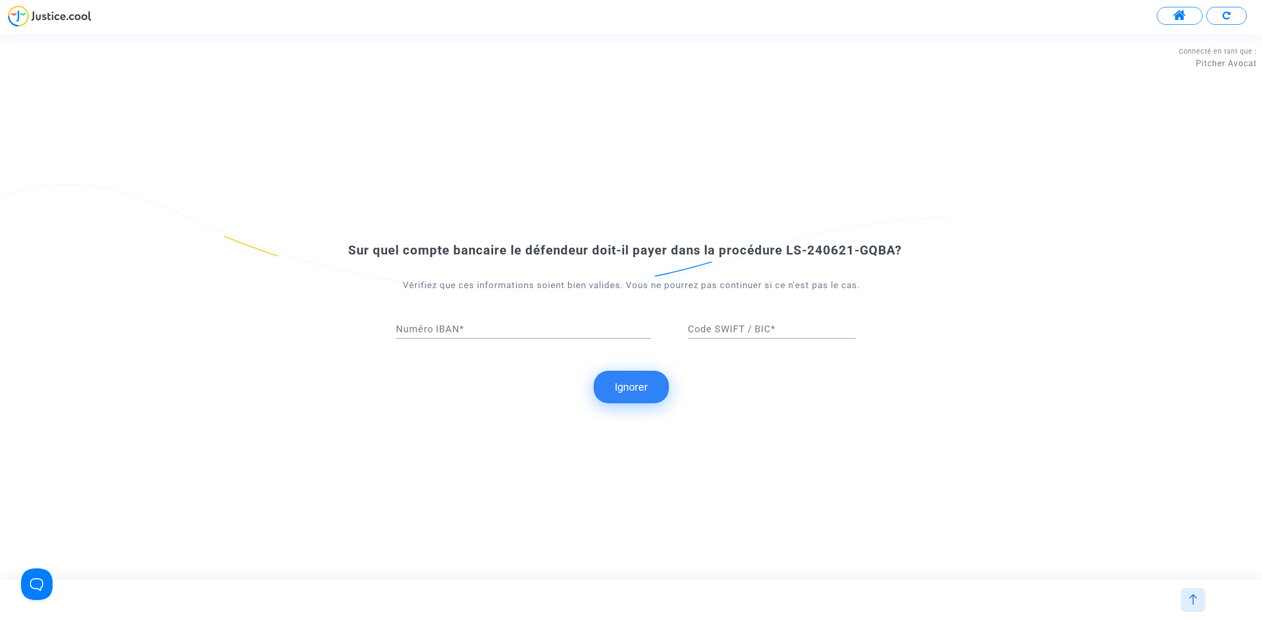
click at [645, 395] on button "Ignorer" at bounding box center [631, 387] width 75 height 33
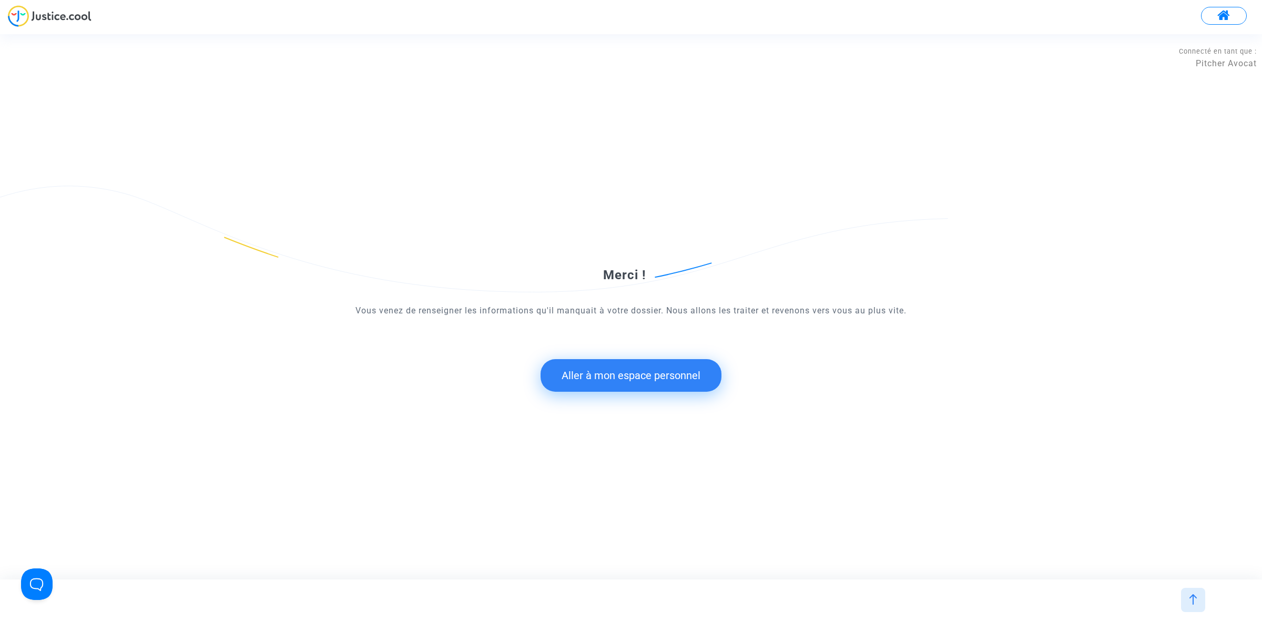
click at [611, 377] on button "Aller à mon espace personnel" at bounding box center [631, 375] width 181 height 33
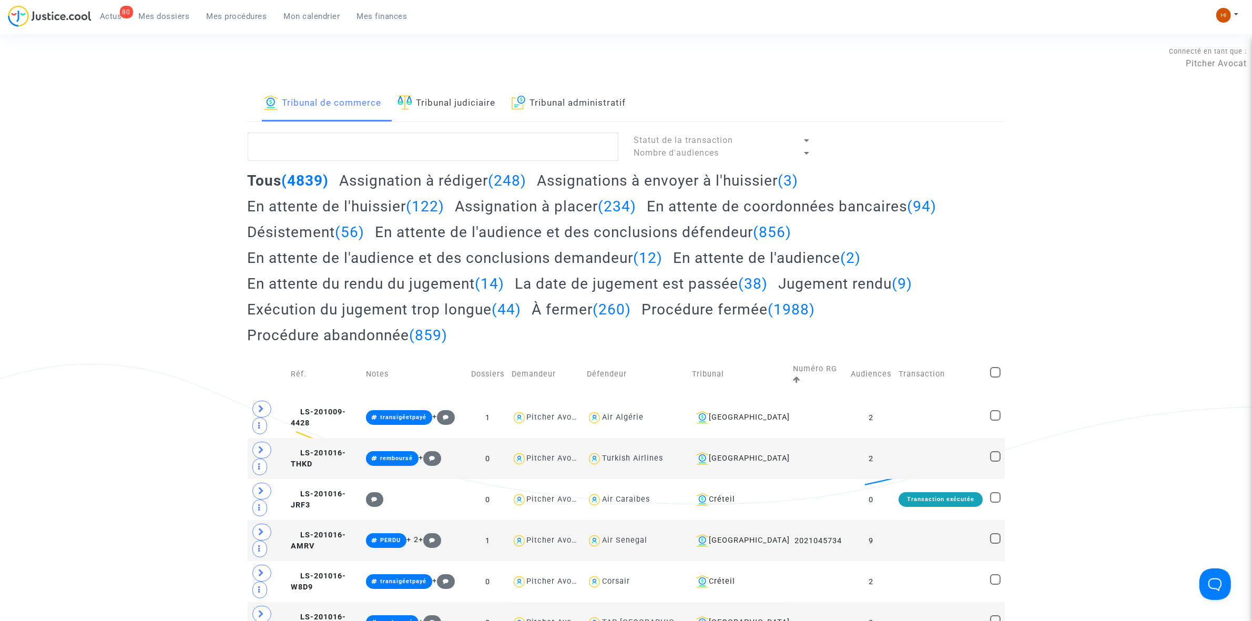
click at [471, 114] on link "Tribunal judiciaire" at bounding box center [447, 104] width 98 height 36
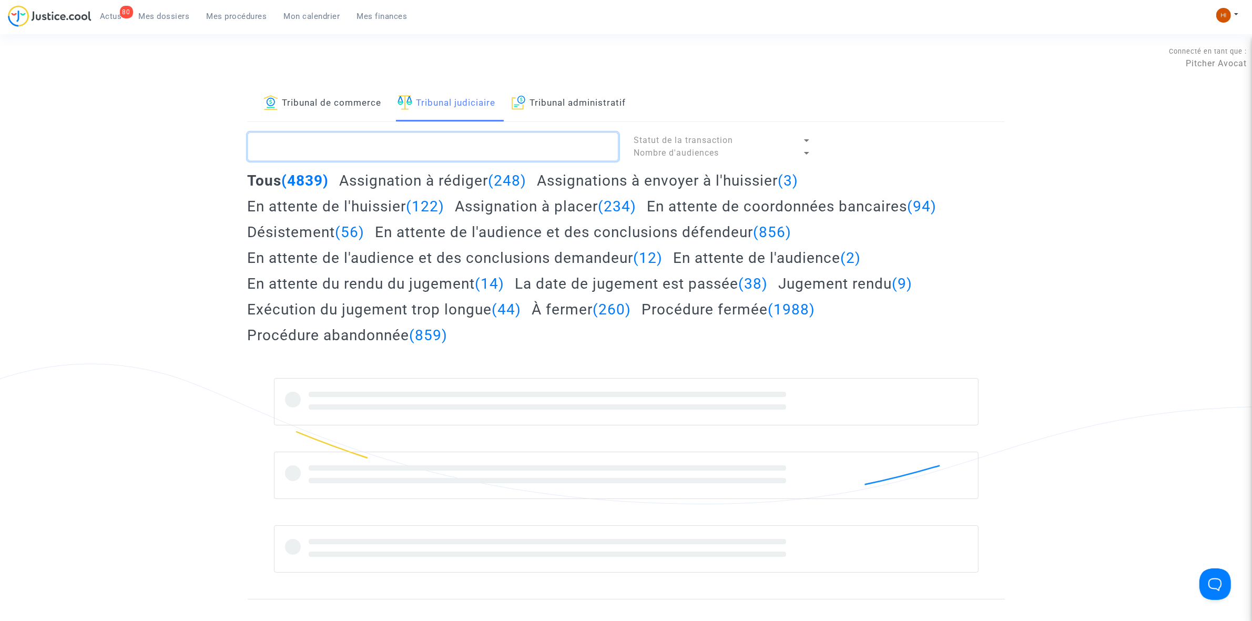
click at [463, 140] on textarea at bounding box center [433, 147] width 371 height 28
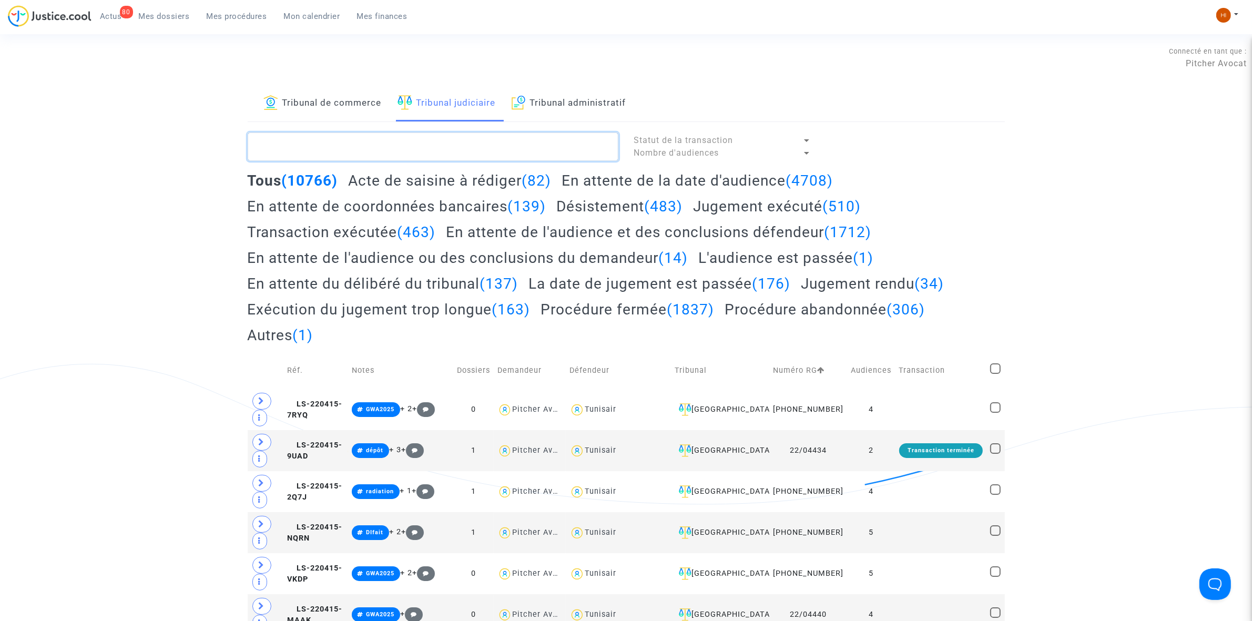
paste textarea "LS-240621-GQBA"
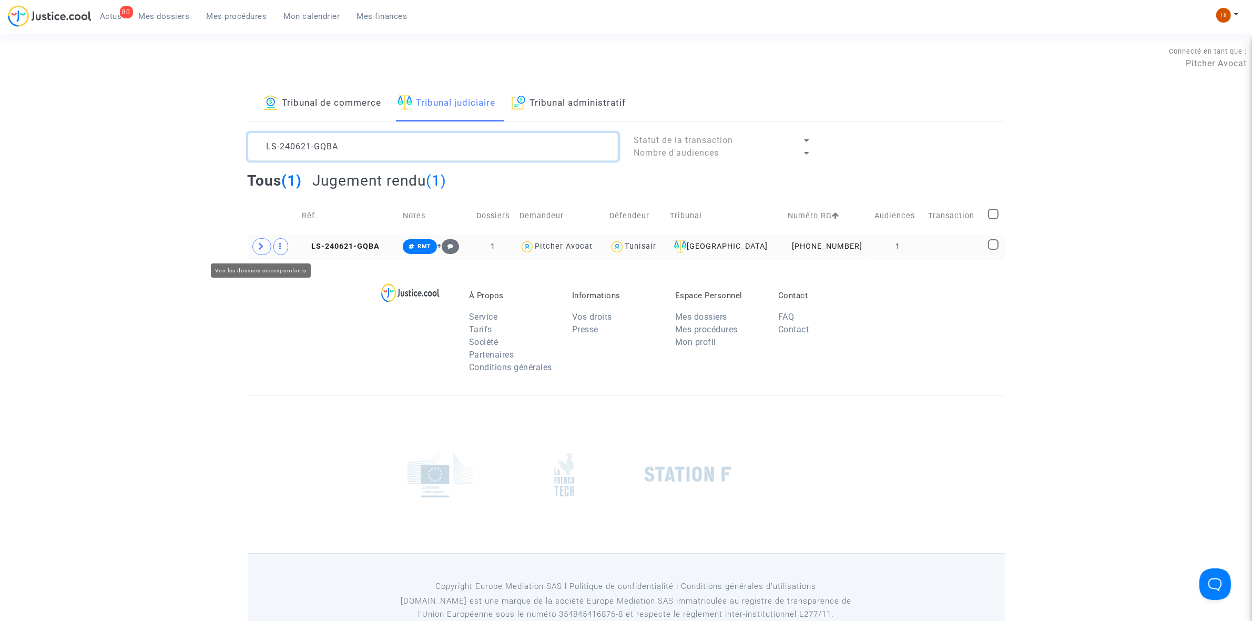
type textarea "LS-240621-GQBA"
click at [260, 252] on span at bounding box center [261, 246] width 19 height 17
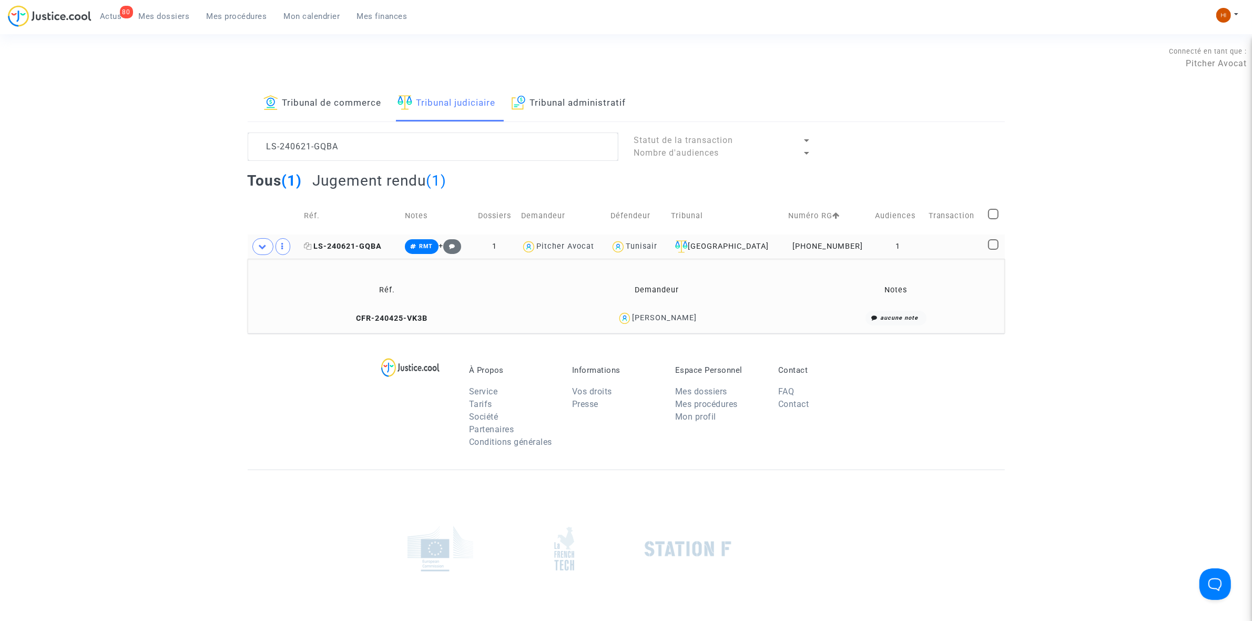
click at [379, 242] on span "LS-240621-GQBA" at bounding box center [343, 246] width 78 height 9
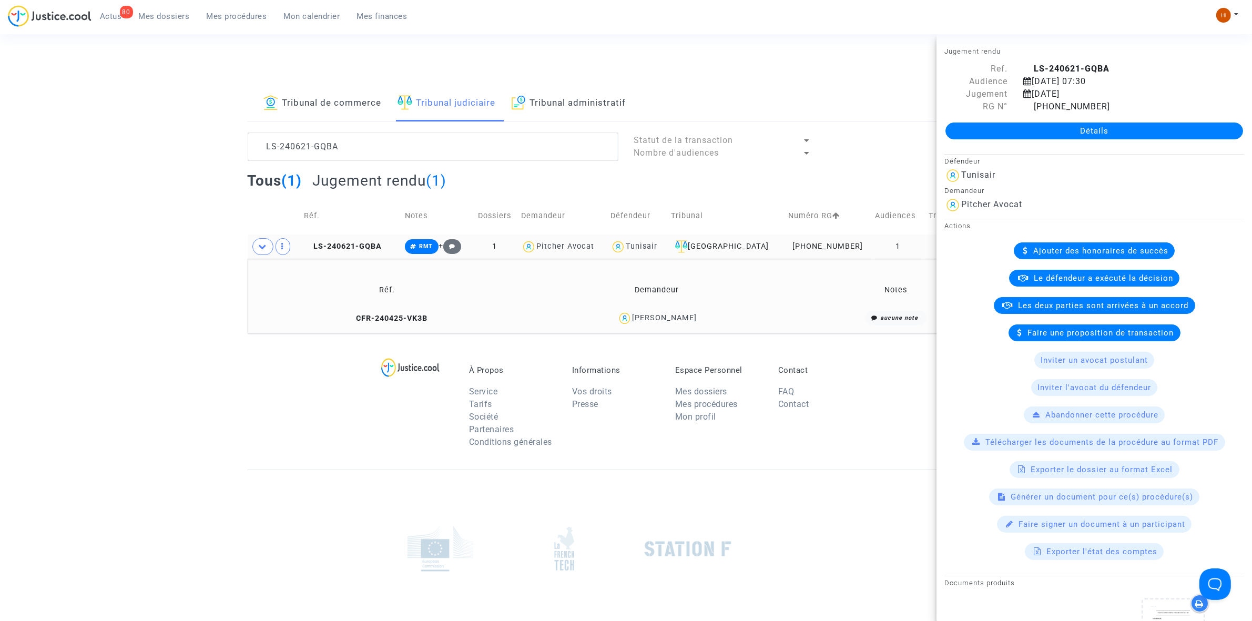
click at [354, 258] on td "LS-240621-GQBA" at bounding box center [350, 247] width 101 height 24
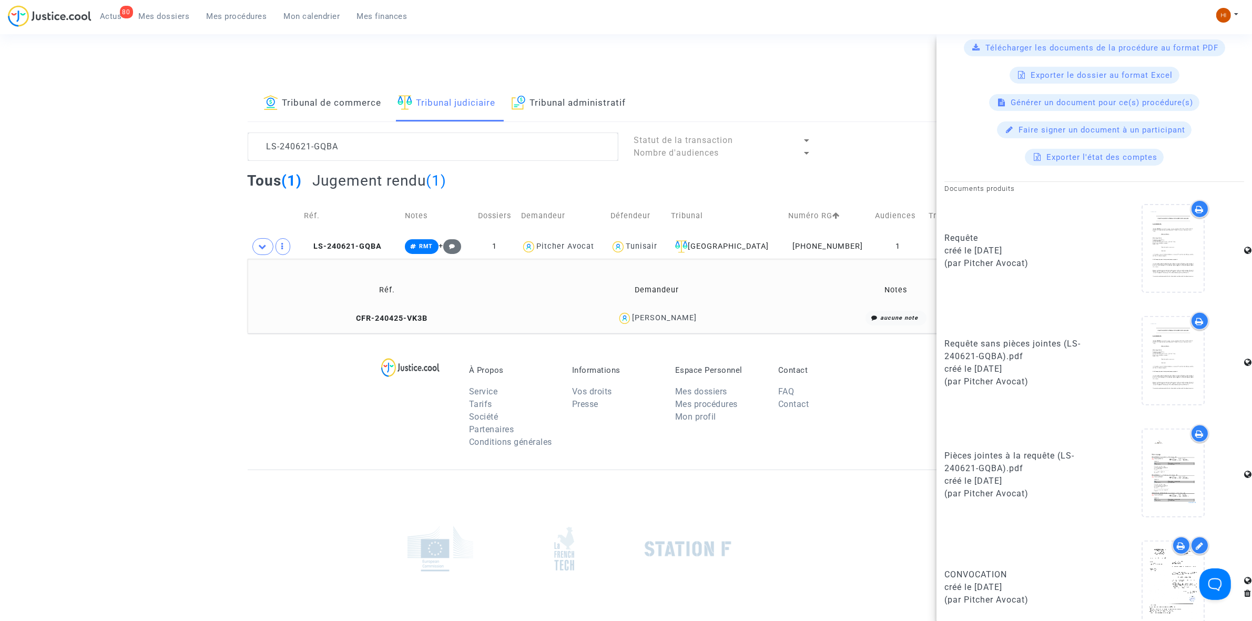
drag, startPoint x: 724, startPoint y: 327, endPoint x: 665, endPoint y: 329, distance: 58.4
click at [665, 329] on td "[PERSON_NAME]" at bounding box center [657, 318] width 268 height 23
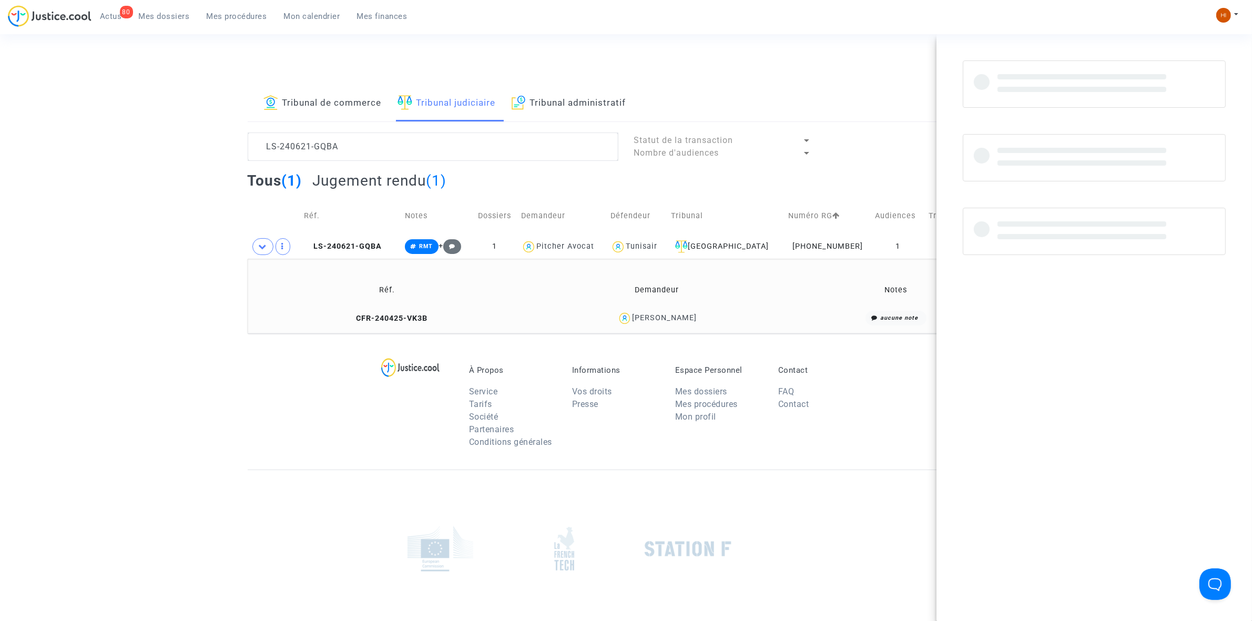
scroll to position [0, 0]
copy div "TRAORE"
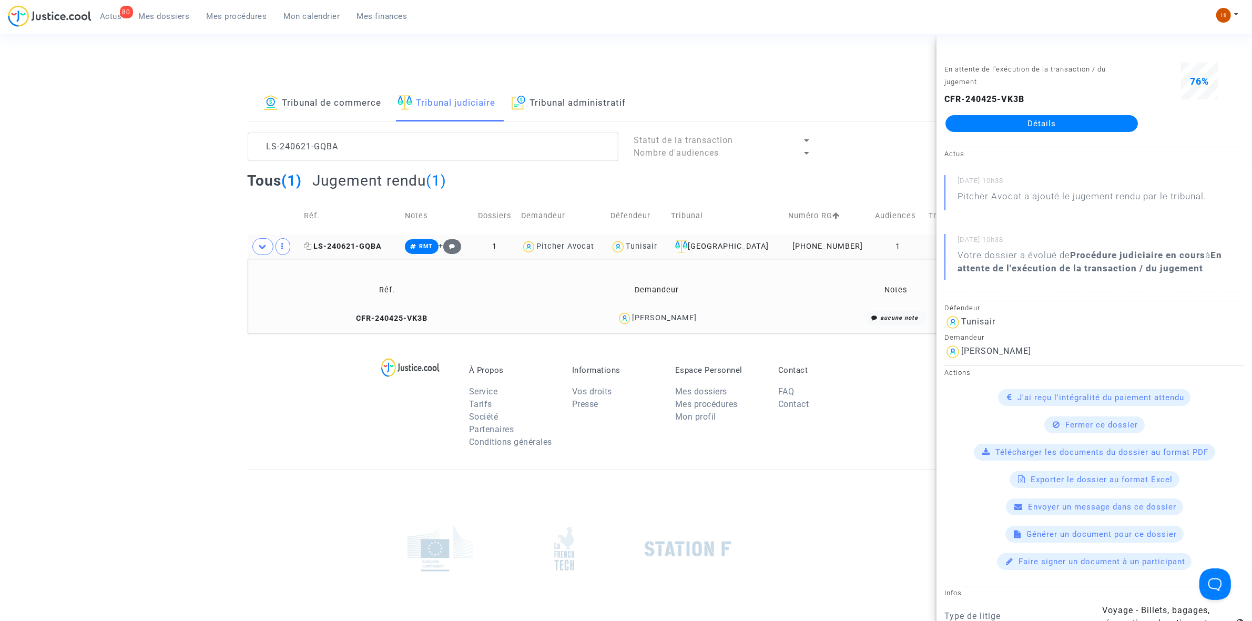
drag, startPoint x: 355, startPoint y: 245, endPoint x: 368, endPoint y: 245, distance: 13.1
click at [355, 245] on span "LS-240621-GQBA" at bounding box center [343, 246] width 78 height 9
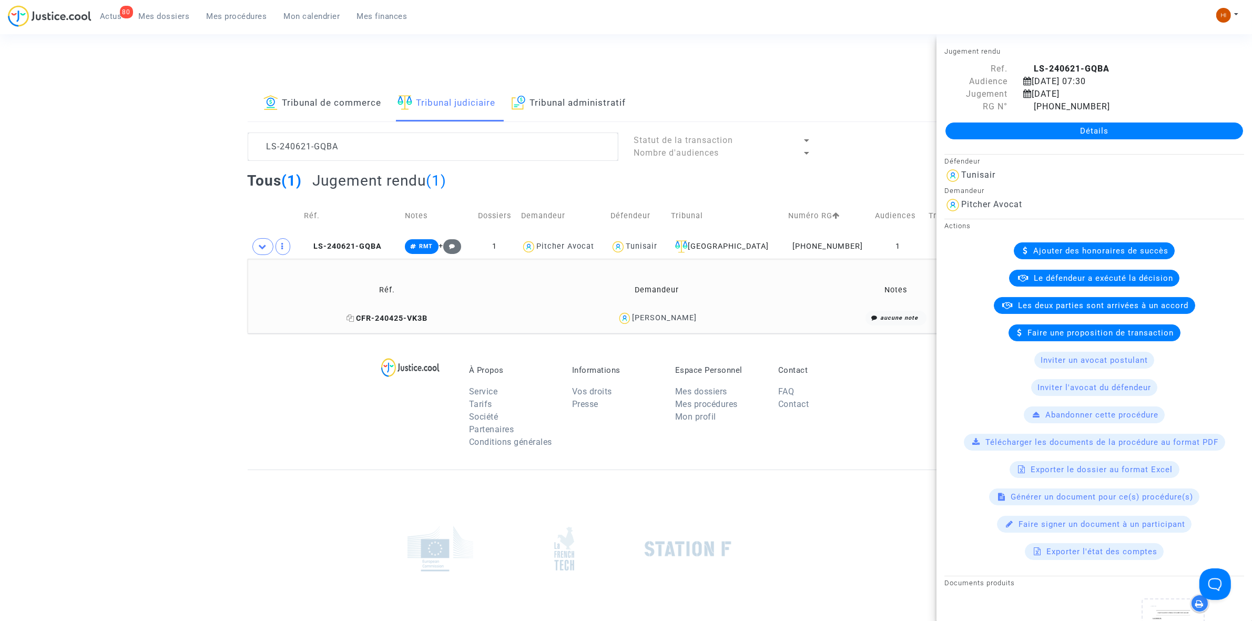
click at [354, 320] on icon at bounding box center [351, 317] width 8 height 7
click at [426, 248] on span "RMT" at bounding box center [422, 246] width 34 height 15
click at [536, 328] on button "Modifier la note" at bounding box center [536, 321] width 77 height 17
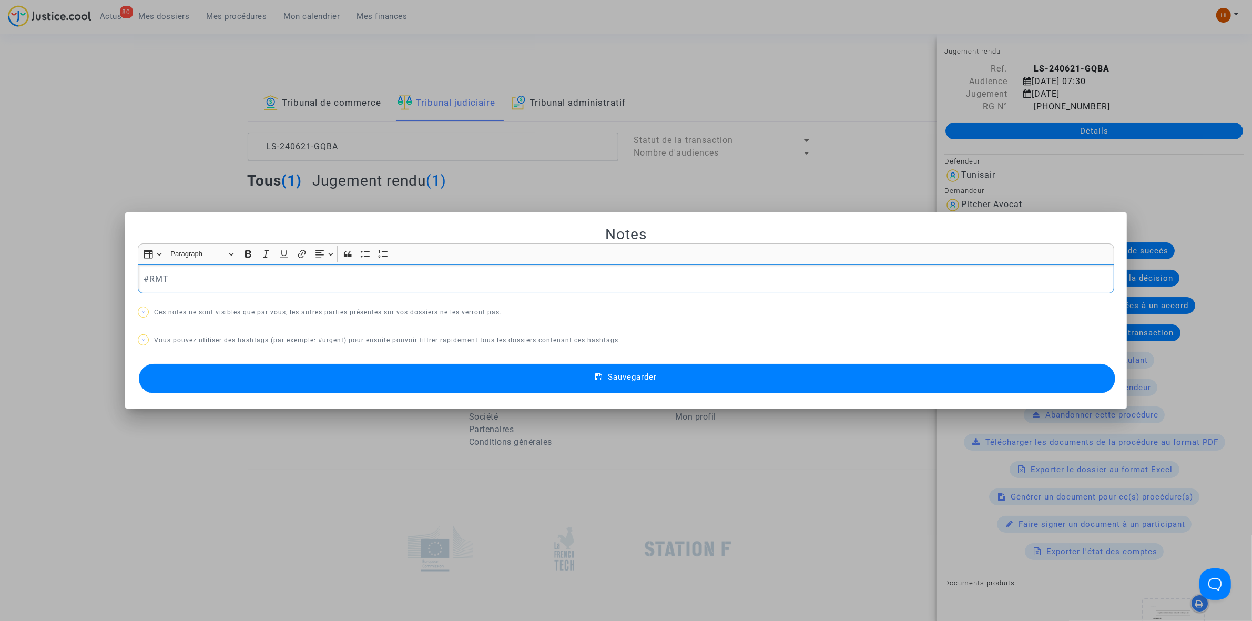
click at [138, 281] on div "#RMT" at bounding box center [626, 279] width 977 height 29
drag, startPoint x: 798, startPoint y: 380, endPoint x: 743, endPoint y: 400, distance: 59.4
click at [798, 380] on button "Sauvegarder" at bounding box center [627, 378] width 977 height 29
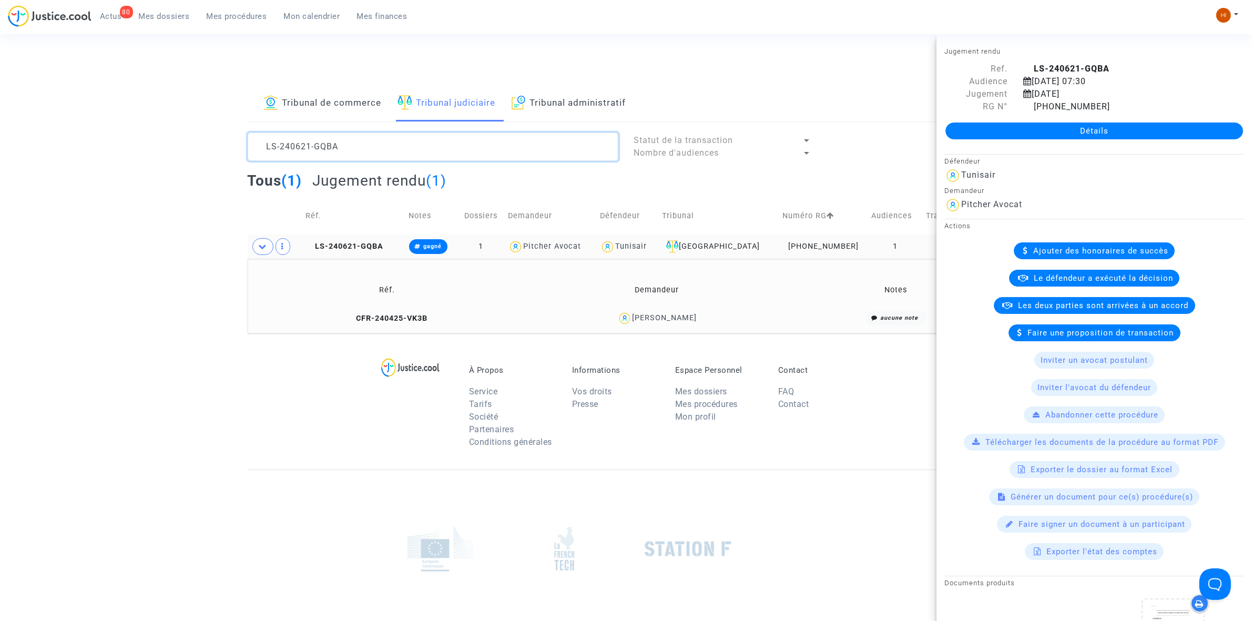
drag, startPoint x: 361, startPoint y: 154, endPoint x: 76, endPoint y: 145, distance: 284.6
click at [76, 145] on div "Tribunal de commerce Tribunal judiciaire Tribunal administratif LS-240621-GQBA …" at bounding box center [626, 210] width 1252 height 248
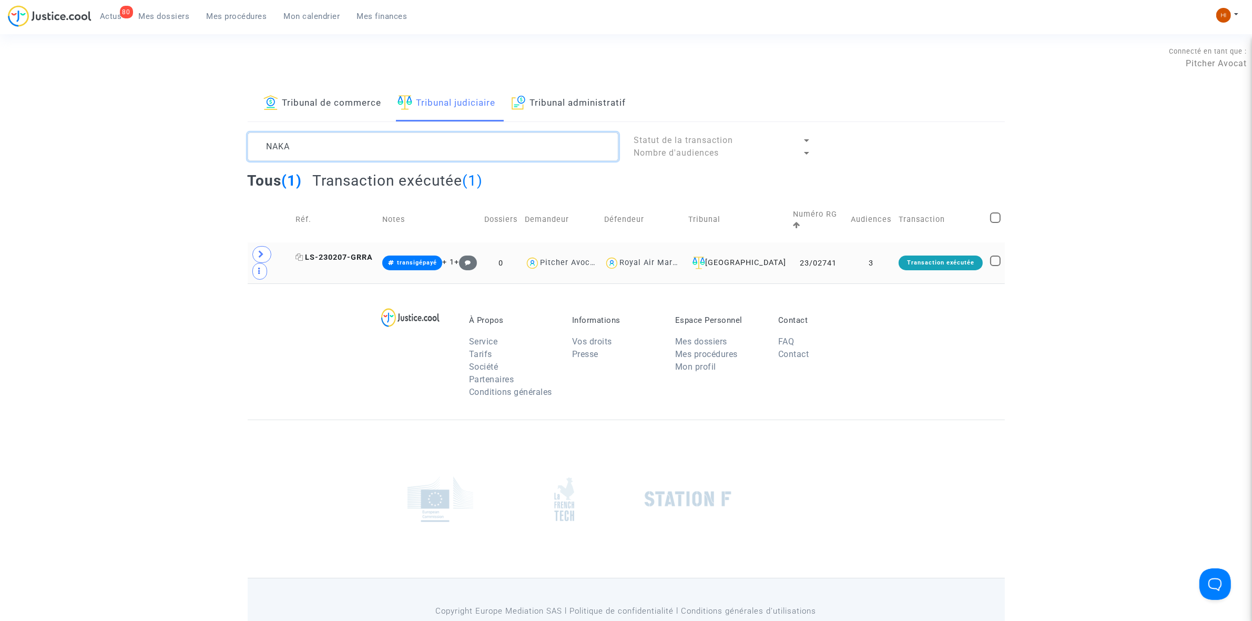
type textarea "NAKA"
click at [356, 253] on span "LS-230207-GRRA" at bounding box center [334, 257] width 77 height 9
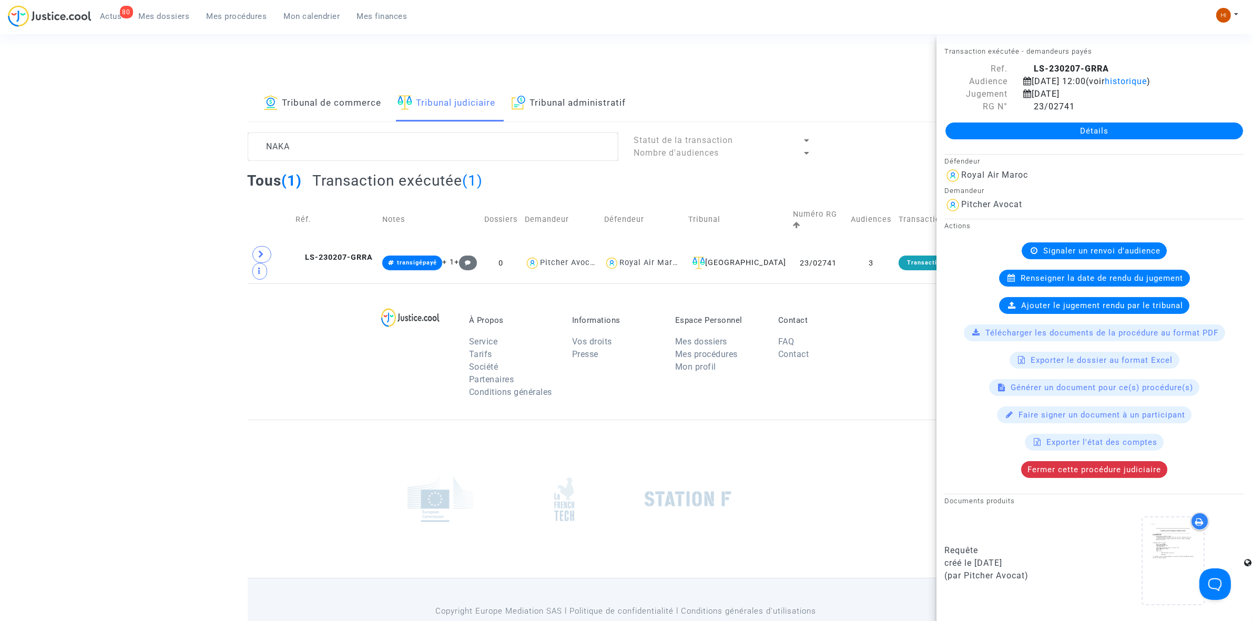
click at [1103, 121] on div "Détails" at bounding box center [1095, 131] width 316 height 36
click at [1163, 130] on link "Détails" at bounding box center [1095, 131] width 298 height 17
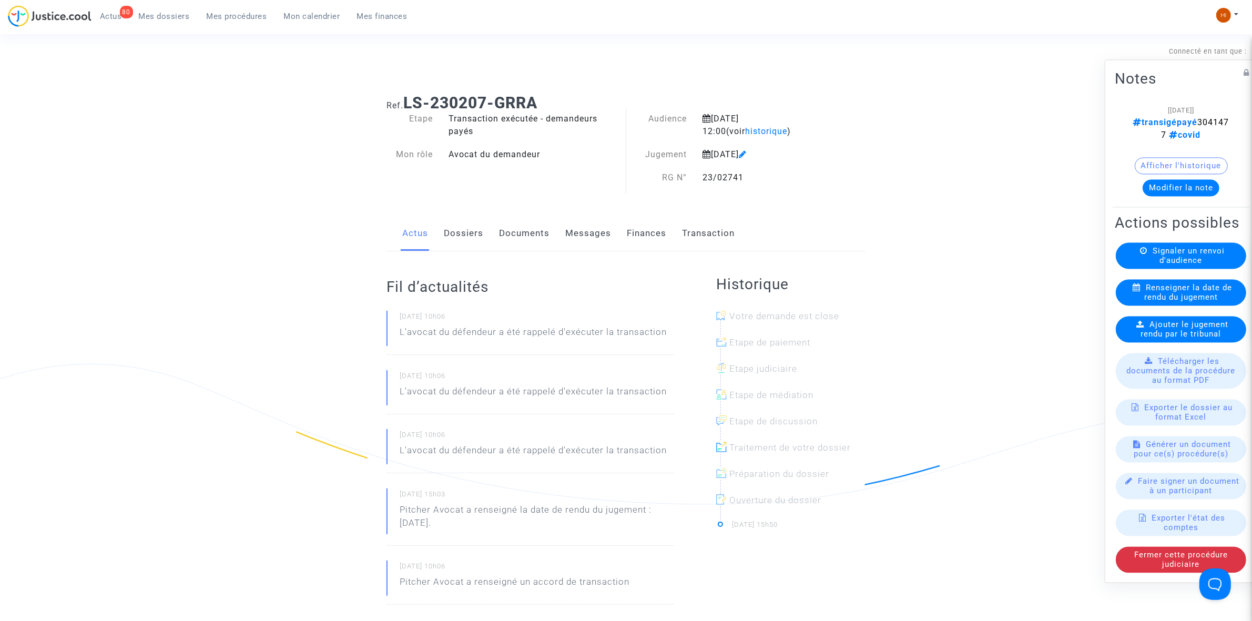
click at [1193, 157] on button "Afficher l'historique" at bounding box center [1181, 165] width 93 height 17
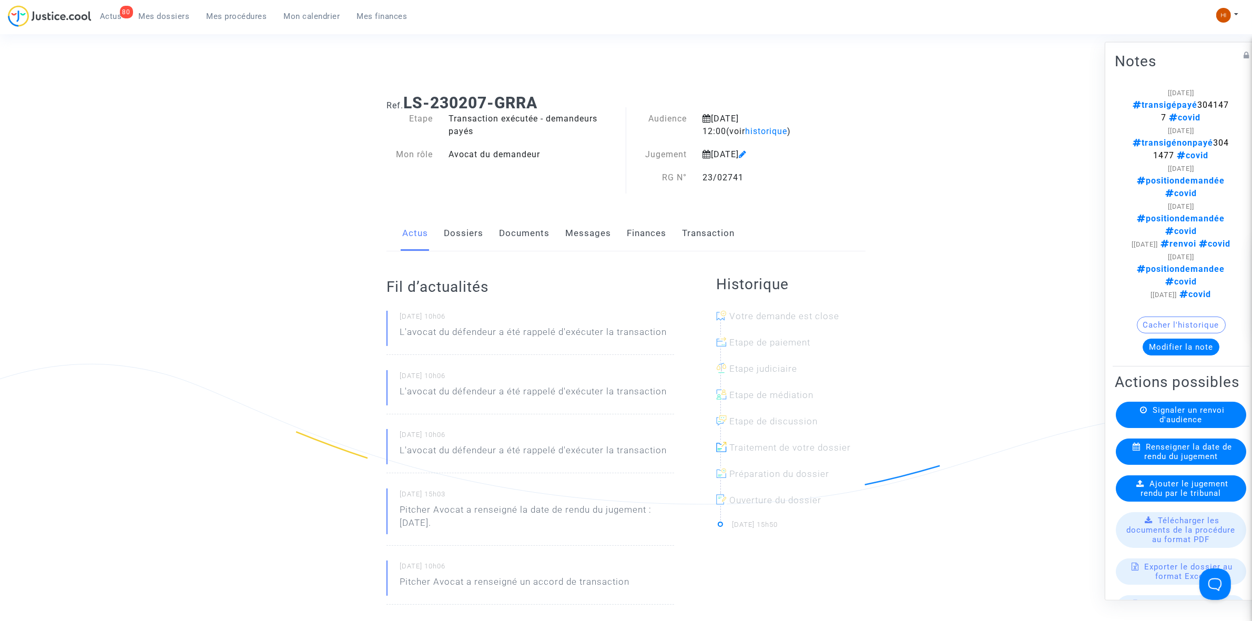
click at [706, 231] on link "Transaction" at bounding box center [708, 233] width 53 height 35
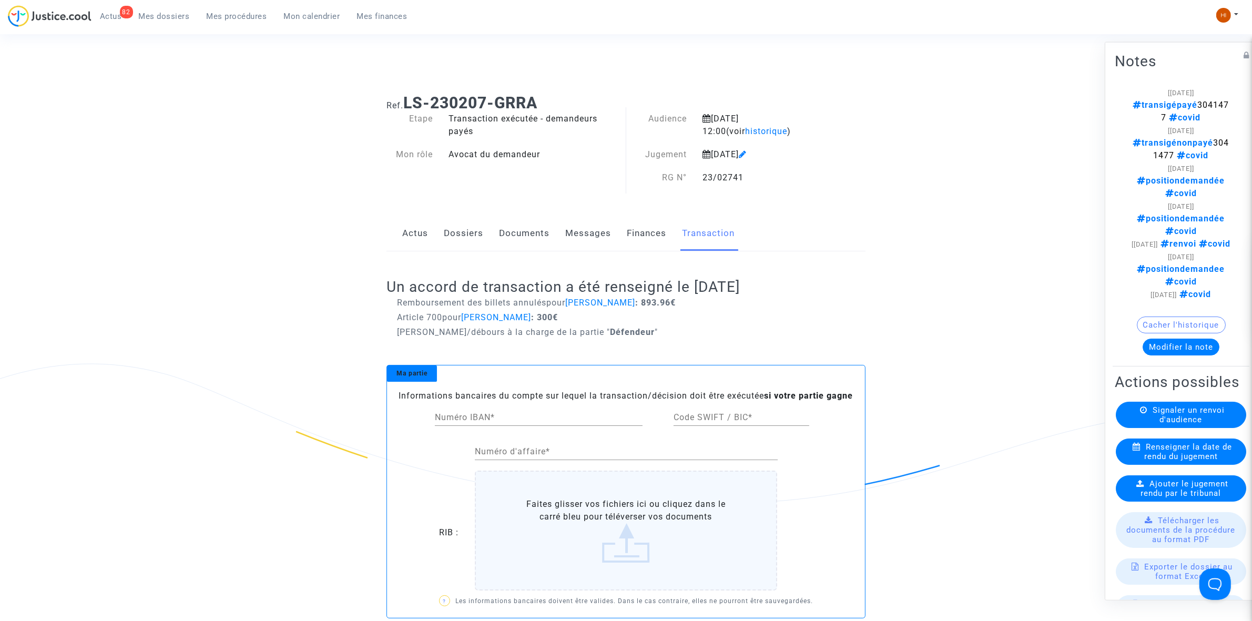
click at [436, 238] on div "Actus Dossiers Documents Messages Finances Transaction" at bounding box center [626, 233] width 479 height 35
click at [465, 232] on link "Dossiers" at bounding box center [463, 233] width 39 height 35
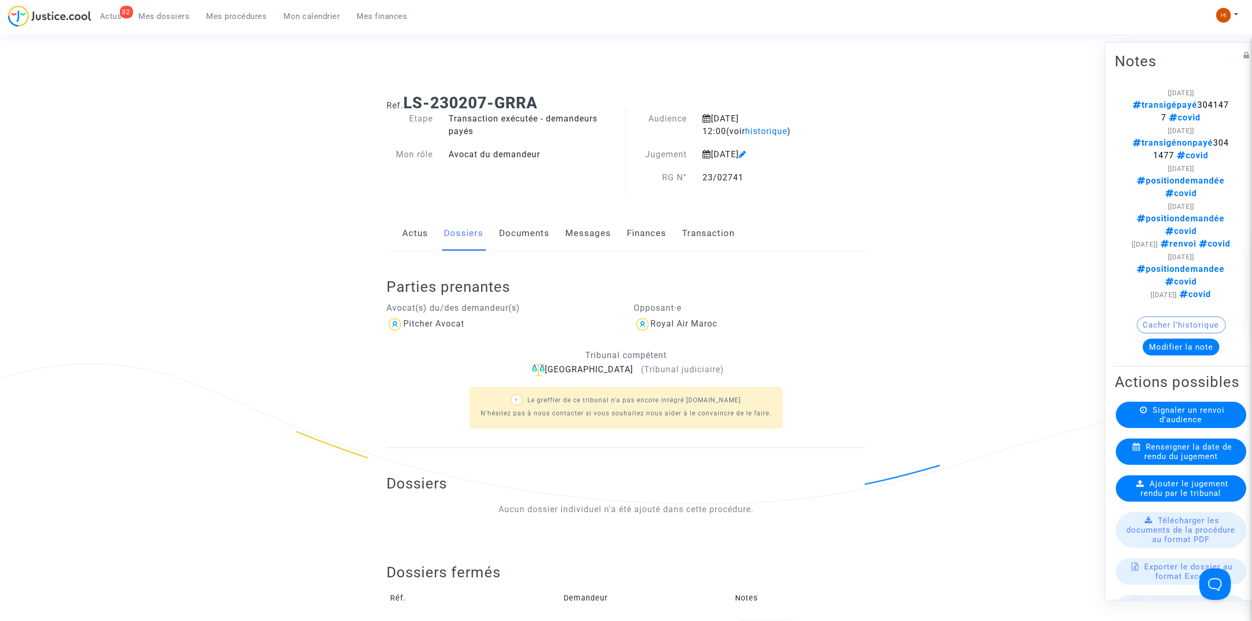
click at [535, 237] on link "Documents" at bounding box center [524, 233] width 50 height 35
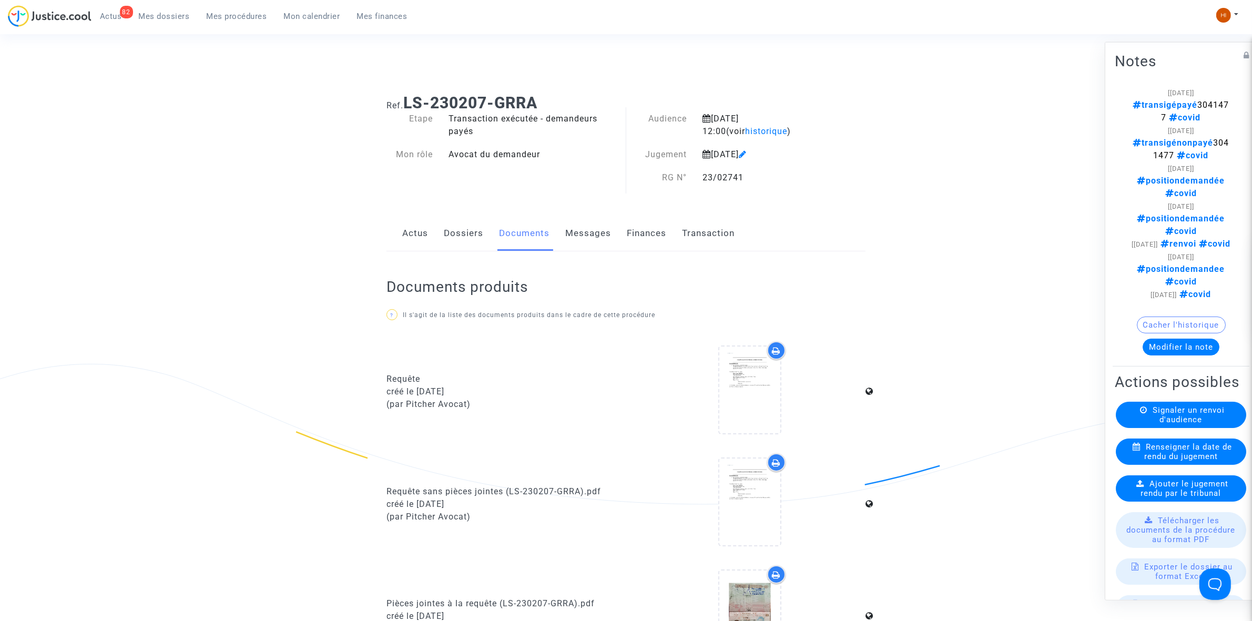
click at [716, 232] on link "Transaction" at bounding box center [708, 233] width 53 height 35
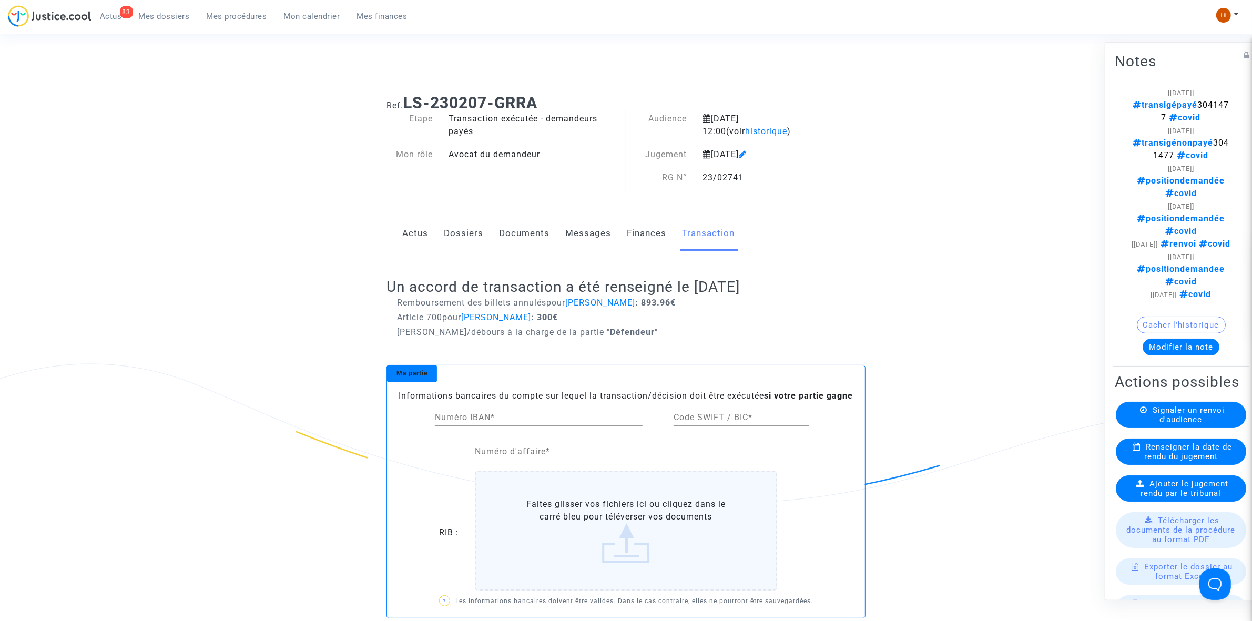
click at [522, 230] on link "Documents" at bounding box center [524, 233] width 50 height 35
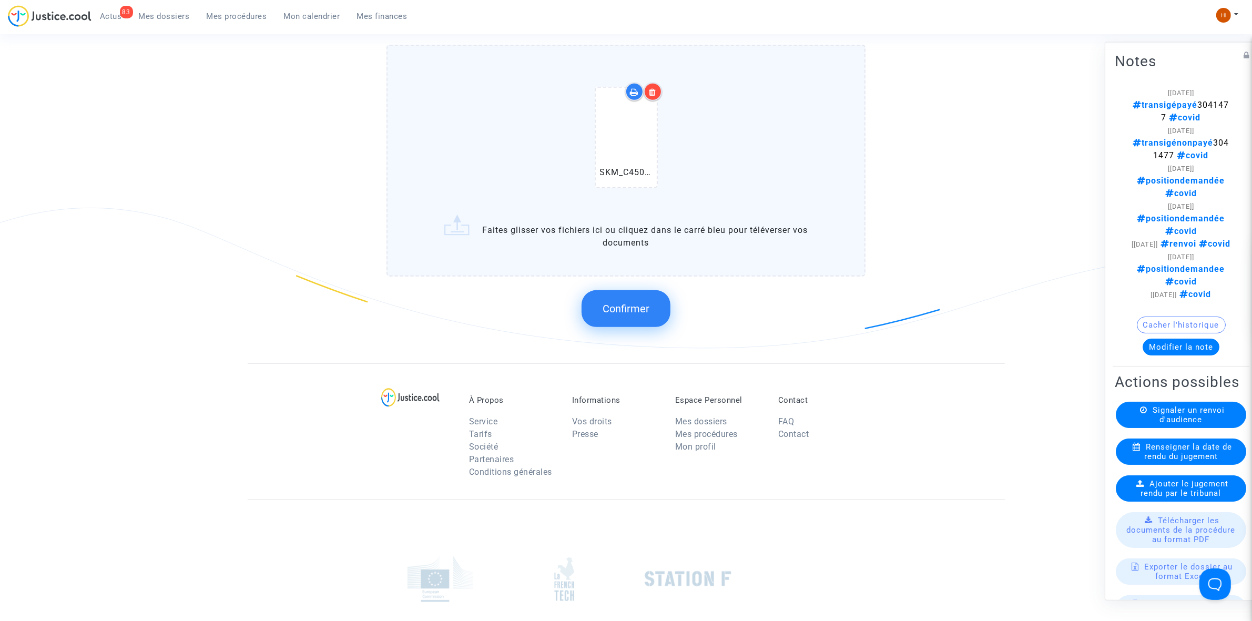
scroll to position [855, 0]
click at [638, 300] on span "Confirmer" at bounding box center [626, 306] width 47 height 13
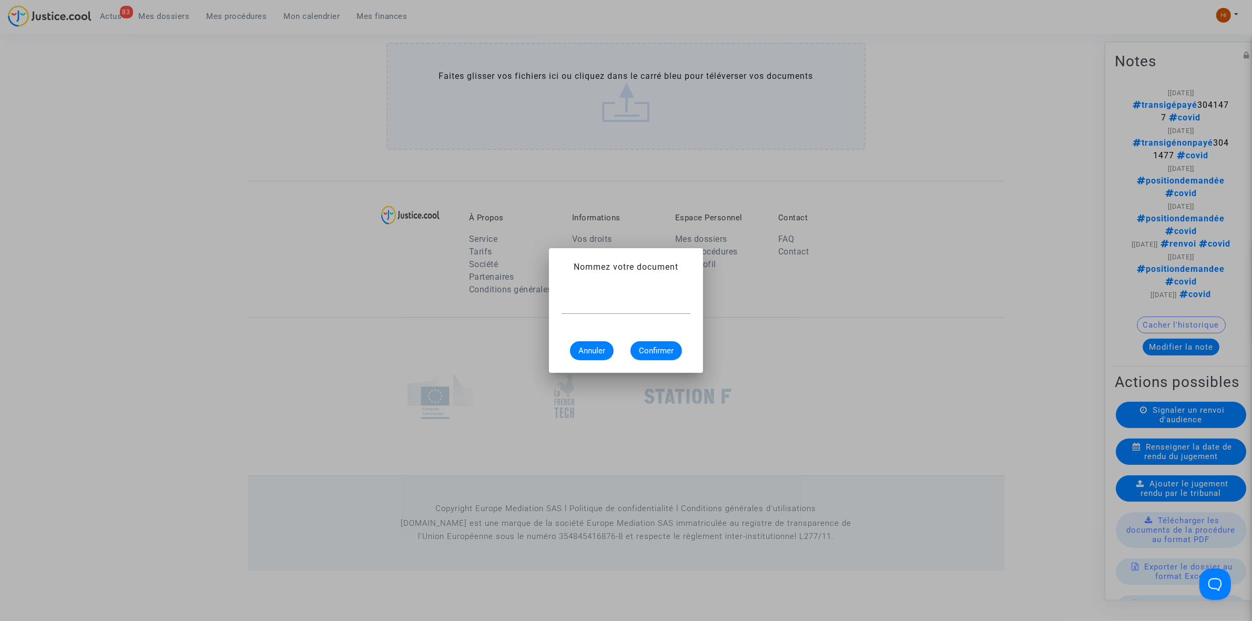
scroll to position [0, 0]
type input "d"
type input "DECISION"
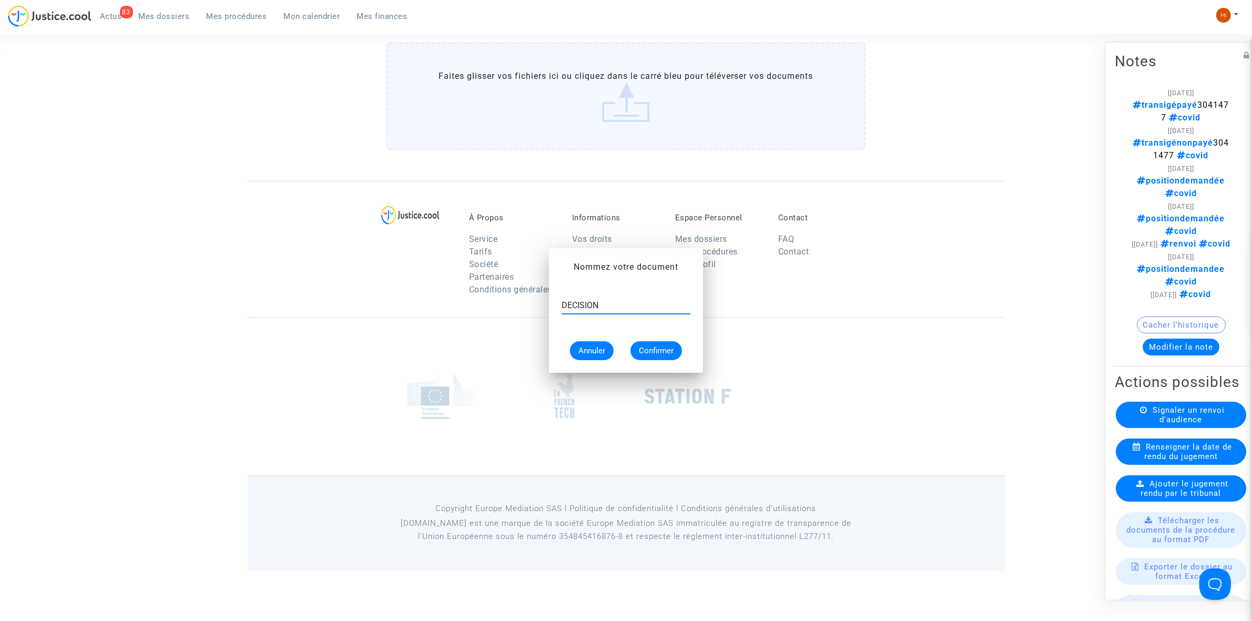
scroll to position [800, 0]
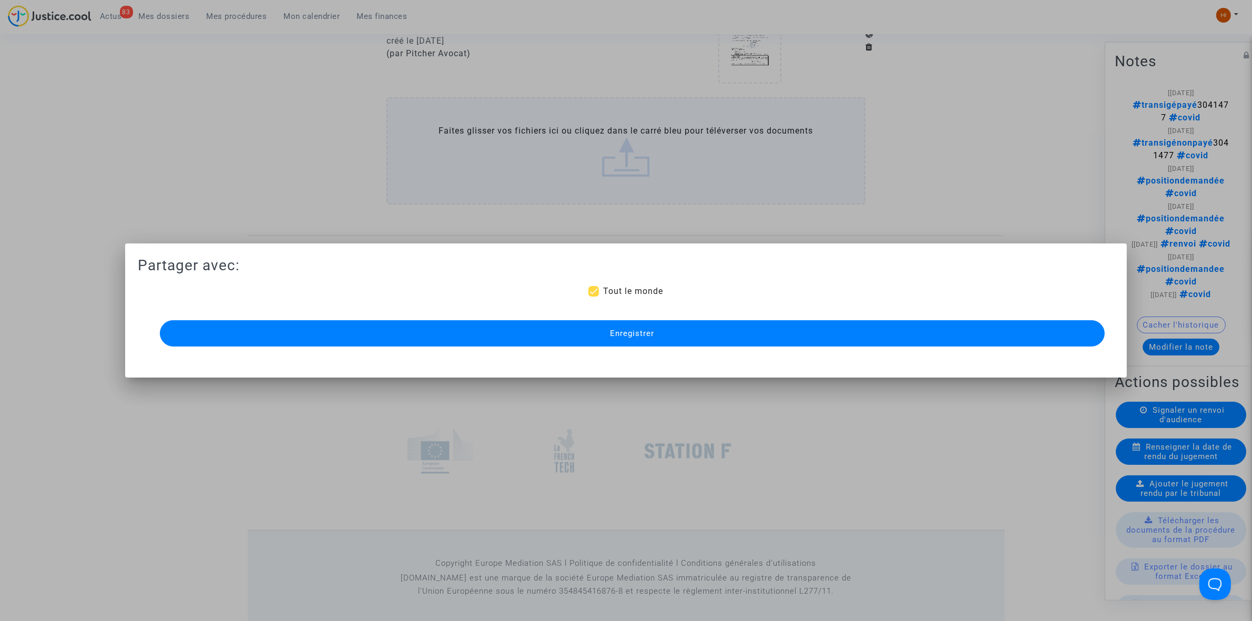
click at [639, 334] on span "Enregistrer" at bounding box center [632, 333] width 44 height 9
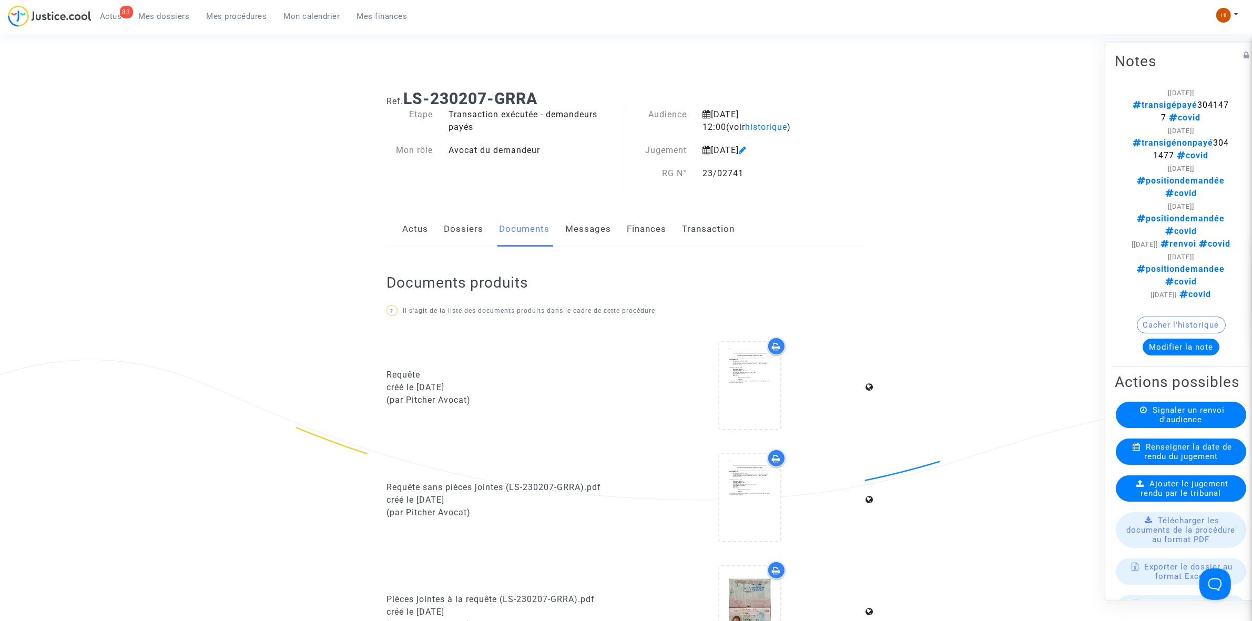
scroll to position [0, 0]
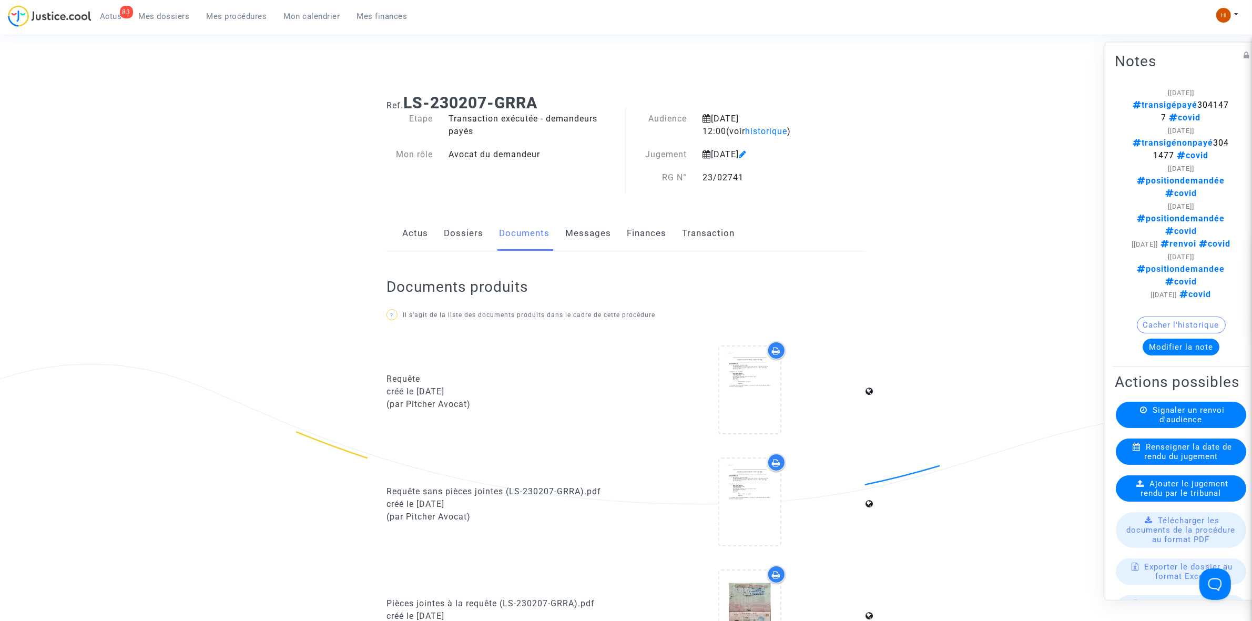
click at [227, 6] on ul "83 Actus Mes dossiers Mes procédures Mon calendrier Mes finances" at bounding box center [254, 14] width 324 height 19
click at [233, 12] on span "Mes procédures" at bounding box center [237, 16] width 60 height 9
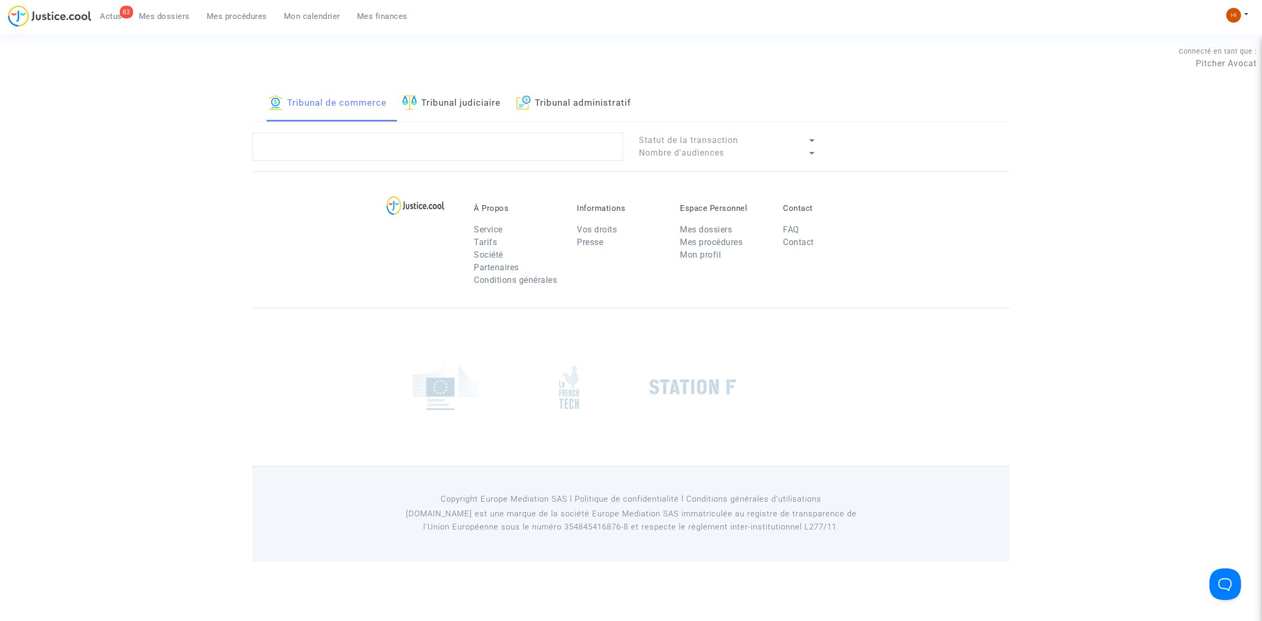
click at [472, 96] on link "Tribunal judiciaire" at bounding box center [451, 104] width 98 height 36
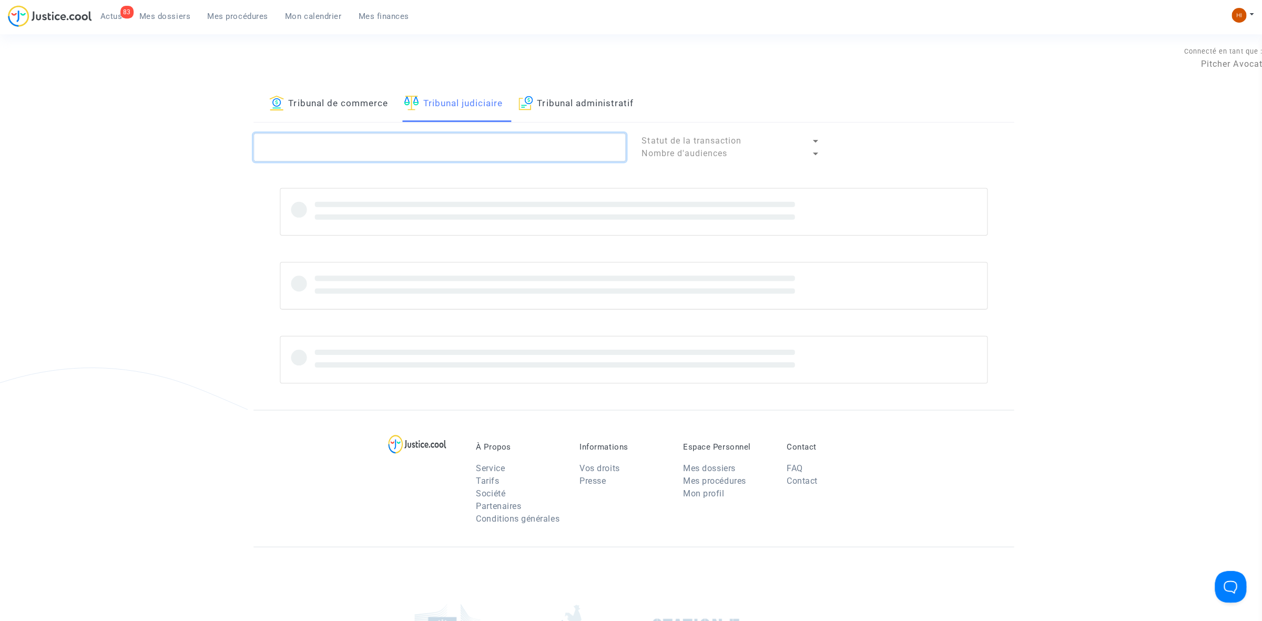
click at [450, 140] on textarea at bounding box center [437, 147] width 371 height 28
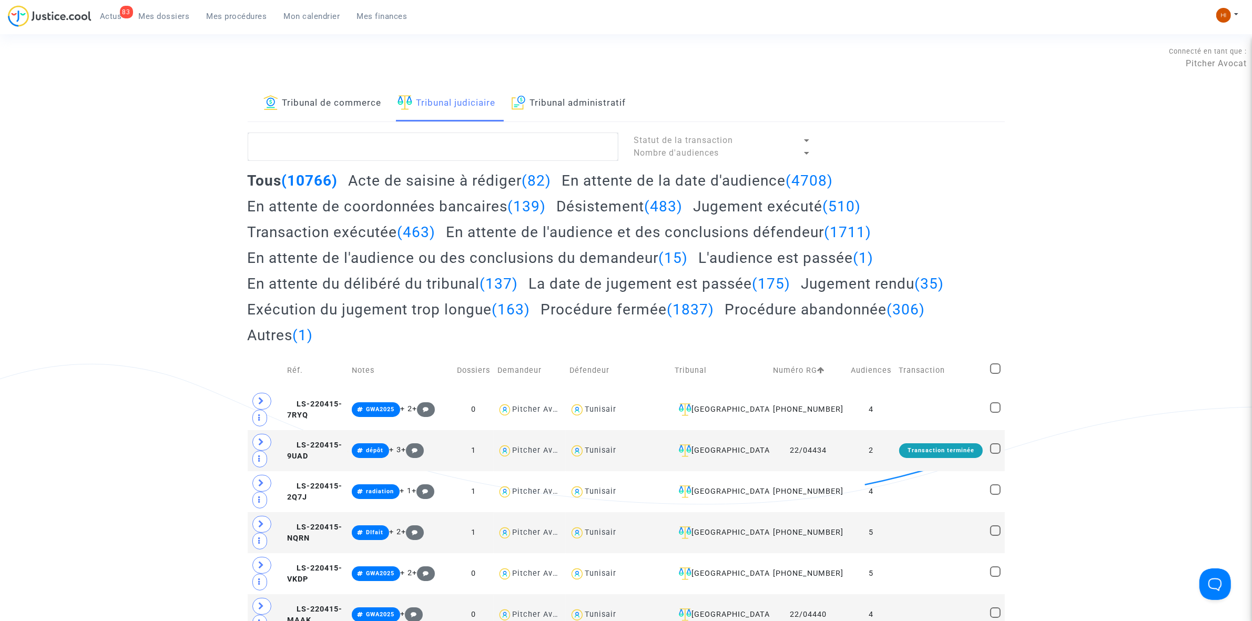
click at [339, 91] on link "Tribunal de commerce" at bounding box center [322, 104] width 118 height 36
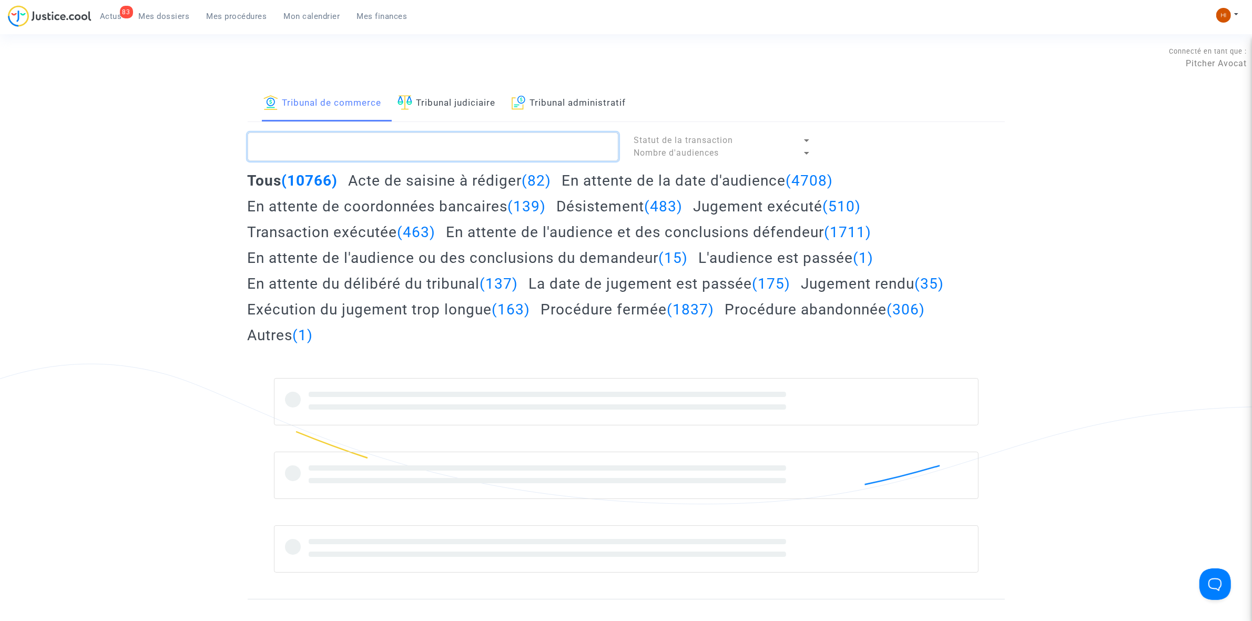
click at [336, 158] on textarea at bounding box center [433, 147] width 371 height 28
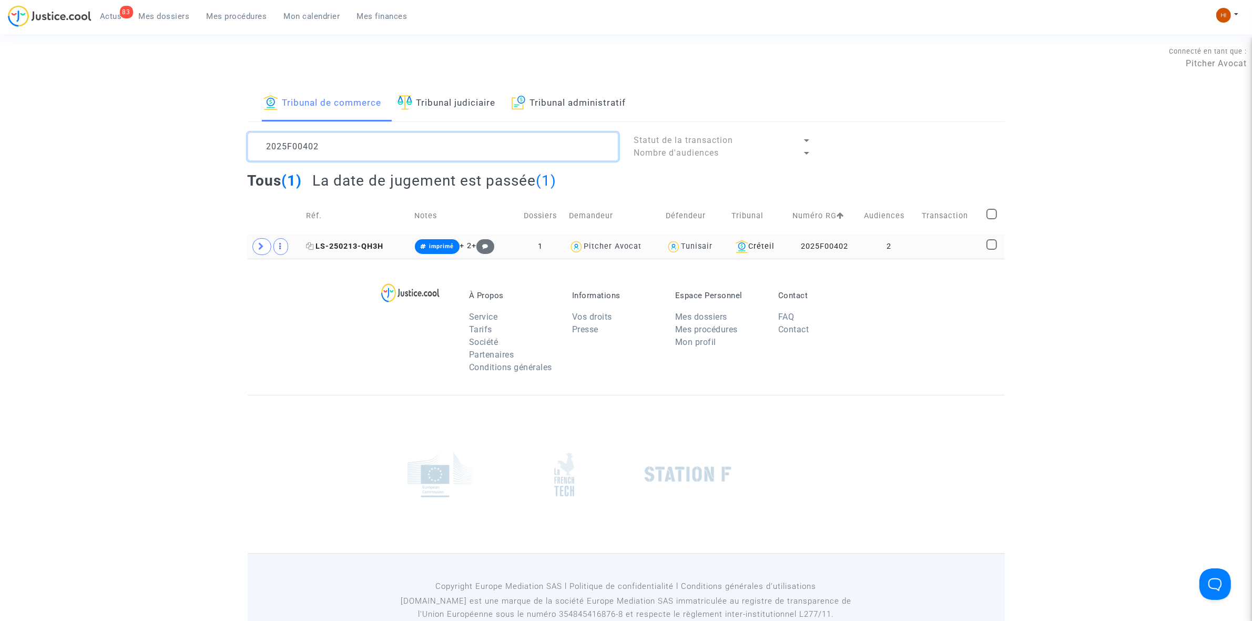
type textarea "2025F00402"
click at [378, 248] on span "LS-250213-QH3H" at bounding box center [344, 246] width 77 height 9
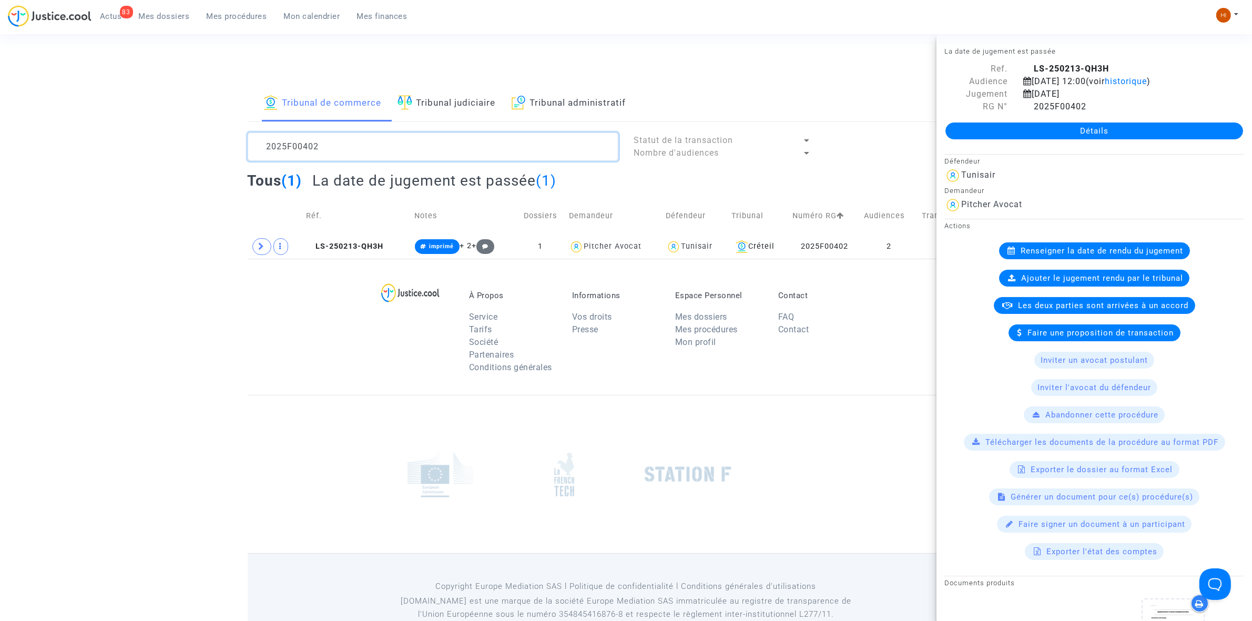
drag, startPoint x: 340, startPoint y: 151, endPoint x: 184, endPoint y: 158, distance: 155.8
click at [184, 158] on div "Tribunal de commerce Tribunal judiciaire Tribunal administratif 2025F00402 Stat…" at bounding box center [626, 172] width 1252 height 173
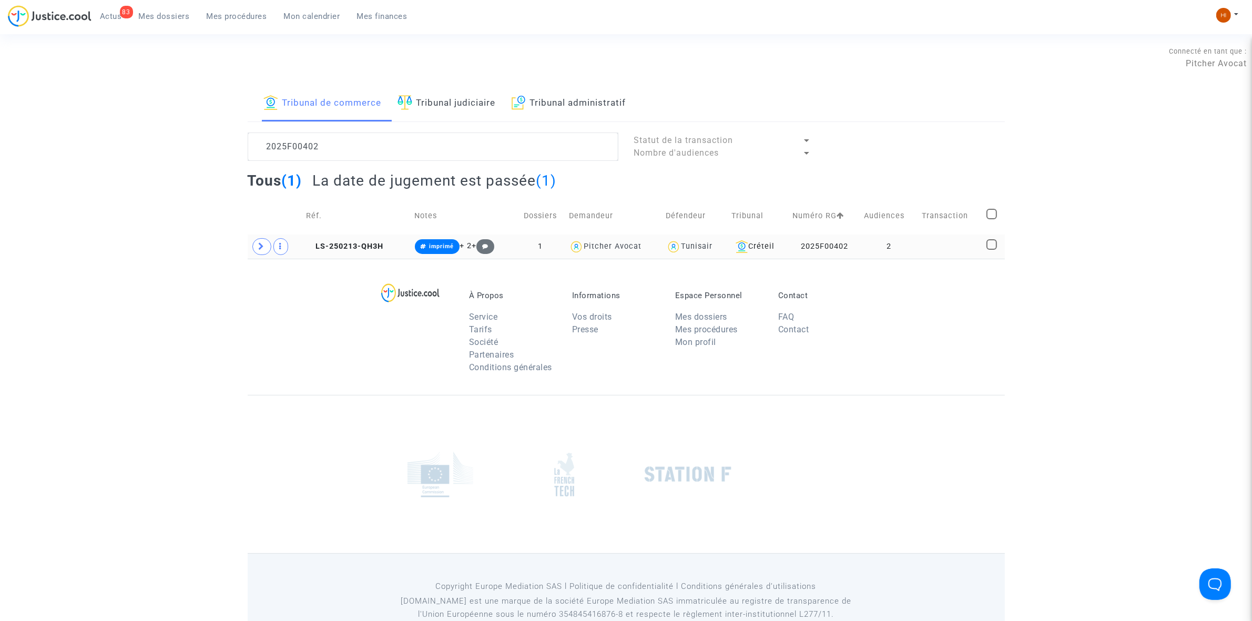
click at [349, 252] on td "LS-250213-QH3H" at bounding box center [356, 247] width 109 height 24
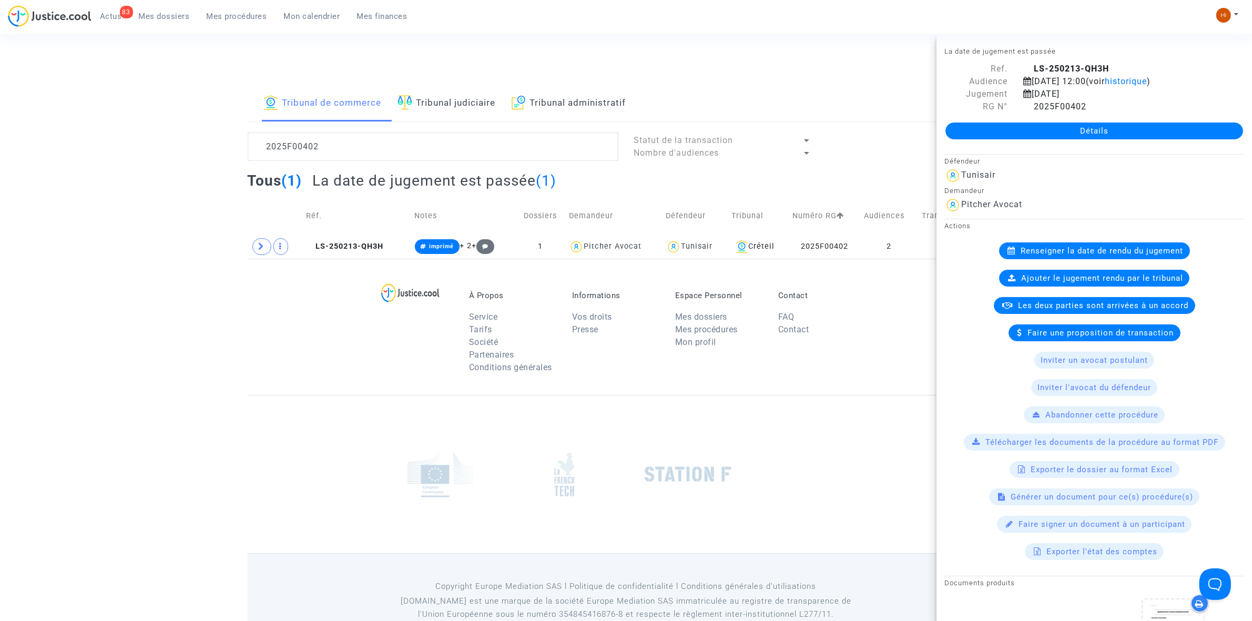
click at [1141, 124] on link "Détails" at bounding box center [1095, 131] width 298 height 17
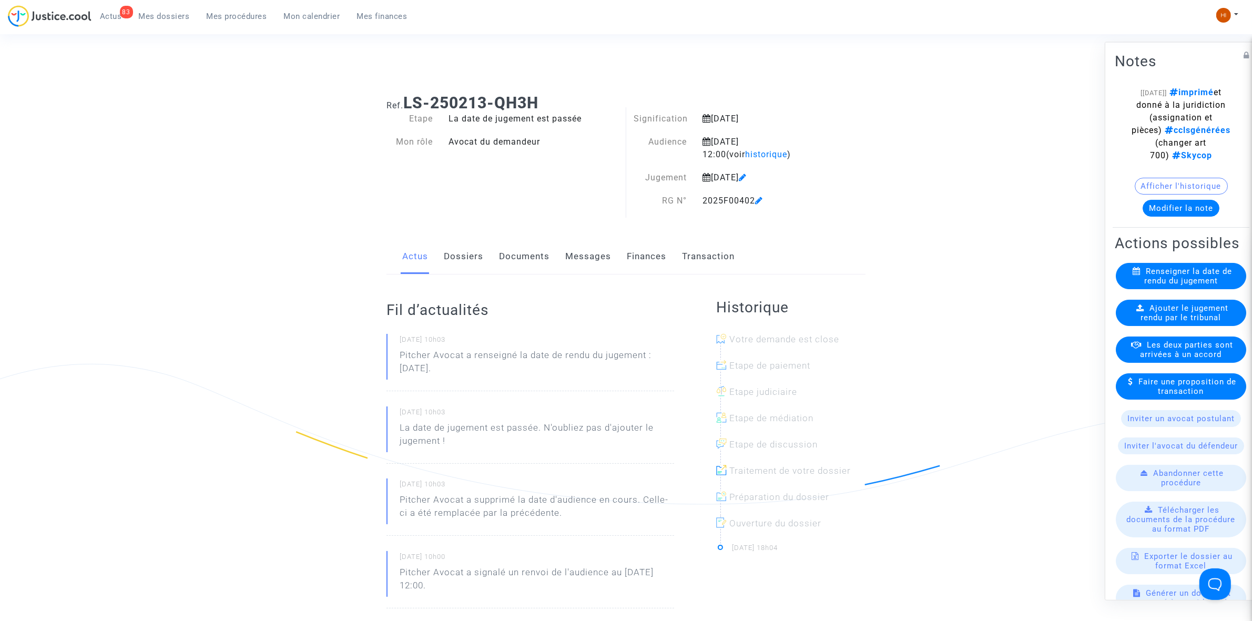
drag, startPoint x: 530, startPoint y: 105, endPoint x: 405, endPoint y: 106, distance: 124.1
click at [405, 106] on h1 "Ref. LS-250213-QH3H" at bounding box center [626, 103] width 479 height 19
copy b "LS-250213-QH3H"
click at [470, 252] on link "Dossiers" at bounding box center [463, 256] width 39 height 35
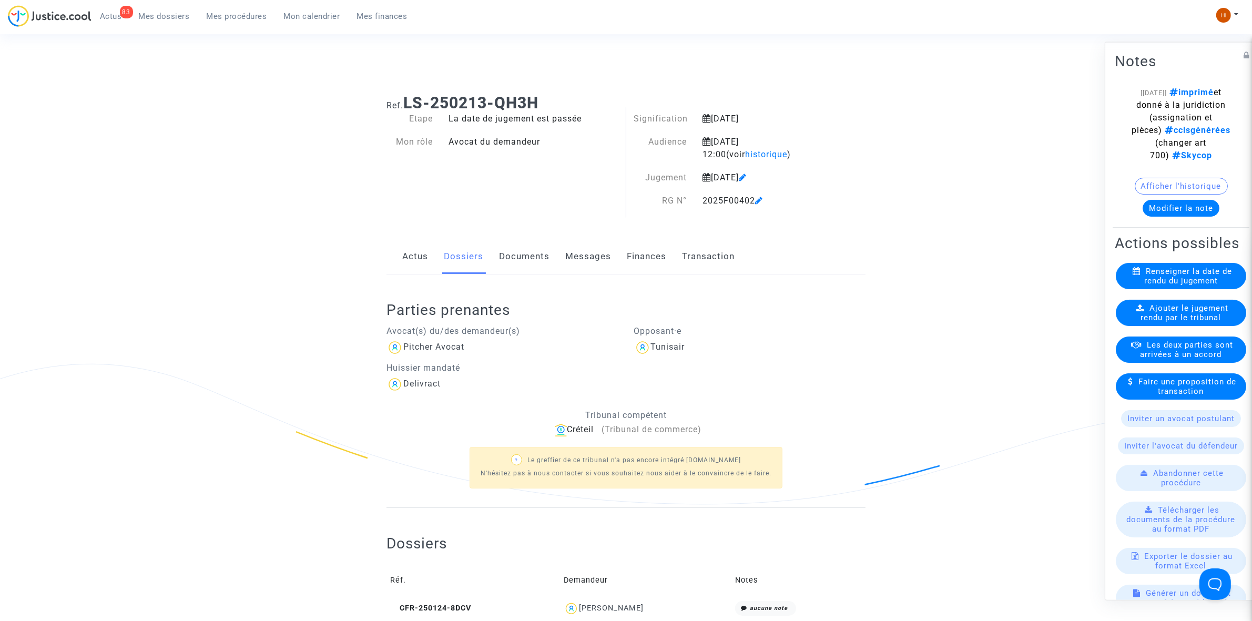
click at [747, 175] on icon at bounding box center [743, 177] width 8 height 8
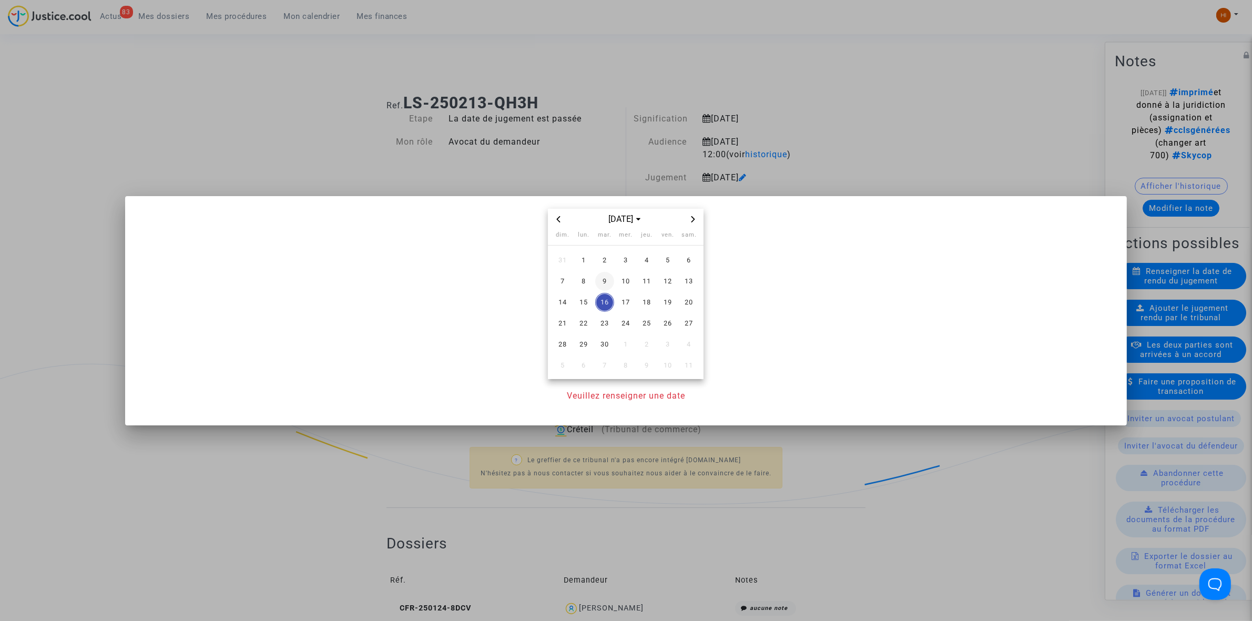
click at [608, 280] on span "9" at bounding box center [604, 281] width 19 height 19
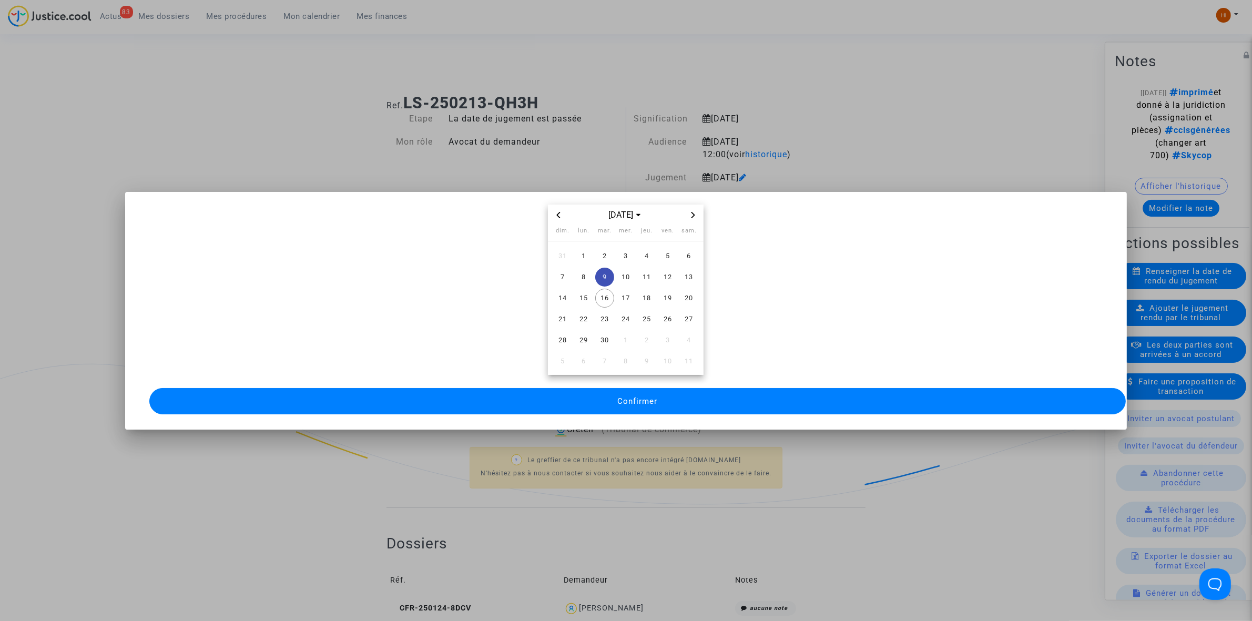
click at [635, 397] on span "Confirmer" at bounding box center [637, 401] width 40 height 9
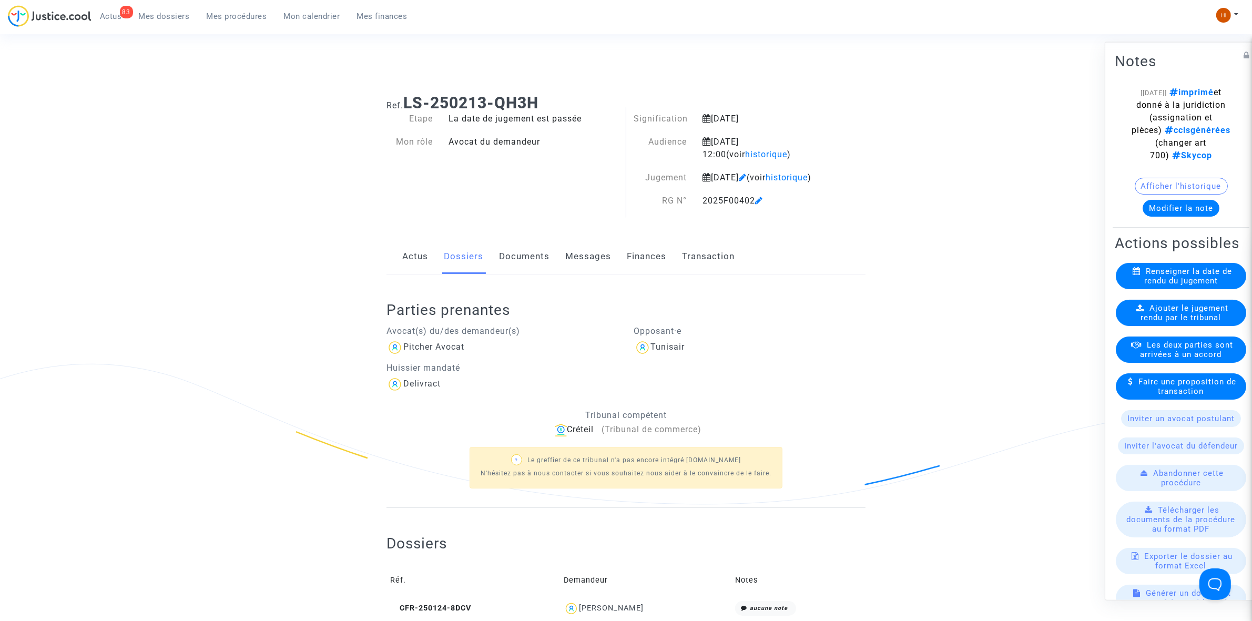
drag, startPoint x: 821, startPoint y: 459, endPoint x: 890, endPoint y: 426, distance: 75.7
click at [821, 459] on div "? Le greffier de ce tribunal n'a pas encore intégré [DOMAIN_NAME] N'hésitez pas…" at bounding box center [626, 466] width 479 height 60
click at [1211, 322] on span "Ajouter le jugement rendu par le tribunal" at bounding box center [1185, 312] width 88 height 19
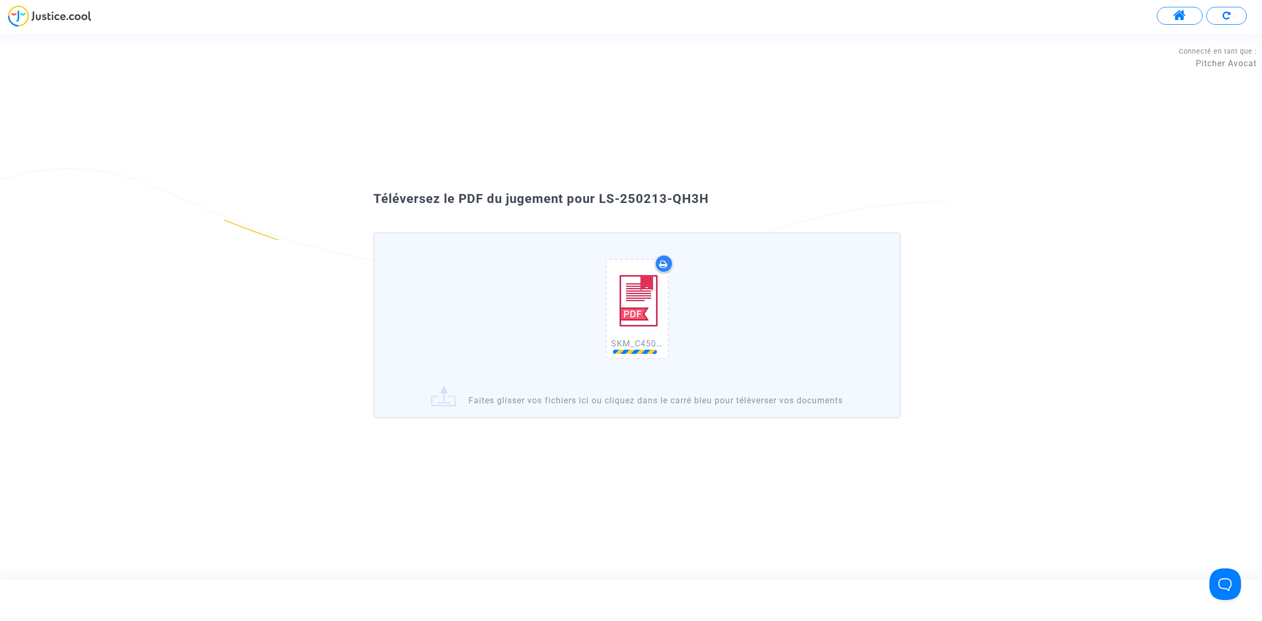
click at [505, 340] on div "SKM_C450i25091610083.pdf" at bounding box center [637, 311] width 515 height 135
click at [0, 0] on input "SKM_C450i25091610083.pdf Faites glisser vos fichiers ici ou cliquez dans le car…" at bounding box center [0, 0] width 0 height 0
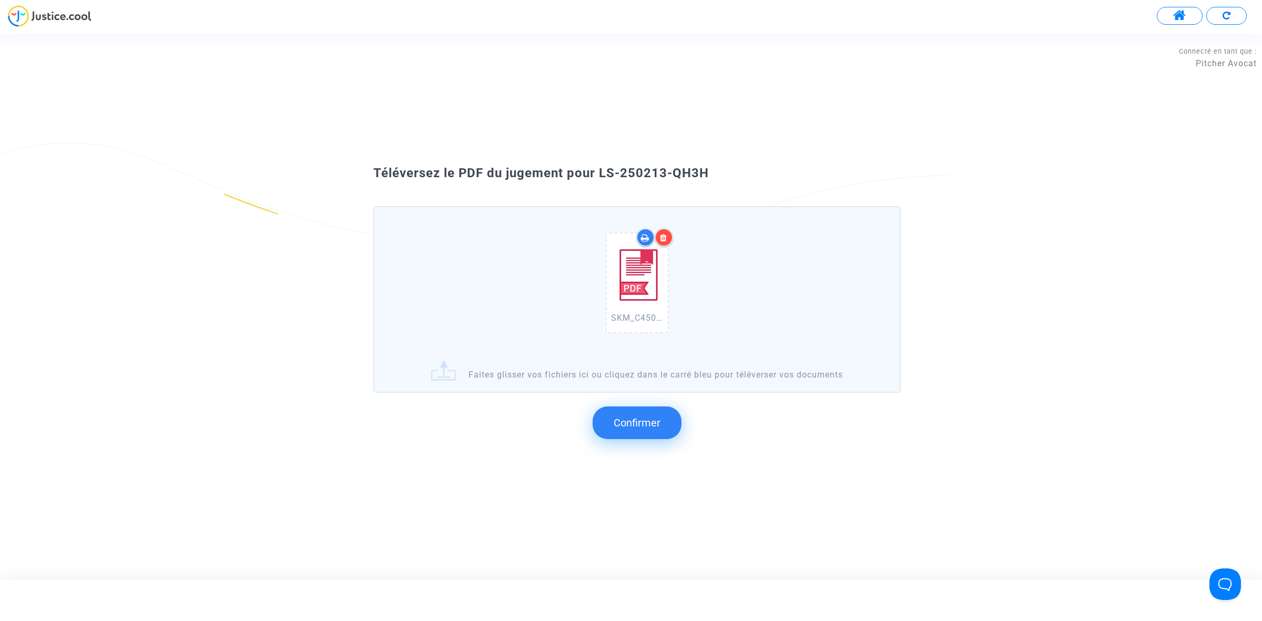
drag, startPoint x: 700, startPoint y: 179, endPoint x: 600, endPoint y: 171, distance: 100.8
click at [600, 171] on div "Téléversez le PDF du jugement pour LS-250213-QH3H SKM_C450i25091610083.pdf Fait…" at bounding box center [631, 307] width 568 height 284
copy div "LS-250213-QH3H"
click at [619, 422] on span "Confirmer" at bounding box center [637, 423] width 47 height 13
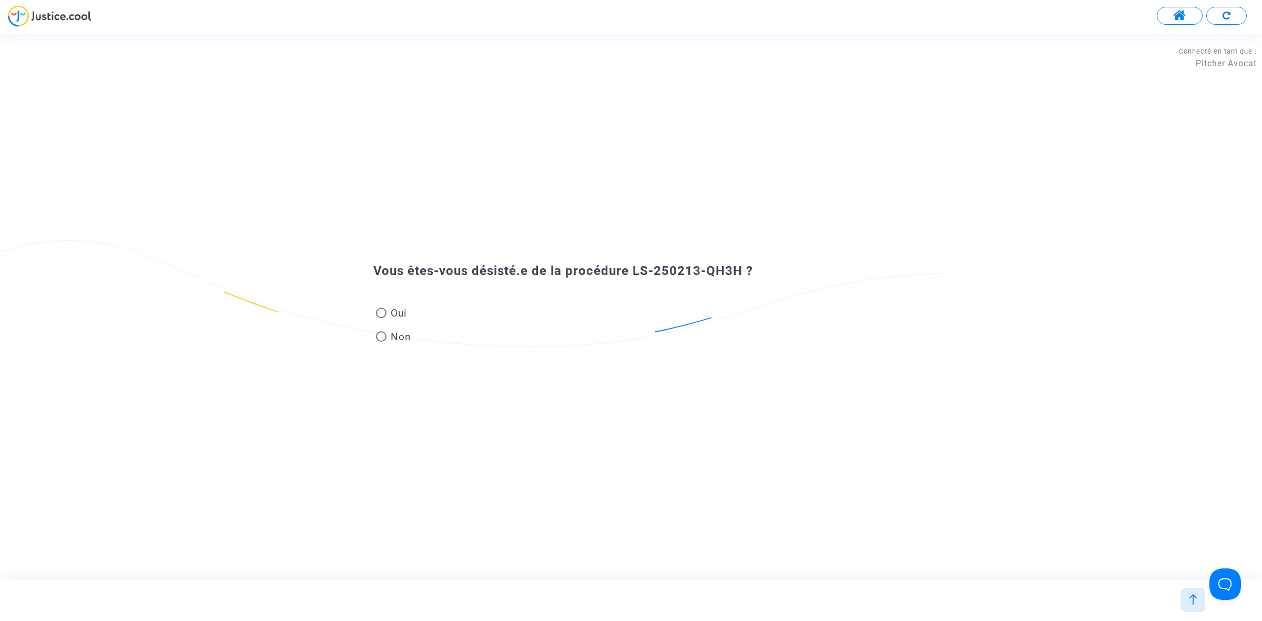
click at [372, 343] on div "Oui Non" at bounding box center [631, 315] width 568 height 70
click at [383, 339] on span at bounding box center [381, 336] width 11 height 11
click at [381, 342] on input "Non" at bounding box center [381, 342] width 1 height 1
radio input "true"
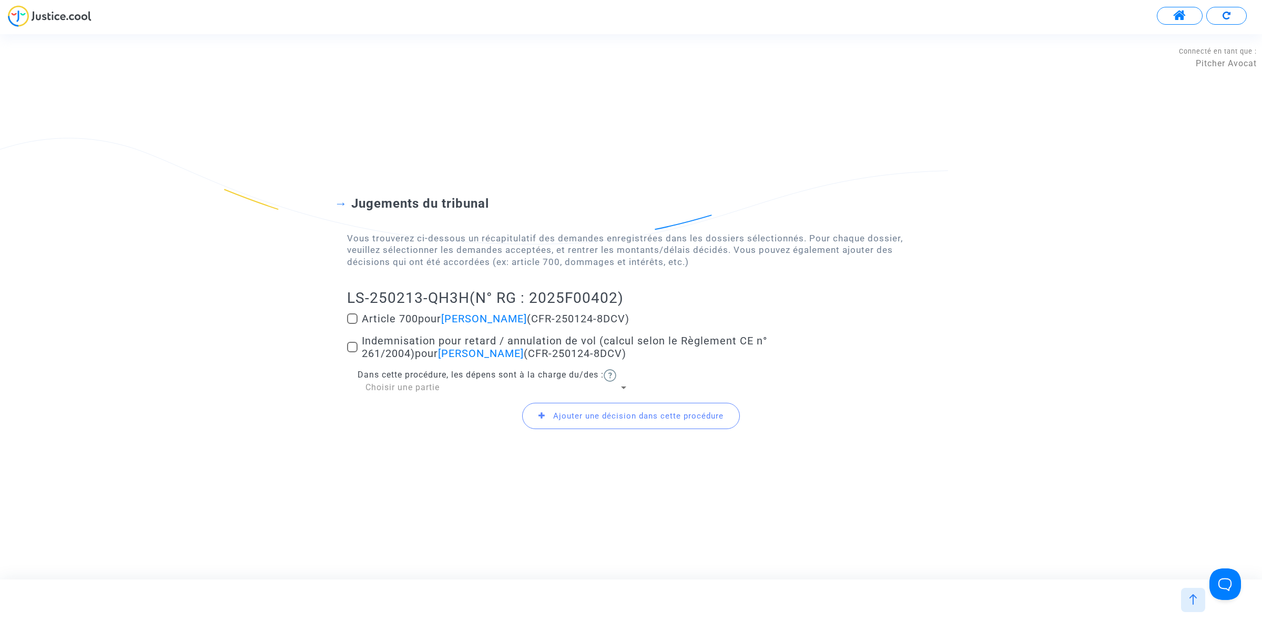
click at [346, 350] on div "Jugements du tribunal Vous trouverez ci-dessous un récapitulatif des demandes e…" at bounding box center [631, 307] width 1262 height 307
click at [348, 348] on span at bounding box center [352, 347] width 11 height 11
click at [352, 352] on input "Indemnisation pour retard / annulation de vol (calcul selon le Règlement CE n° …" at bounding box center [352, 352] width 1 height 1
checkbox input "true"
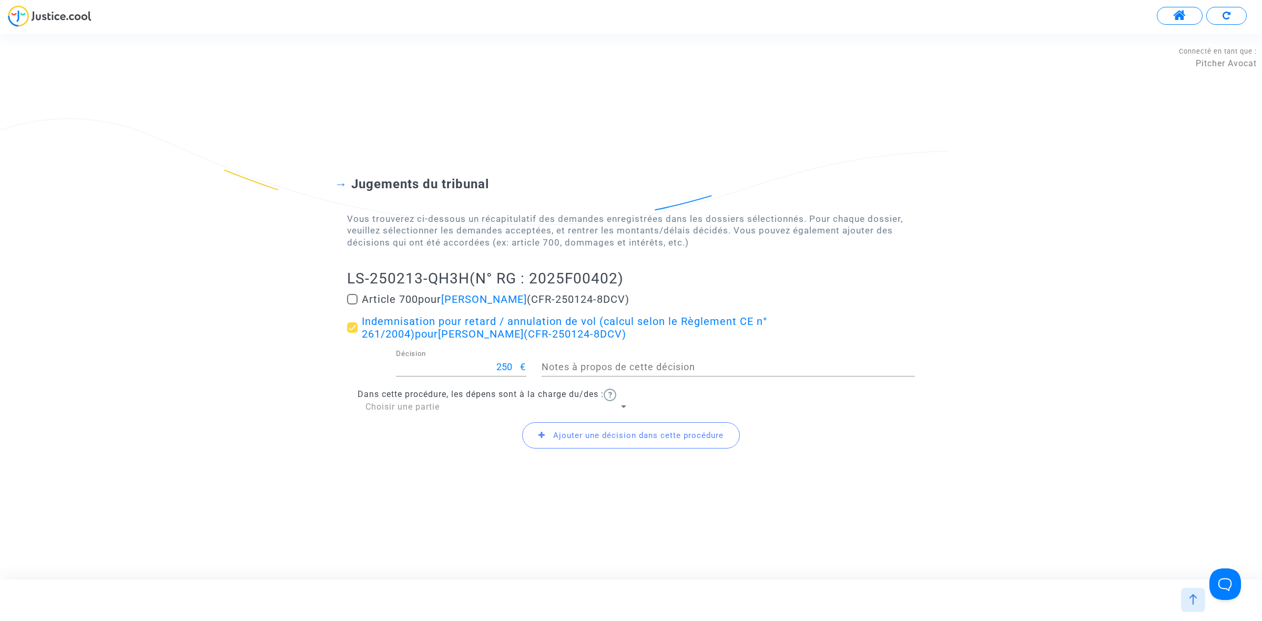
click at [558, 442] on span "Ajouter une décision dans cette procédure" at bounding box center [631, 435] width 218 height 26
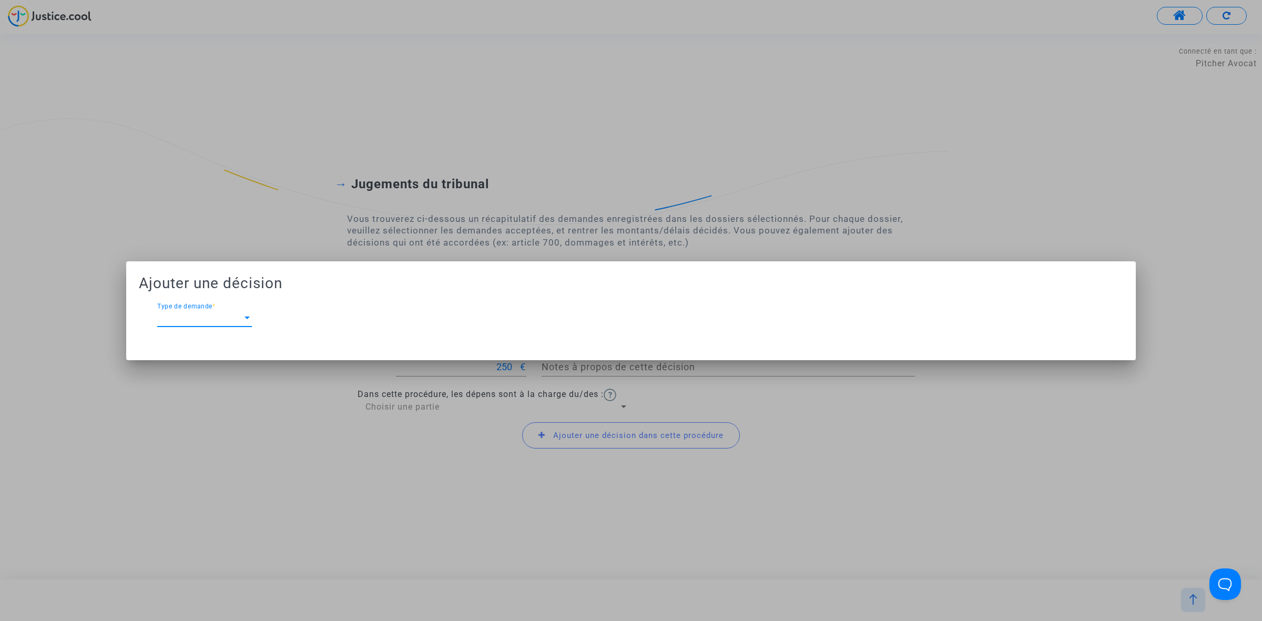
click at [213, 324] on div "Type de demande Type de demande *" at bounding box center [204, 315] width 95 height 24
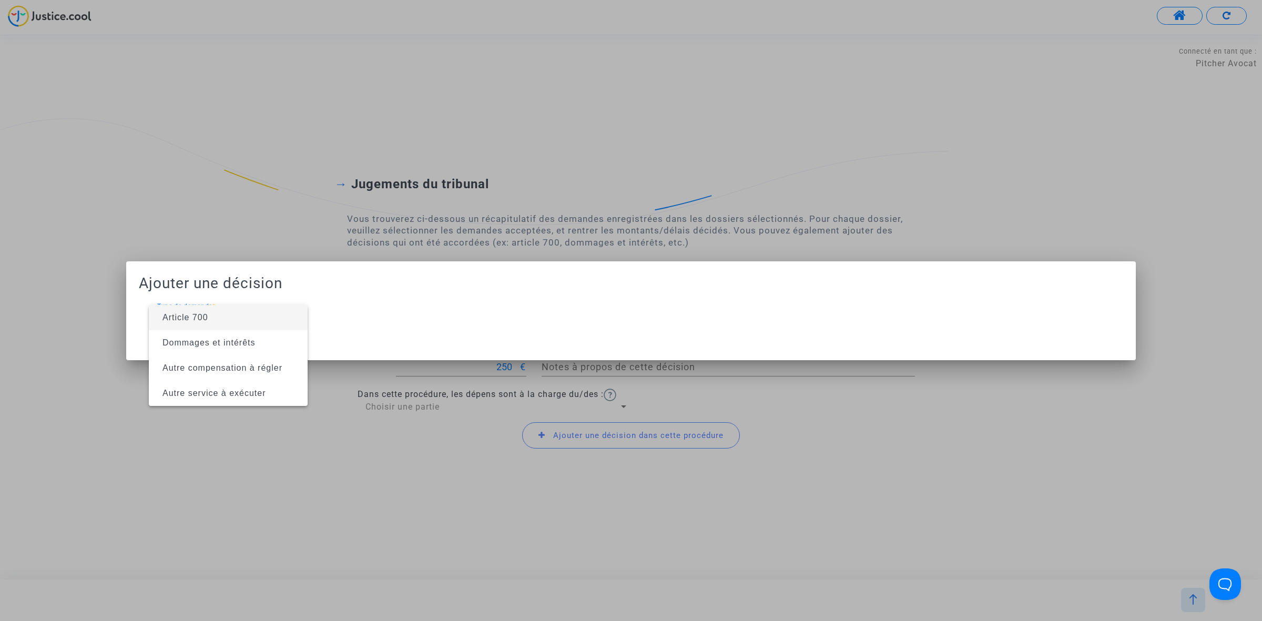
click at [236, 316] on span "Article 700" at bounding box center [228, 317] width 142 height 25
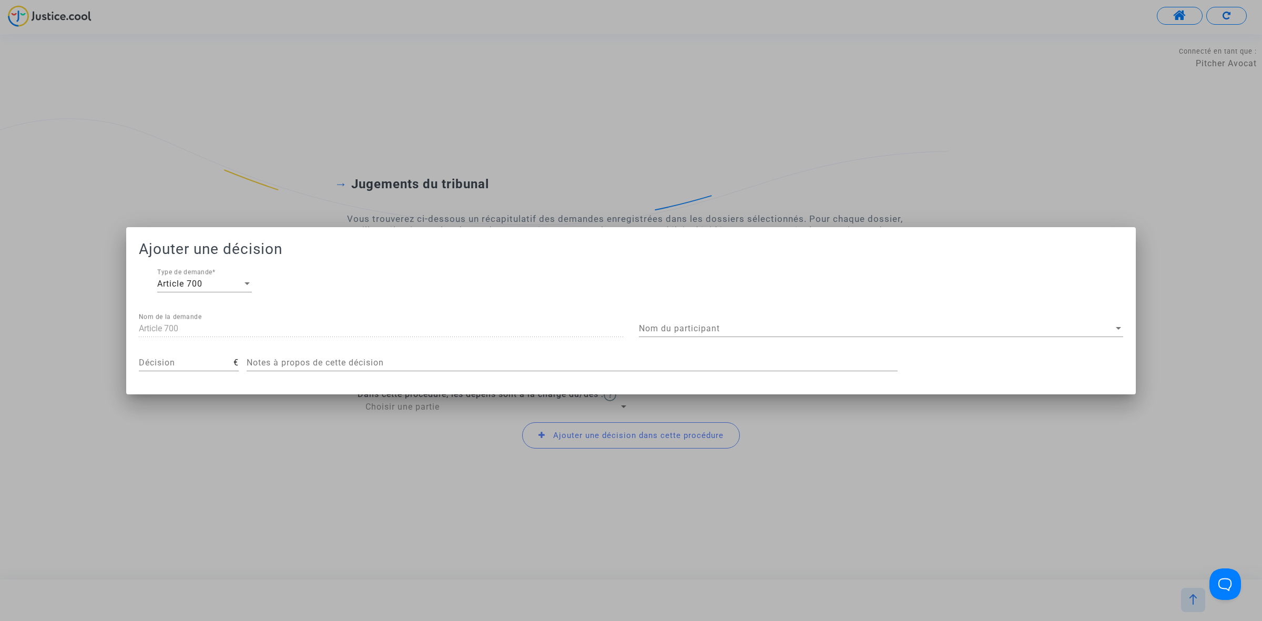
click at [727, 321] on div "Nom du participant Nom du participant" at bounding box center [881, 325] width 484 height 24
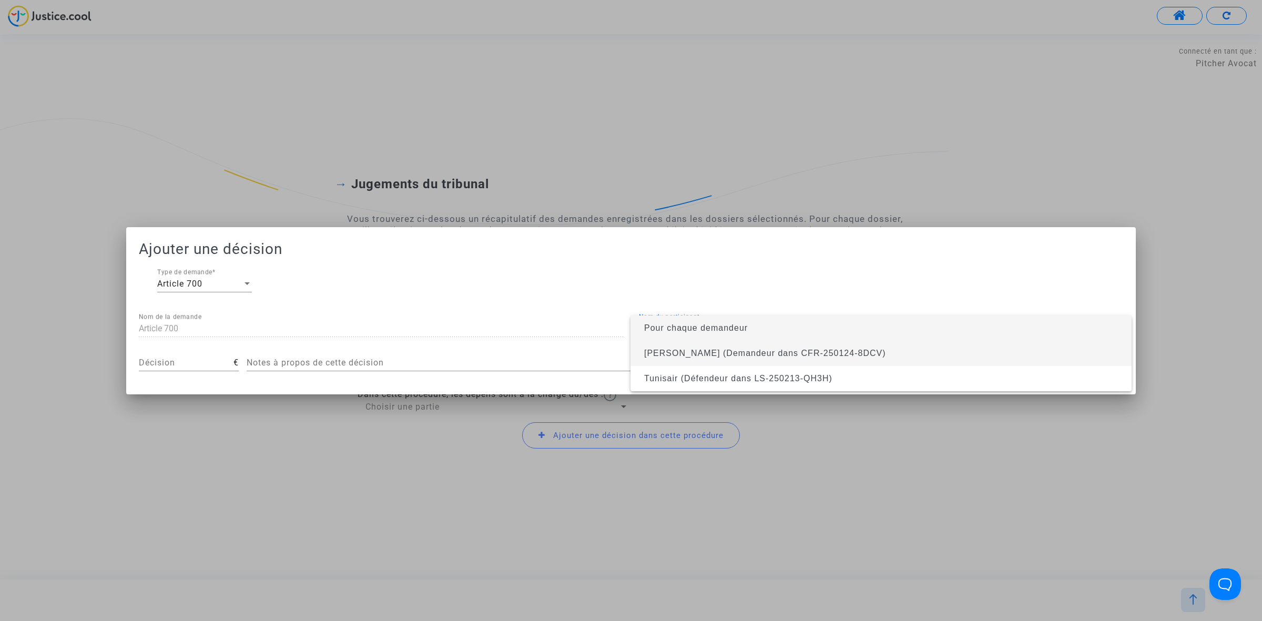
click at [721, 358] on span "[PERSON_NAME] (Demandeur dans CFR-250124-8DCV)" at bounding box center [881, 353] width 484 height 25
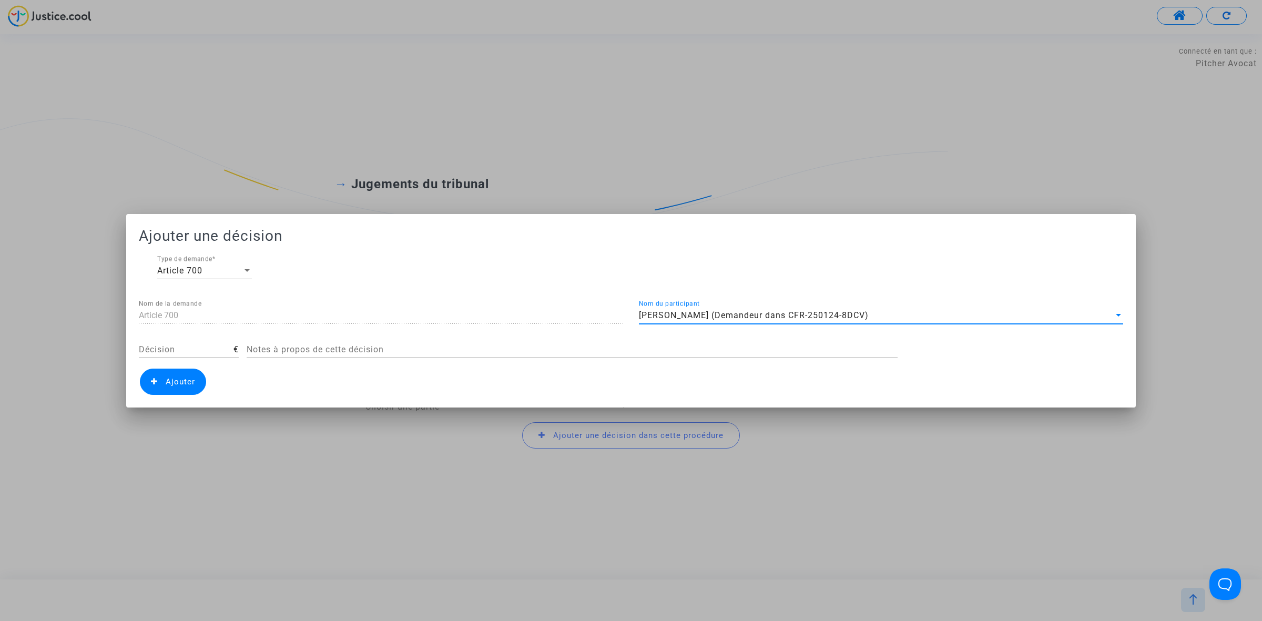
click at [210, 350] on input "Décision" at bounding box center [186, 349] width 95 height 9
type input "400"
click at [187, 378] on span "Ajouter" at bounding box center [180, 381] width 29 height 9
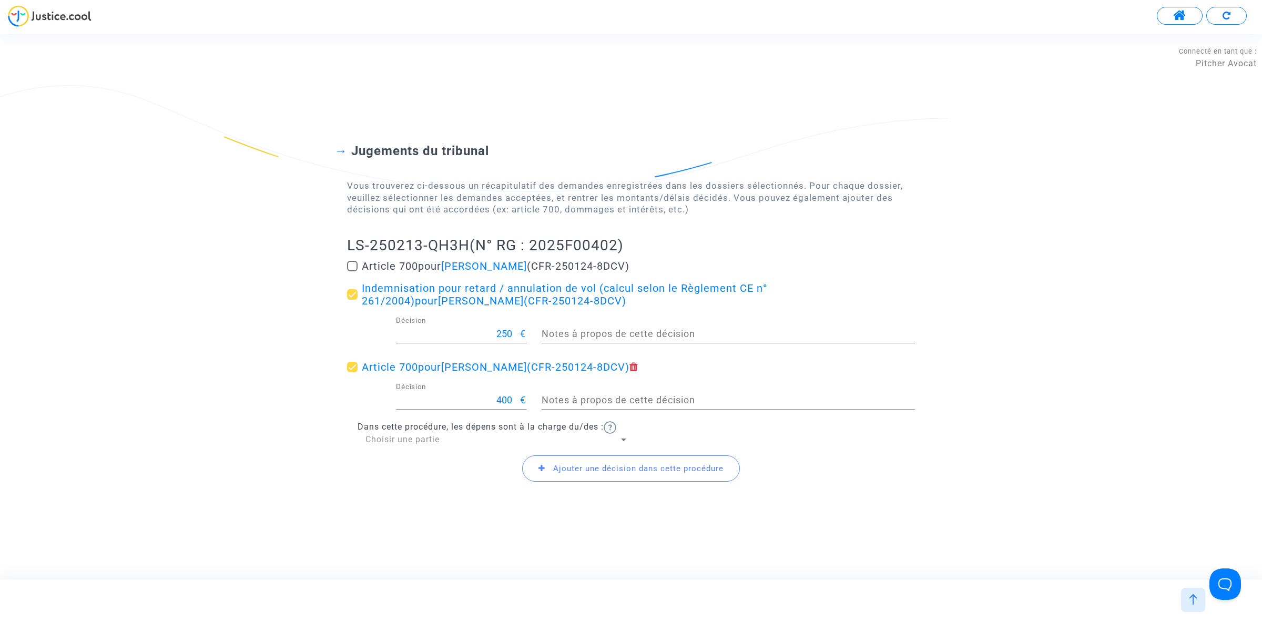
click at [414, 440] on span "Choisir une partie" at bounding box center [402, 439] width 74 height 10
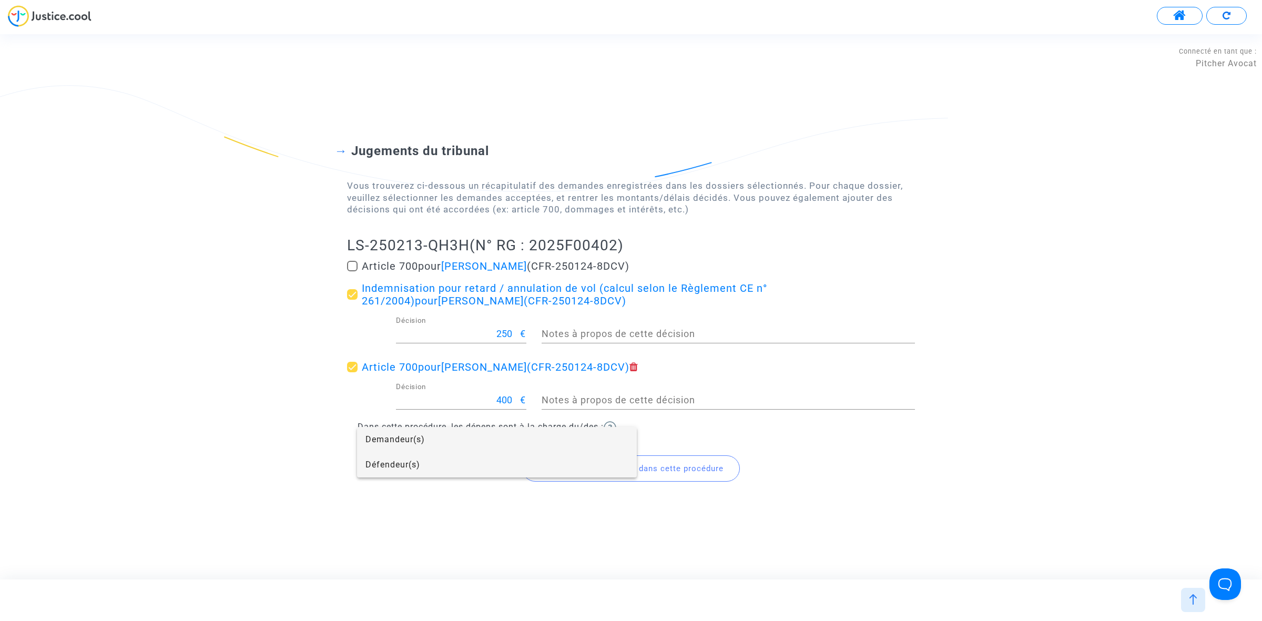
click at [429, 466] on span "Défendeur(s)" at bounding box center [496, 464] width 263 height 25
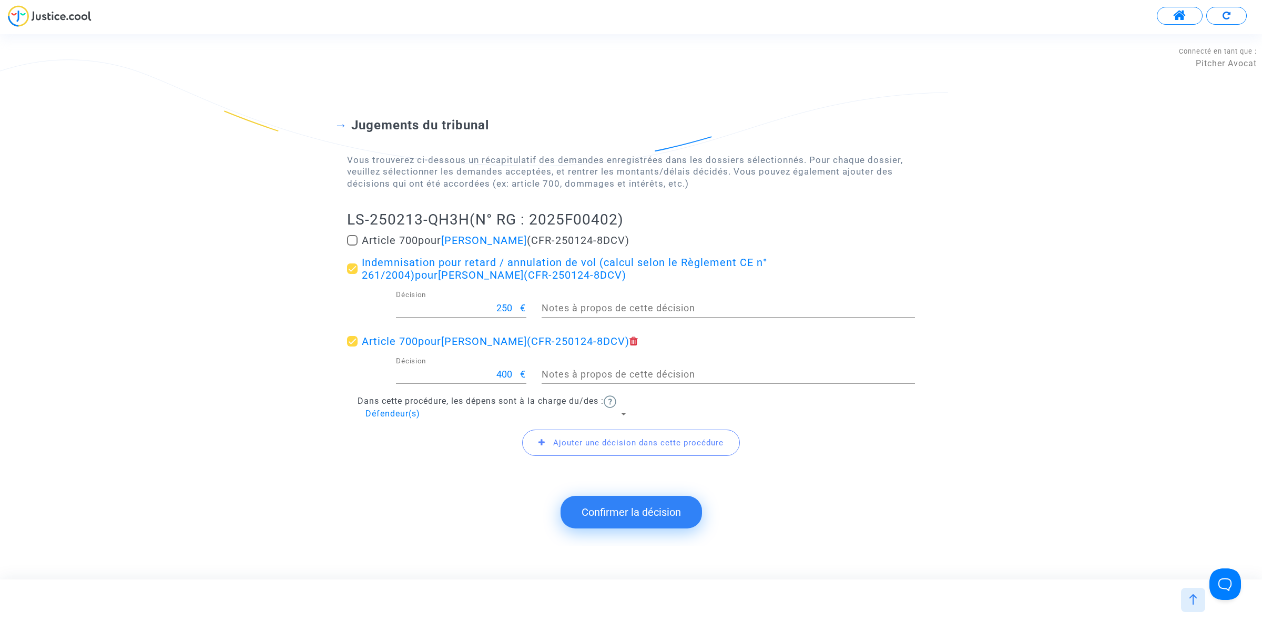
drag, startPoint x: 338, startPoint y: 217, endPoint x: 470, endPoint y: 217, distance: 132.0
click at [470, 217] on div "Jugements du tribunal Vous trouverez ci-dessous un récapitulatif des demandes e…" at bounding box center [631, 280] width 1262 height 411
copy h2 "LS-250213-QH3H"
click at [655, 516] on button "Confirmer la décision" at bounding box center [631, 512] width 141 height 33
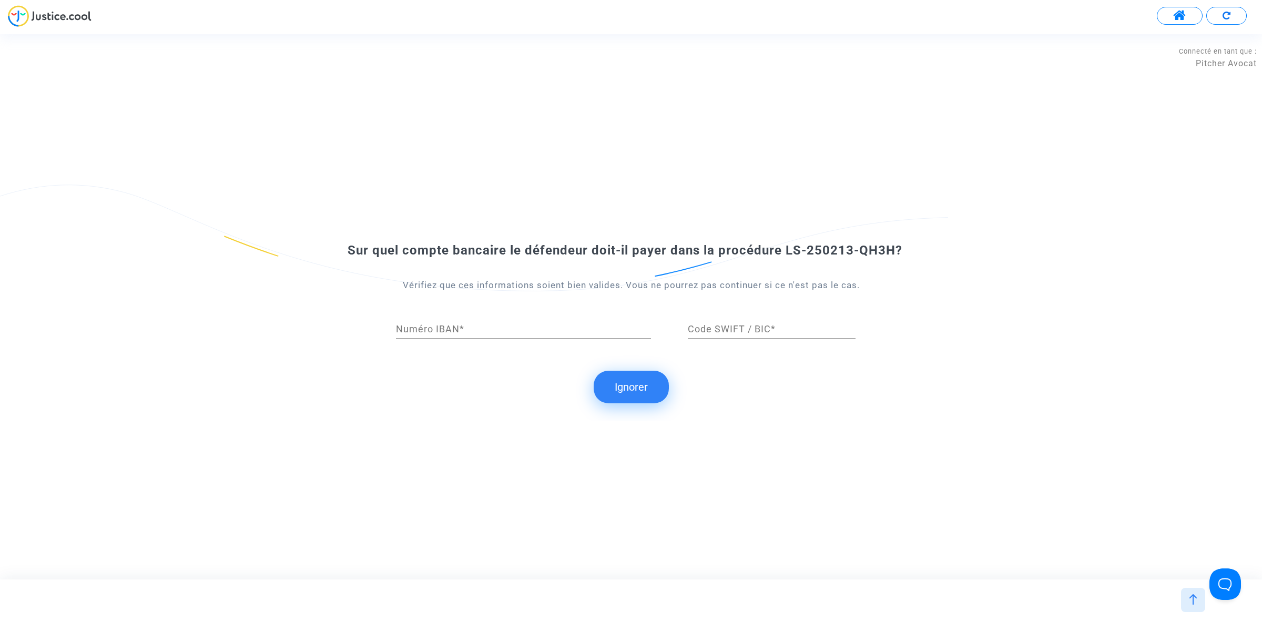
click at [629, 380] on button "Ignorer" at bounding box center [631, 387] width 75 height 33
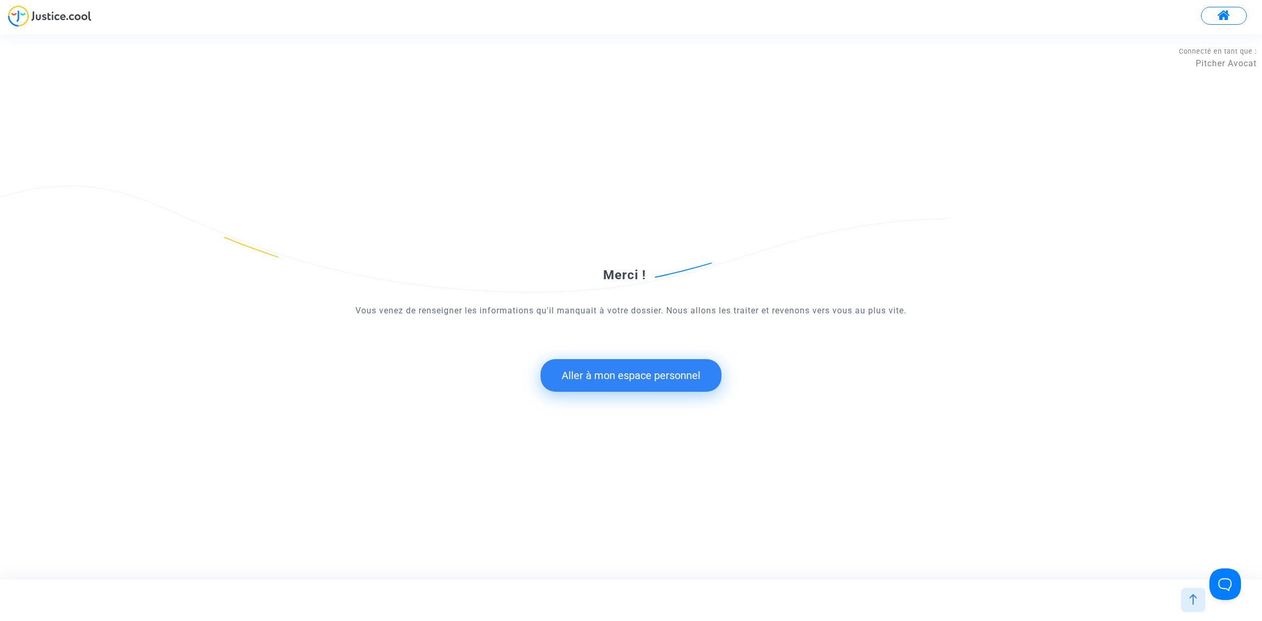
click at [601, 380] on button "Aller à mon espace personnel" at bounding box center [631, 375] width 181 height 33
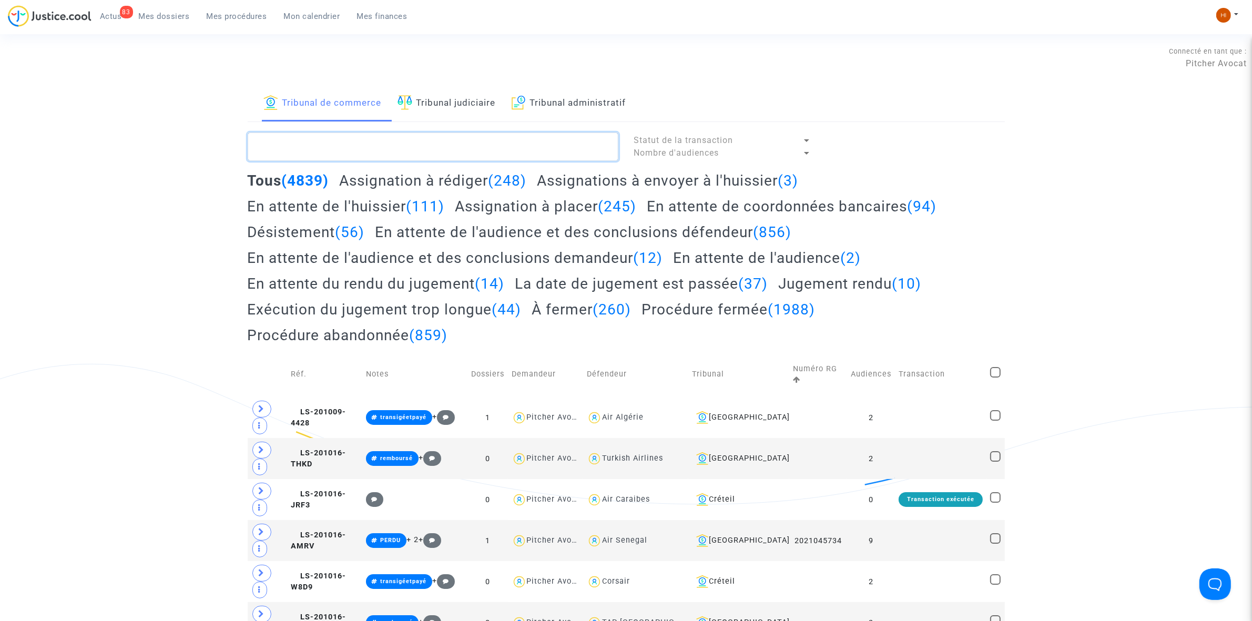
click at [458, 140] on textarea at bounding box center [433, 147] width 371 height 28
paste textarea "LS-250213-QH3H"
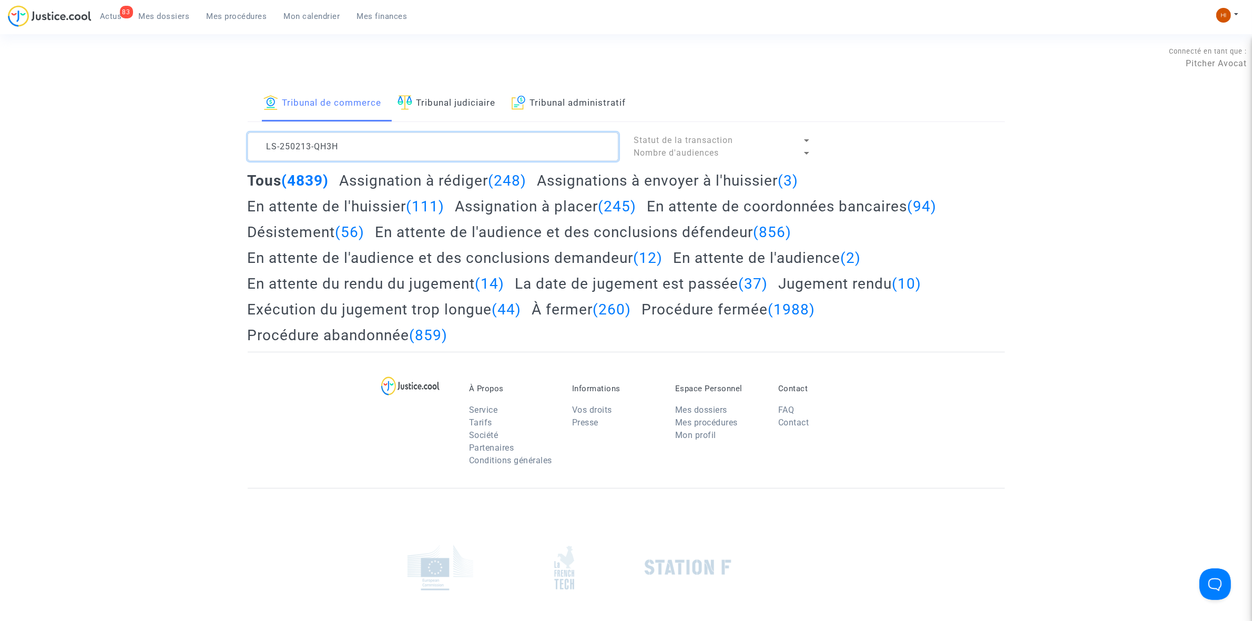
type textarea "LS-250213-QH3H"
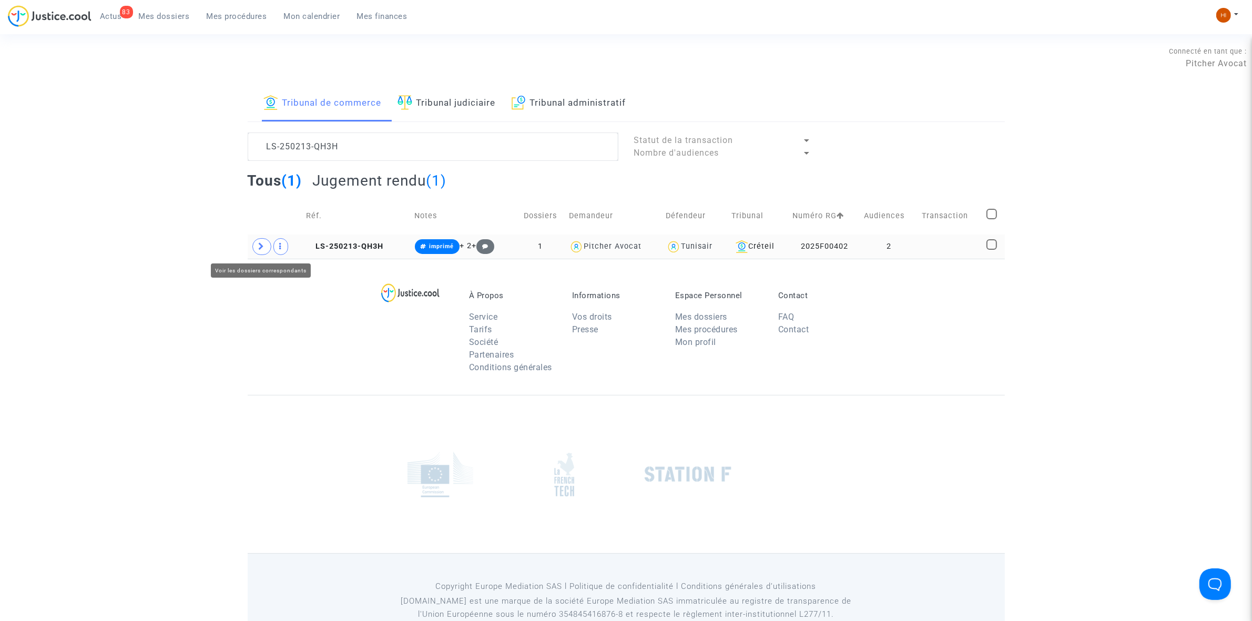
click at [261, 254] on span at bounding box center [261, 246] width 19 height 17
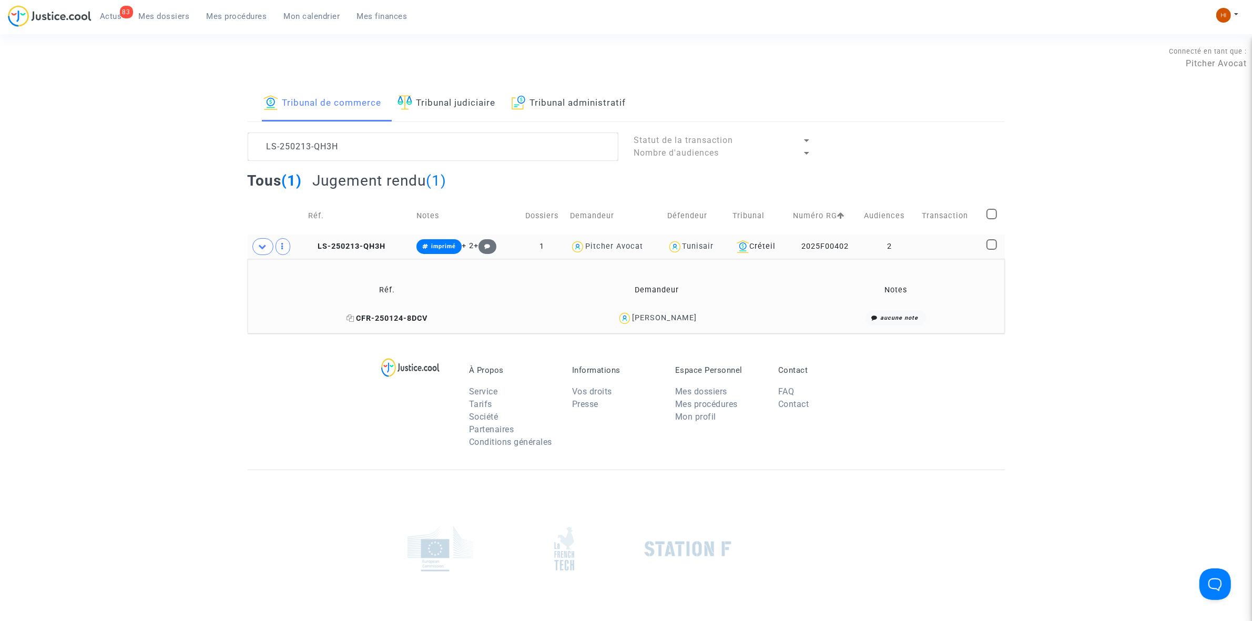
click at [354, 318] on icon at bounding box center [351, 317] width 8 height 7
drag, startPoint x: 735, startPoint y: 322, endPoint x: 634, endPoint y: 323, distance: 101.0
click at [634, 323] on div "[PERSON_NAME]" at bounding box center [656, 318] width 261 height 15
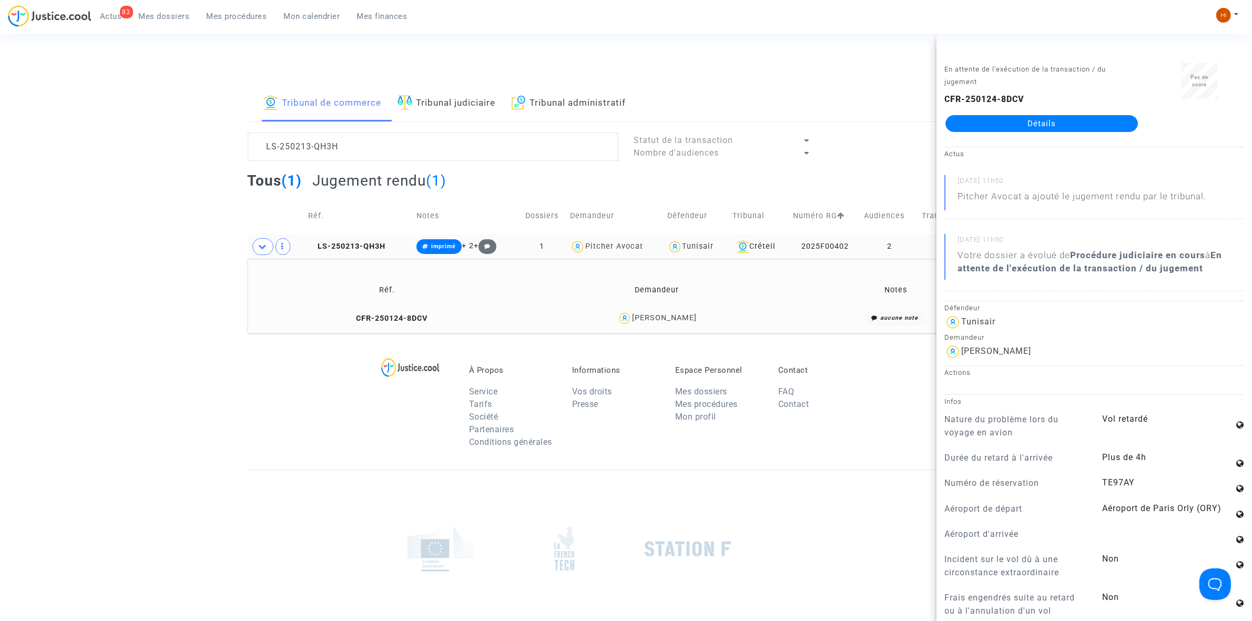
copy div "[PERSON_NAME]"
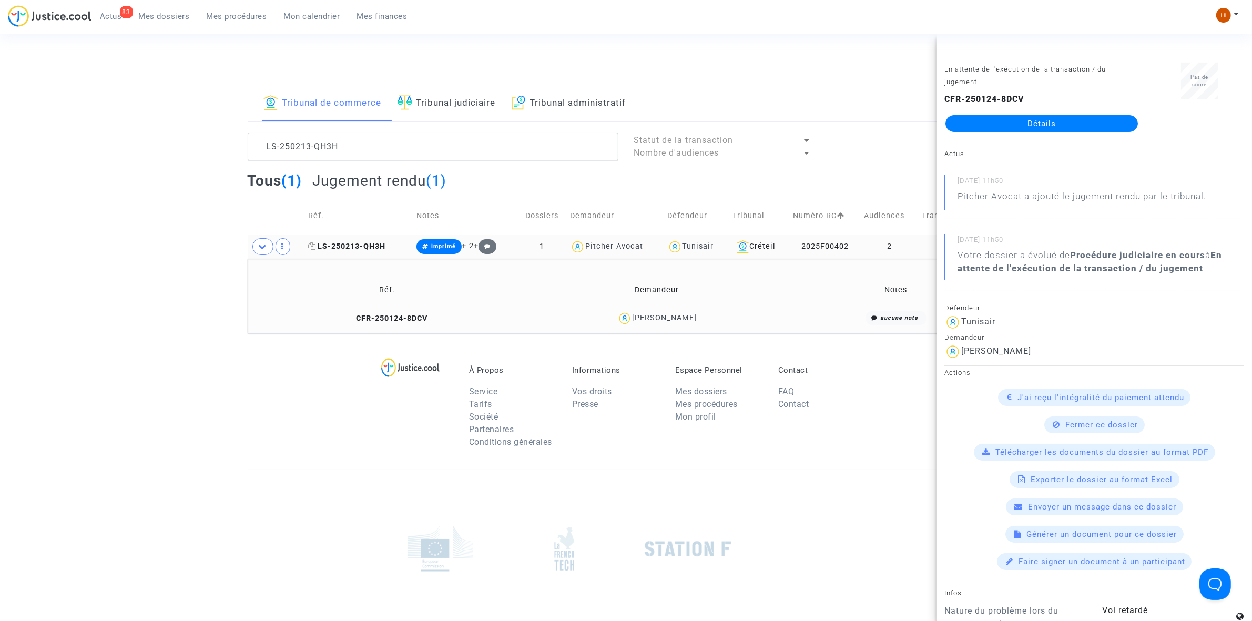
click at [357, 242] on span "LS-250213-QH3H" at bounding box center [346, 246] width 77 height 9
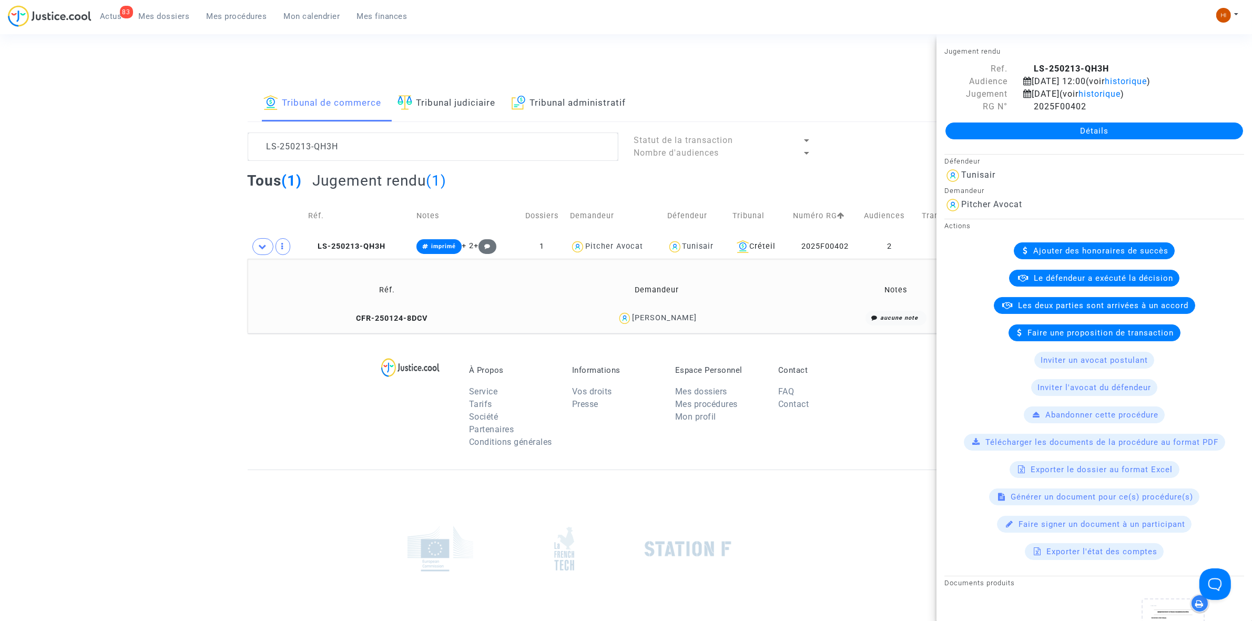
click at [1093, 125] on link "Détails" at bounding box center [1095, 131] width 298 height 17
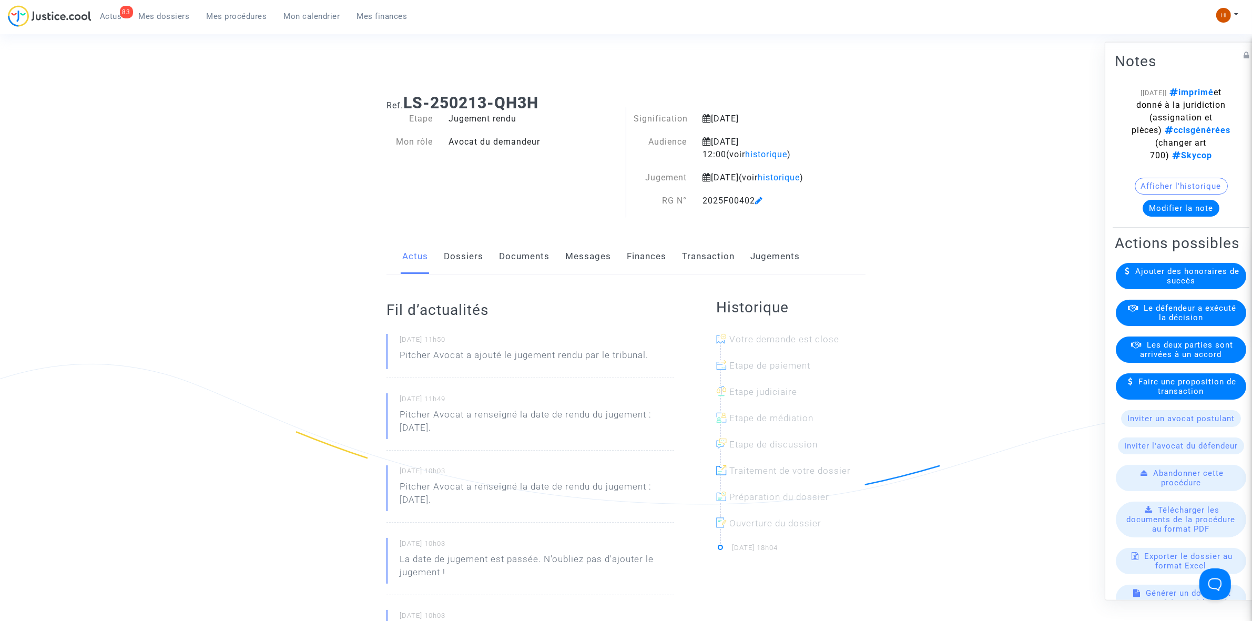
click at [785, 263] on link "Jugements" at bounding box center [774, 256] width 49 height 35
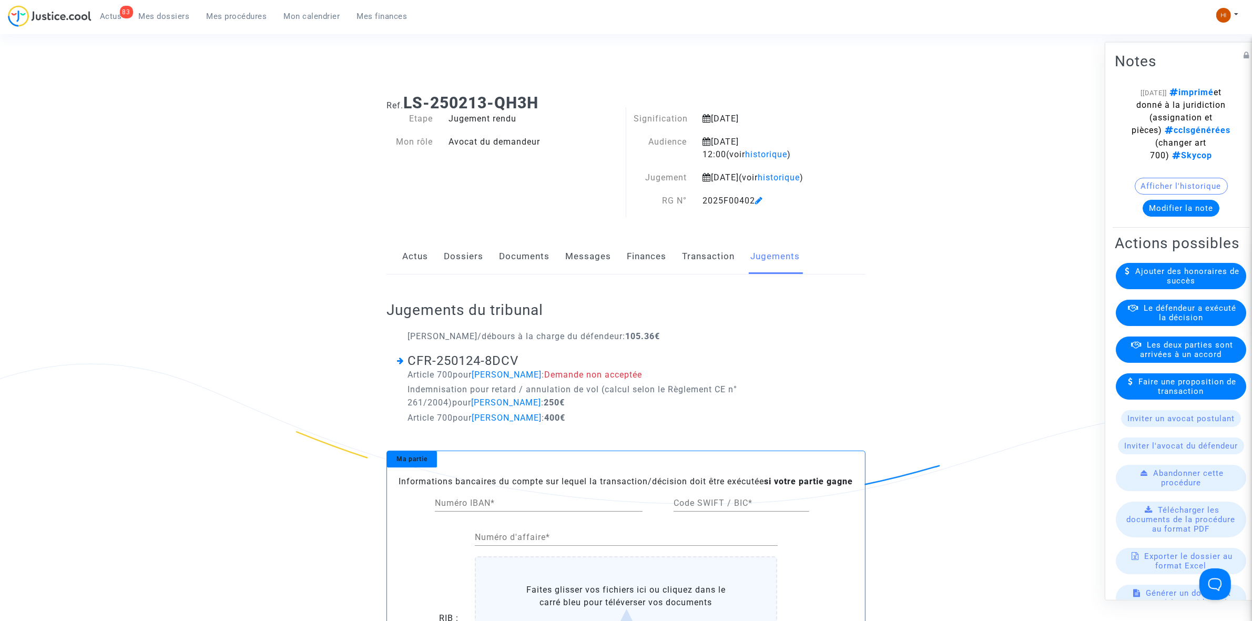
click at [635, 272] on link "Finances" at bounding box center [646, 256] width 39 height 35
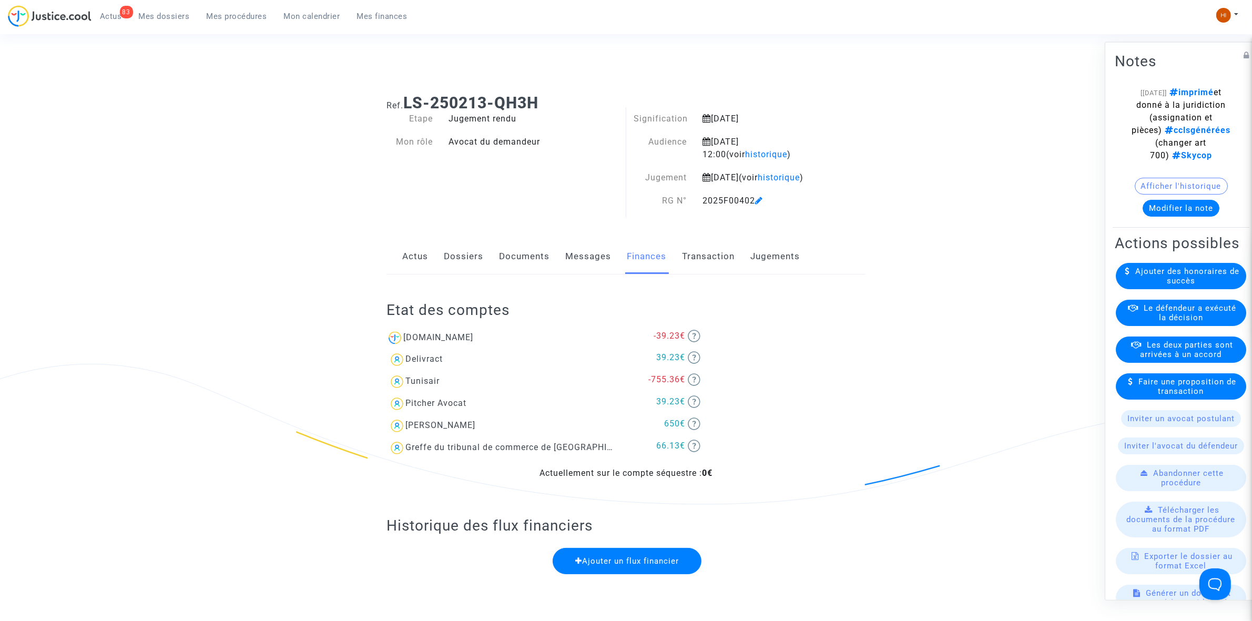
click at [1174, 216] on button "Modifier la note" at bounding box center [1181, 207] width 77 height 17
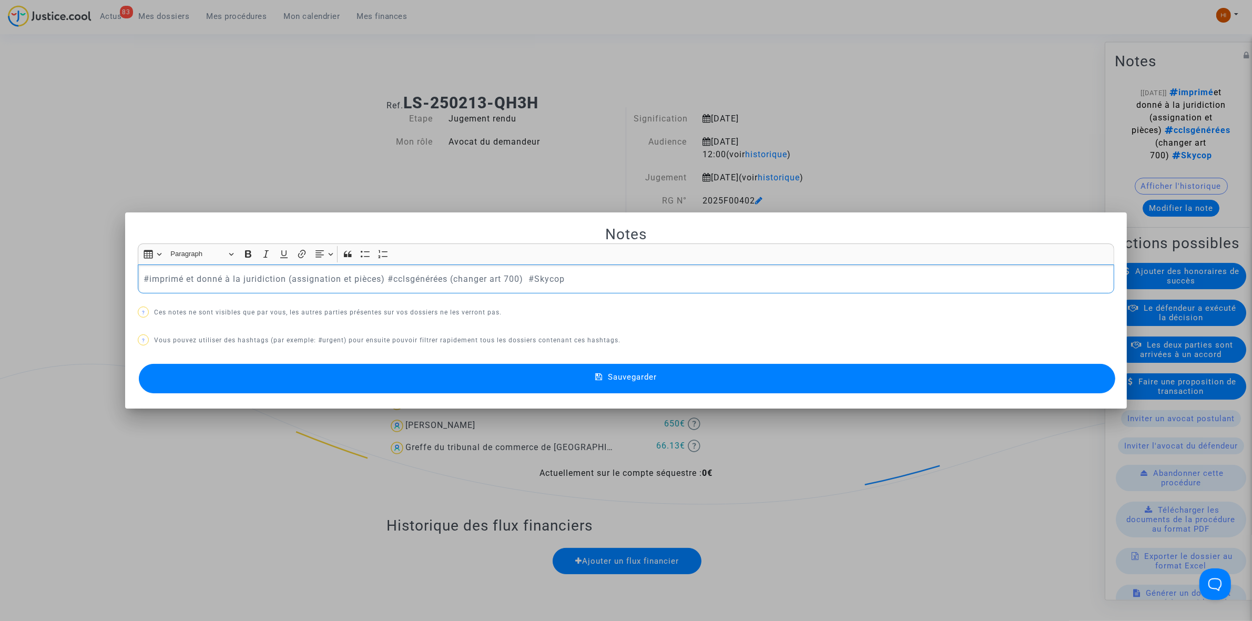
drag, startPoint x: 525, startPoint y: 278, endPoint x: -610, endPoint y: 294, distance: 1134.5
click at [671, 375] on button "Sauvegarder" at bounding box center [627, 378] width 977 height 29
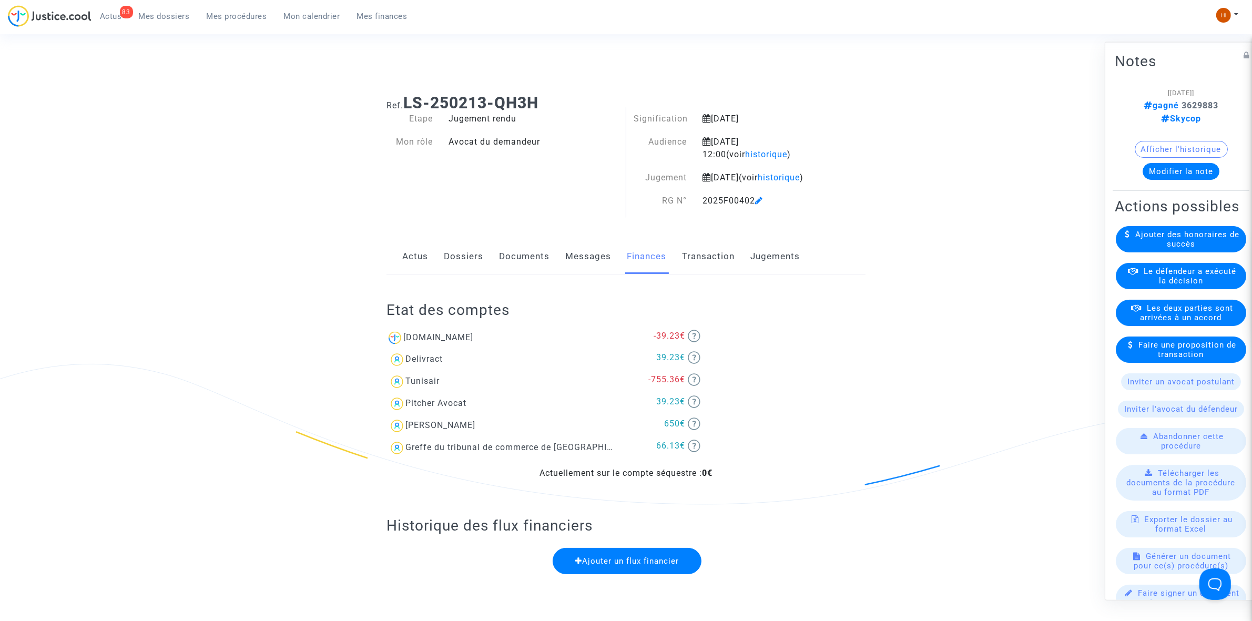
click at [763, 205] on icon at bounding box center [759, 200] width 8 height 8
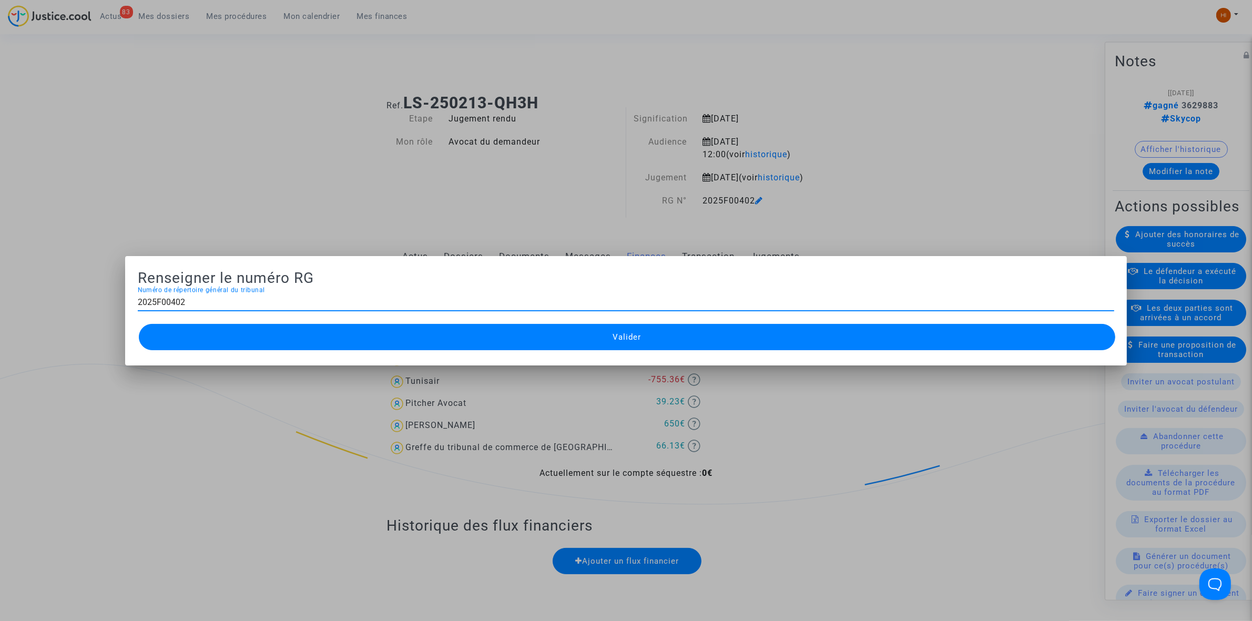
click at [430, 341] on button "Valider" at bounding box center [627, 337] width 977 height 26
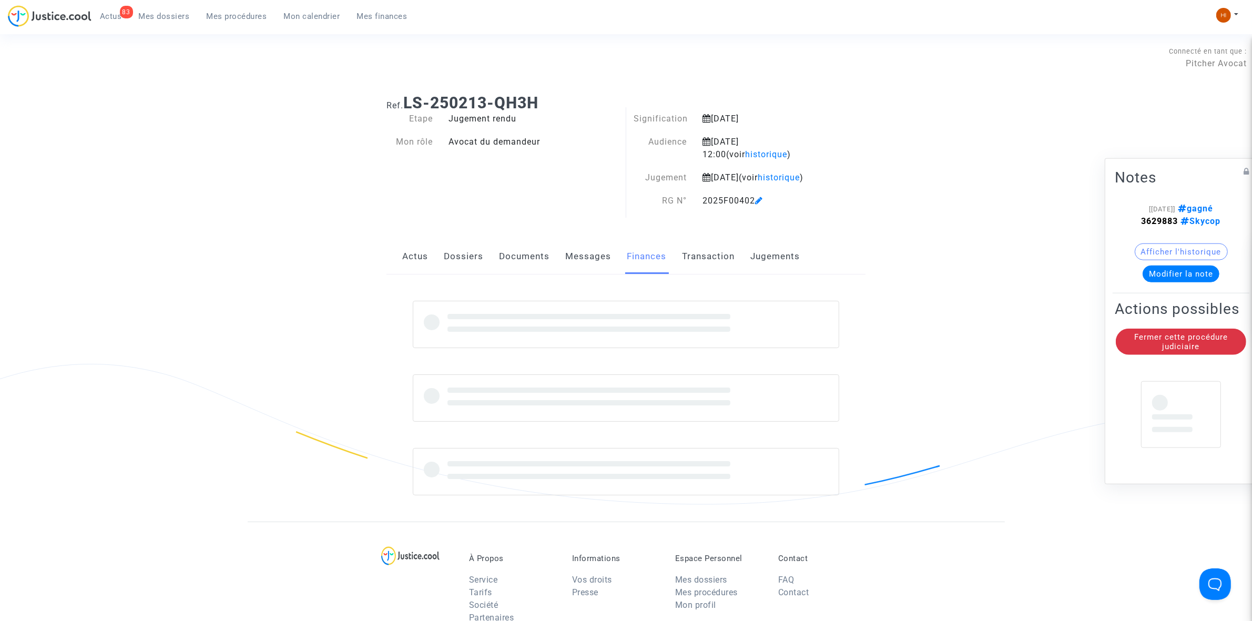
click at [237, 16] on span "Mes procédures" at bounding box center [237, 16] width 60 height 9
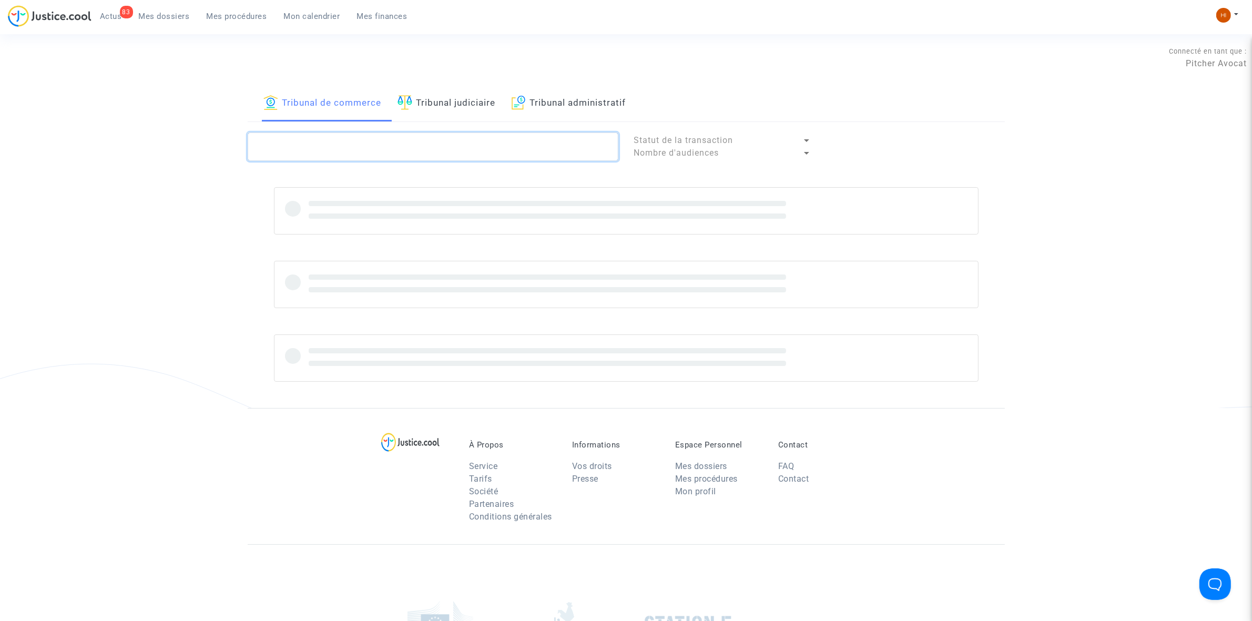
click at [385, 146] on textarea at bounding box center [433, 147] width 371 height 28
paste textarea "2025F00402"
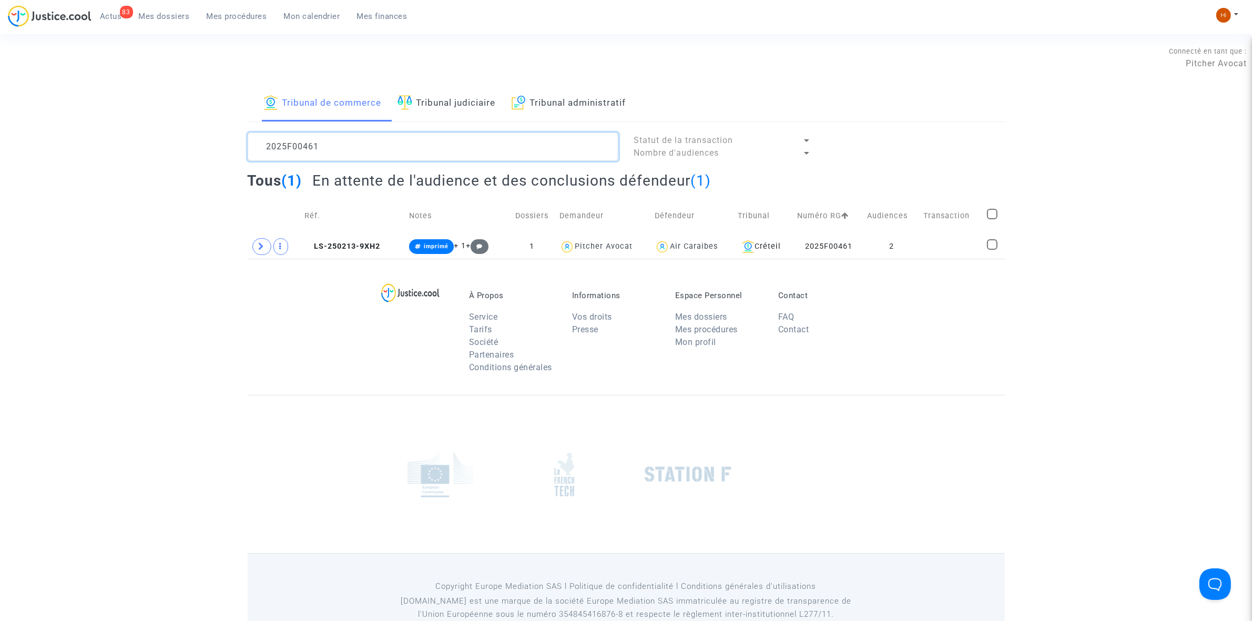
type textarea "2025F00461"
drag, startPoint x: 369, startPoint y: 248, endPoint x: 447, endPoint y: 239, distance: 78.8
click at [369, 248] on span "LS-250213-9XH2" at bounding box center [342, 246] width 76 height 9
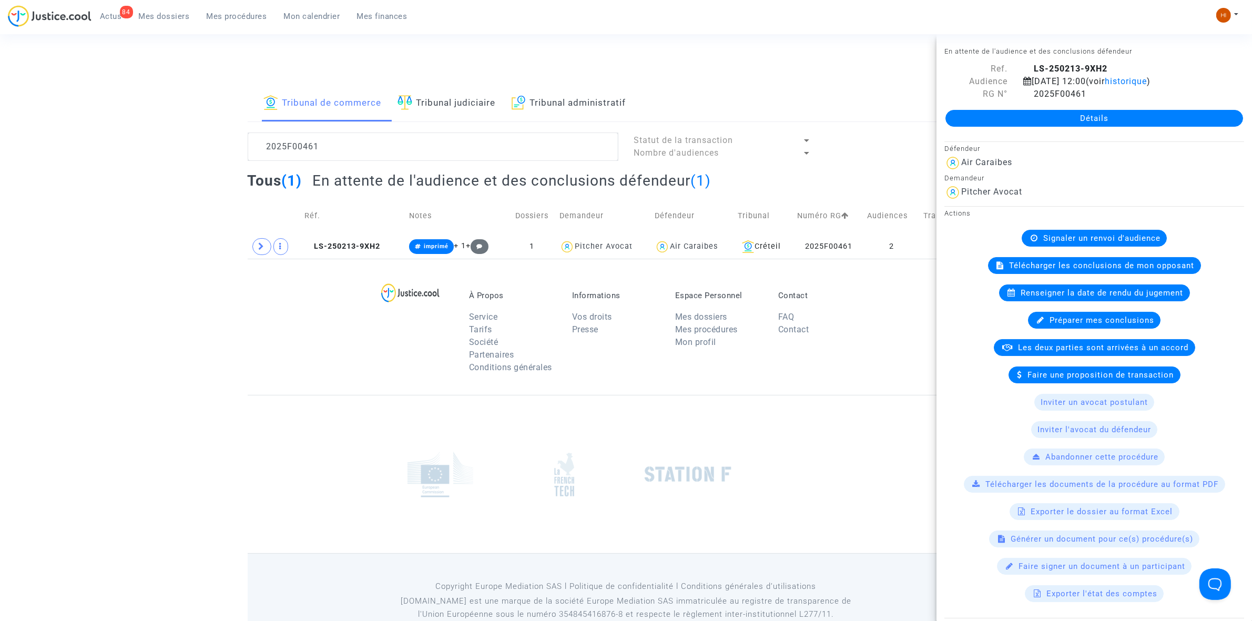
click at [1093, 120] on link "Détails" at bounding box center [1095, 118] width 298 height 17
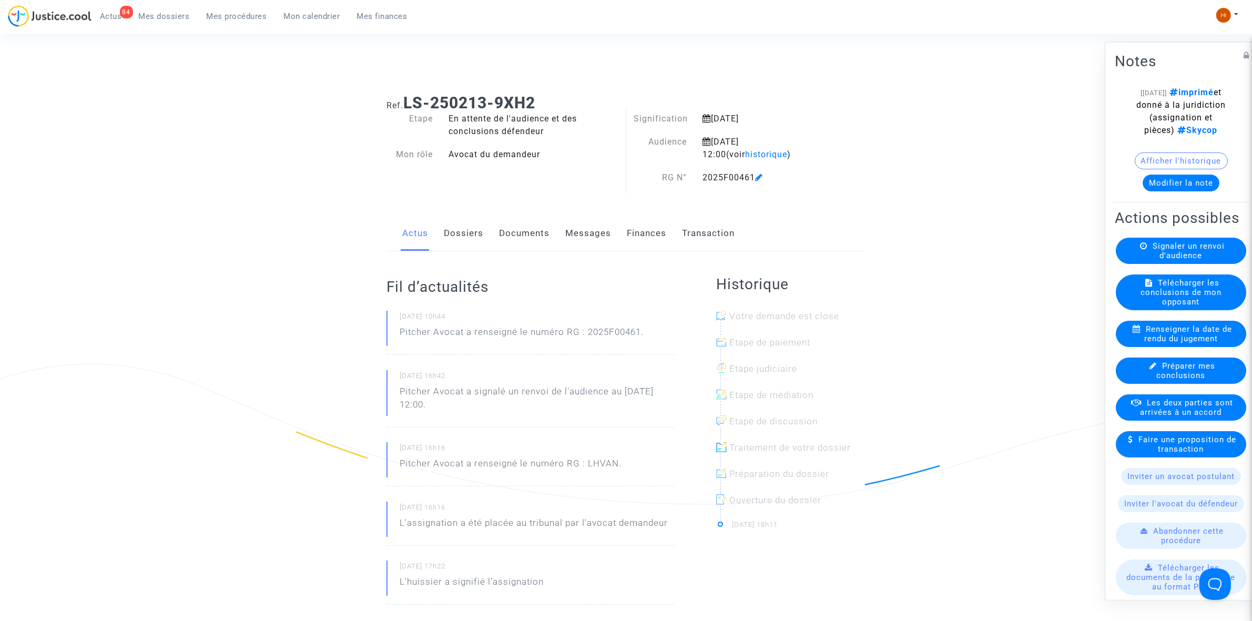
click at [1176, 343] on span "Renseigner la date de rendu du jugement" at bounding box center [1188, 333] width 88 height 19
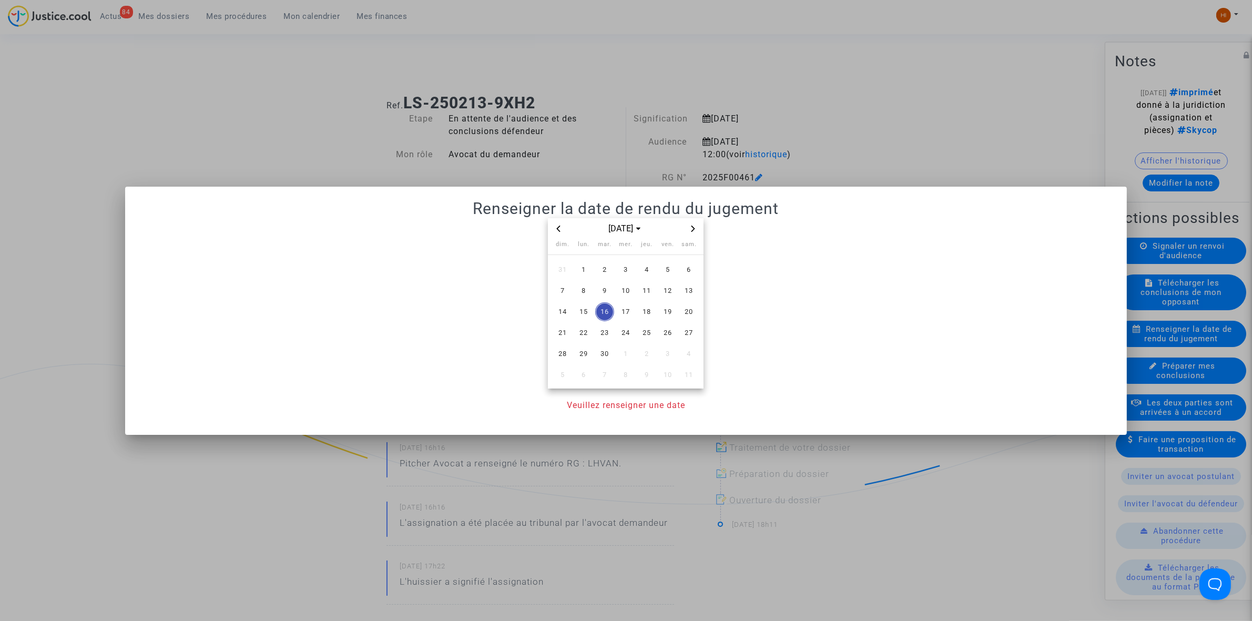
click at [900, 101] on div at bounding box center [626, 310] width 1252 height 621
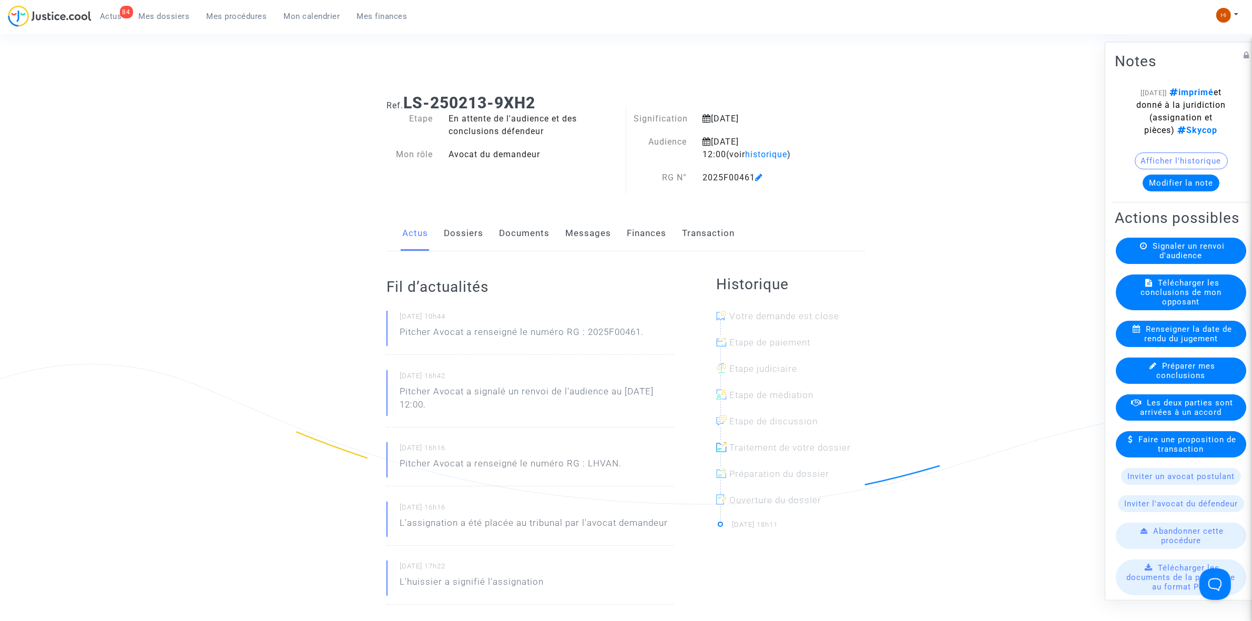
click at [458, 236] on link "Dossiers" at bounding box center [463, 233] width 39 height 35
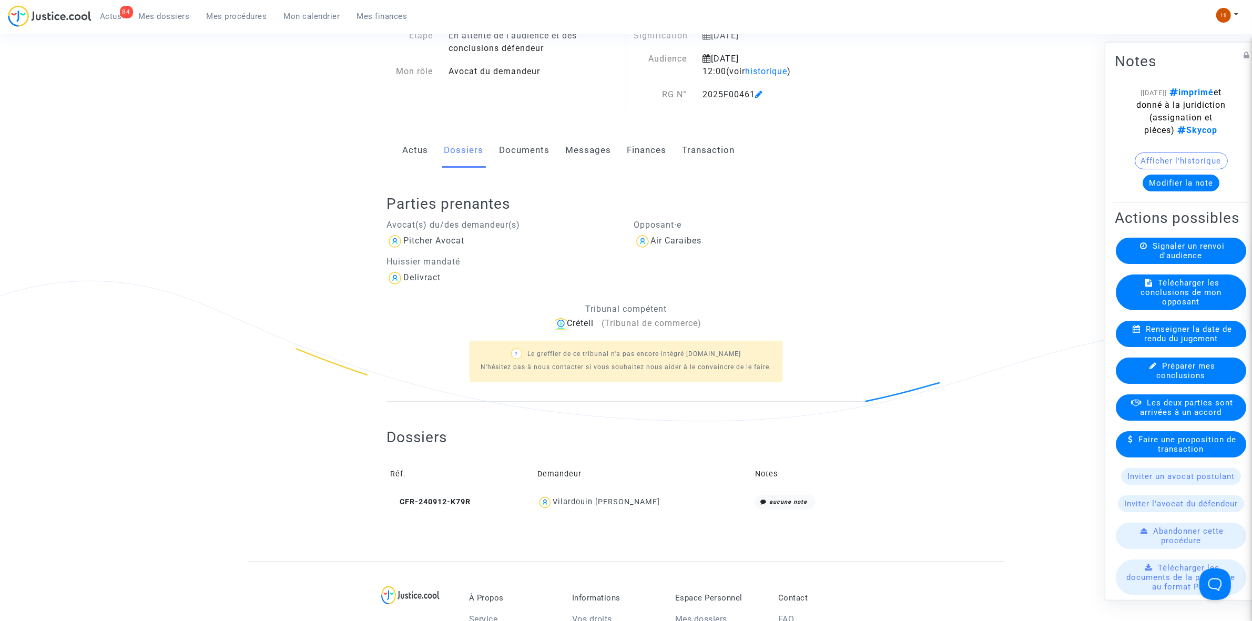
scroll to position [66, 0]
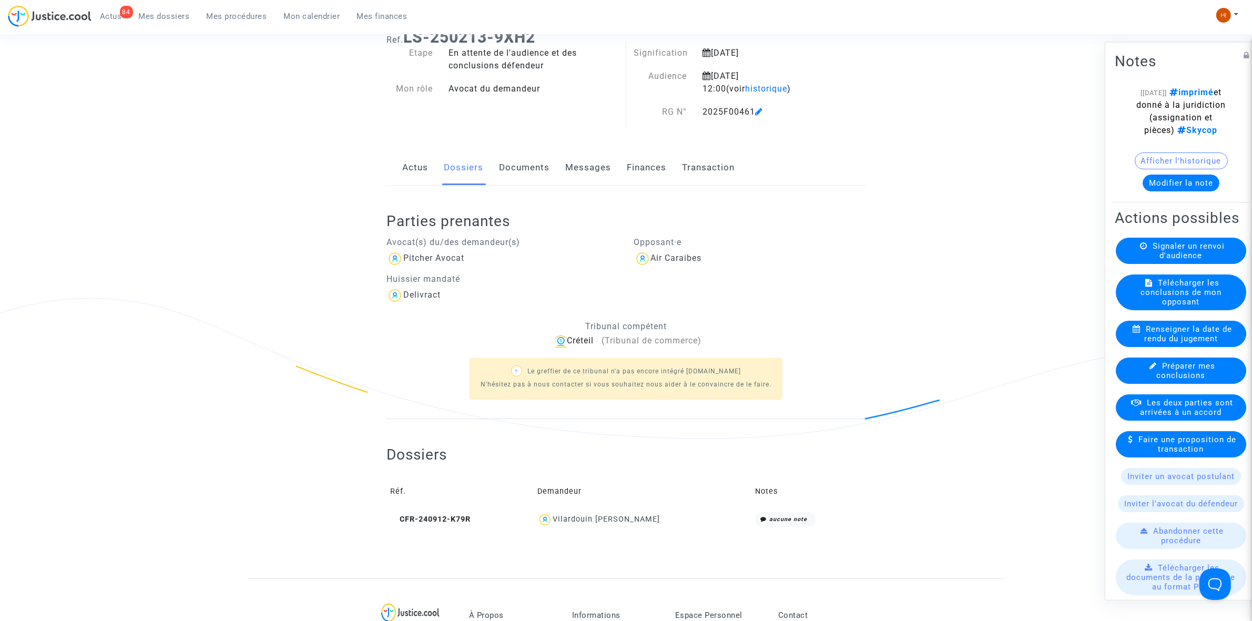
click at [1180, 343] on span "Renseigner la date de rendu du jugement" at bounding box center [1188, 333] width 88 height 19
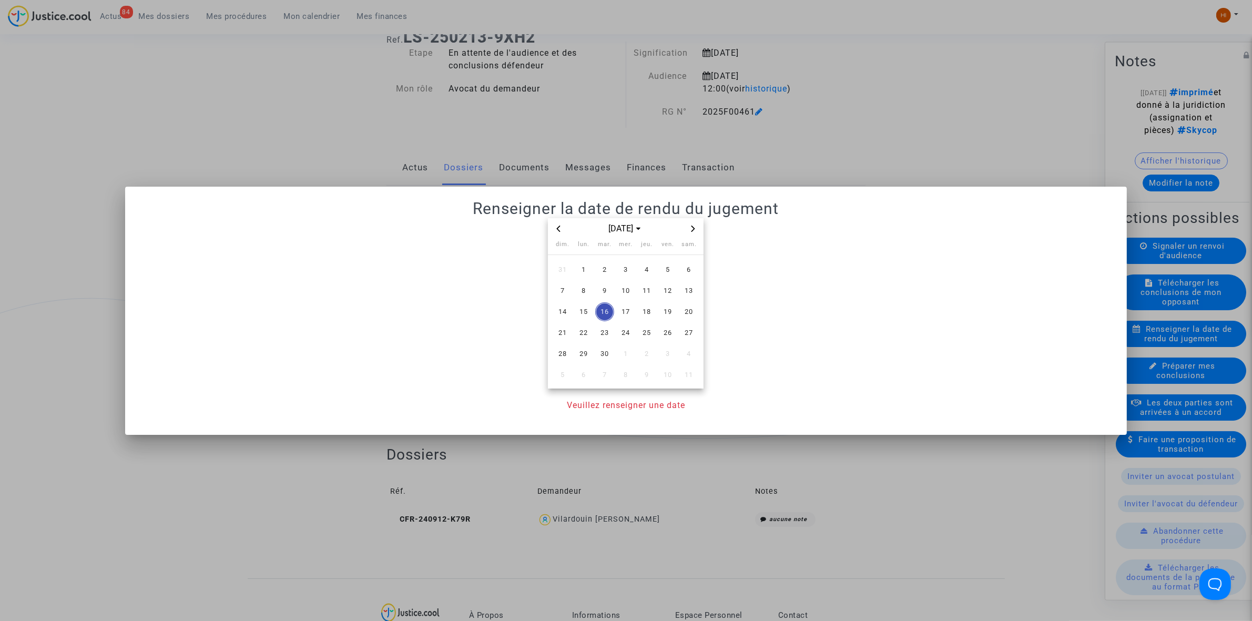
scroll to position [0, 0]
click at [602, 296] on span "9" at bounding box center [604, 290] width 19 height 19
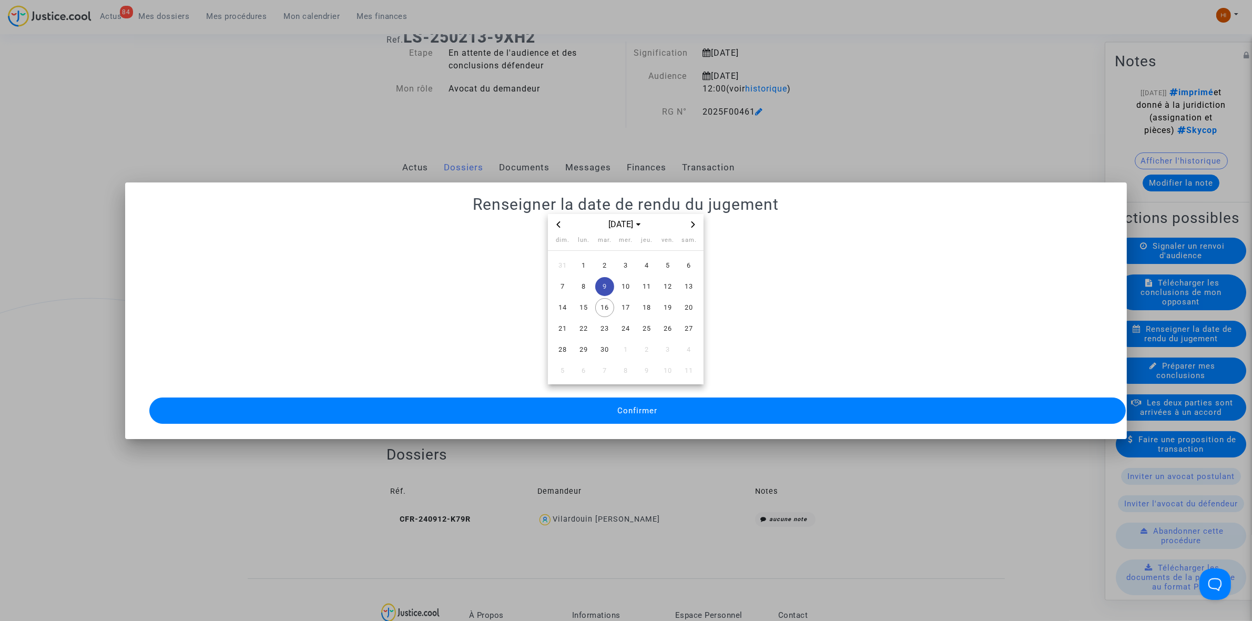
click at [594, 401] on button "Confirmer" at bounding box center [637, 411] width 977 height 26
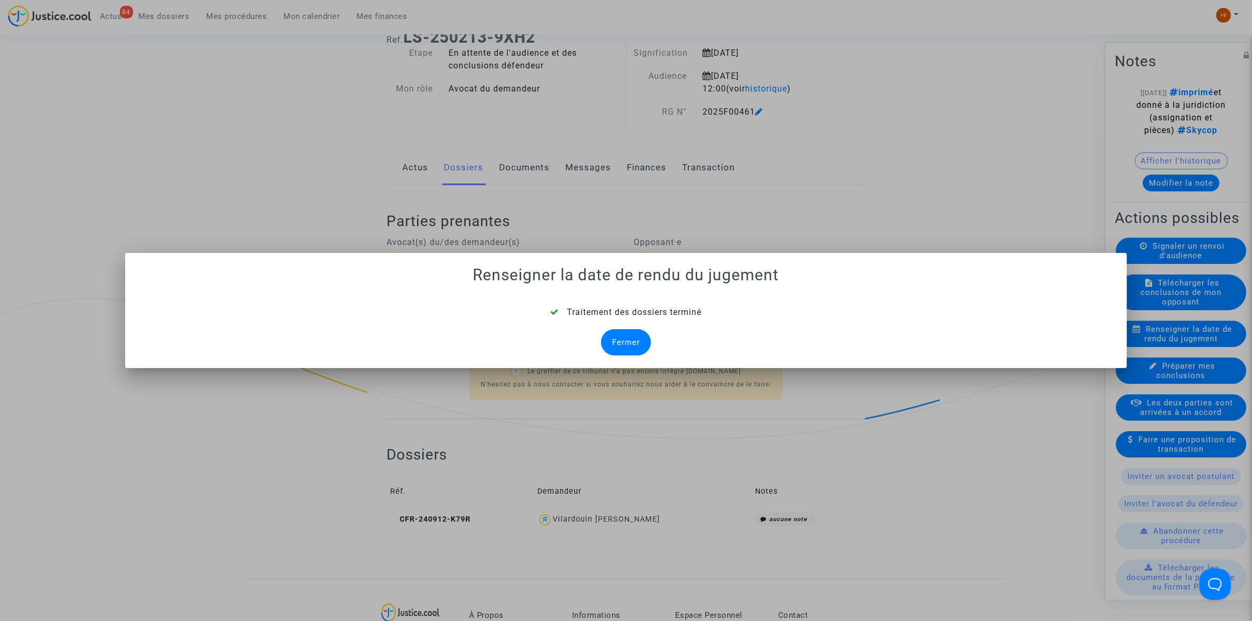
click at [617, 342] on div "Fermer" at bounding box center [626, 342] width 50 height 26
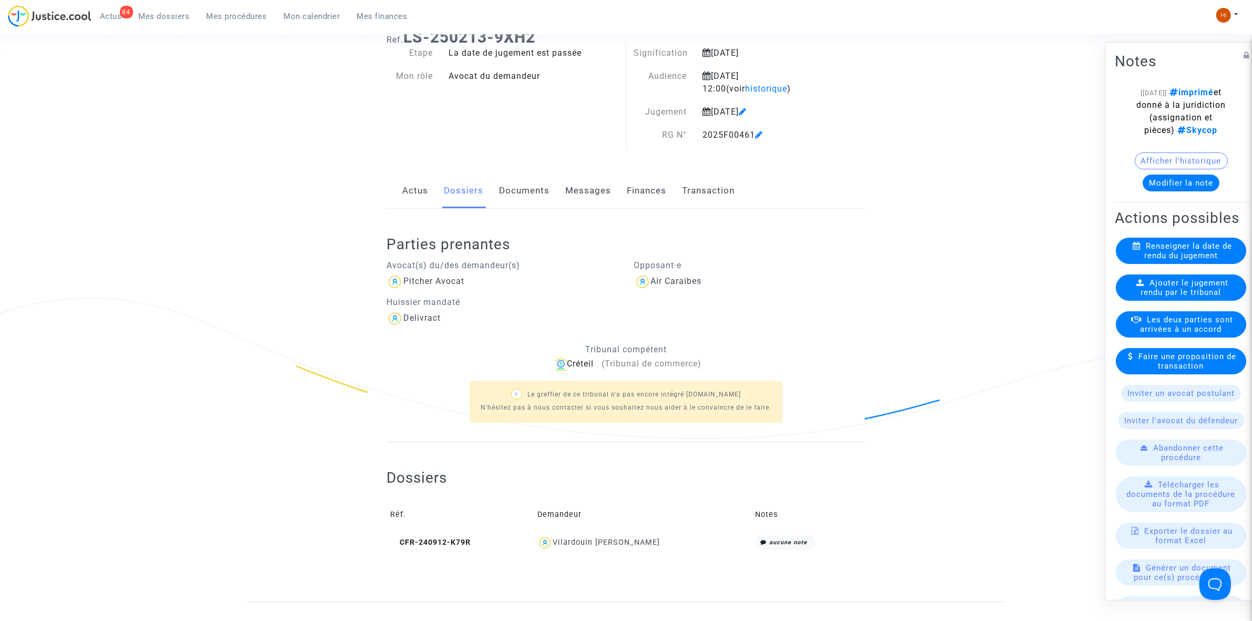
click at [526, 186] on link "Documents" at bounding box center [524, 191] width 50 height 35
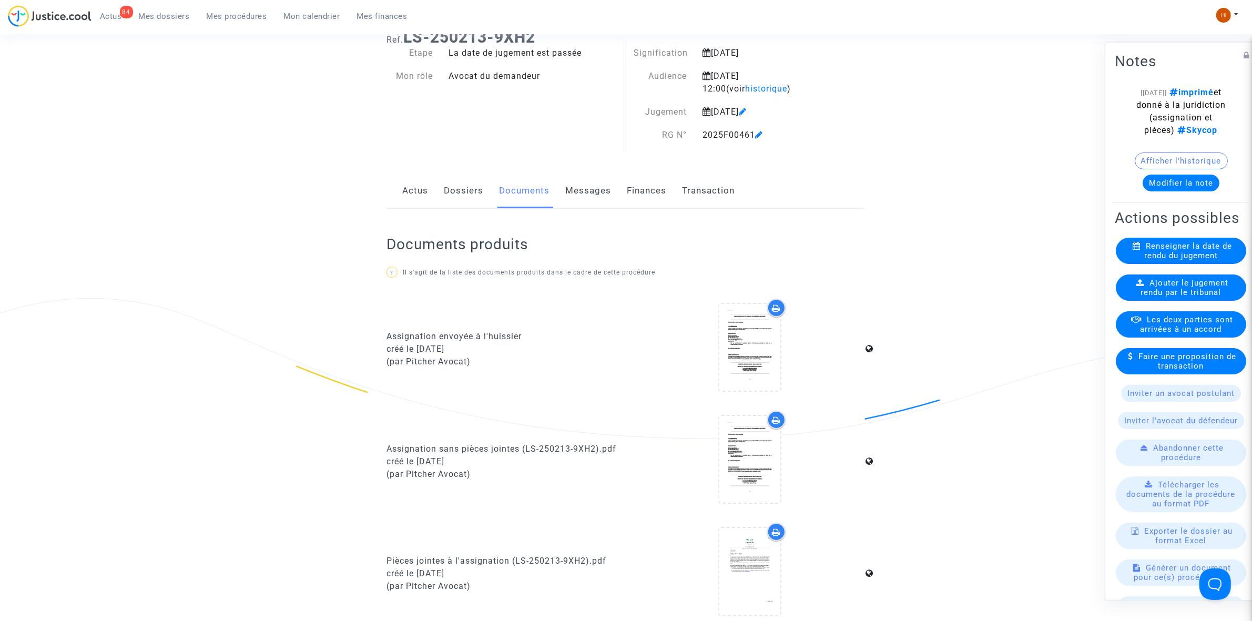
click at [1194, 297] on span "Ajouter le jugement rendu par le tribunal" at bounding box center [1185, 287] width 88 height 19
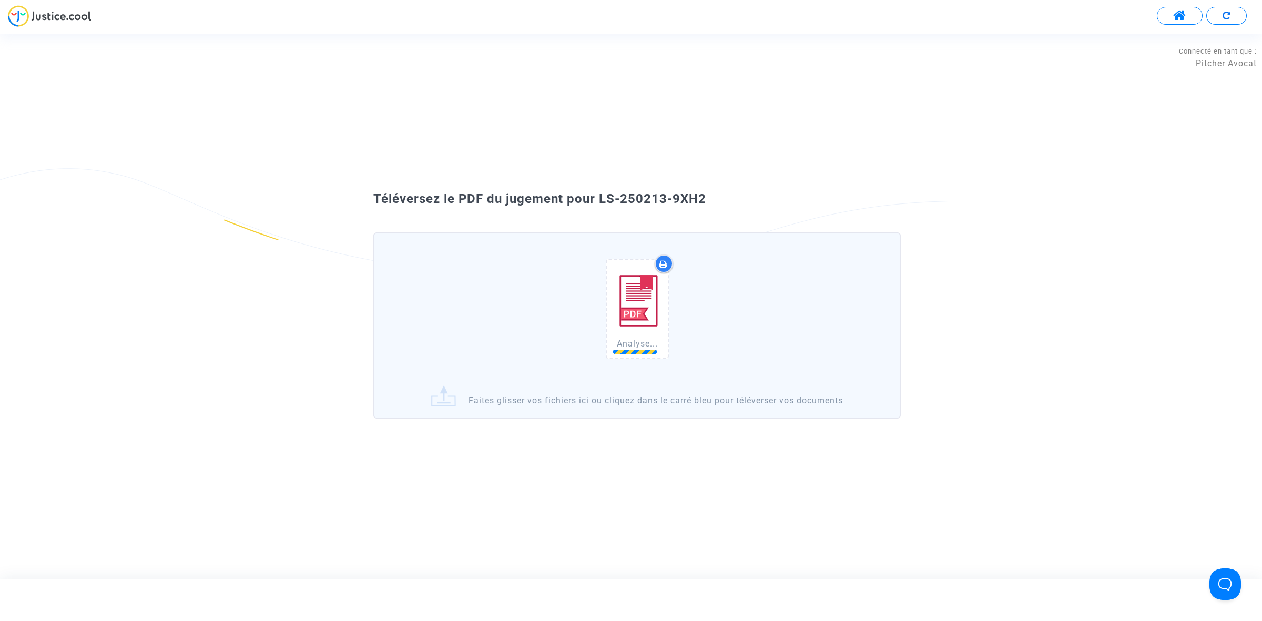
drag, startPoint x: 628, startPoint y: 207, endPoint x: 600, endPoint y: 198, distance: 30.3
click at [600, 198] on div "Téléversez le PDF du jugement pour LS-250213-9XH2 Analyse... Faites glisser vos…" at bounding box center [631, 306] width 568 height 232
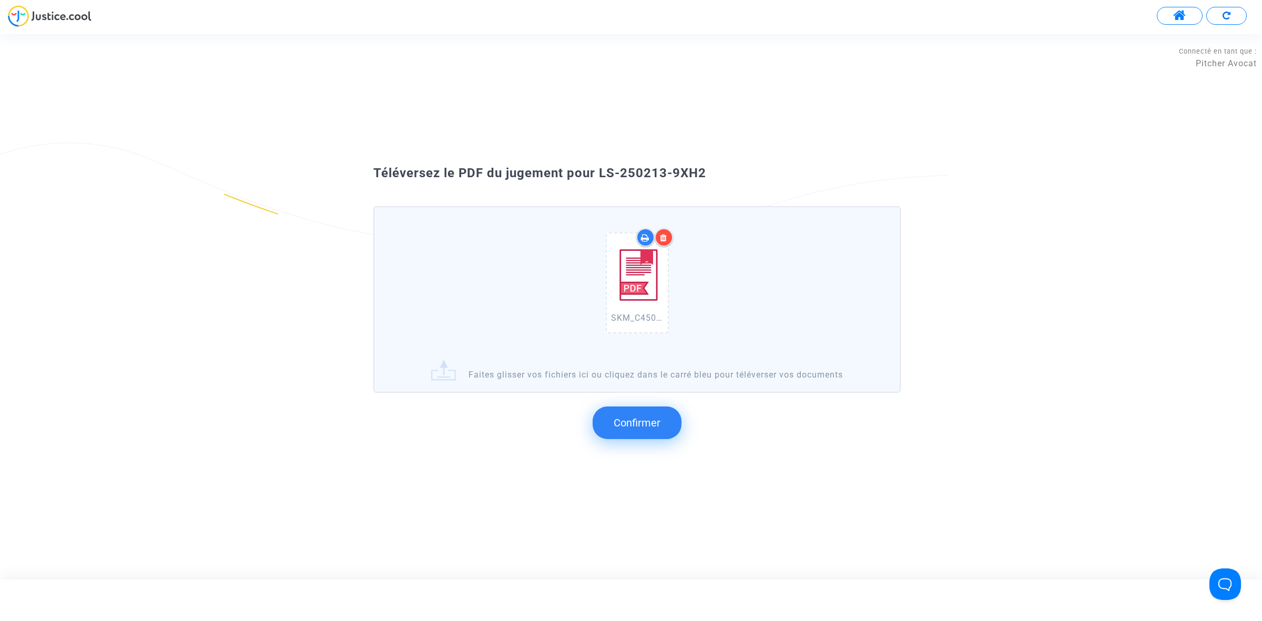
copy div "LS-250213-9XH2"
click at [632, 429] on button "Confirmer" at bounding box center [637, 423] width 89 height 33
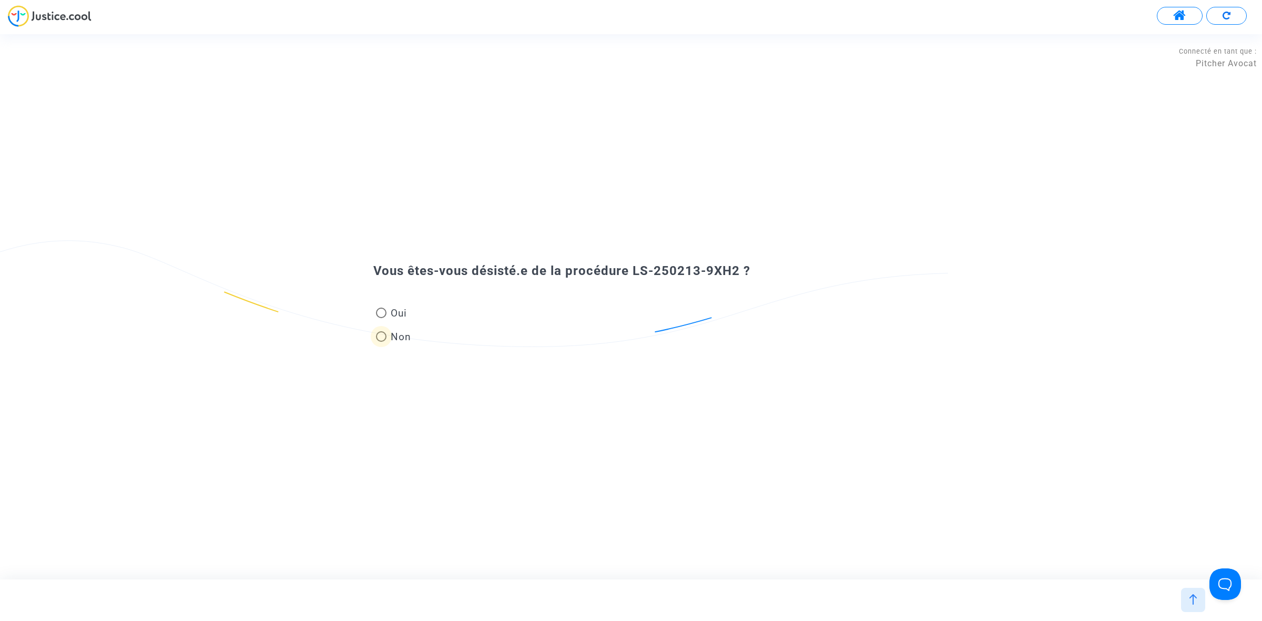
click at [394, 339] on span "Non" at bounding box center [399, 337] width 25 height 14
click at [381, 342] on input "Non" at bounding box center [381, 342] width 1 height 1
radio input "true"
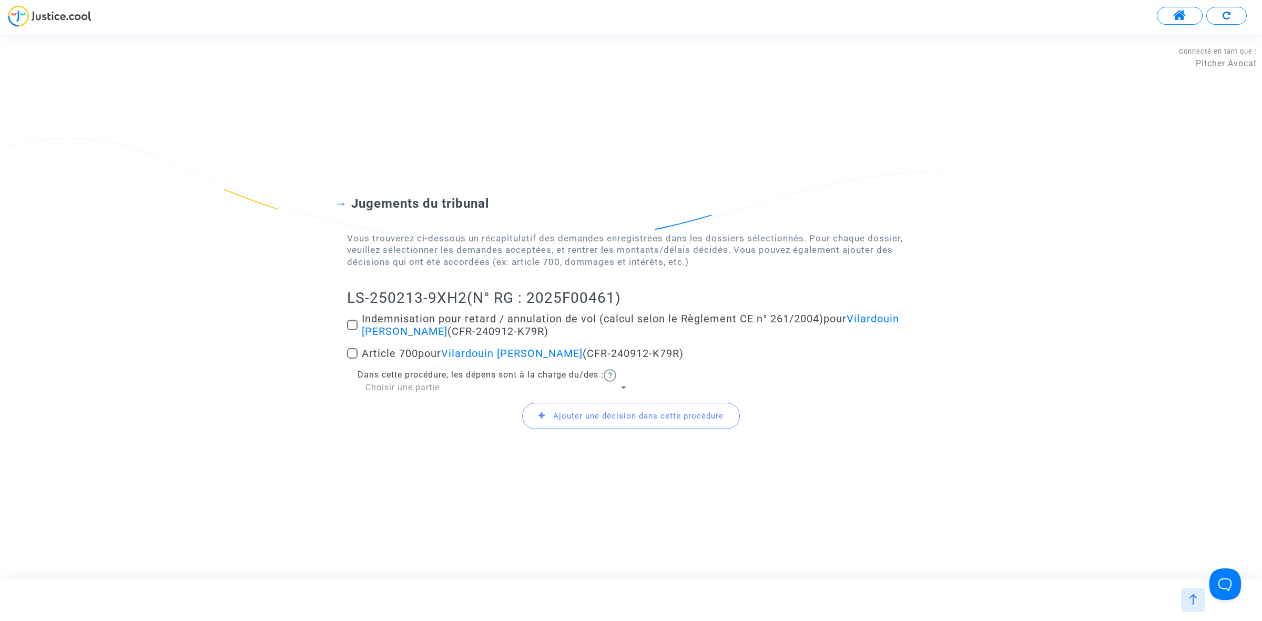
click at [360, 348] on label "Article 700 pour Vilardouin [PERSON_NAME] (CFR-240912-K79R)" at bounding box center [631, 353] width 568 height 13
click at [352, 359] on input "Article 700 pour Vilardouin [PERSON_NAME] (CFR-240912-K79R)" at bounding box center [352, 359] width 1 height 1
checkbox input "true"
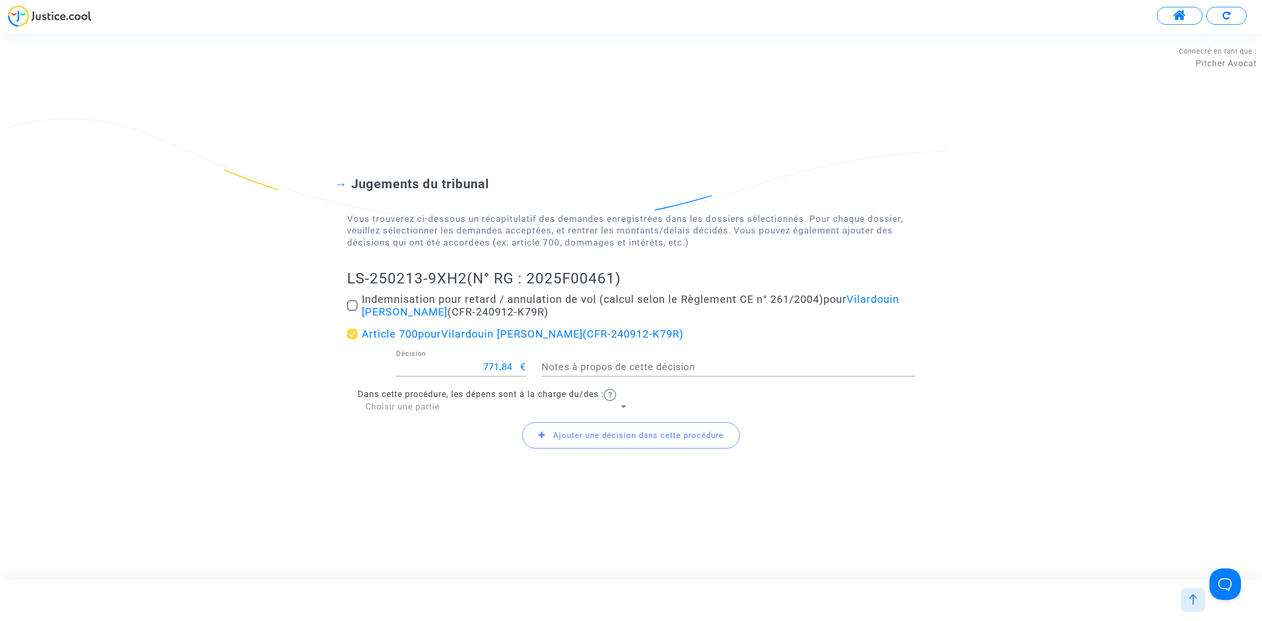
click at [351, 307] on span at bounding box center [352, 305] width 11 height 11
click at [352, 311] on input "Indemnisation pour retard / annulation de vol (calcul selon le Règlement CE n° …" at bounding box center [352, 311] width 1 height 1
checkbox input "true"
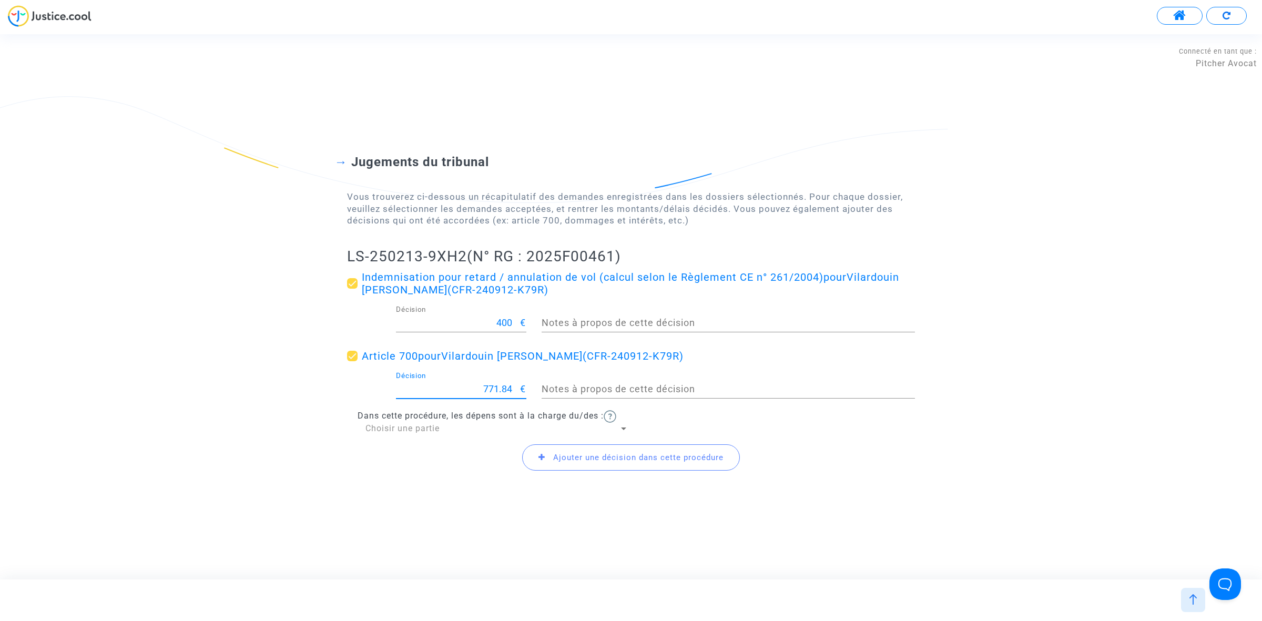
drag, startPoint x: 443, startPoint y: 385, endPoint x: 514, endPoint y: 399, distance: 72.2
click at [514, 399] on div "771.84 Décision €" at bounding box center [461, 391] width 130 height 39
type input "400"
click at [485, 423] on div "Choisir une partie" at bounding box center [491, 429] width 253 height 12
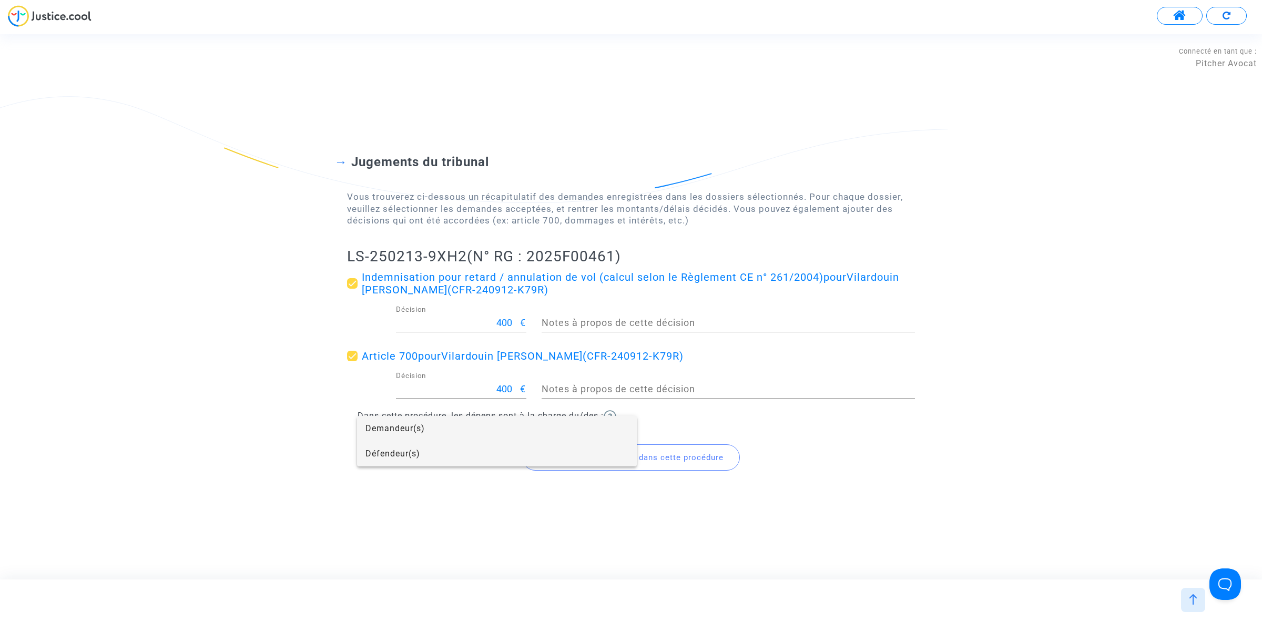
click at [485, 452] on span "Défendeur(s)" at bounding box center [496, 453] width 263 height 25
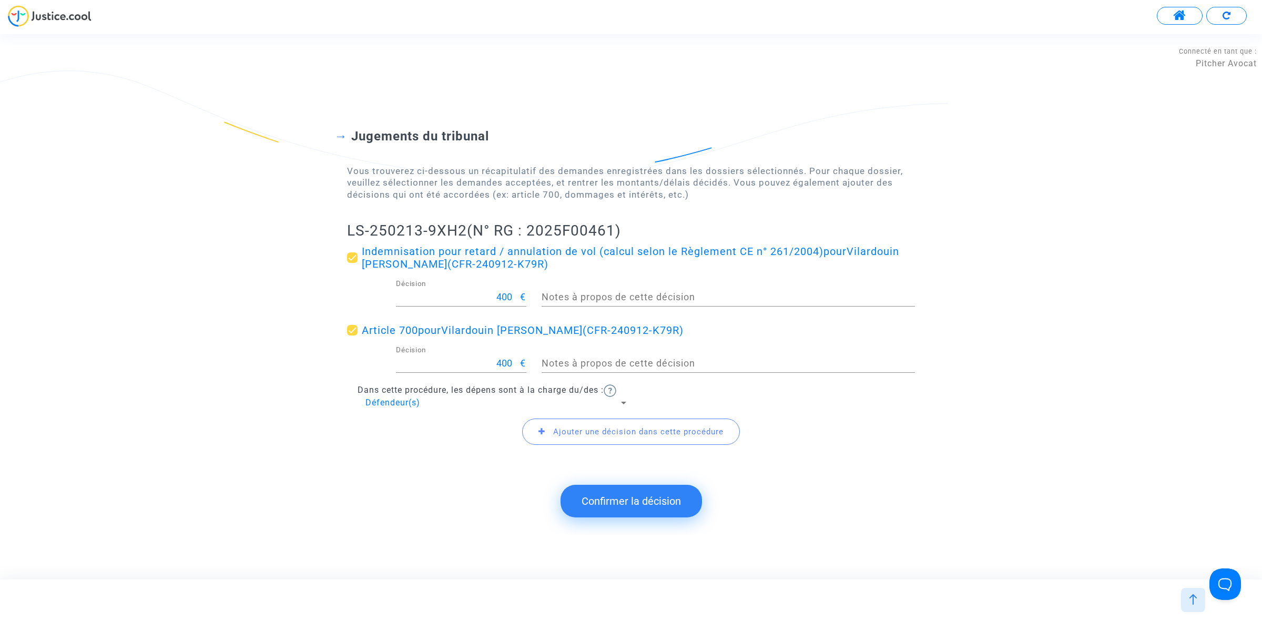
drag, startPoint x: 338, startPoint y: 230, endPoint x: 463, endPoint y: 227, distance: 125.2
click at [463, 227] on div "Jugements du tribunal Vous trouverez ci-dessous un récapitulatif des demandes e…" at bounding box center [631, 280] width 1262 height 389
copy h2 "LS-250213-9XH2"
click at [593, 500] on button "Confirmer la décision" at bounding box center [631, 501] width 141 height 33
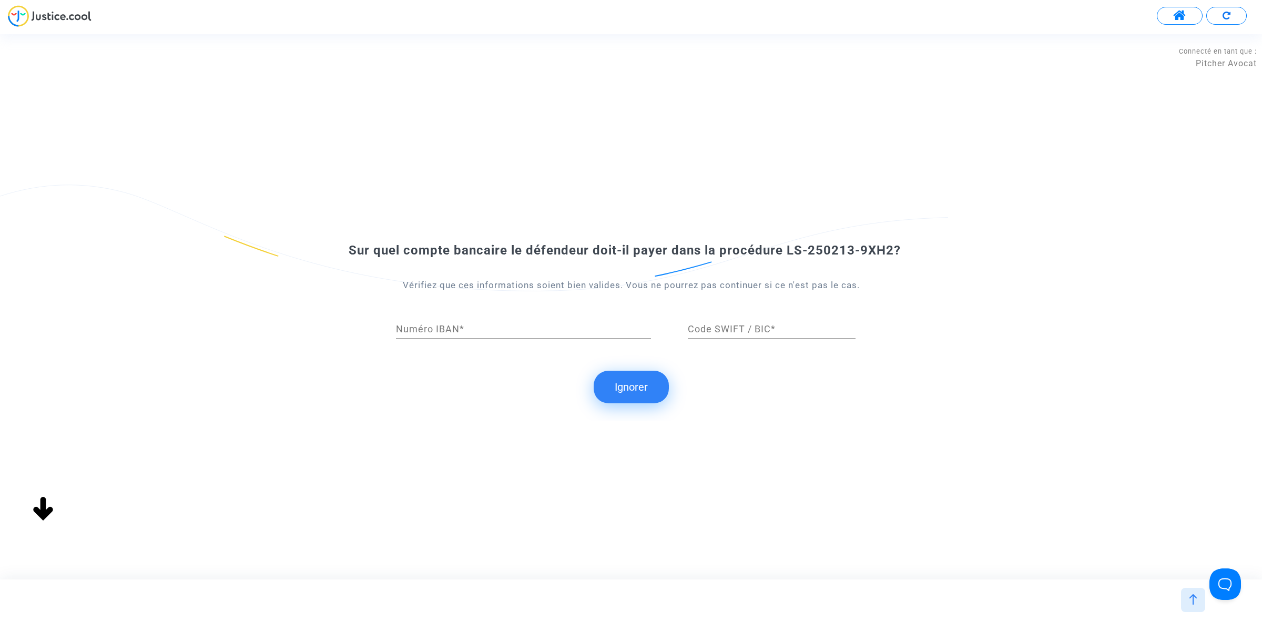
click at [660, 369] on div "Sur quel compte bancaire le défendeur doit-il payer dans la procédure LS-250213…" at bounding box center [631, 306] width 1262 height 228
click at [650, 384] on button "Ignorer" at bounding box center [631, 387] width 75 height 33
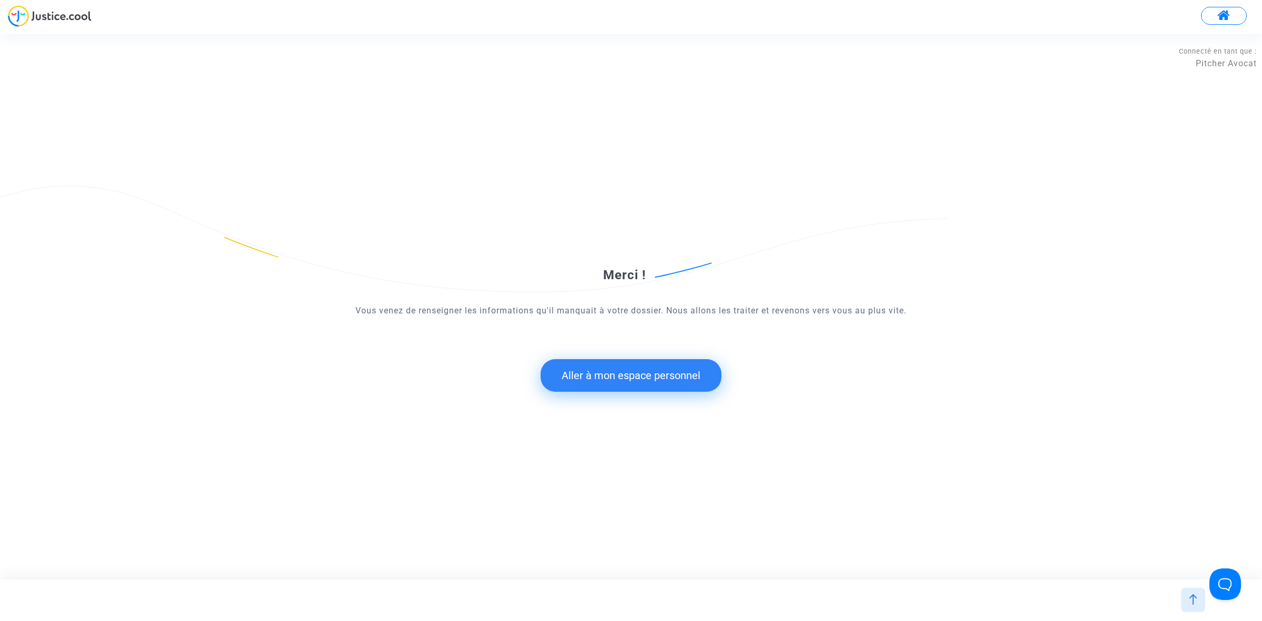
click at [629, 374] on button "Aller à mon espace personnel" at bounding box center [631, 375] width 181 height 33
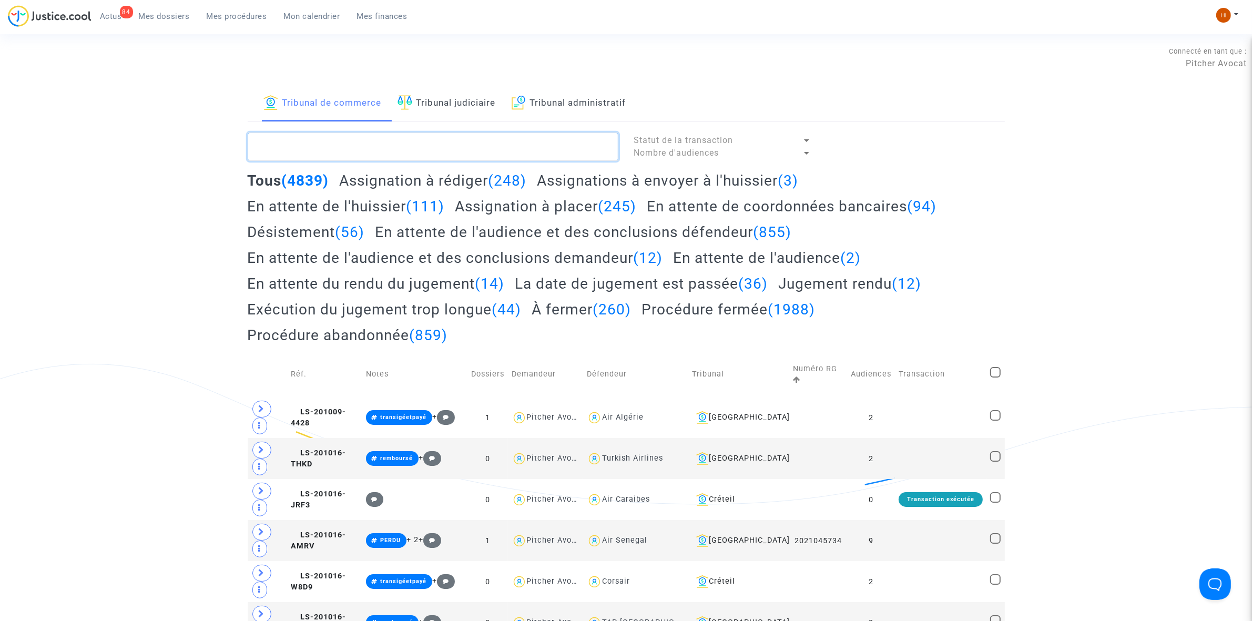
click at [318, 151] on textarea at bounding box center [433, 147] width 371 height 28
paste textarea "Lore Ipsumd, Sita cons adipiscingel sed doeiusmodtemp in ut laboreet dolore mag…"
type textarea "Lore Ipsumd, Sita cons adipiscingel sed doeiusmodtemp in ut laboreet dolore mag…"
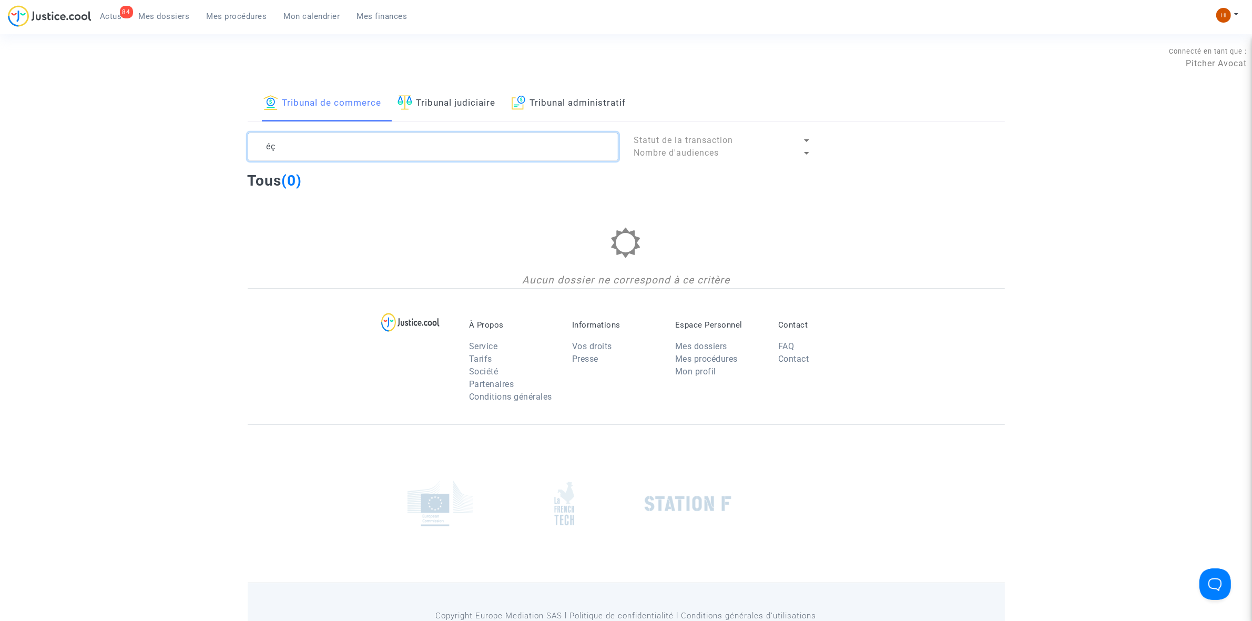
type textarea "é"
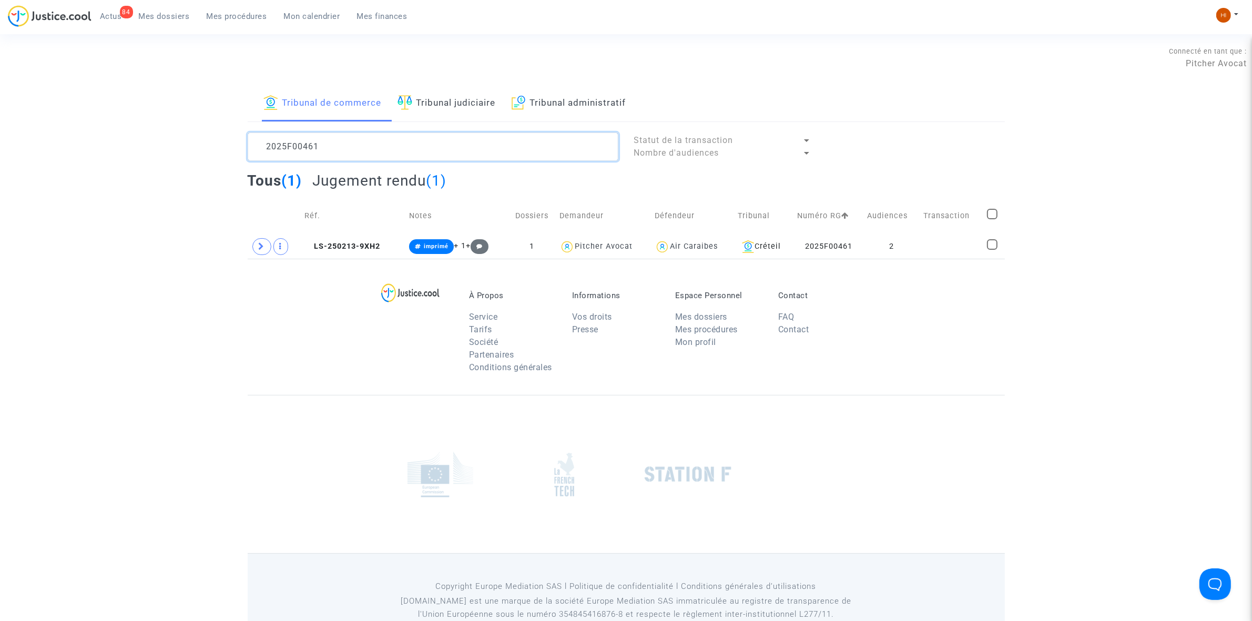
type textarea "2025F00461"
click at [348, 249] on span "LS-250213-9XH2" at bounding box center [342, 246] width 76 height 9
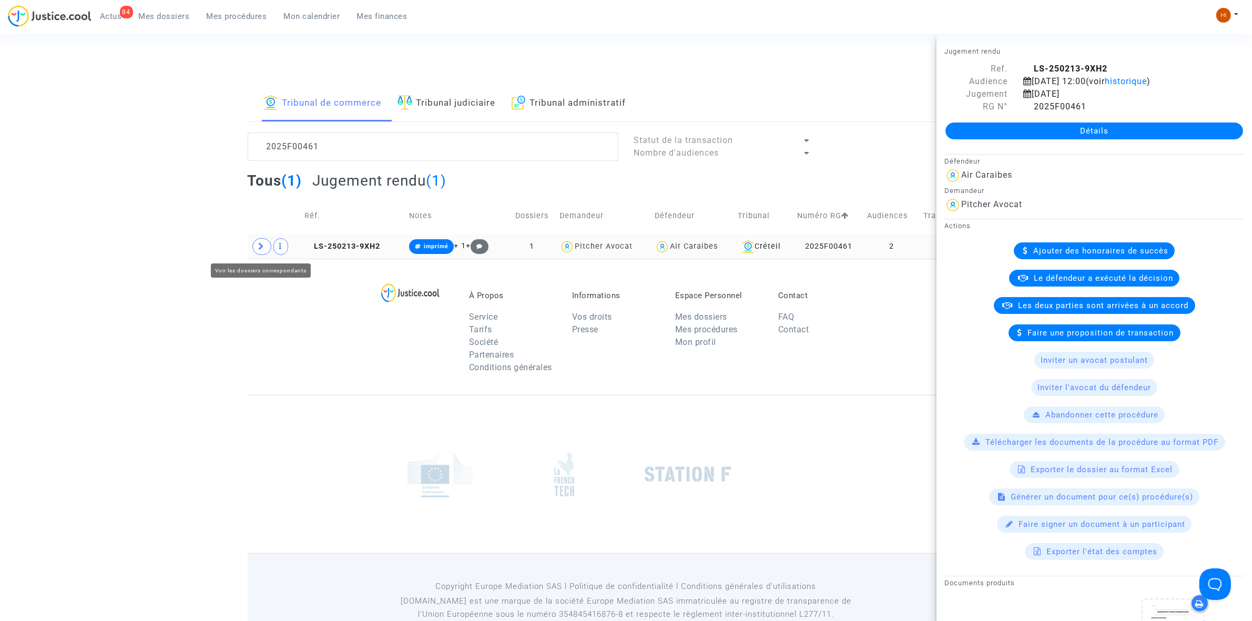
click at [262, 251] on span at bounding box center [261, 246] width 19 height 17
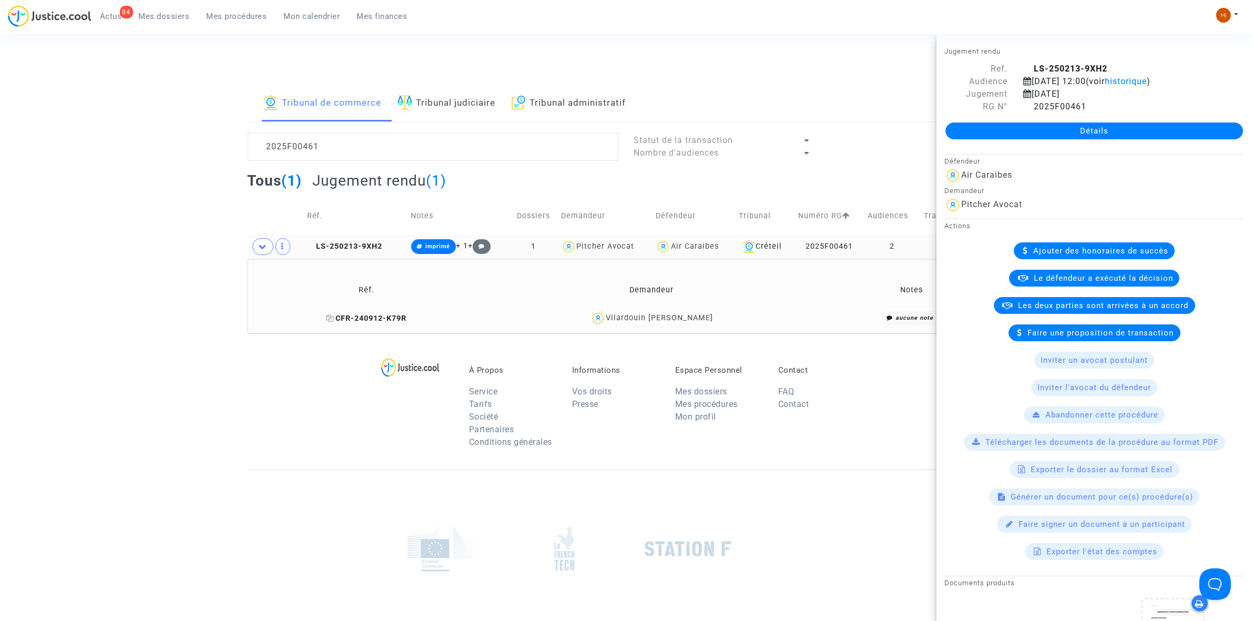
click at [334, 319] on icon at bounding box center [330, 317] width 8 height 7
drag, startPoint x: 729, startPoint y: 324, endPoint x: 622, endPoint y: 318, distance: 108.0
click at [622, 318] on div "Vilardouin [PERSON_NAME]" at bounding box center [651, 318] width 333 height 15
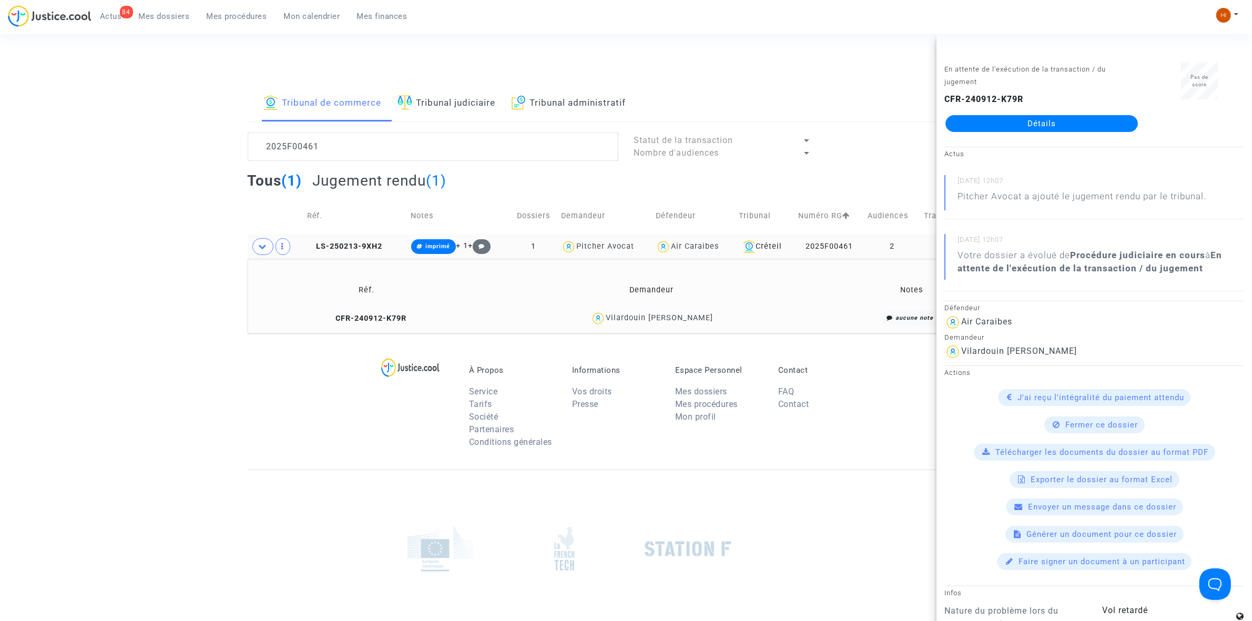
copy div "Vilardouin [PERSON_NAME]"
click at [345, 248] on span "LS-250213-9XH2" at bounding box center [345, 246] width 76 height 9
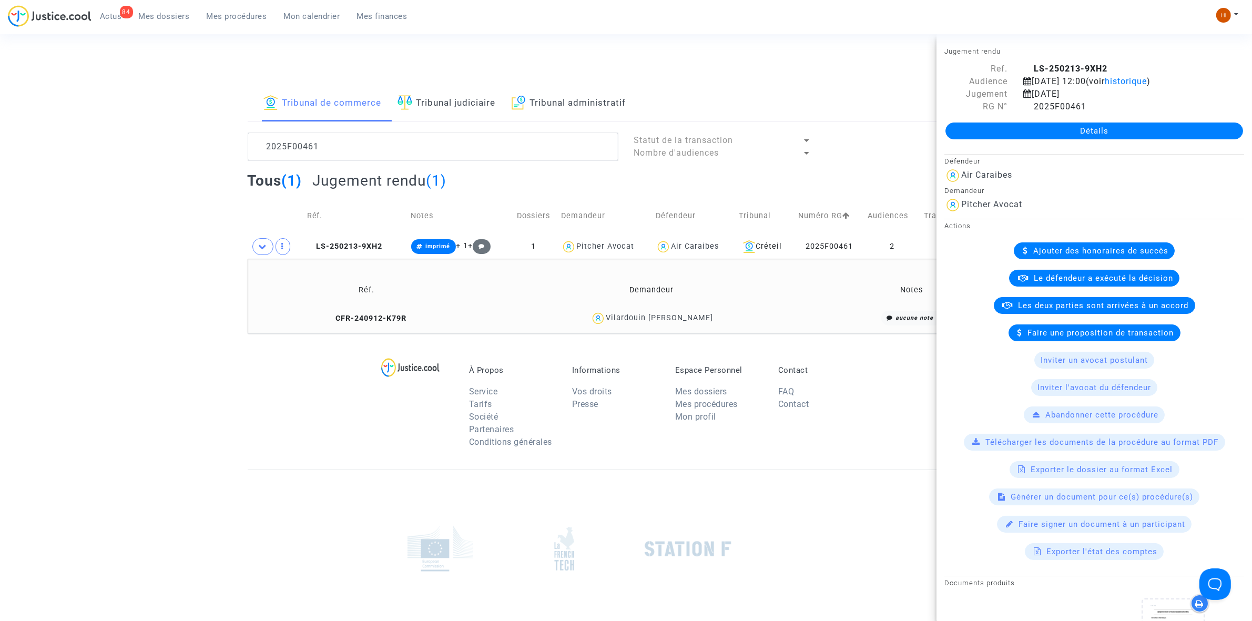
click at [1118, 133] on link "Détails" at bounding box center [1095, 131] width 298 height 17
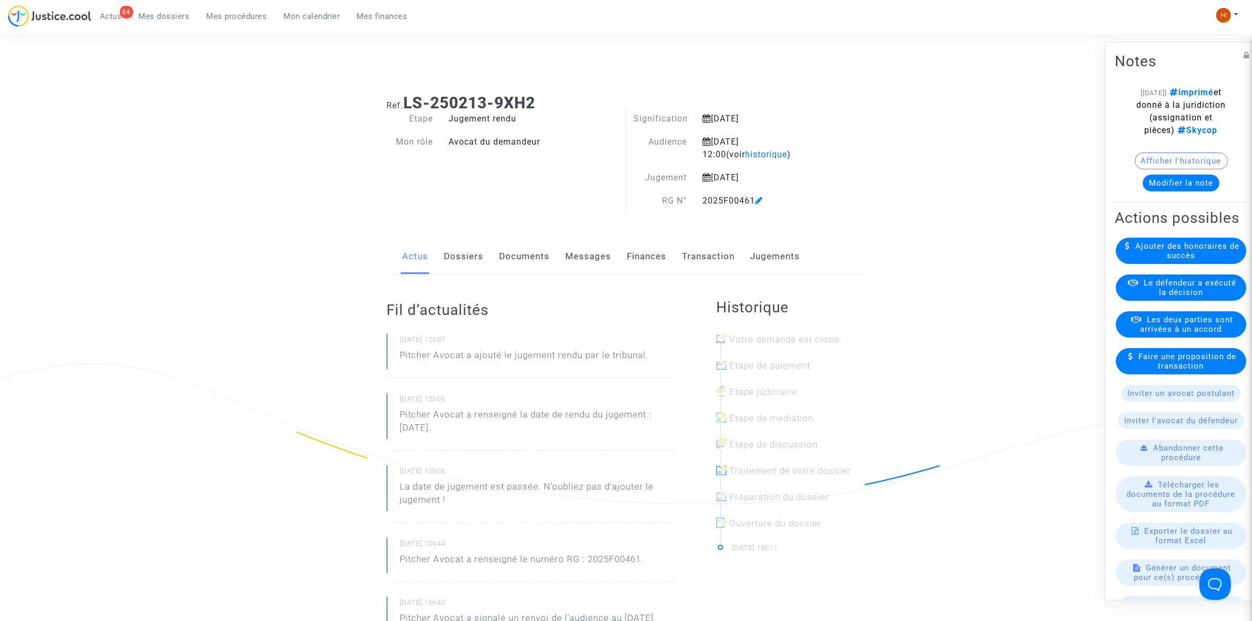
click at [789, 254] on link "Jugements" at bounding box center [774, 256] width 49 height 35
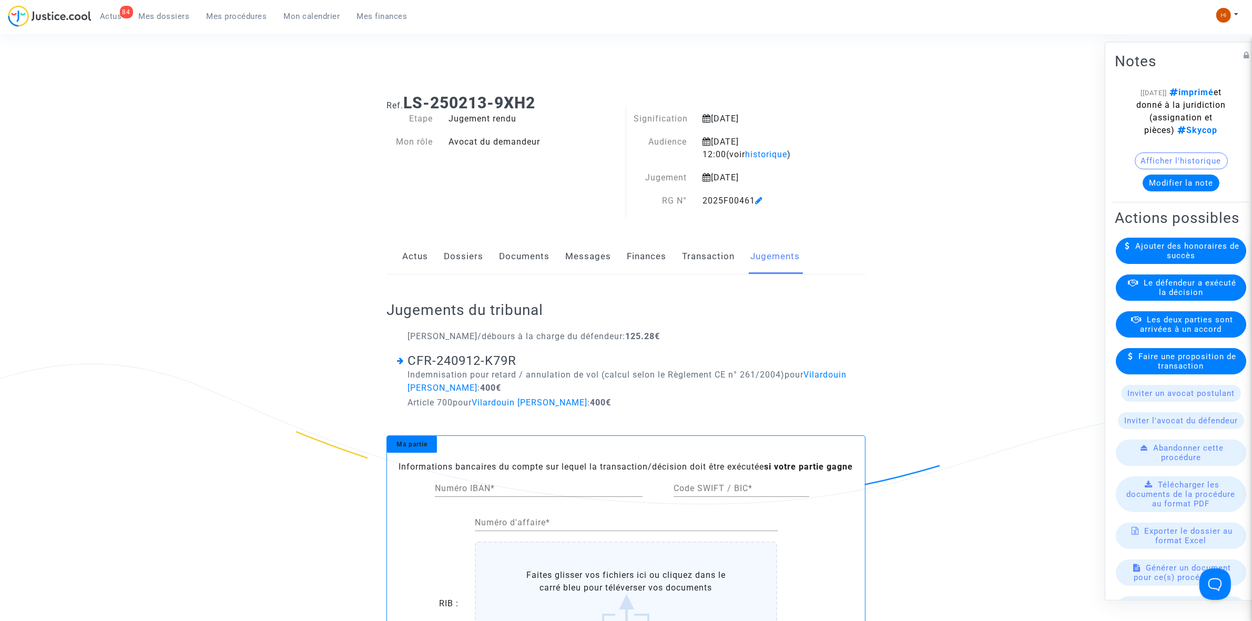
click at [648, 257] on link "Finances" at bounding box center [646, 256] width 39 height 35
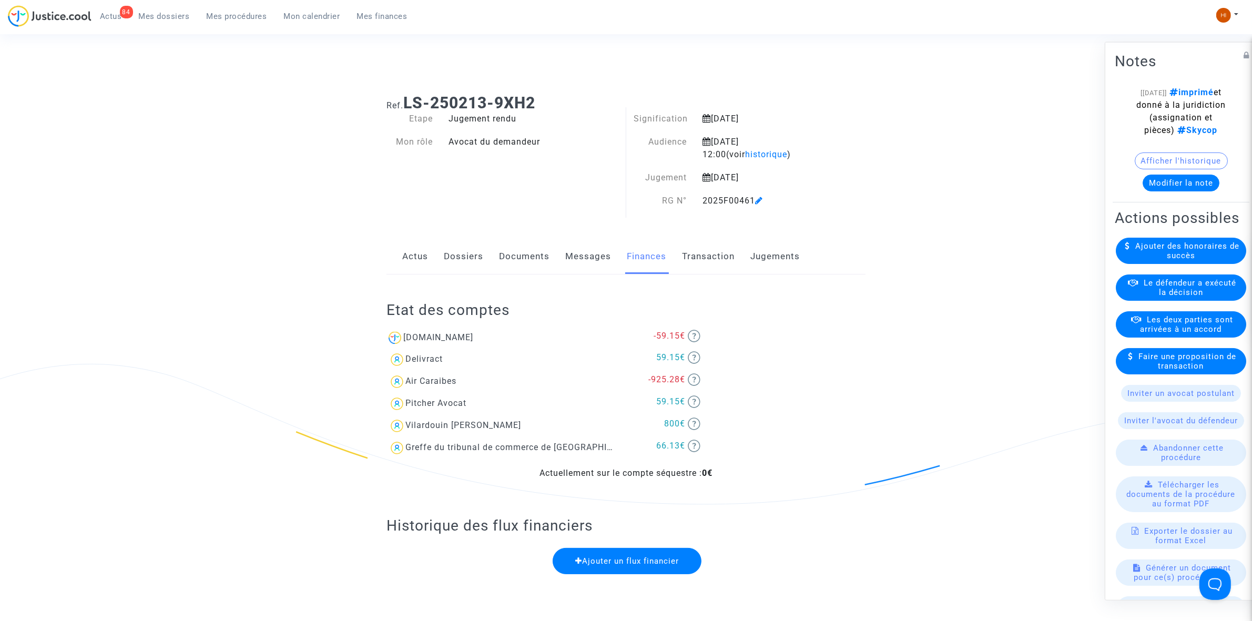
click at [462, 253] on link "Dossiers" at bounding box center [463, 256] width 39 height 35
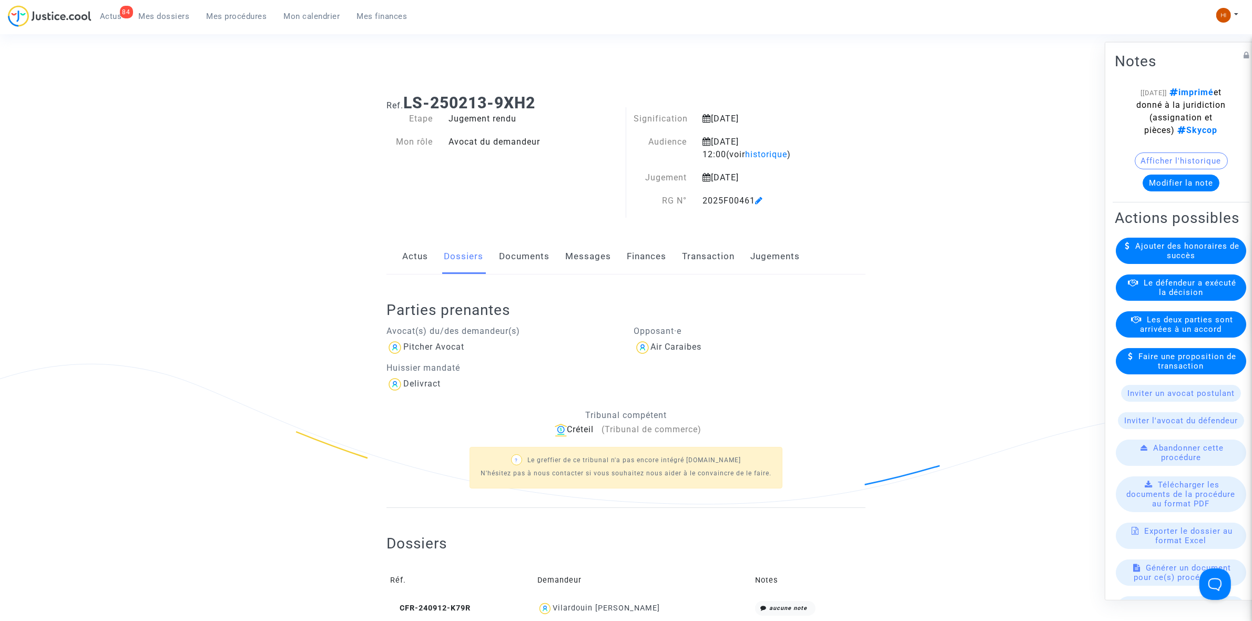
click at [1161, 191] on button "Modifier la note" at bounding box center [1181, 182] width 77 height 17
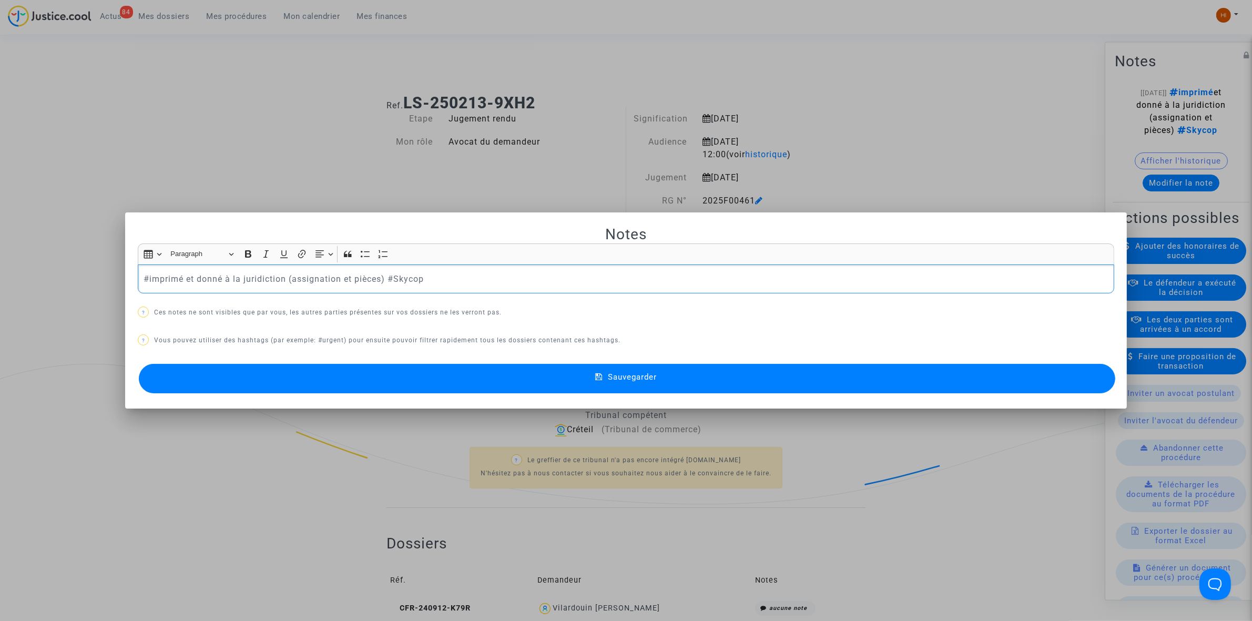
drag, startPoint x: 384, startPoint y: 280, endPoint x: 33, endPoint y: 238, distance: 353.9
click at [0, 264] on html "84 Actus Mes dossiers Mes procédures Mon calendrier Mes finances Mon profil Cha…" at bounding box center [626, 529] width 1252 height 1058
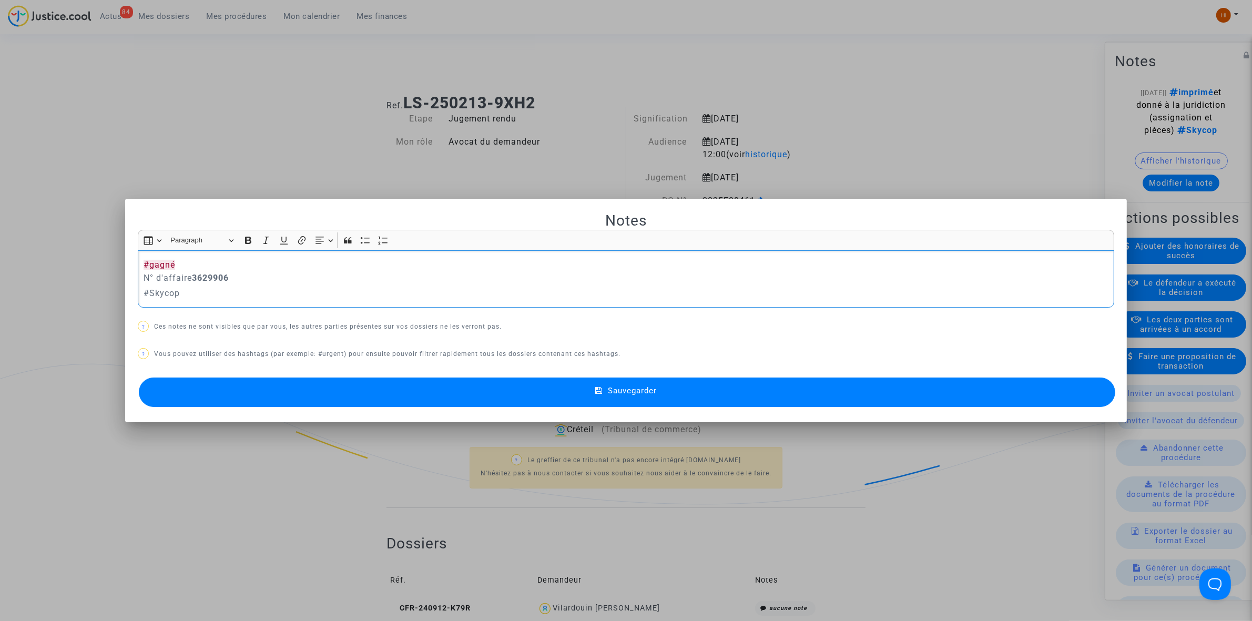
drag, startPoint x: 190, startPoint y: 280, endPoint x: 104, endPoint y: 284, distance: 85.8
click at [104, 284] on div "Notes Rich Text Editor Insert table Insert table Heading Paragraph Paragraph He…" at bounding box center [626, 310] width 1252 height 621
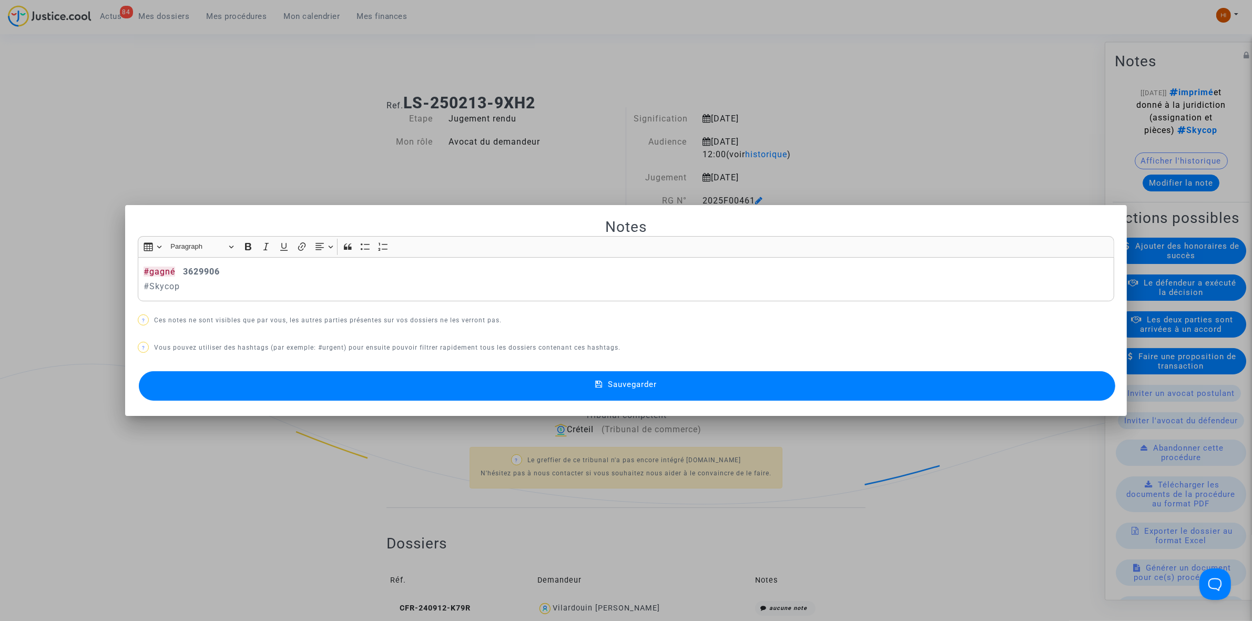
click at [377, 388] on button "Sauvegarder" at bounding box center [627, 385] width 977 height 29
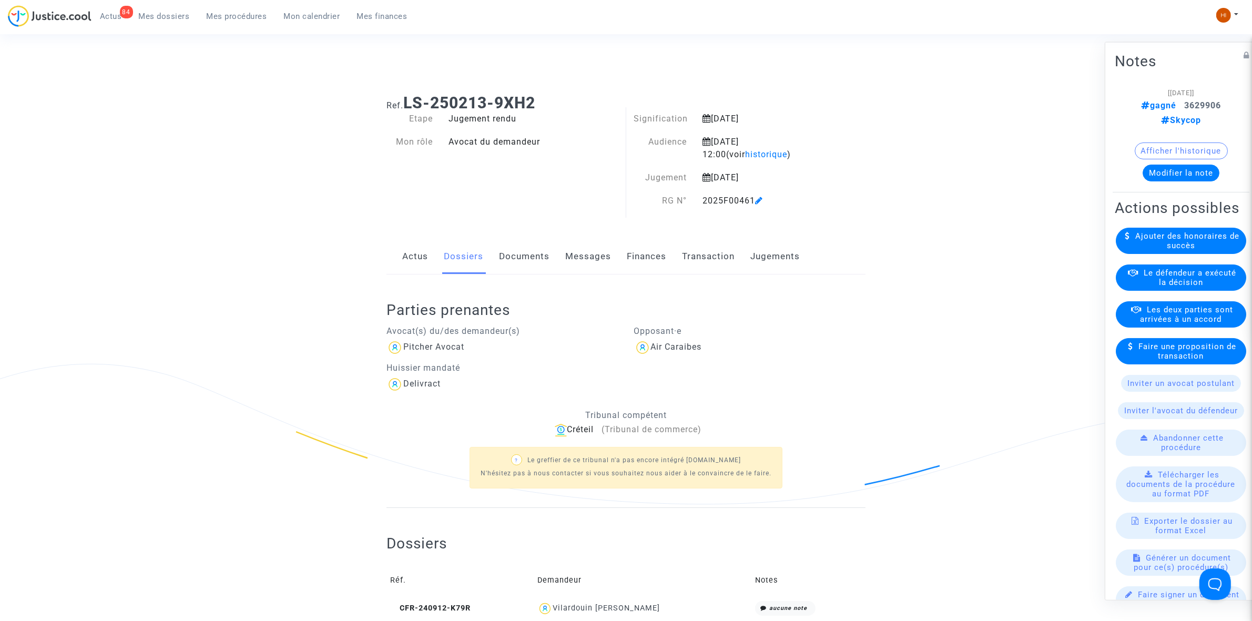
click at [214, 17] on span "Mes procédures" at bounding box center [237, 16] width 60 height 9
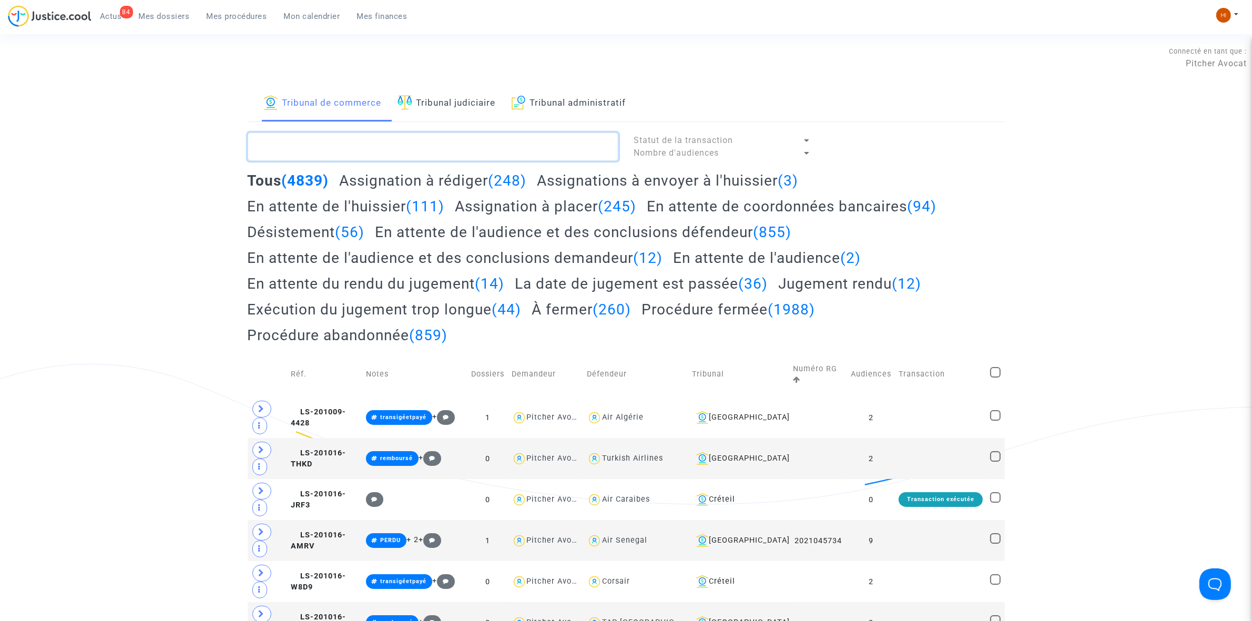
click at [369, 161] on textarea at bounding box center [433, 147] width 371 height 28
paste textarea "LS-241218-4QFF"
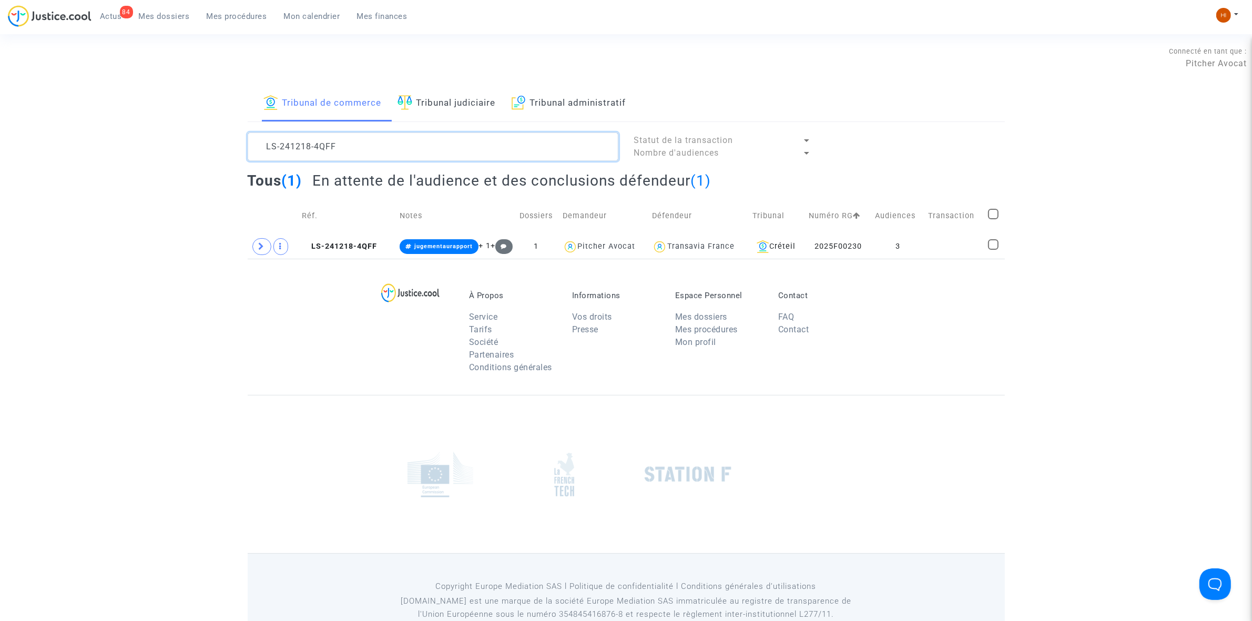
type textarea "LS-241218-4QFF"
click at [347, 246] on span "LS-241218-4QFF" at bounding box center [339, 246] width 75 height 9
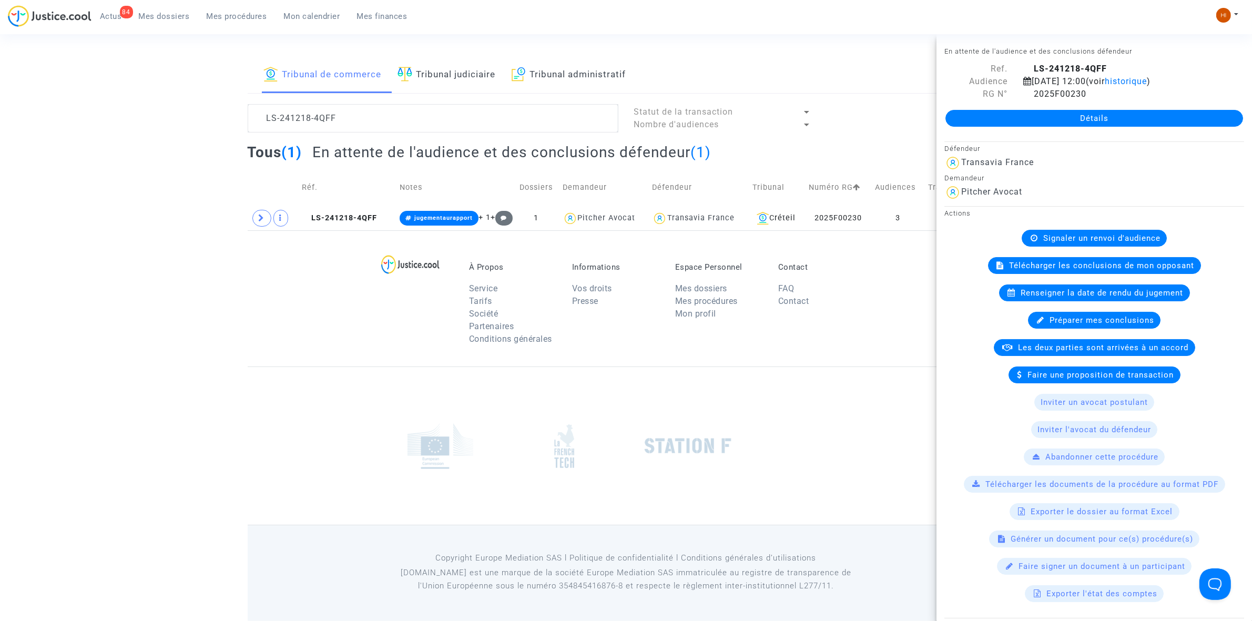
click at [438, 75] on link "Tribunal judiciaire" at bounding box center [447, 75] width 98 height 36
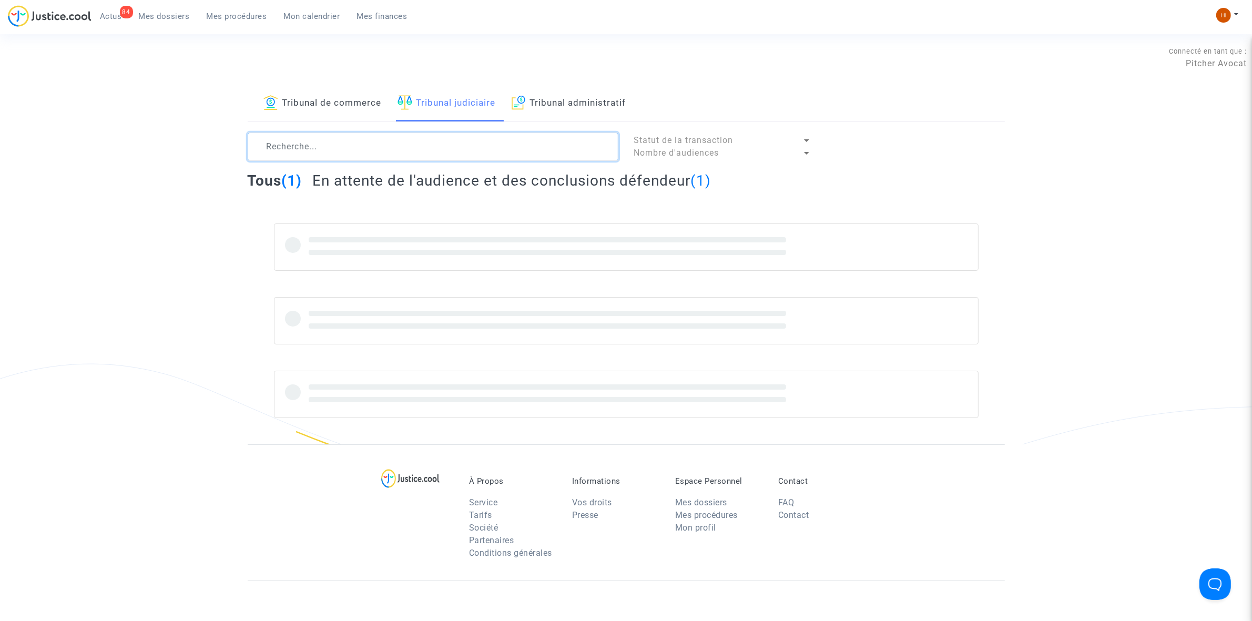
click at [438, 115] on div "Tribunal de commerce Tribunal judiciaire Tribunal administratif Statut de la tr…" at bounding box center [626, 265] width 757 height 359
paste textarea "STAVROU"
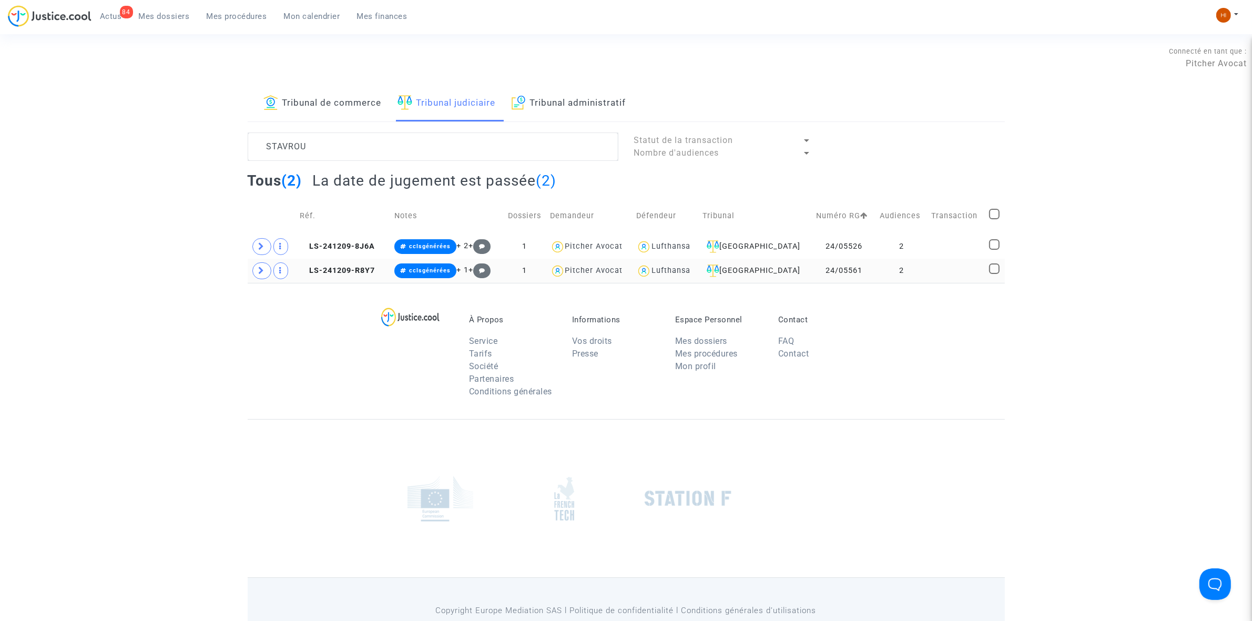
click at [948, 277] on td at bounding box center [957, 271] width 58 height 24
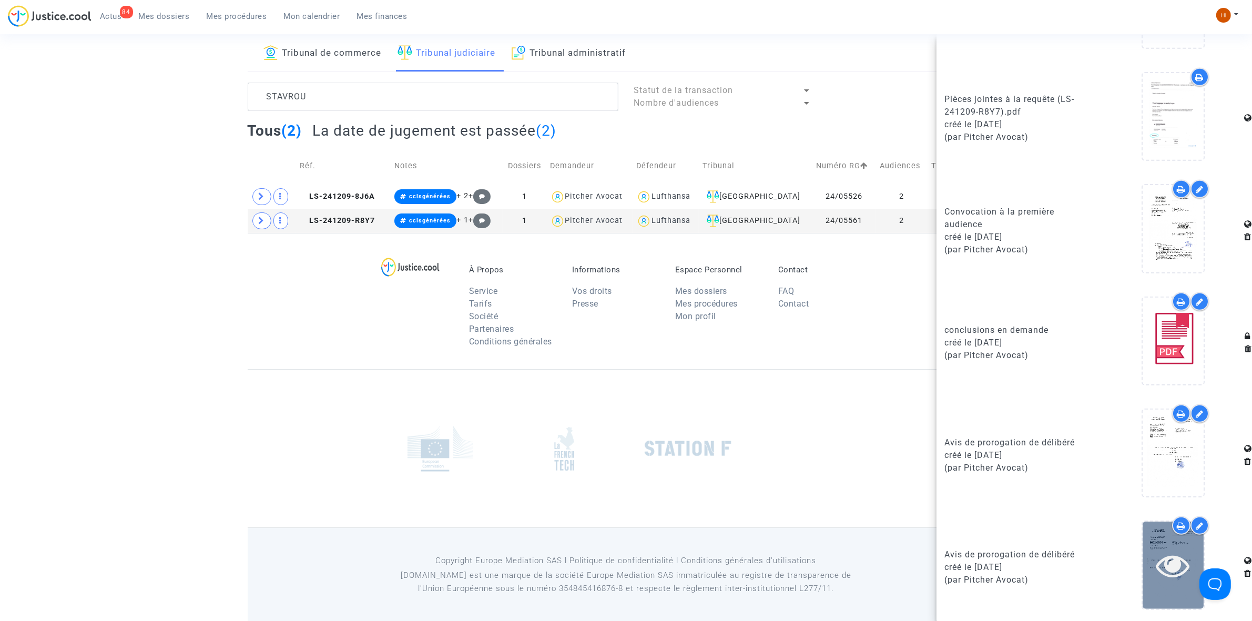
scroll to position [53, 0]
click at [1161, 567] on icon at bounding box center [1173, 566] width 34 height 34
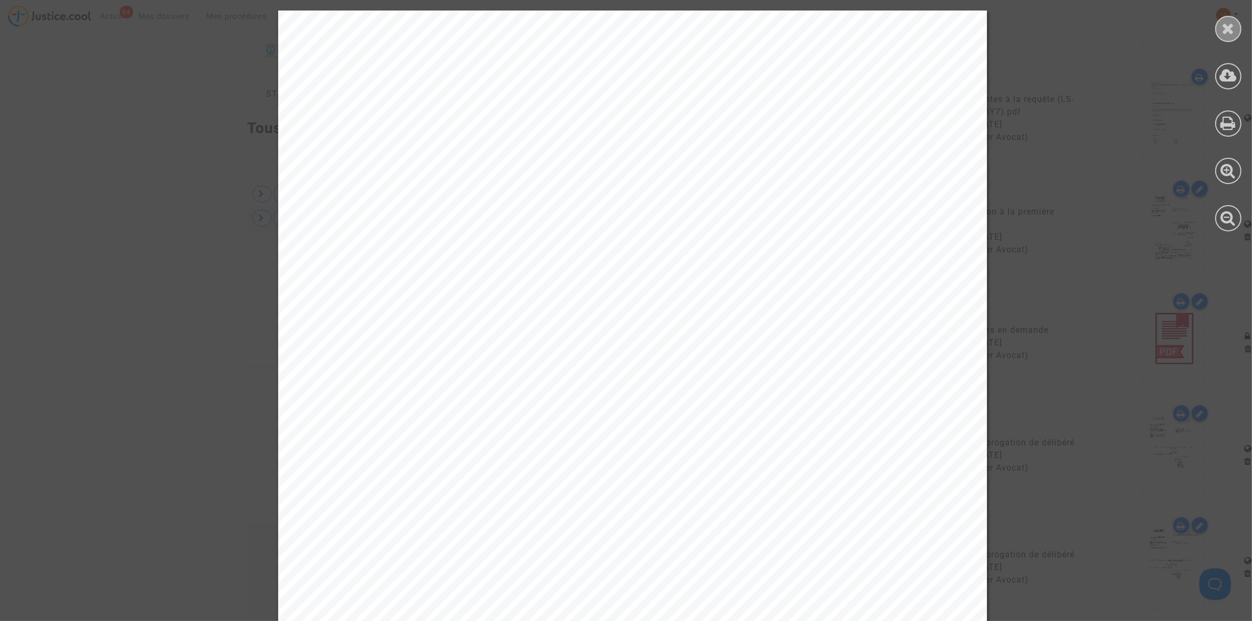
click at [1234, 17] on div at bounding box center [1228, 29] width 26 height 26
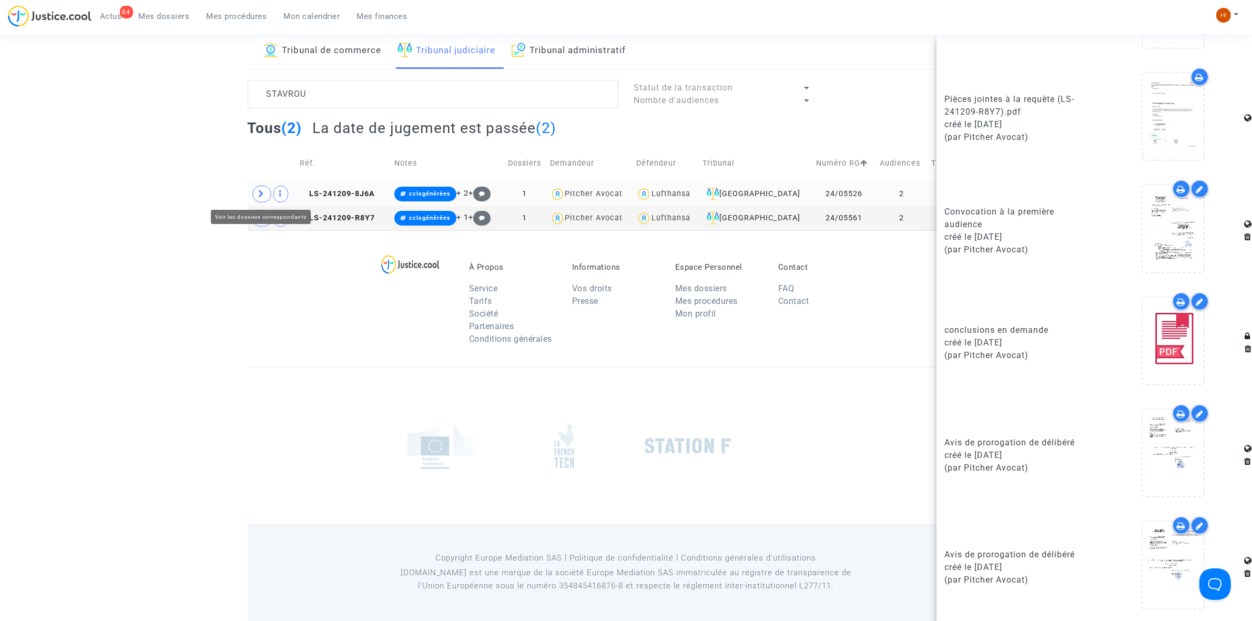
click at [266, 198] on span at bounding box center [261, 194] width 19 height 17
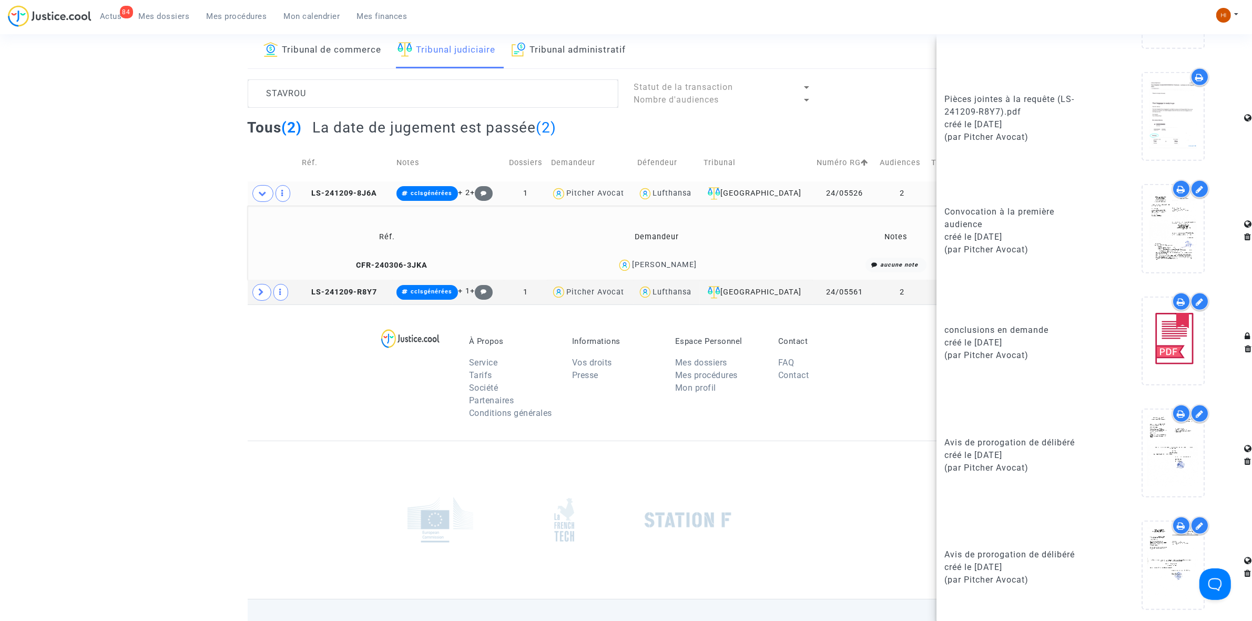
click at [365, 188] on td "LS-241209-8J6A" at bounding box center [345, 193] width 94 height 24
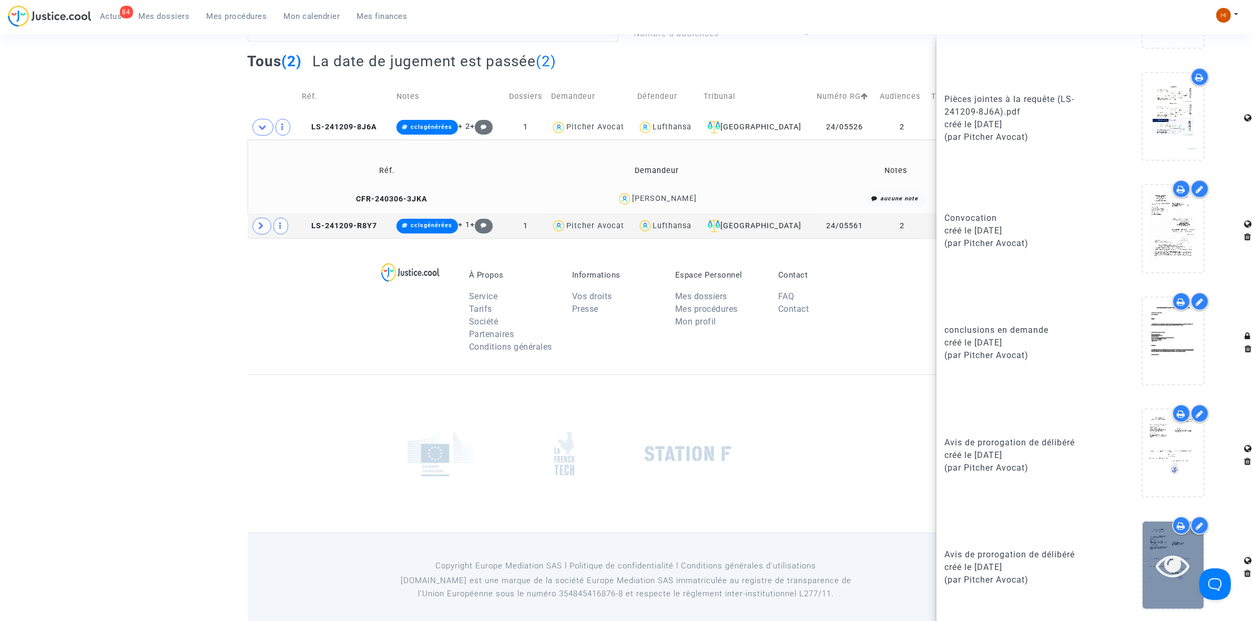
scroll to position [128, 0]
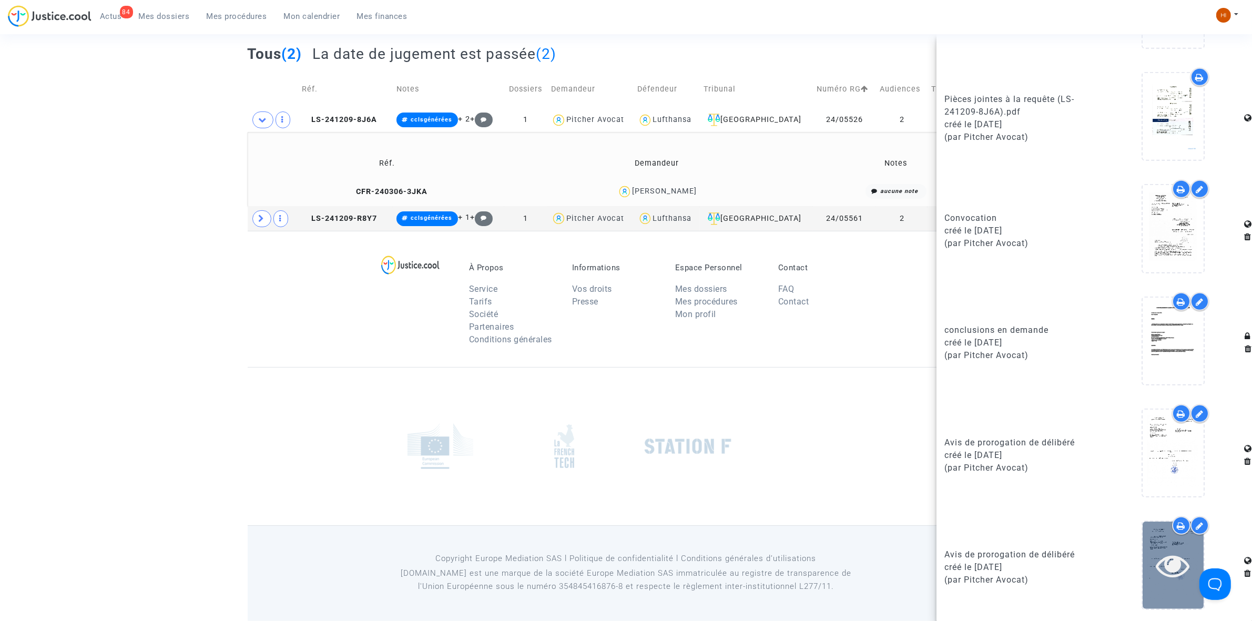
click at [1159, 556] on icon at bounding box center [1173, 566] width 34 height 34
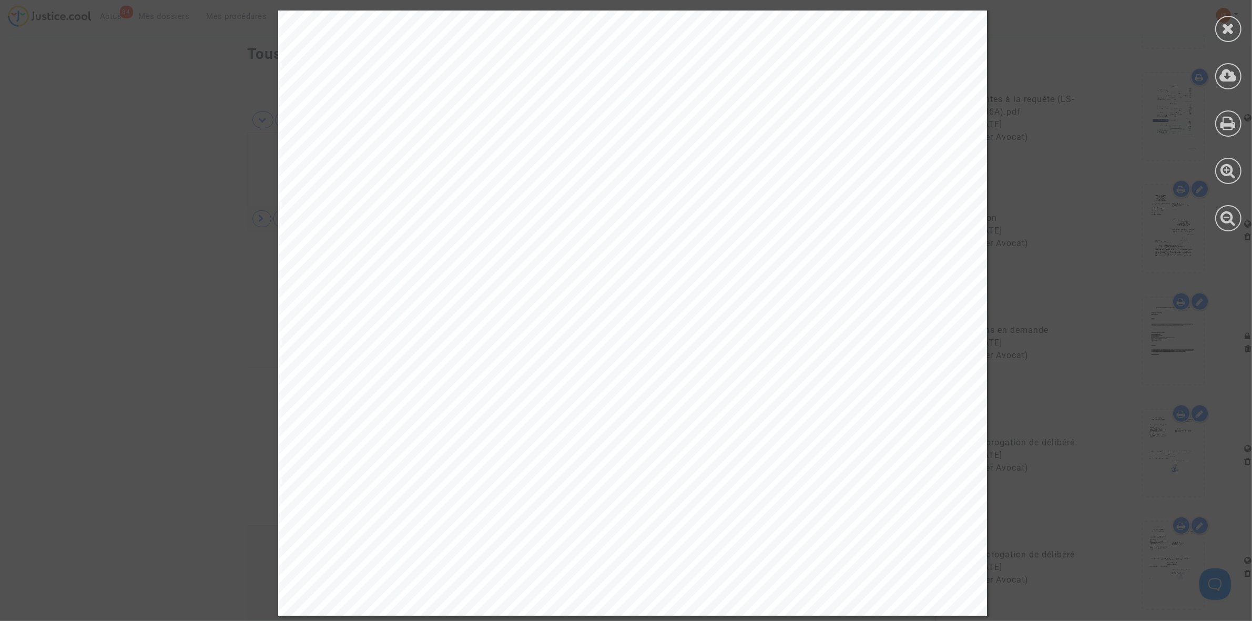
scroll to position [408, 0]
click at [1224, 29] on icon at bounding box center [1228, 29] width 13 height 16
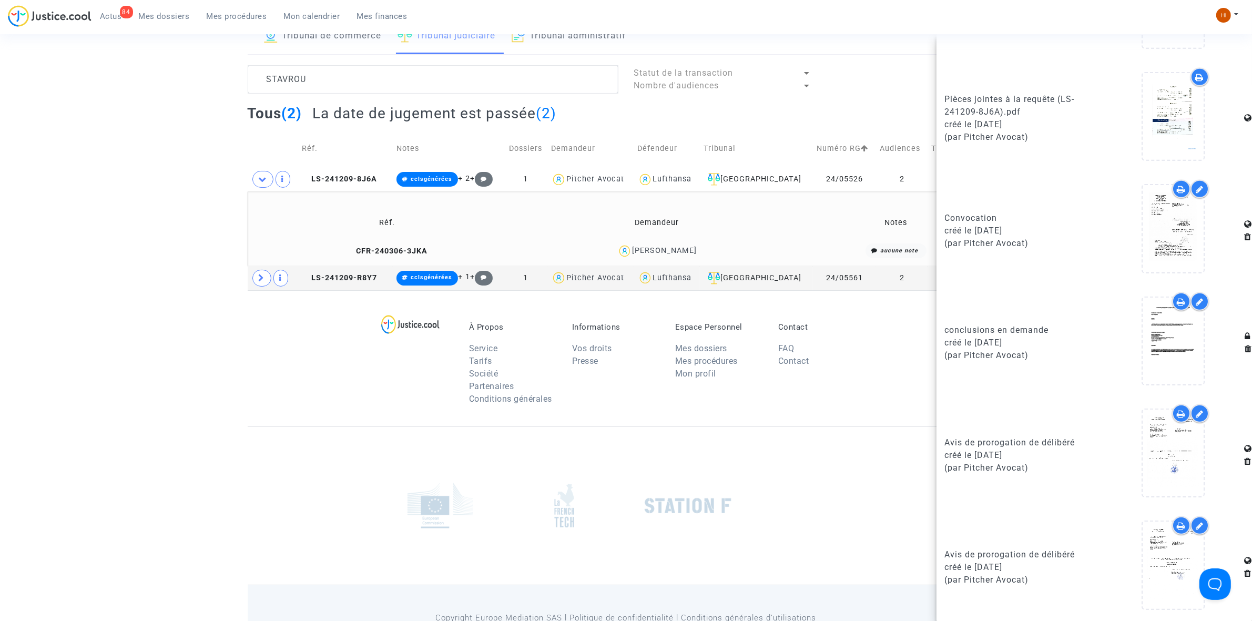
scroll to position [0, 0]
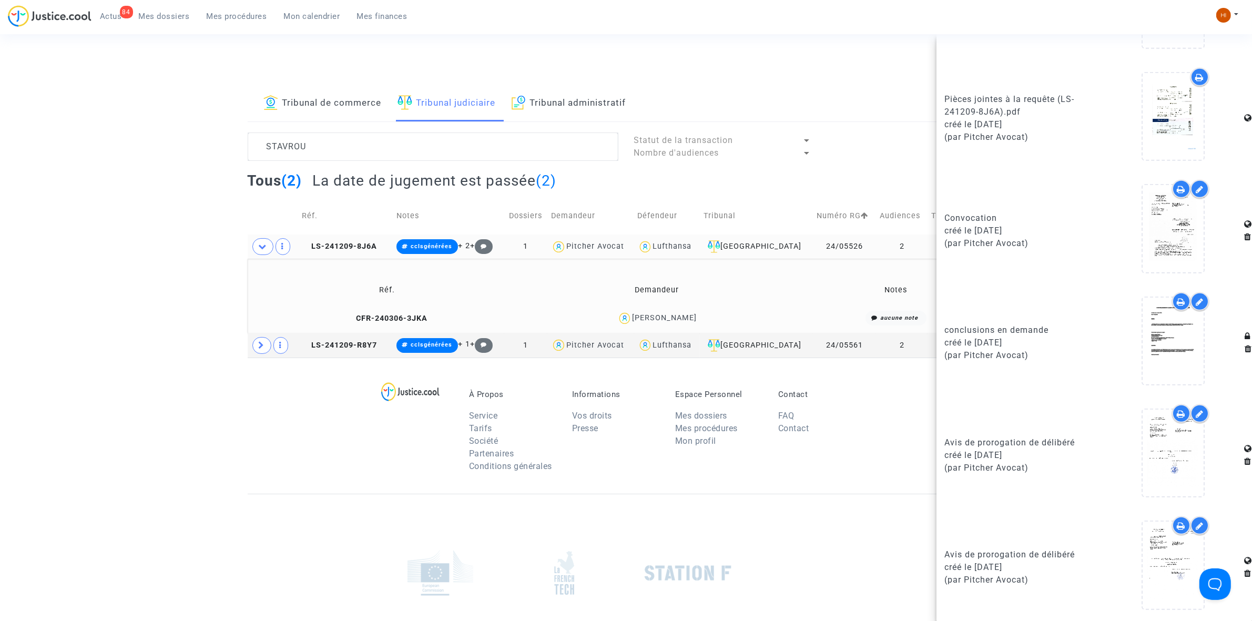
click at [333, 240] on td "LS-241209-8J6A" at bounding box center [345, 247] width 94 height 24
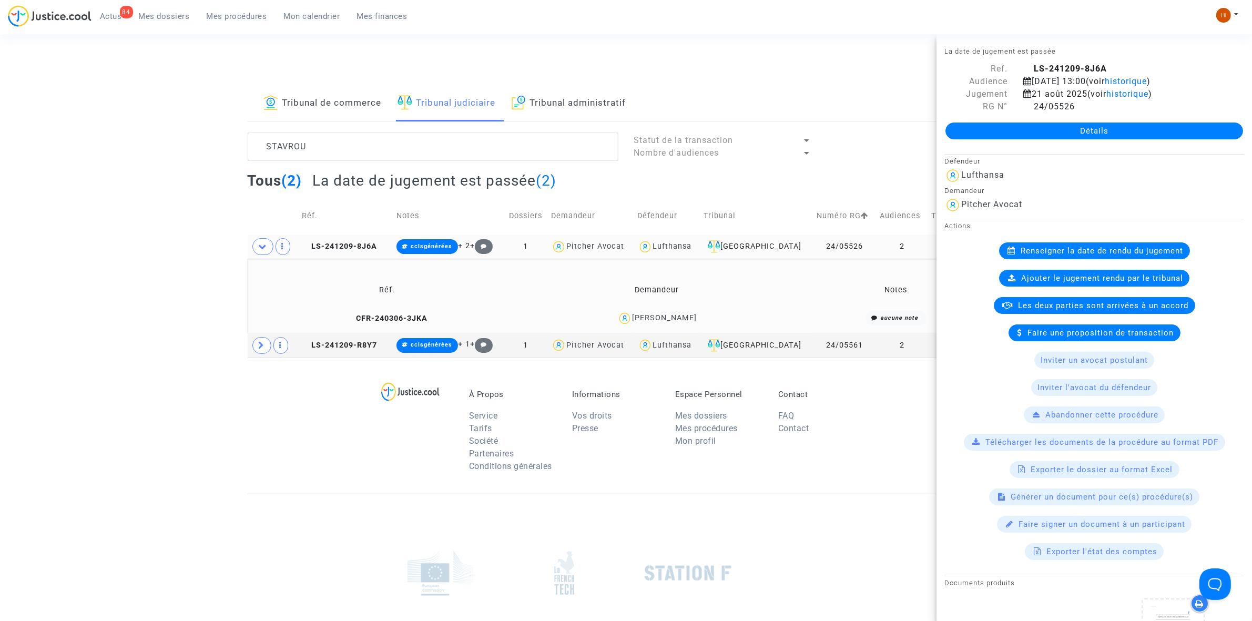
click at [343, 251] on td "LS-241209-8J6A" at bounding box center [345, 247] width 94 height 24
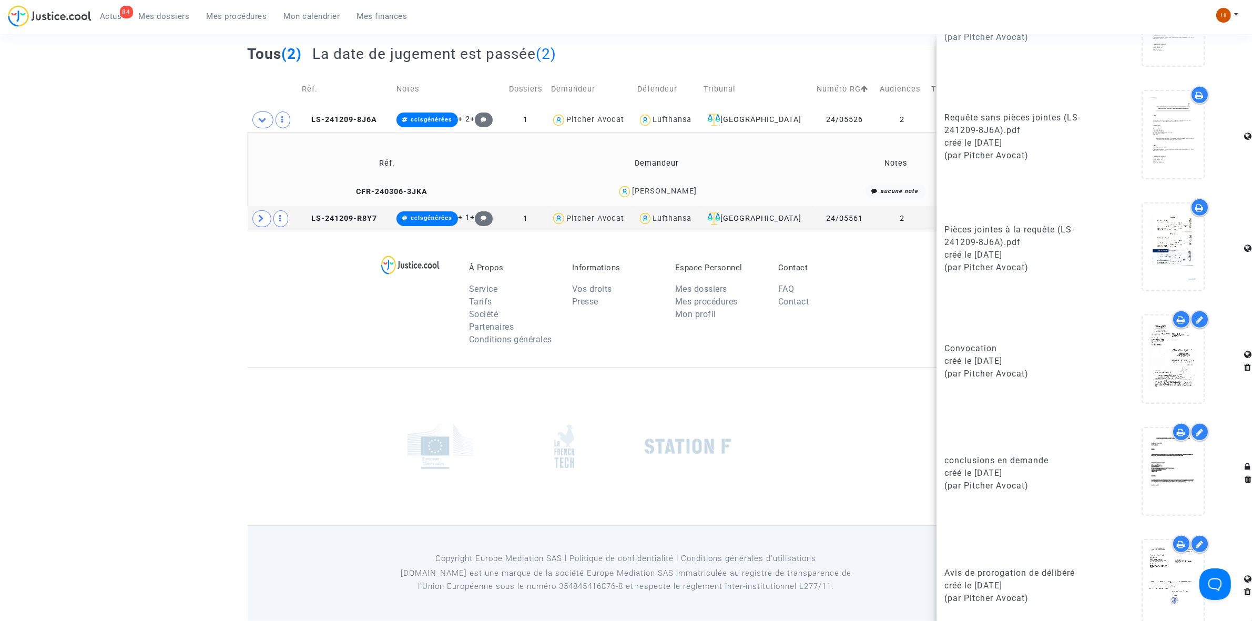
scroll to position [751, 0]
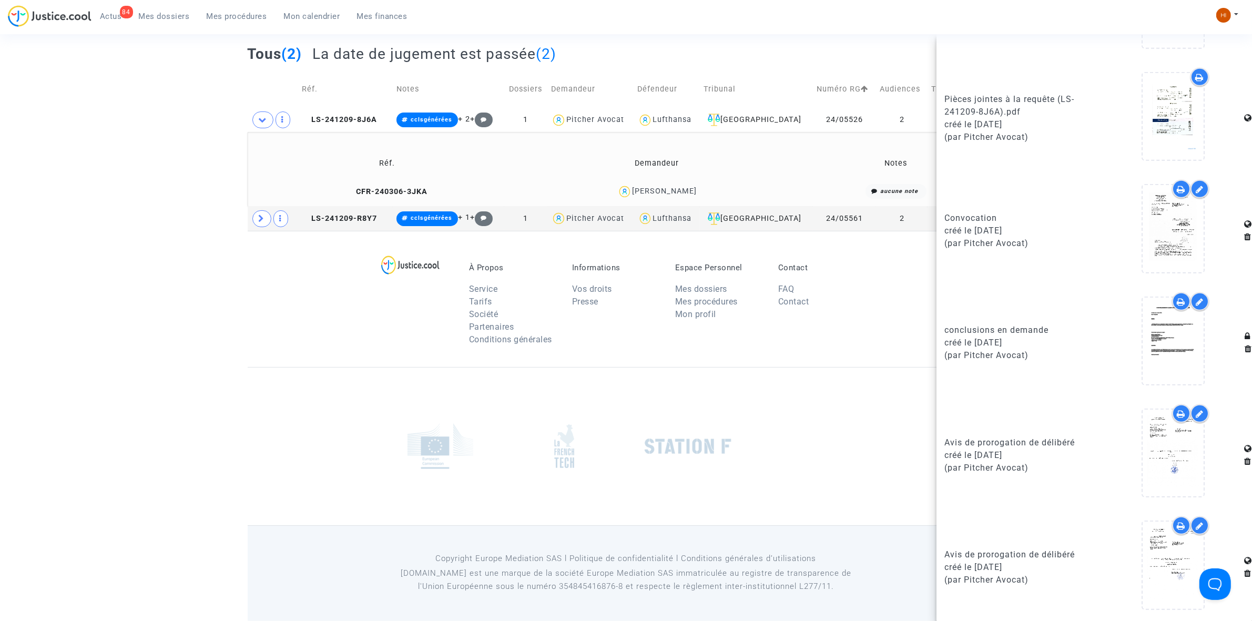
click at [112, 334] on footerbar "À Propos Service Tarifs Société Partenaires Conditions générales Informations V…" at bounding box center [626, 426] width 1252 height 390
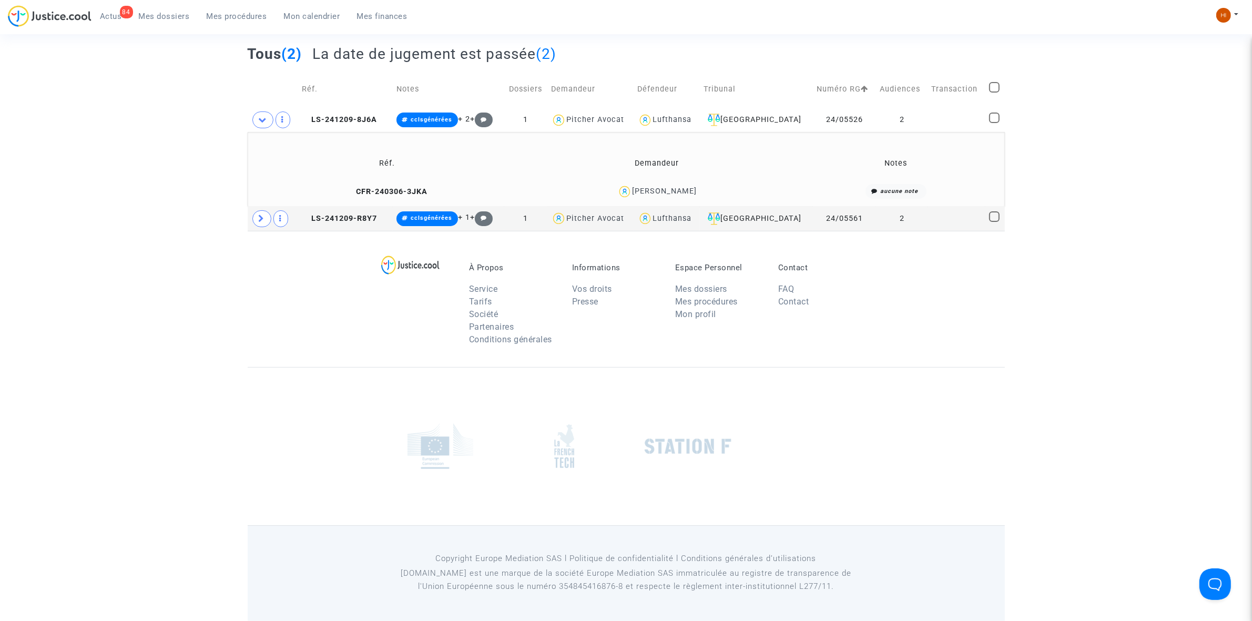
scroll to position [0, 0]
click at [356, 120] on span "LS-241209-8J6A" at bounding box center [339, 119] width 75 height 9
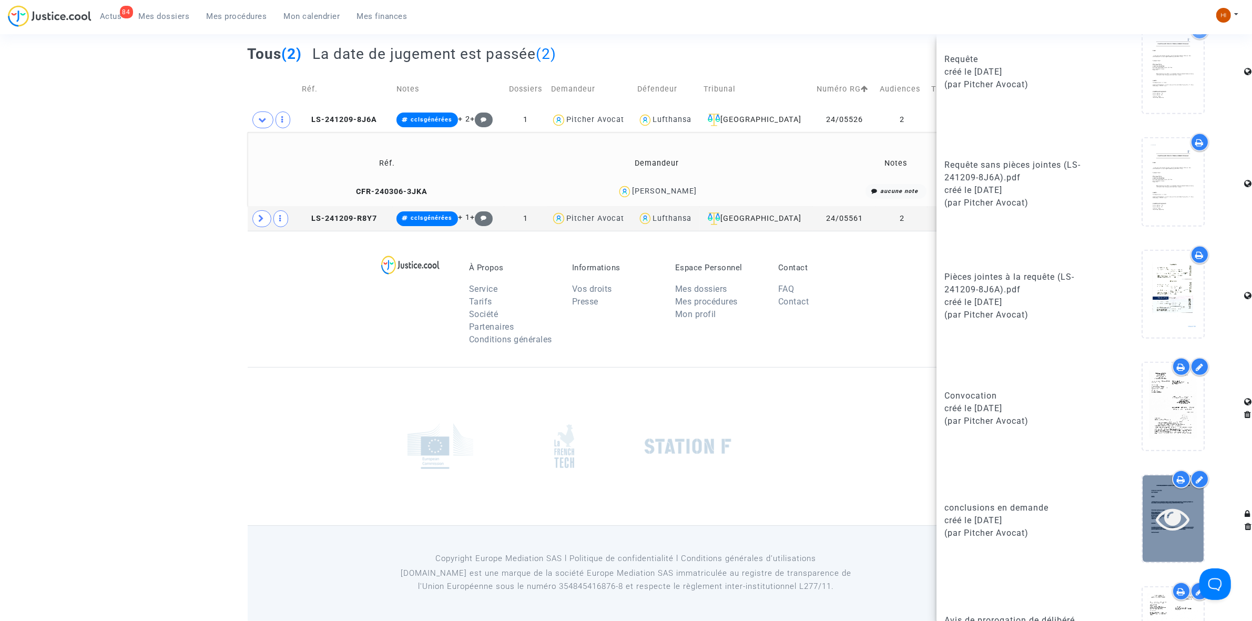
scroll to position [751, 0]
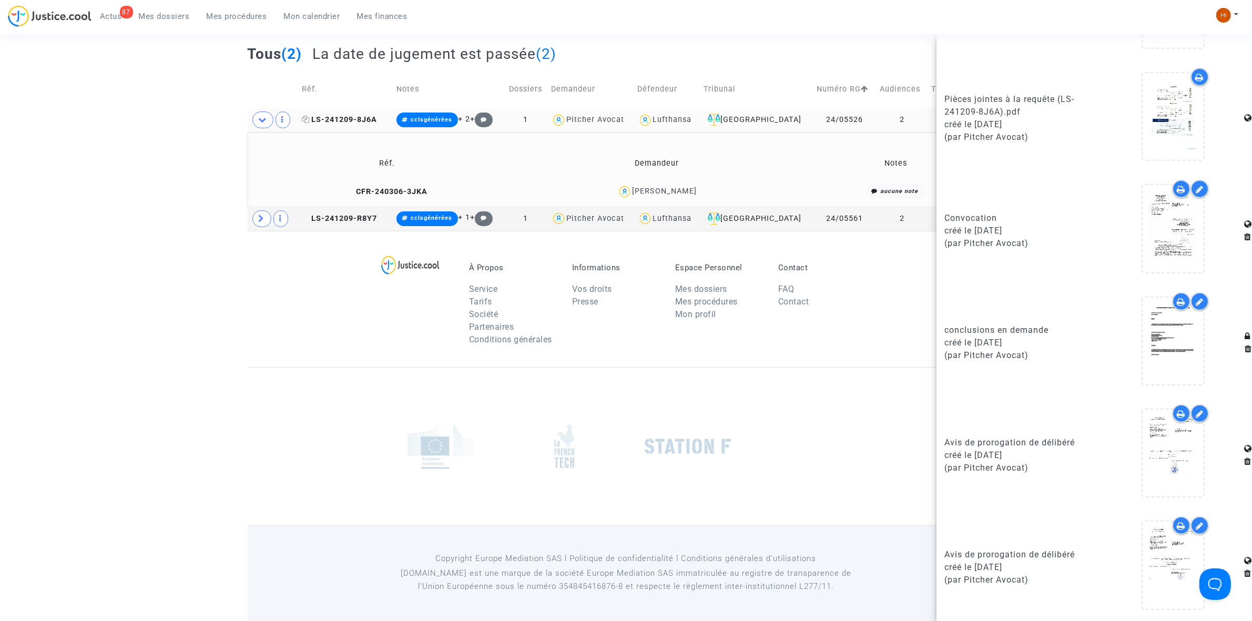
drag, startPoint x: 358, startPoint y: 109, endPoint x: 355, endPoint y: 119, distance: 10.8
click at [358, 109] on td "LS-241209-8J6A" at bounding box center [345, 120] width 94 height 24
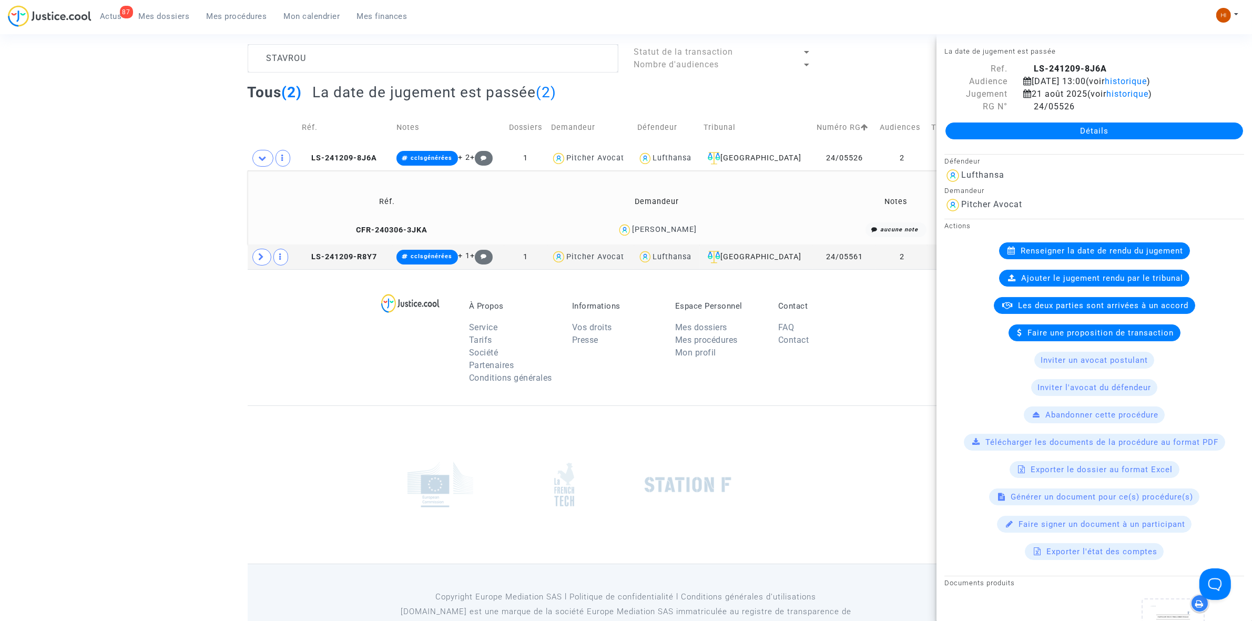
scroll to position [0, 0]
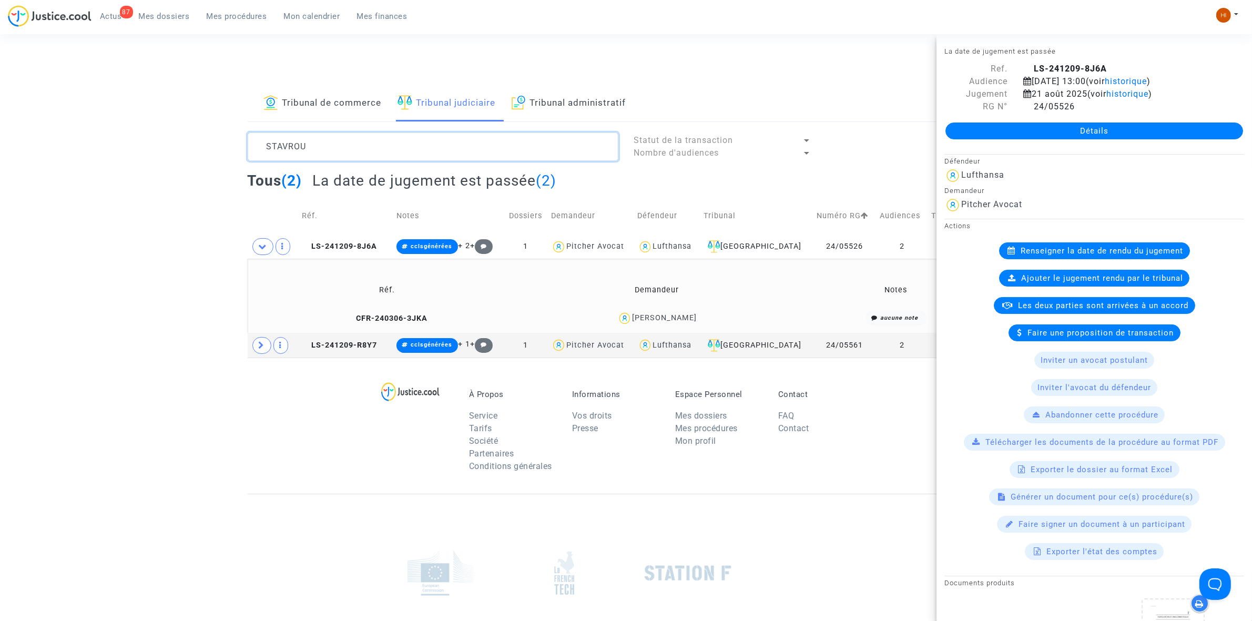
drag, startPoint x: 356, startPoint y: 154, endPoint x: 235, endPoint y: 145, distance: 120.7
click at [235, 145] on div "Tribunal de commerce Tribunal judiciaire Tribunal administratif STAVROU Statut …" at bounding box center [626, 222] width 1252 height 272
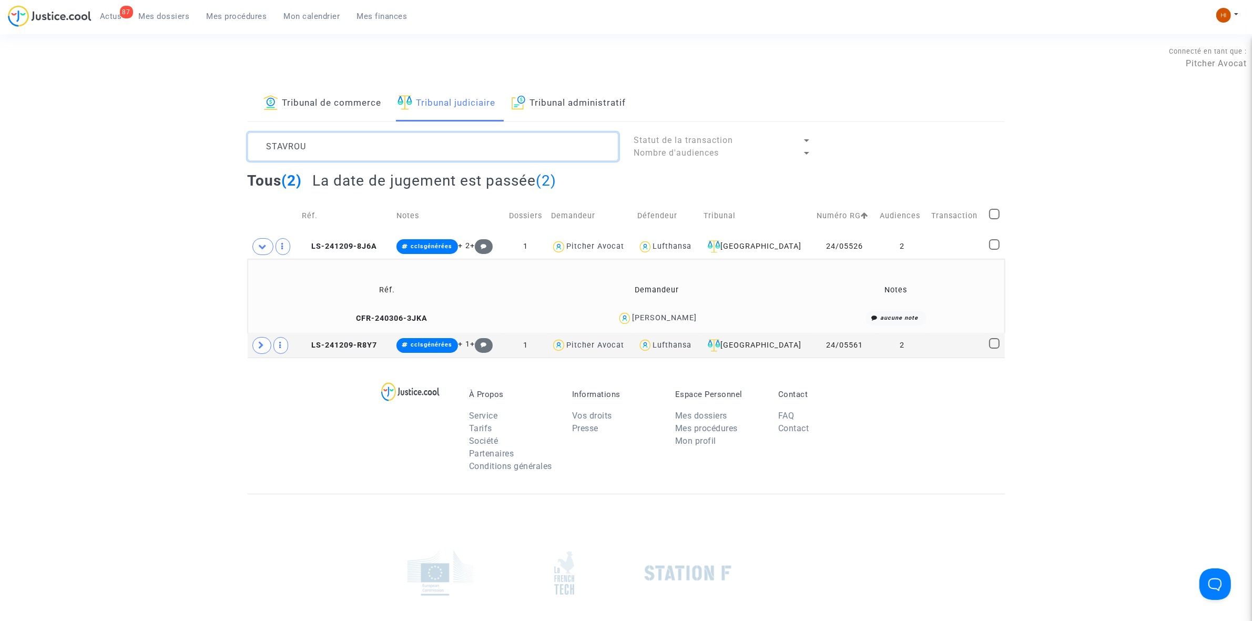
paste textarea "BOT-MANG"
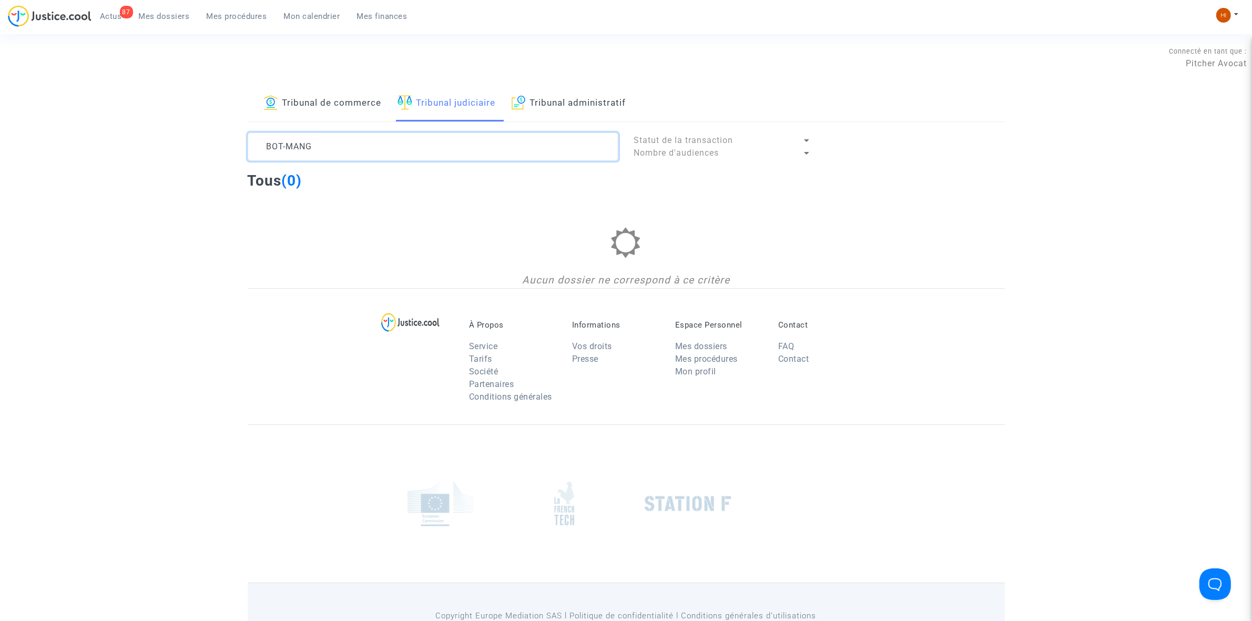
click at [281, 150] on textarea at bounding box center [433, 147] width 371 height 28
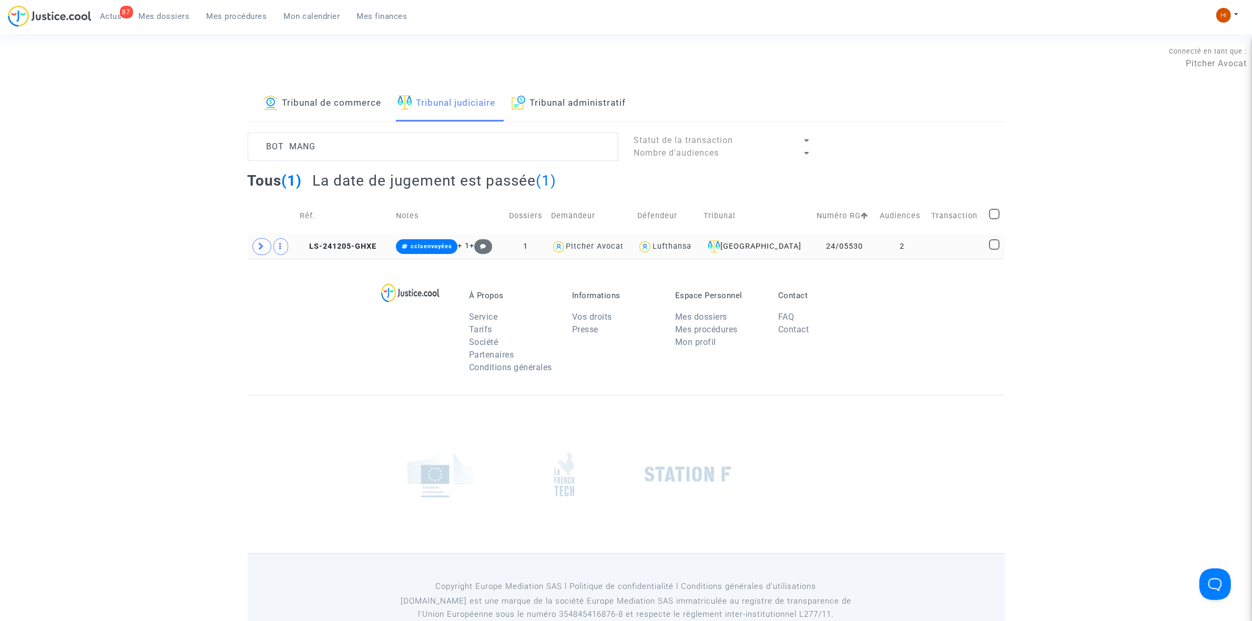
click at [931, 250] on td at bounding box center [957, 247] width 58 height 24
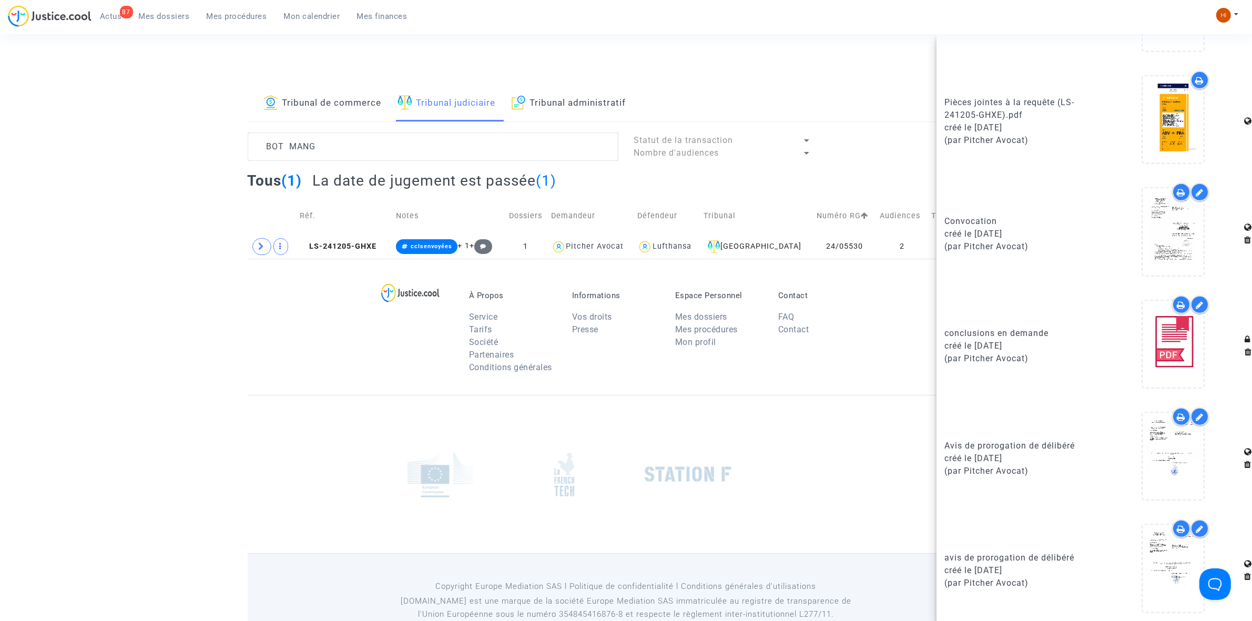
scroll to position [751, 0]
drag, startPoint x: 379, startPoint y: 150, endPoint x: 147, endPoint y: 151, distance: 231.9
click at [149, 151] on div "Tribunal de commerce Tribunal judiciaire Tribunal administratif BOT MANG Statut…" at bounding box center [626, 172] width 1252 height 173
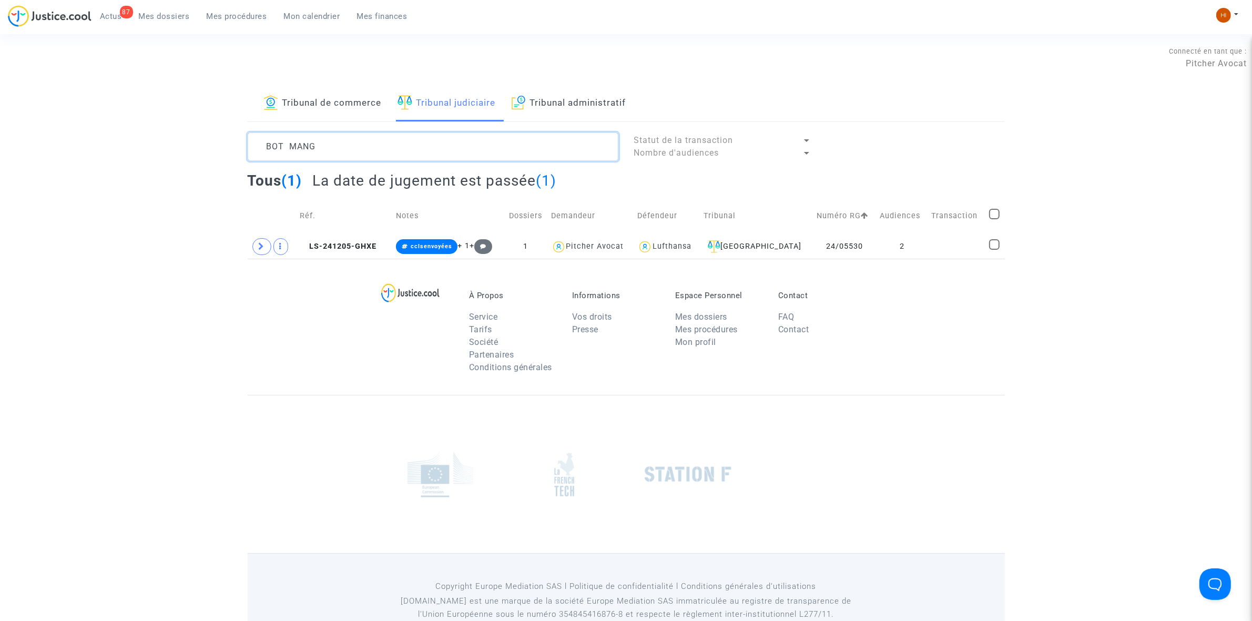
scroll to position [0, 0]
paste textarea "LS-241010-26CH"
click at [903, 249] on td "1" at bounding box center [902, 247] width 51 height 24
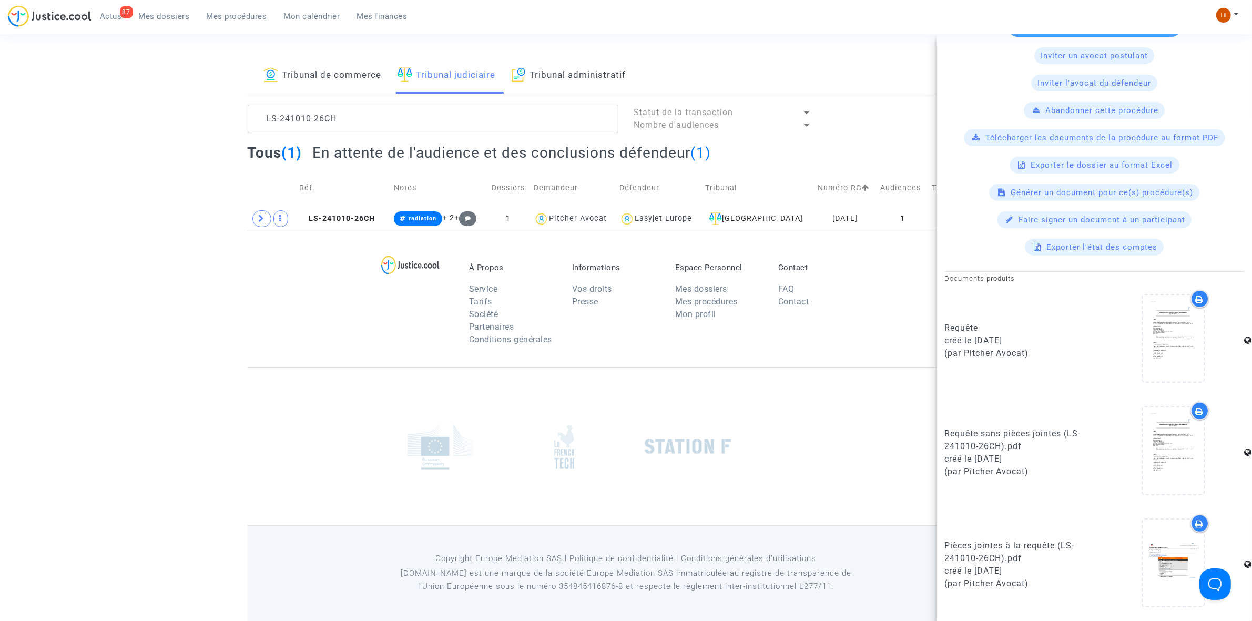
scroll to position [29, 0]
drag, startPoint x: 411, startPoint y: 119, endPoint x: 135, endPoint y: 85, distance: 278.3
click at [138, 85] on div "Tribunal de commerce Tribunal judiciaire Tribunal administratif LS-241010-26CH …" at bounding box center [626, 143] width 1252 height 173
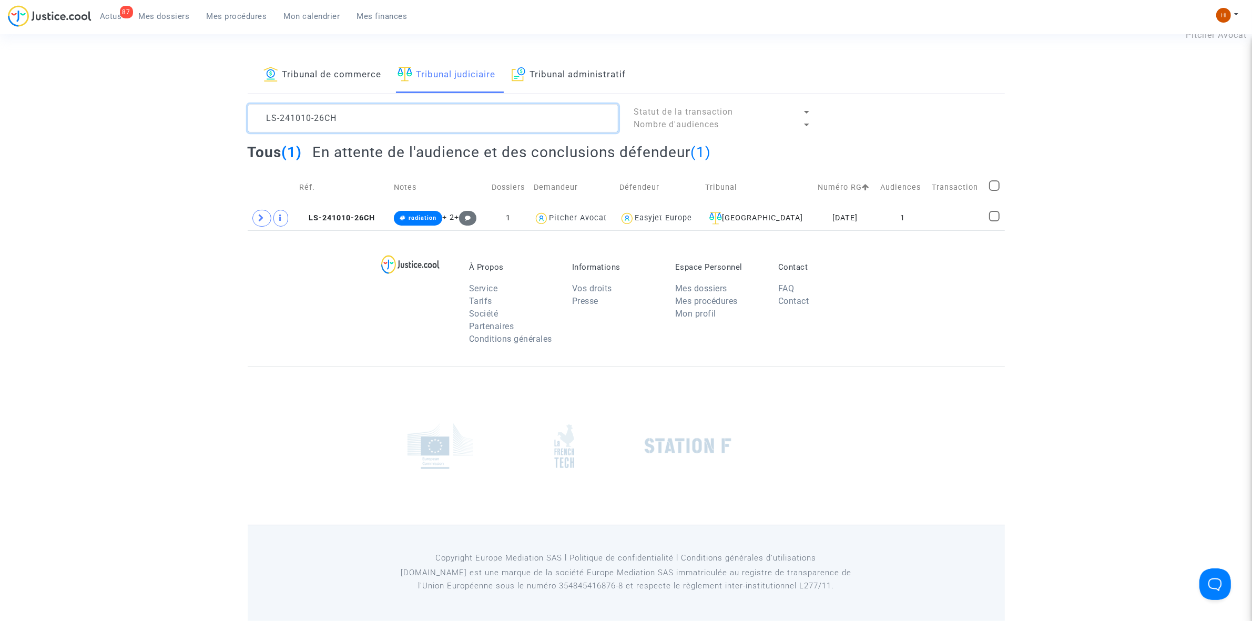
scroll to position [0, 0]
paste textarea "LS-241028-6PDC"
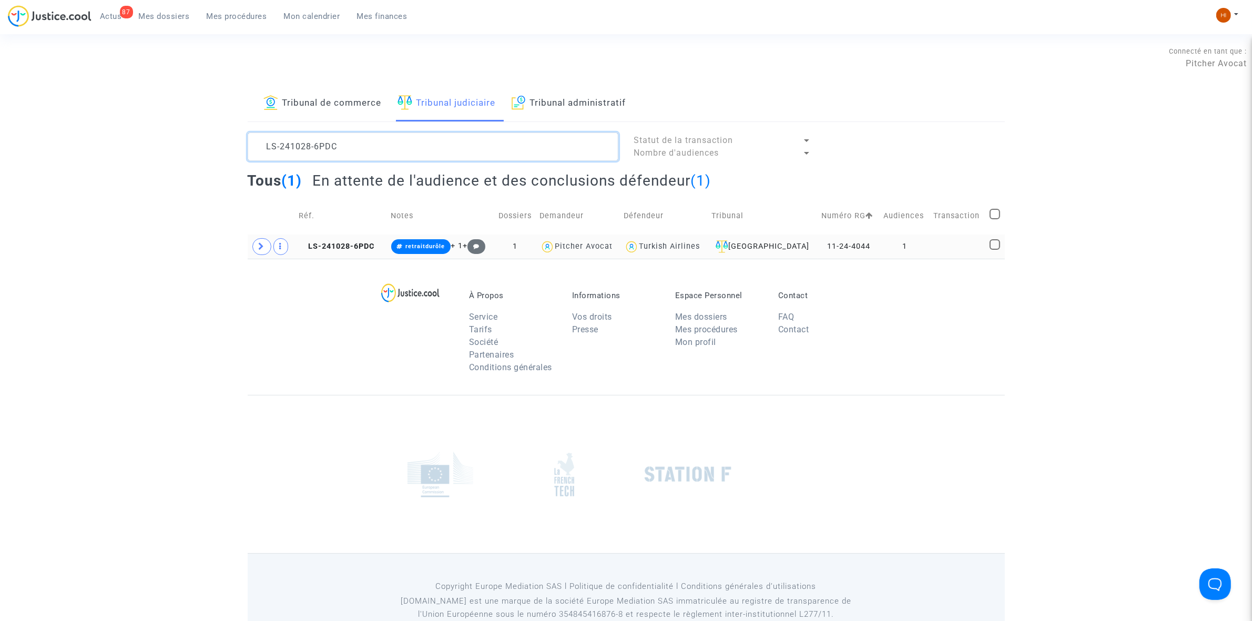
type textarea "LS-241028-6PDC"
click at [353, 253] on td "LS-241028-6PDC" at bounding box center [341, 247] width 93 height 24
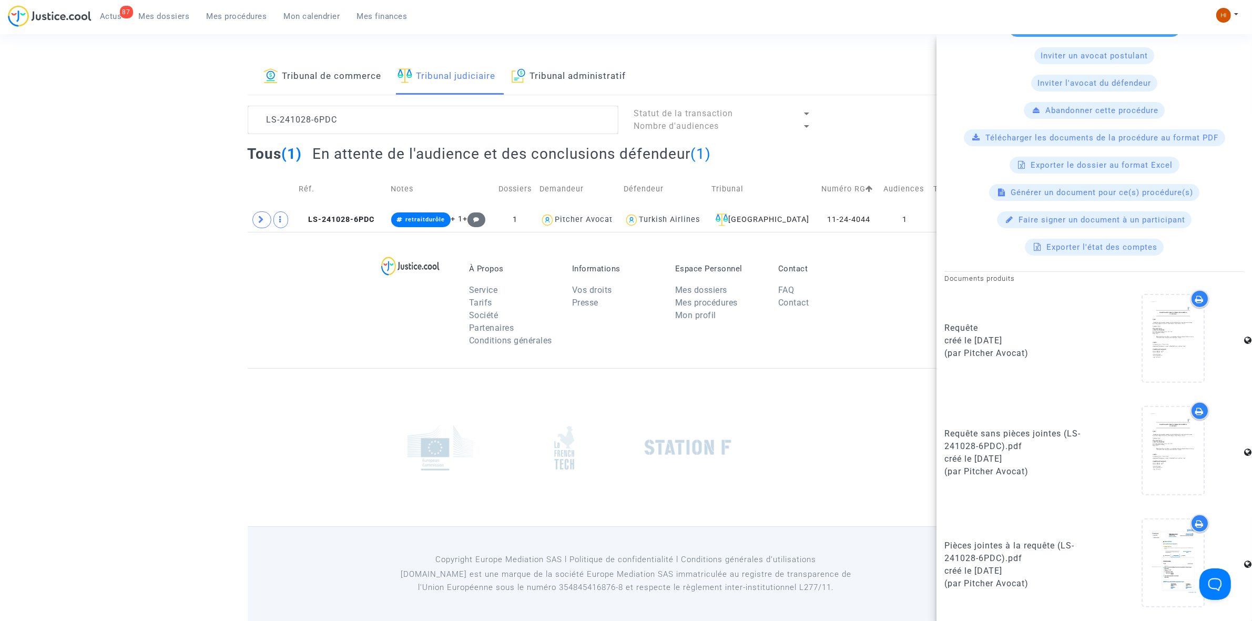
scroll to position [29, 0]
click at [324, 294] on div "À Propos Service Tarifs Société Partenaires Conditions générales Informations V…" at bounding box center [626, 298] width 757 height 136
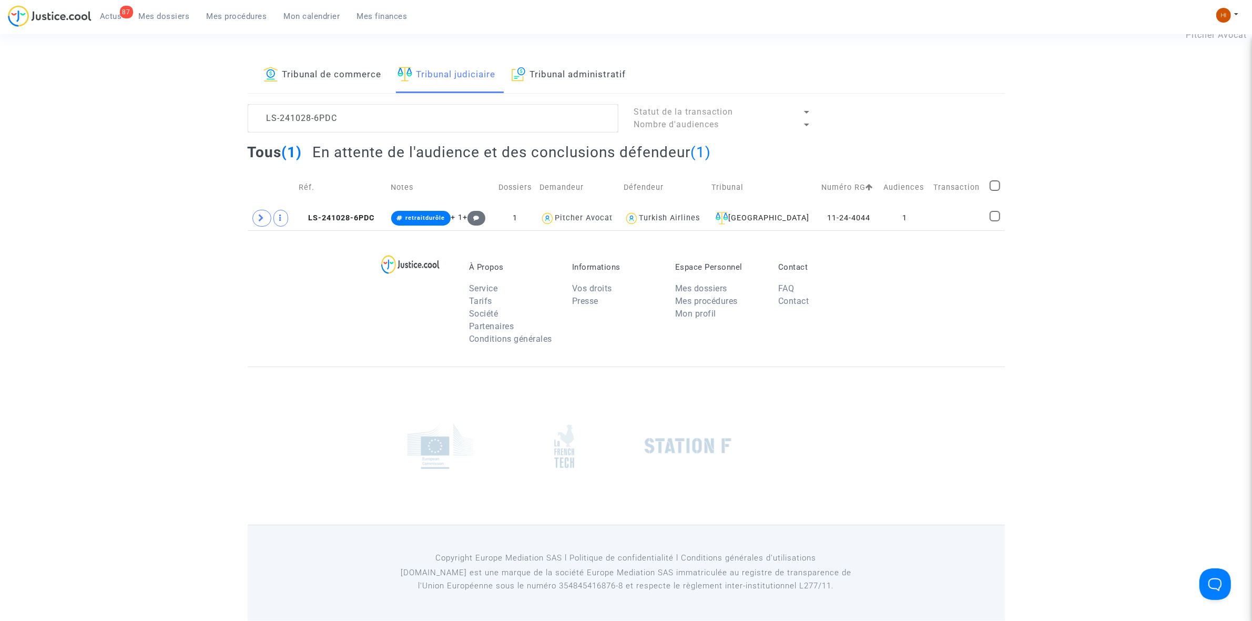
scroll to position [0, 0]
click at [337, 221] on span "LS-241028-6PDC" at bounding box center [337, 218] width 76 height 9
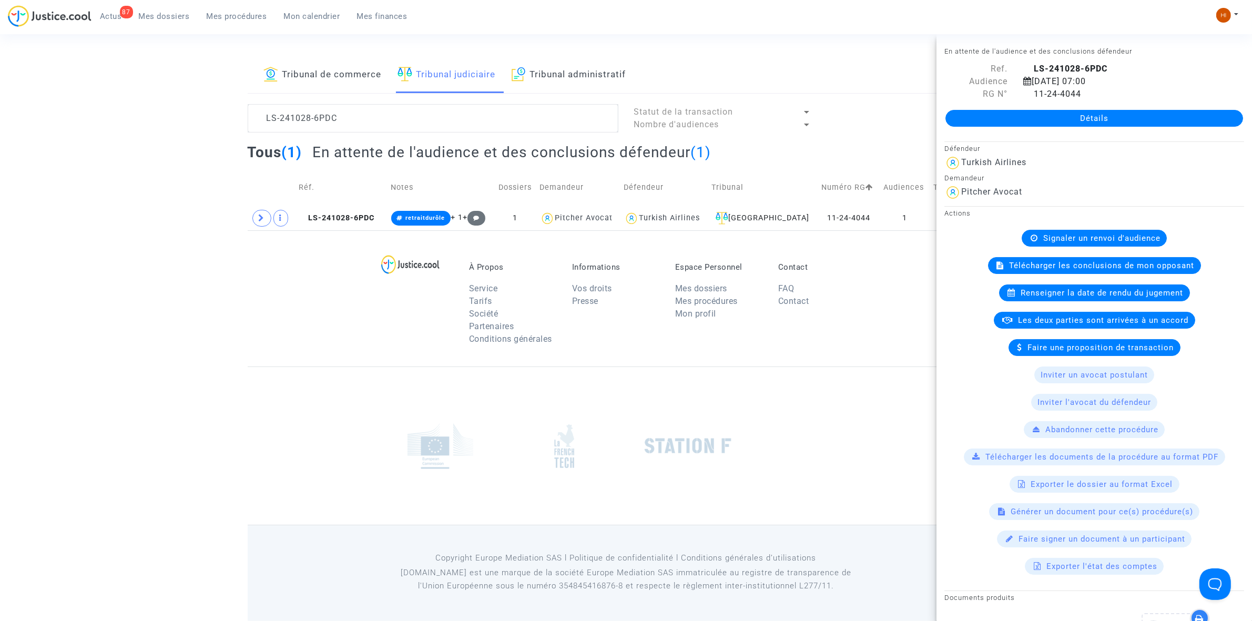
click at [222, 309] on footerbar "À Propos Service Tarifs Société Partenaires Conditions générales Informations V…" at bounding box center [626, 425] width 1252 height 390
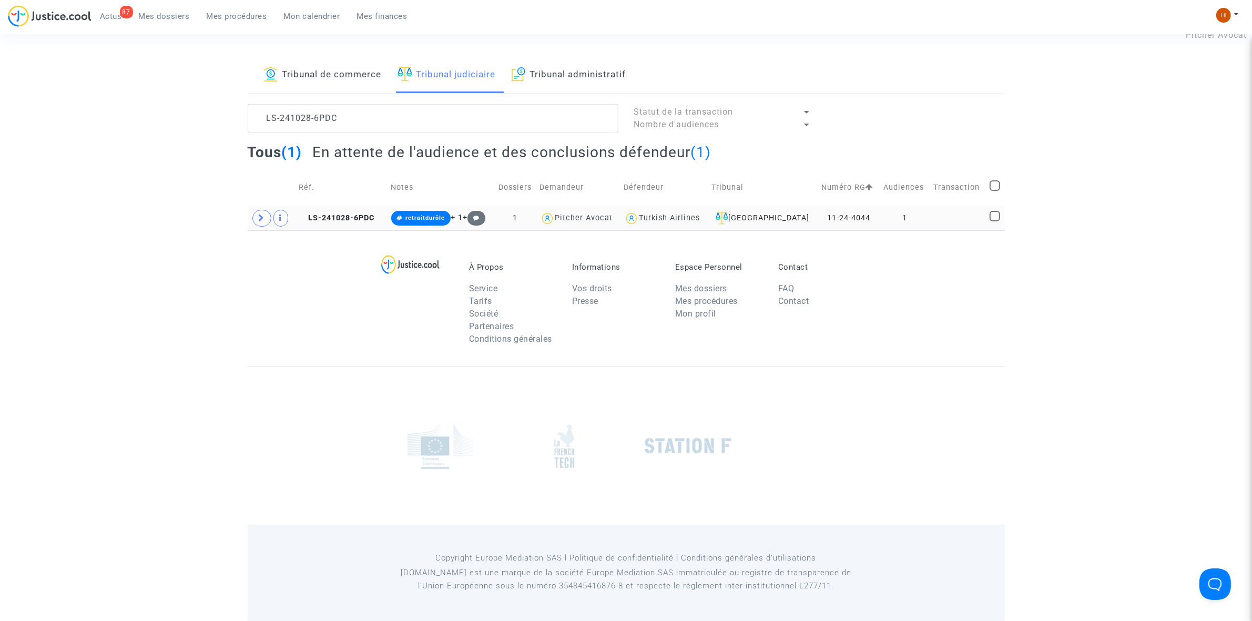
drag, startPoint x: 579, startPoint y: 74, endPoint x: 343, endPoint y: 206, distance: 270.5
click at [579, 74] on link "Tribunal administratif" at bounding box center [569, 75] width 115 height 36
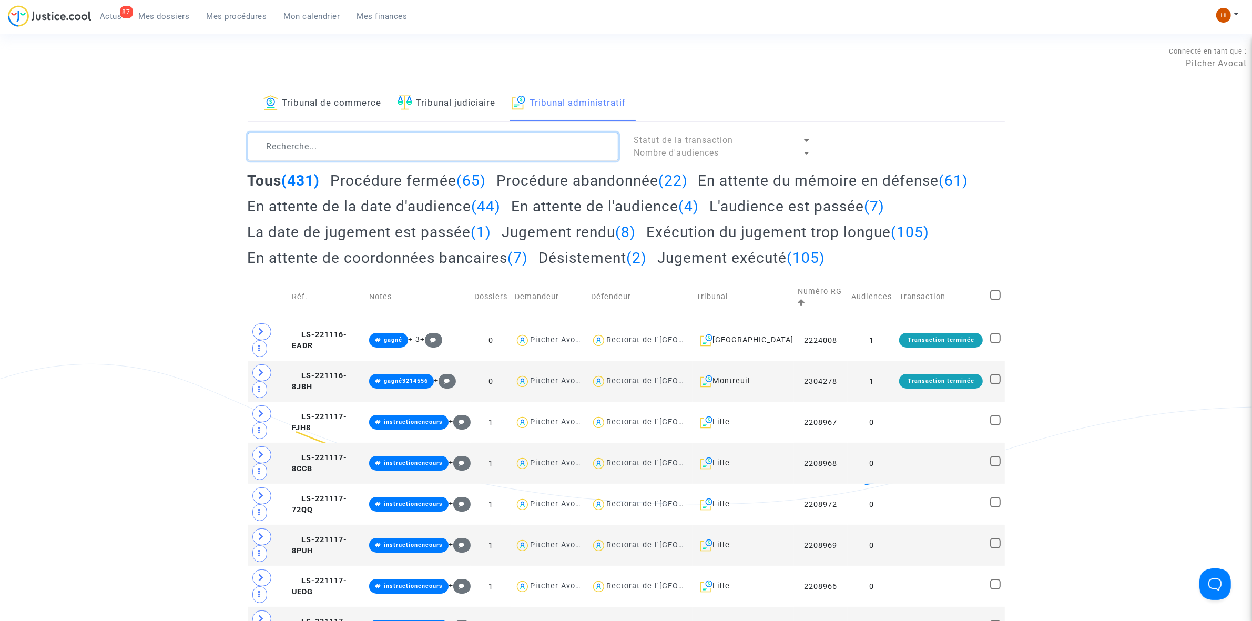
click at [367, 146] on textarea at bounding box center [433, 147] width 371 height 28
paste textarea "2510263"
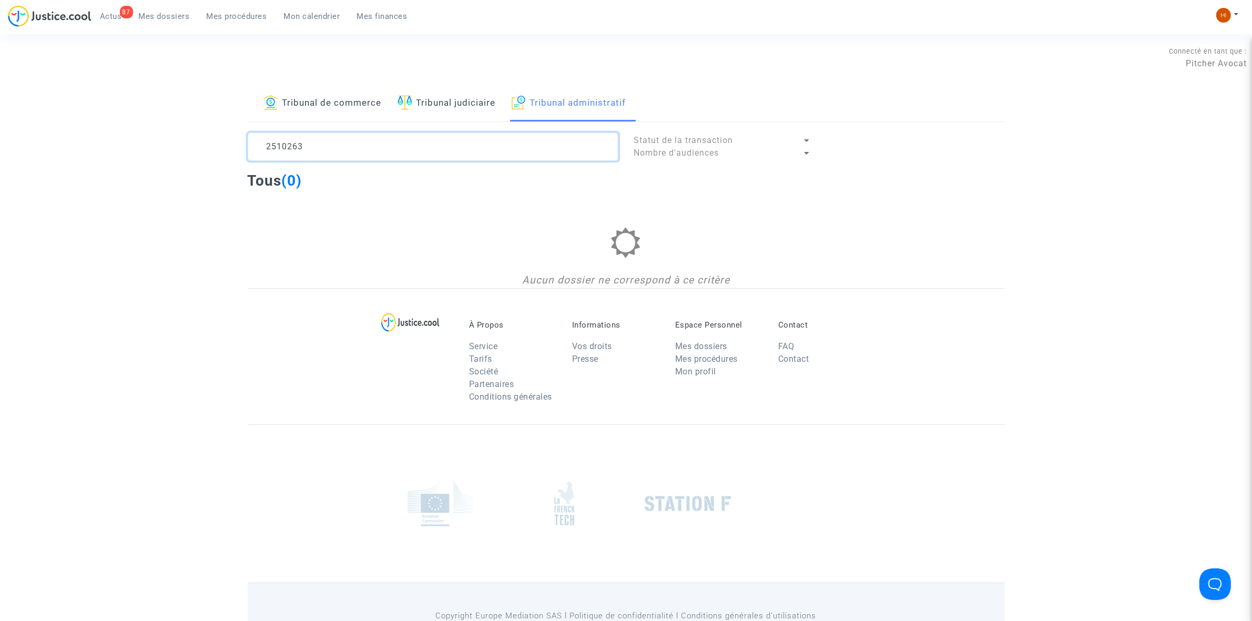
click at [355, 136] on textarea at bounding box center [433, 147] width 371 height 28
drag, startPoint x: 128, startPoint y: 134, endPoint x: 119, endPoint y: 132, distance: 8.7
click at [119, 132] on div "Tribunal de commerce Tribunal judiciaire Tribunal administratif 2510263 Statut …" at bounding box center [626, 187] width 1252 height 202
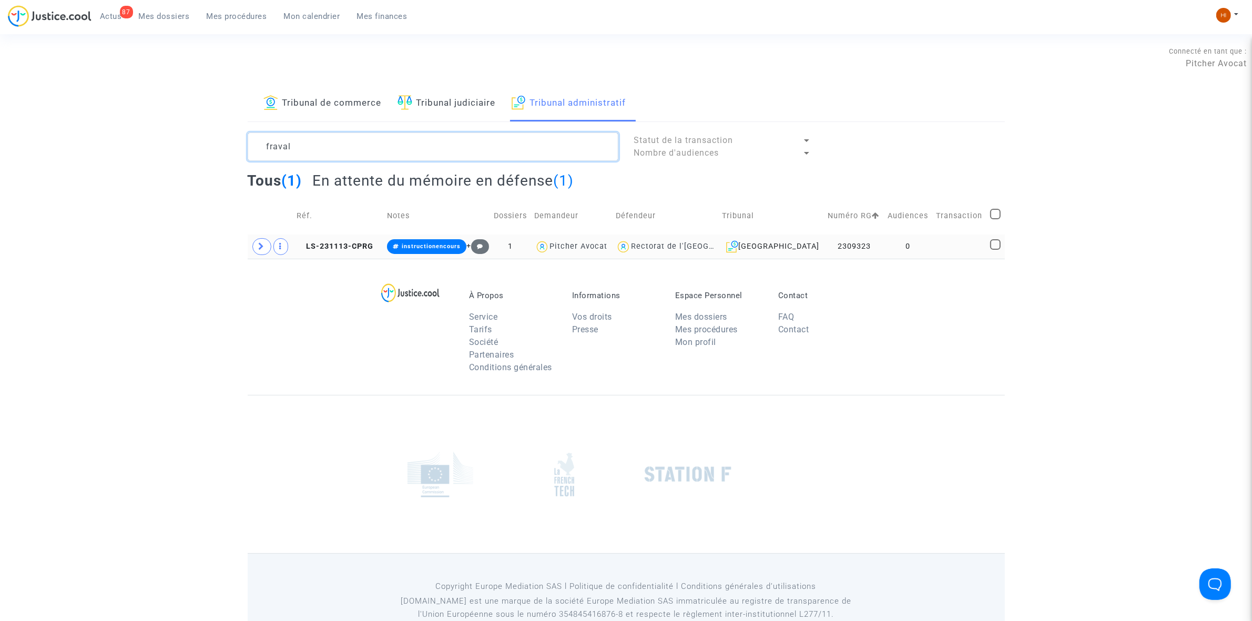
type textarea "fraval"
click at [915, 245] on td "0" at bounding box center [908, 247] width 48 height 24
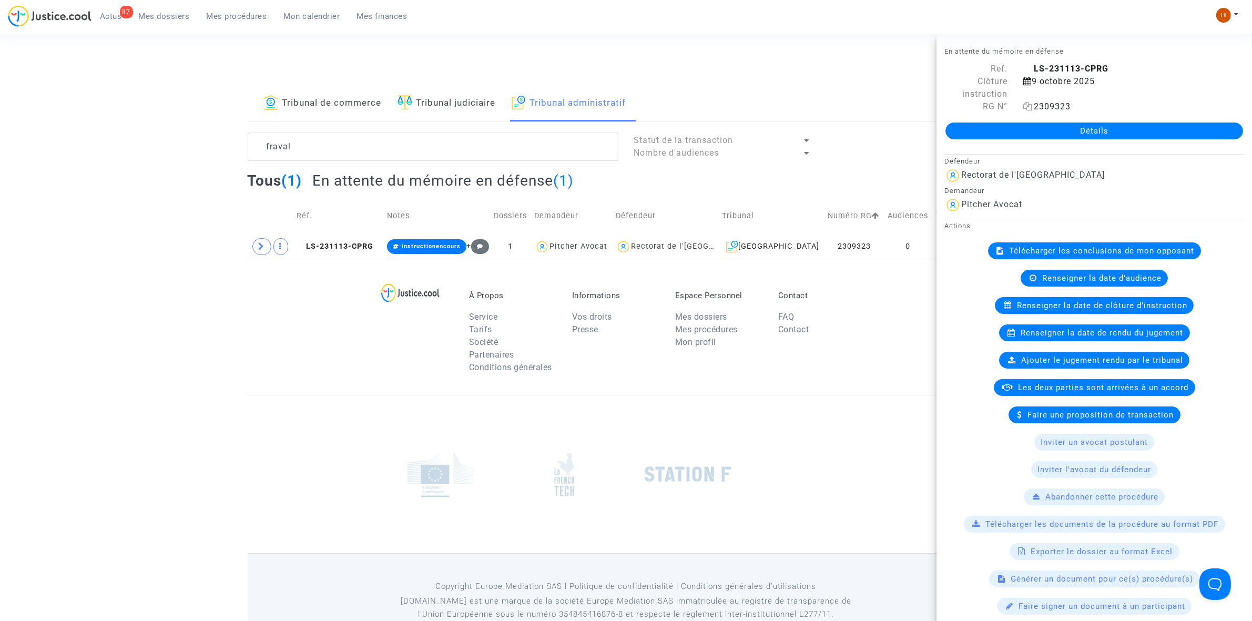
click at [1025, 104] on icon at bounding box center [1027, 106] width 9 height 8
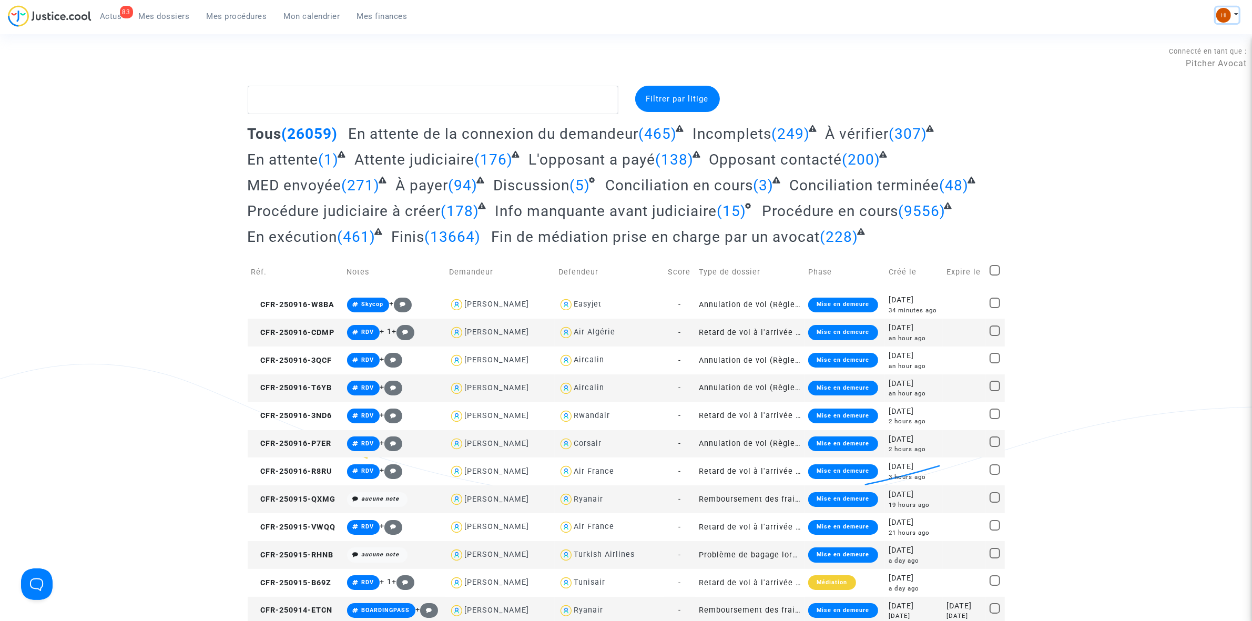
drag, startPoint x: 1228, startPoint y: 14, endPoint x: 1167, endPoint y: 62, distance: 77.1
click at [1227, 15] on img at bounding box center [1223, 15] width 15 height 15
click at [1206, 54] on link "Changer de compte" at bounding box center [1185, 54] width 106 height 17
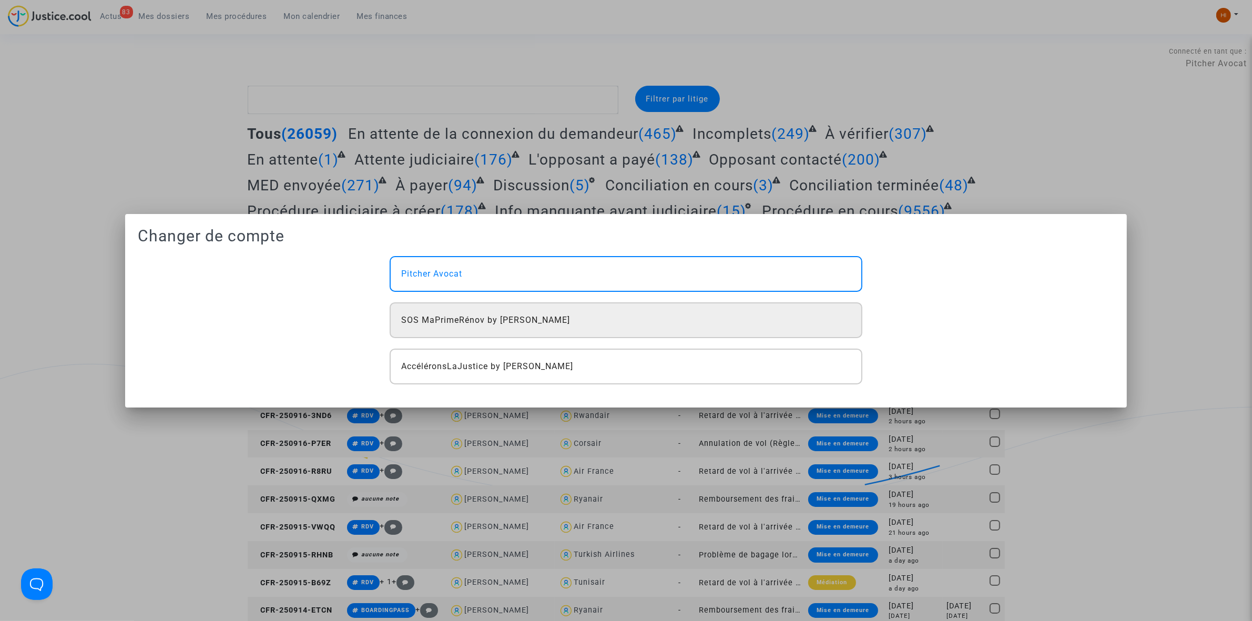
click at [612, 323] on div "SOS MaPrimeRénov by [PERSON_NAME]" at bounding box center [626, 320] width 472 height 36
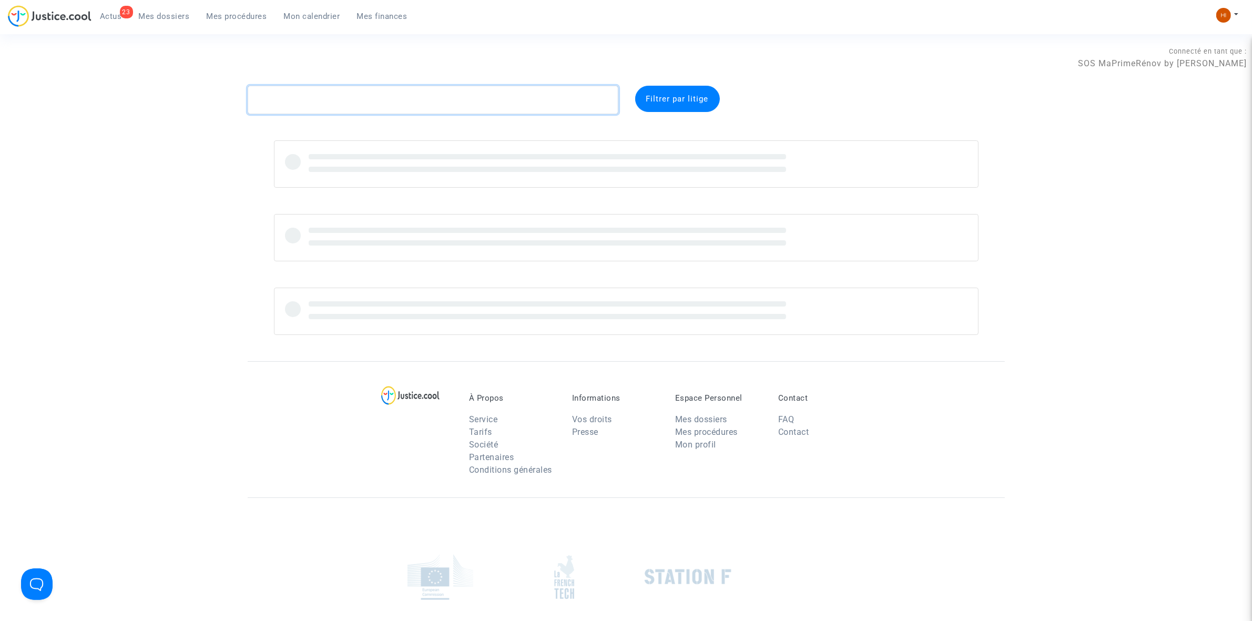
click at [326, 98] on textarea at bounding box center [433, 100] width 371 height 28
